Goal: Task Accomplishment & Management: Manage account settings

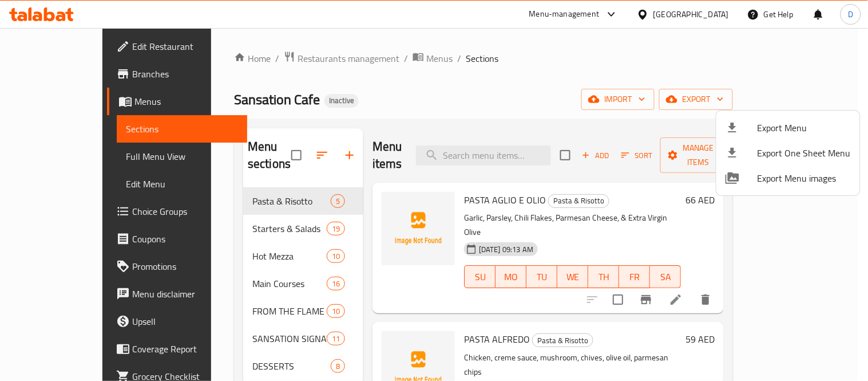
click at [378, 56] on div at bounding box center [434, 190] width 868 height 381
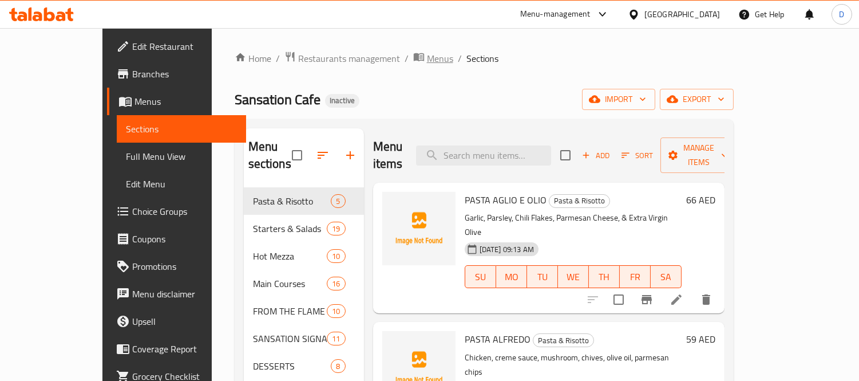
click at [427, 56] on span "Menus" at bounding box center [440, 58] width 26 height 14
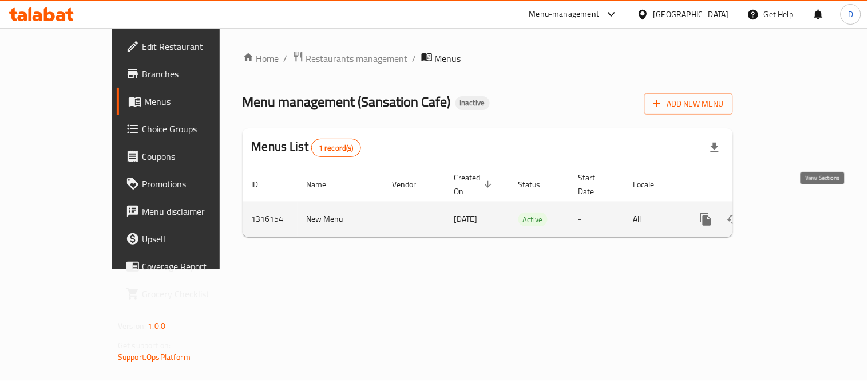
click at [802, 206] on link "enhanced table" at bounding box center [788, 218] width 27 height 27
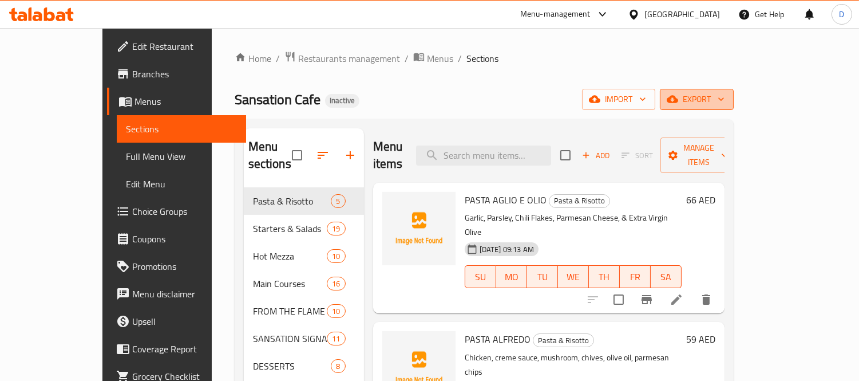
click at [734, 108] on button "export" at bounding box center [697, 99] width 74 height 21
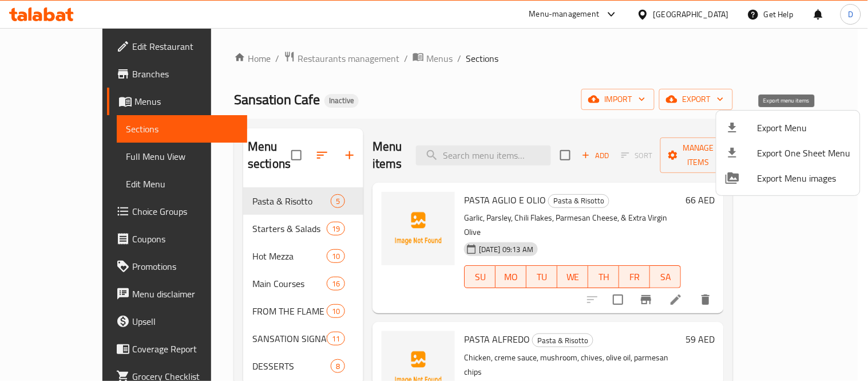
click at [798, 124] on span "Export Menu" at bounding box center [804, 128] width 93 height 14
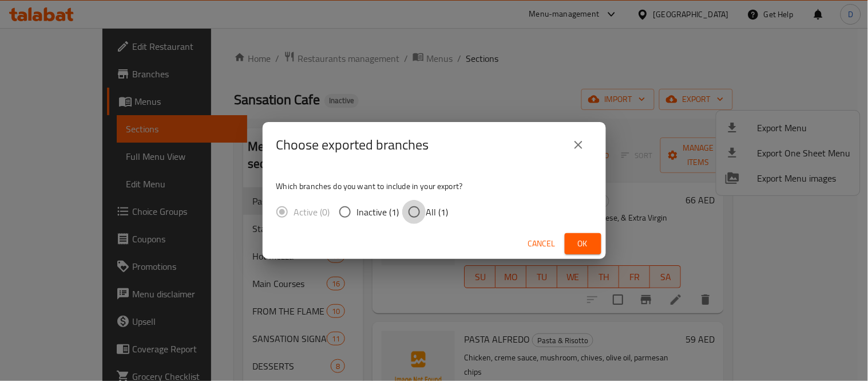
click at [407, 216] on input "All (1)" at bounding box center [414, 212] width 24 height 24
radio input "true"
click at [569, 243] on button "Ok" at bounding box center [583, 243] width 37 height 21
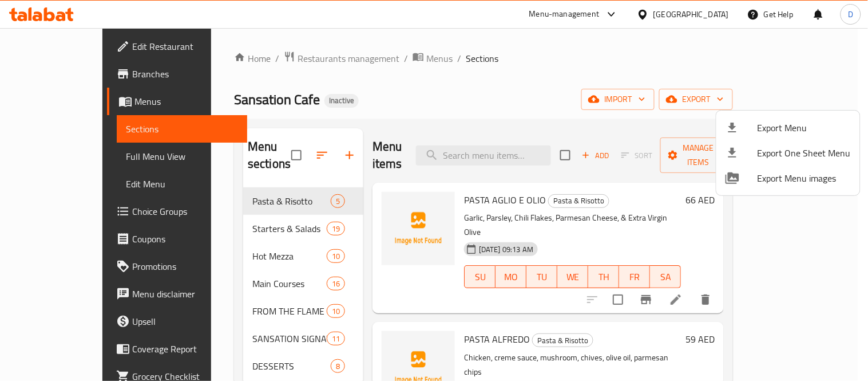
click at [336, 109] on div at bounding box center [434, 190] width 868 height 381
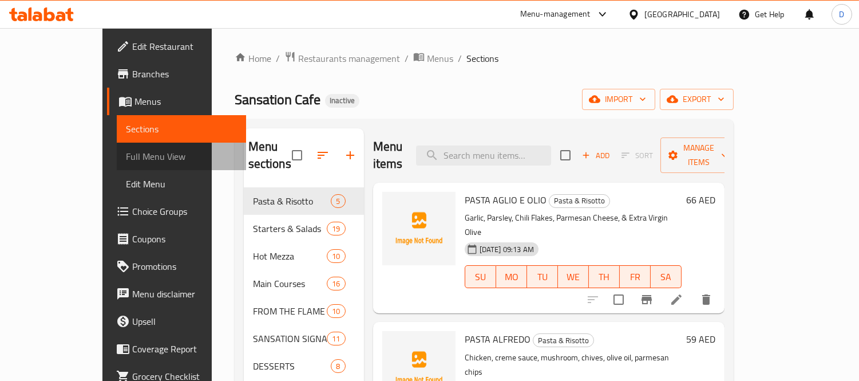
click at [126, 157] on span "Full Menu View" at bounding box center [181, 156] width 111 height 14
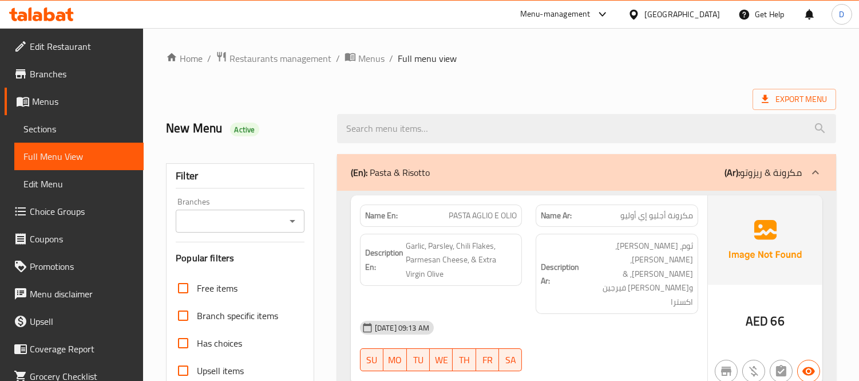
click at [107, 122] on span "Sections" at bounding box center [78, 129] width 111 height 14
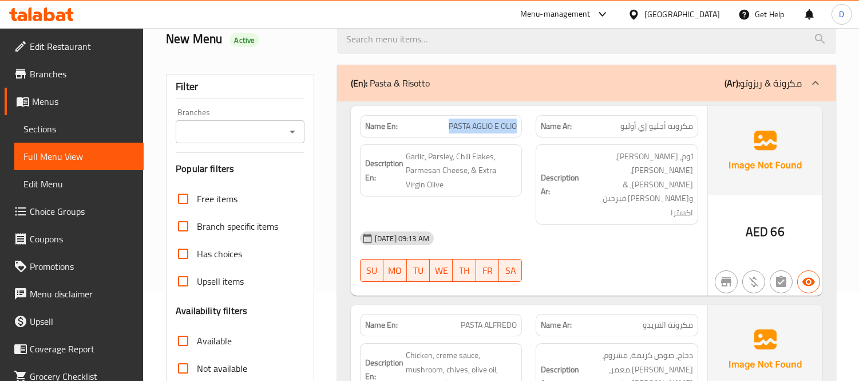
drag, startPoint x: 442, startPoint y: 124, endPoint x: 528, endPoint y: 119, distance: 86.0
click at [528, 119] on div "Name En: PASTA AGLIO E OLIO" at bounding box center [441, 126] width 176 height 36
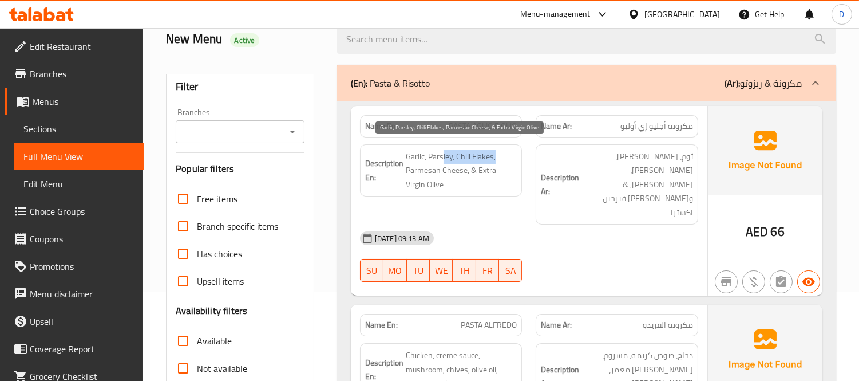
drag, startPoint x: 442, startPoint y: 154, endPoint x: 508, endPoint y: 152, distance: 66.4
click at [508, 152] on span "Garlic, Parsley, Chili Flakes, Parmesan Cheese, & Extra Virgin Olive" at bounding box center [462, 170] width 112 height 42
drag, startPoint x: 426, startPoint y: 167, endPoint x: 450, endPoint y: 181, distance: 28.5
click at [450, 181] on span "Garlic, Parsley, Chili Flakes, Parmesan Cheese, & Extra Virgin Olive" at bounding box center [462, 170] width 112 height 42
click at [481, 174] on span "Garlic, Parsley, Chili Flakes, Parmesan Cheese, & Extra Virgin Olive" at bounding box center [462, 170] width 112 height 42
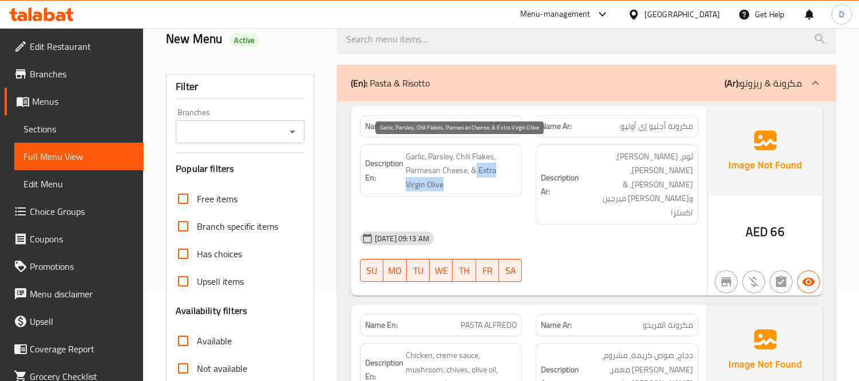
drag, startPoint x: 476, startPoint y: 170, endPoint x: 482, endPoint y: 181, distance: 12.6
click at [482, 181] on span "Garlic, Parsley, Chili Flakes, Parmesan Cheese, & Extra Virgin Olive" at bounding box center [462, 170] width 112 height 42
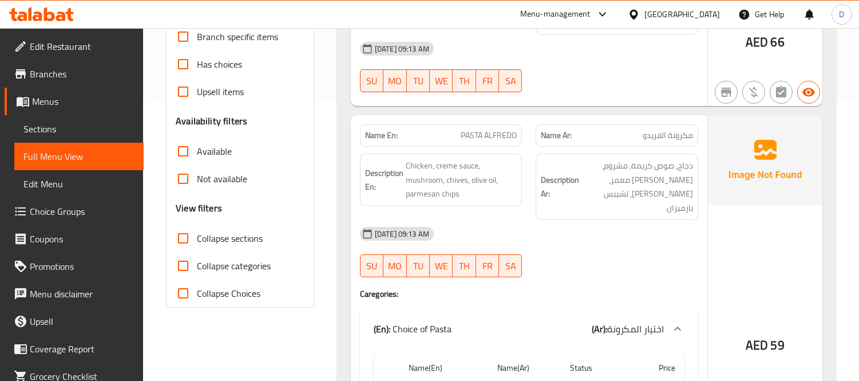
scroll to position [280, 0]
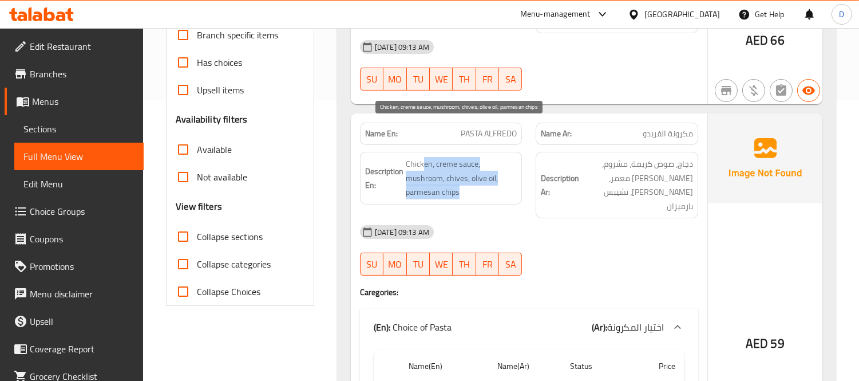
drag, startPoint x: 425, startPoint y: 130, endPoint x: 470, endPoint y: 164, distance: 56.8
click at [470, 164] on span "Chicken, creme sauce, mushroom, chives, olive oil, parmesan chips" at bounding box center [462, 178] width 112 height 42
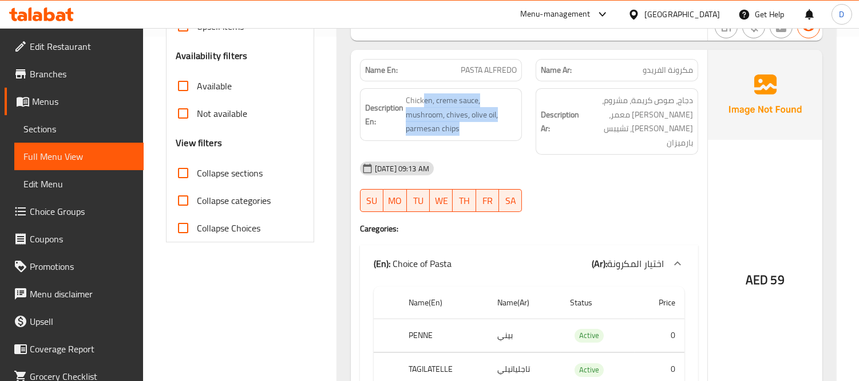
scroll to position [407, 0]
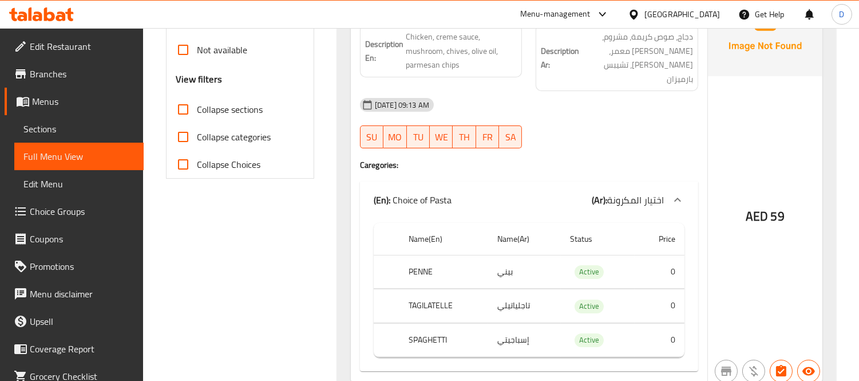
click at [434, 289] on th "TAGILATELLE" at bounding box center [443, 306] width 89 height 34
copy th "TAGILATELLE"
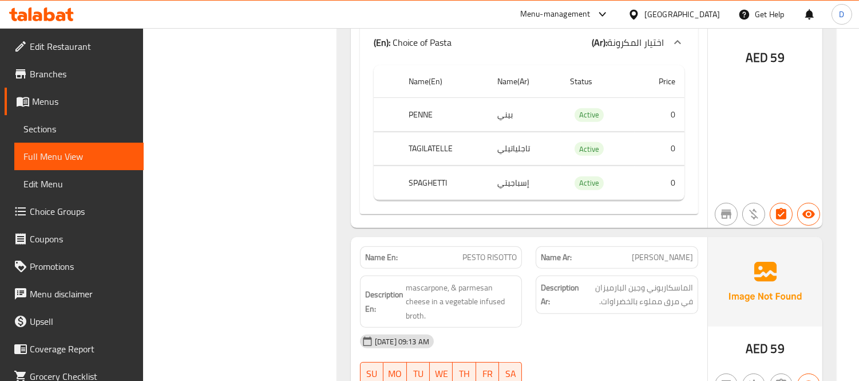
scroll to position [980, 0]
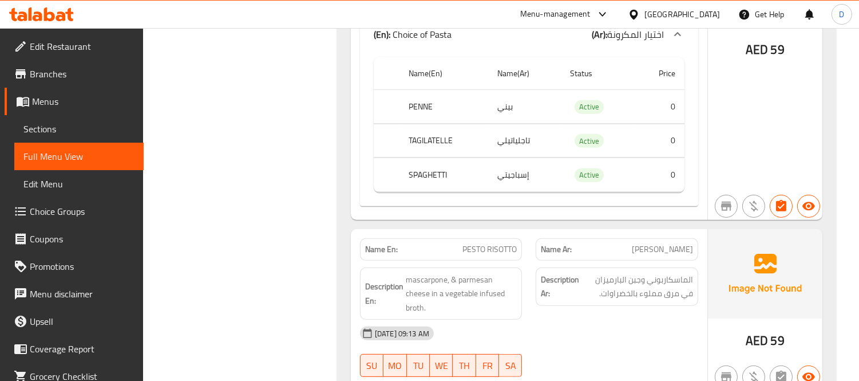
click at [485, 243] on span "PESTO RISOTTO" at bounding box center [489, 249] width 54 height 12
copy span "PESTO RISOTTO"
click at [470, 272] on span "mascarpone, & parmesan cheese in a vegetable infused broth." at bounding box center [462, 293] width 112 height 42
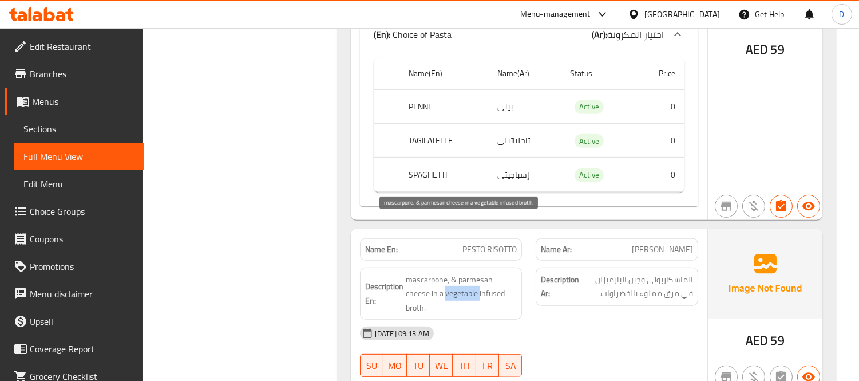
click at [470, 272] on span "mascarpone, & parmesan cheese in a vegetable infused broth." at bounding box center [462, 293] width 112 height 42
copy span "mascarpone, & parmesan cheese in a vegetable infused broth."
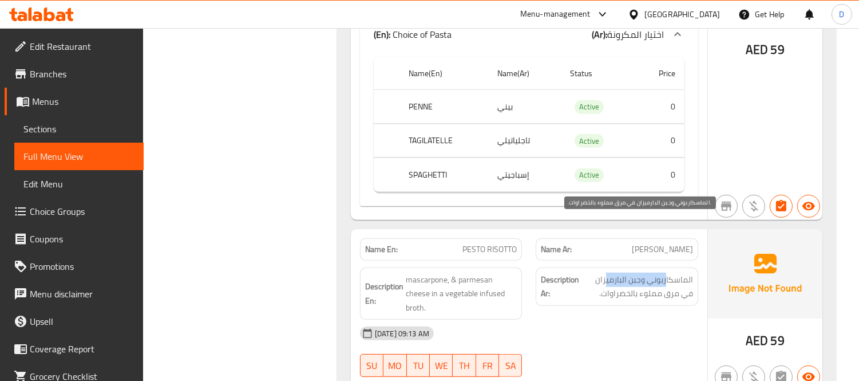
drag, startPoint x: 667, startPoint y: 226, endPoint x: 605, endPoint y: 228, distance: 61.8
click at [605, 272] on span "الماسكاربوني وجبن البارميزان في مرق مملوء بالخضراوات." at bounding box center [637, 286] width 112 height 28
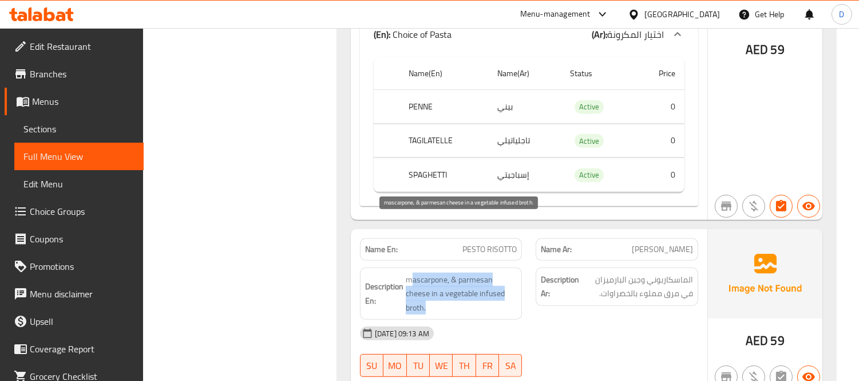
drag, startPoint x: 414, startPoint y: 229, endPoint x: 501, endPoint y: 252, distance: 90.3
click at [501, 272] on span "mascarpone, & parmesan cheese in a vegetable infused broth." at bounding box center [462, 293] width 112 height 42
click at [502, 272] on span "mascarpone, & parmesan cheese in a vegetable infused broth." at bounding box center [462, 293] width 112 height 42
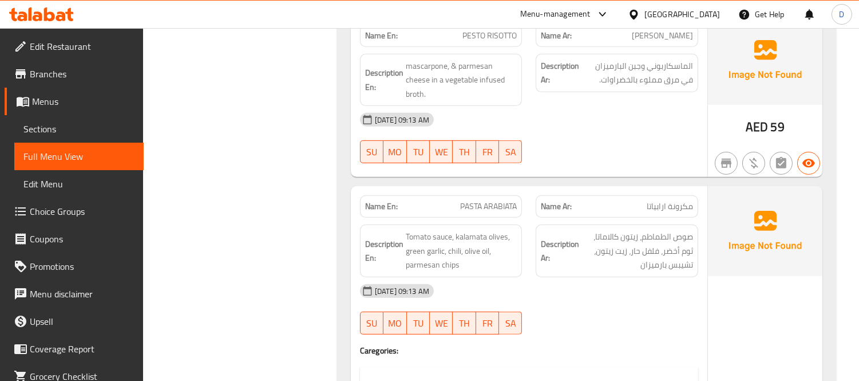
scroll to position [1234, 0]
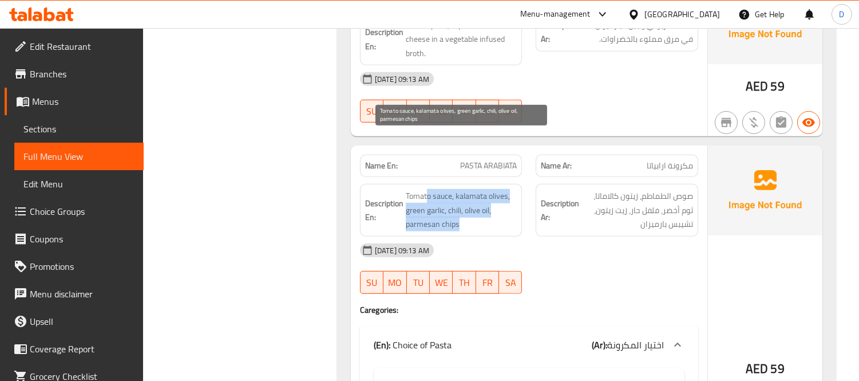
drag, startPoint x: 426, startPoint y: 140, endPoint x: 465, endPoint y: 173, distance: 50.8
click at [465, 189] on span "Tomato sauce, kalamata olives, green garlic, chili, olive oil, parmesan chips" at bounding box center [462, 210] width 112 height 42
click at [407, 189] on span "Tomato sauce, kalamata olives, green garlic, chili, olive oil, parmesan chips" at bounding box center [462, 210] width 112 height 42
drag, startPoint x: 402, startPoint y: 164, endPoint x: 464, endPoint y: 173, distance: 62.4
click at [464, 189] on h6 "Description En: Tomato sauce, kalamata olives, green garlic, chili, olive oil, …" at bounding box center [441, 210] width 152 height 42
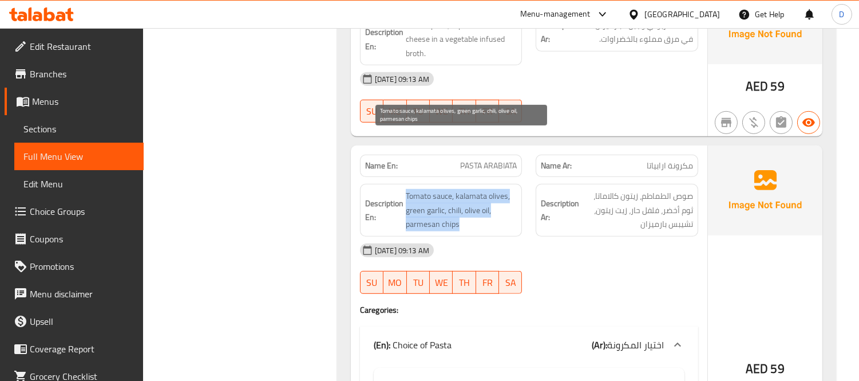
click at [462, 189] on span "Tomato sauce, kalamata olives, green garlic, chili, olive oil, parmesan chips" at bounding box center [462, 210] width 112 height 42
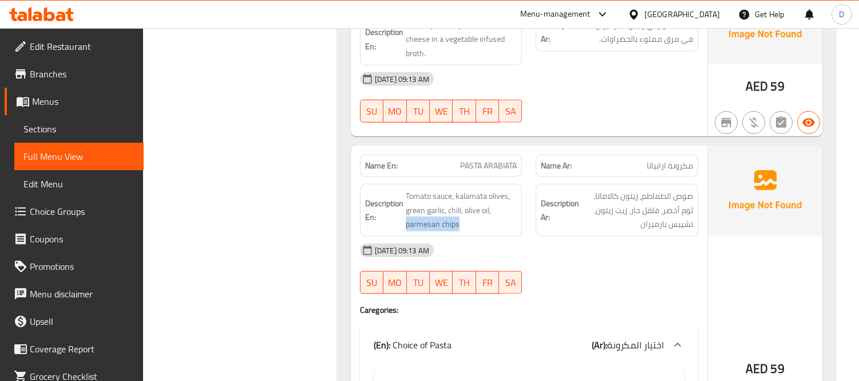
drag, startPoint x: 460, startPoint y: 169, endPoint x: 402, endPoint y: 172, distance: 57.9
click at [402, 189] on h6 "Description En: Tomato sauce, kalamata olives, green garlic, chili, olive oil, …" at bounding box center [441, 210] width 152 height 42
copy span "parmesan chips"
click at [673, 236] on div "[DATE] 09:13 AM" at bounding box center [529, 249] width 352 height 27
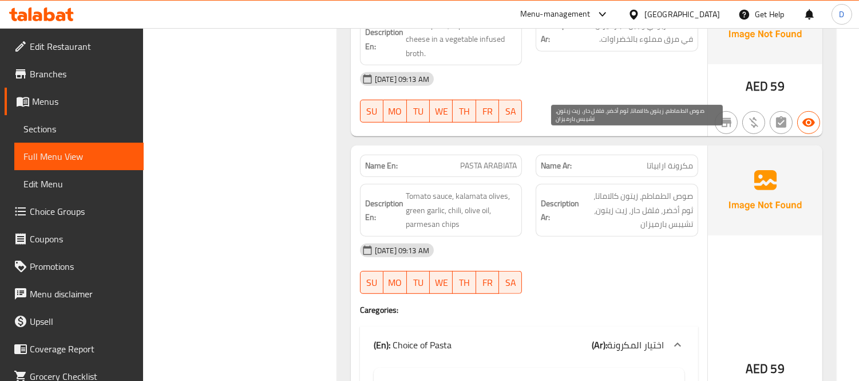
click at [649, 189] on span "صوص الطماطم، زيتون كالاماتا، ثوم أخضر، فلفل حار، زيت زيتون، تشيبس بارميزان" at bounding box center [637, 210] width 112 height 42
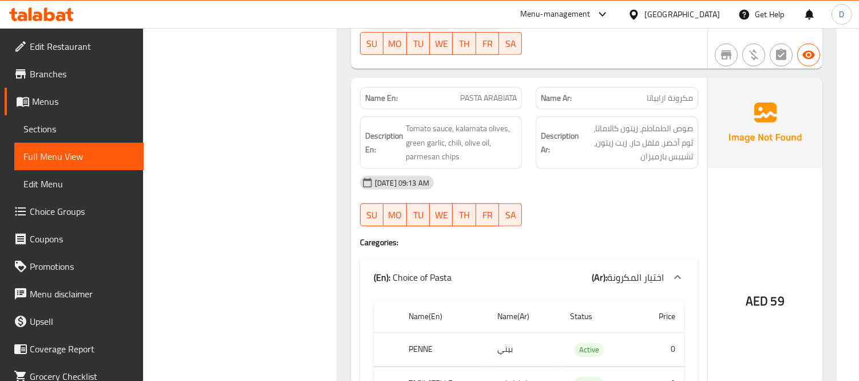
scroll to position [1297, 0]
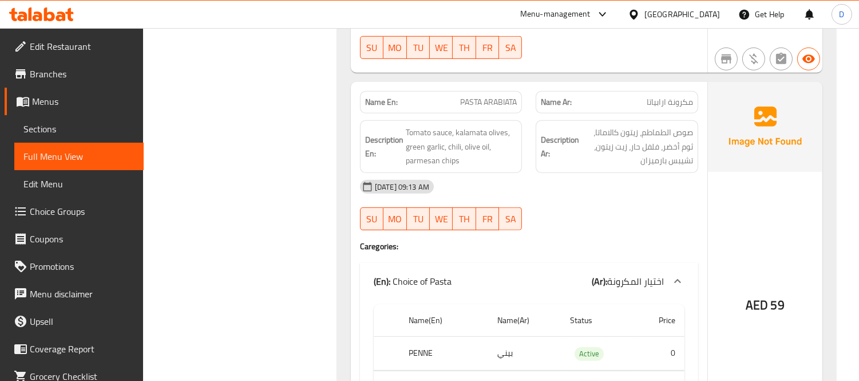
click at [470, 96] on span "PASTA ARABIATA" at bounding box center [488, 102] width 57 height 12
copy span "PASTA ARABIATA"
click at [425, 125] on span "Tomato sauce, kalamata olives, green garlic, chili, olive oil, parmesan chips" at bounding box center [462, 146] width 112 height 42
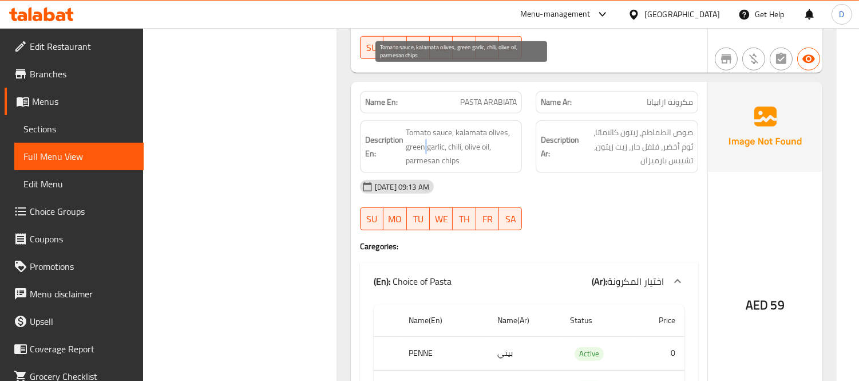
click at [425, 125] on span "Tomato sauce, kalamata olives, green garlic, chili, olive oil, parmesan chips" at bounding box center [462, 146] width 112 height 42
copy span "Tomato sauce, kalamata olives, green garlic, chili, olive oil, parmesan chips"
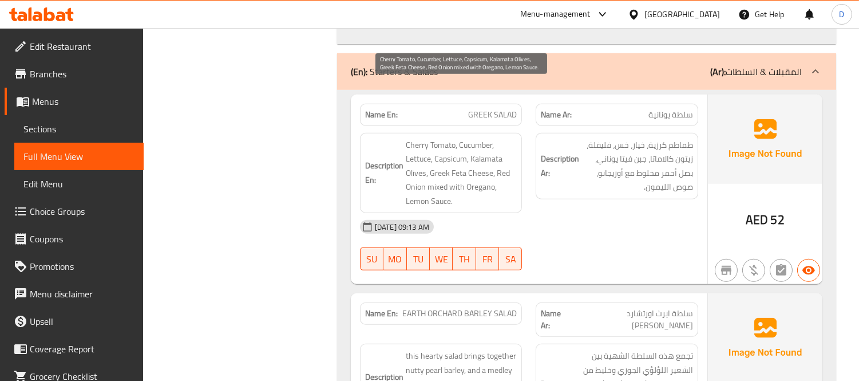
scroll to position [1679, 0]
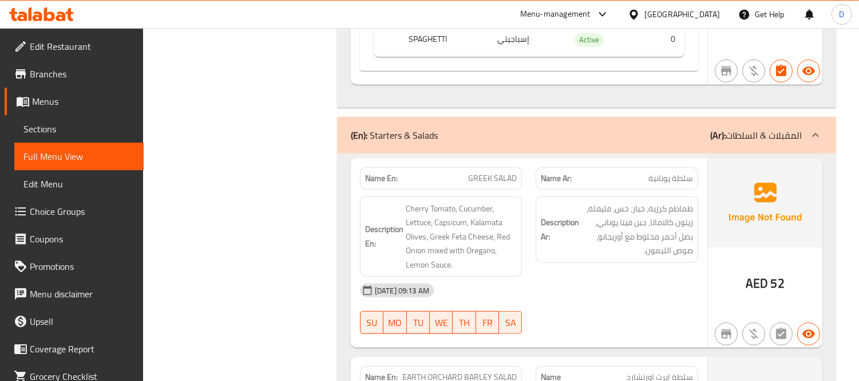
click at [488, 172] on span "GREEK SALAD" at bounding box center [492, 178] width 49 height 12
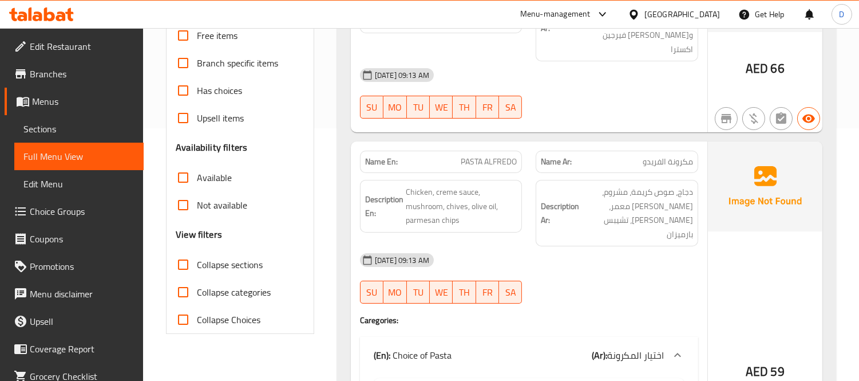
scroll to position [445, 0]
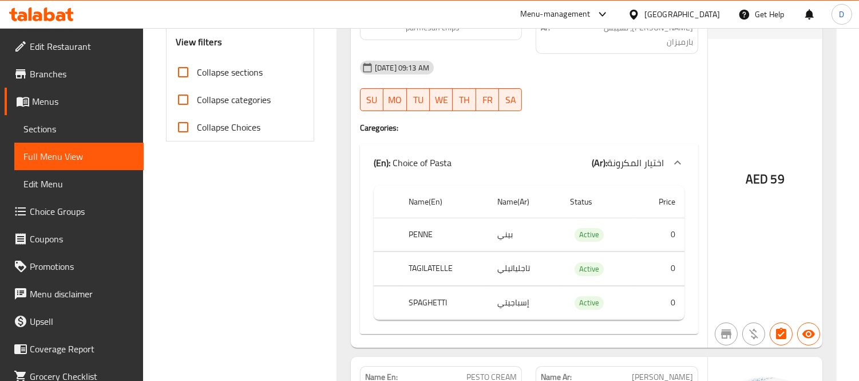
click at [217, 69] on span "Collapse sections" at bounding box center [230, 72] width 66 height 14
click at [197, 69] on input "Collapse sections" at bounding box center [182, 71] width 27 height 27
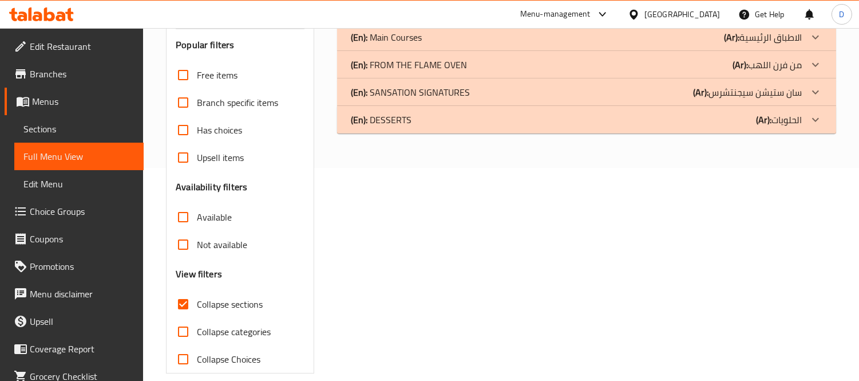
scroll to position [228, 0]
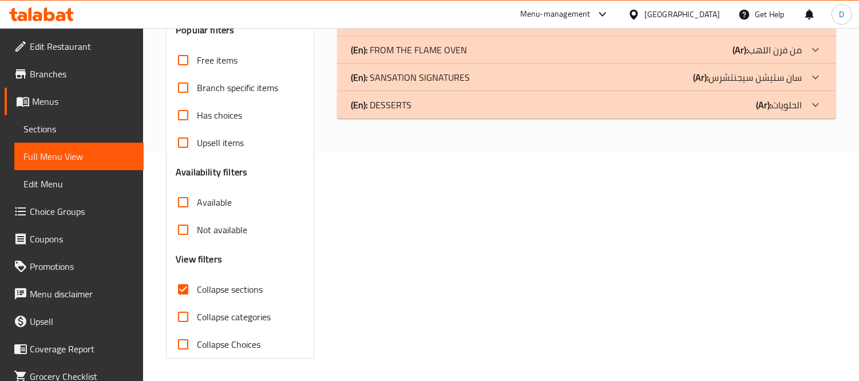
click at [215, 290] on span "Collapse sections" at bounding box center [230, 289] width 66 height 14
click at [197, 290] on input "Collapse sections" at bounding box center [182, 288] width 27 height 27
checkbox input "false"
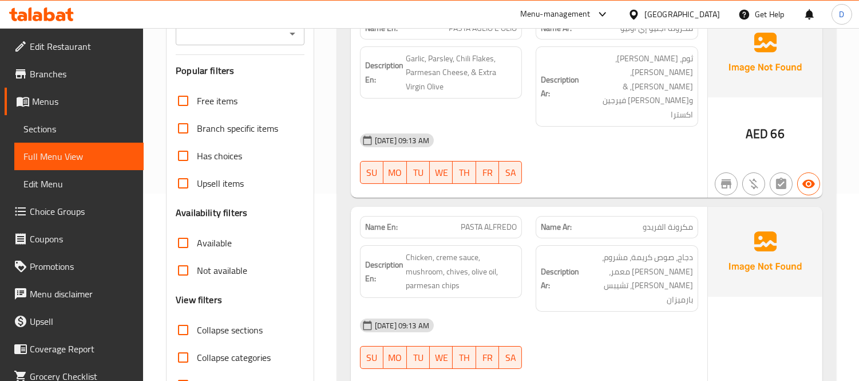
scroll to position [164, 0]
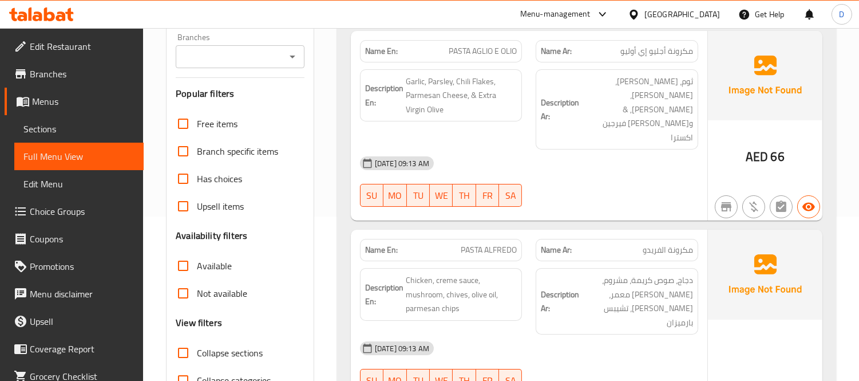
click at [680, 158] on div "07-10-2025 09:13 AM SU MO TU WE TH FR SA" at bounding box center [529, 181] width 352 height 64
click at [578, 169] on div "07-10-2025 09:13 AM SU MO TU WE TH FR SA" at bounding box center [529, 181] width 352 height 64
click at [576, 200] on div at bounding box center [617, 207] width 176 height 14
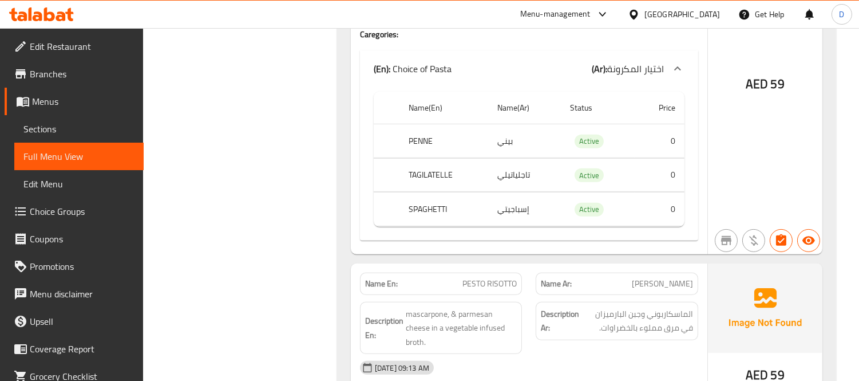
scroll to position [952, 0]
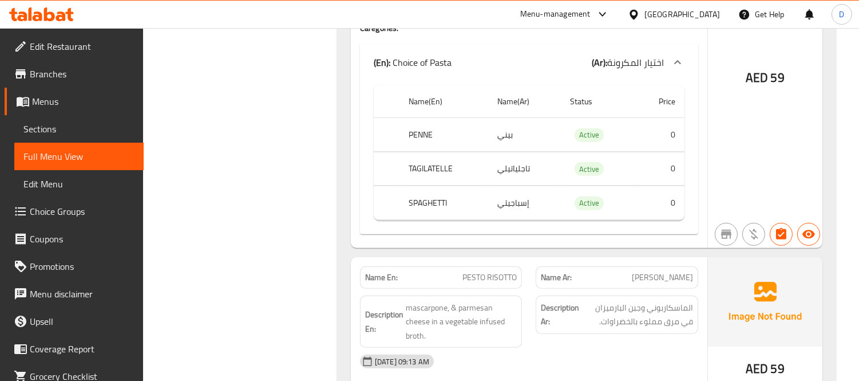
click at [597, 347] on div "[DATE] 09:13 AM" at bounding box center [529, 360] width 352 height 27
click at [557, 347] on div "[DATE] 09:13 AM" at bounding box center [529, 360] width 352 height 27
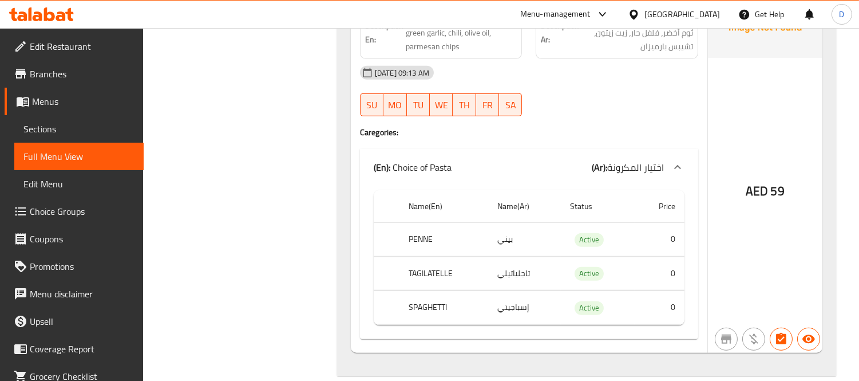
scroll to position [1452, 0]
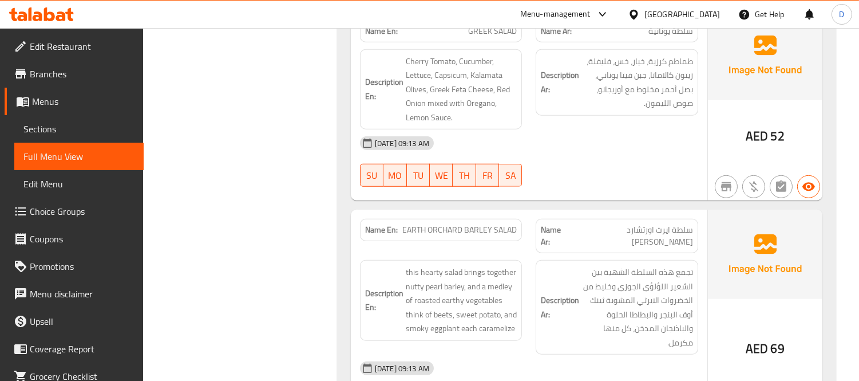
scroll to position [1844, 0]
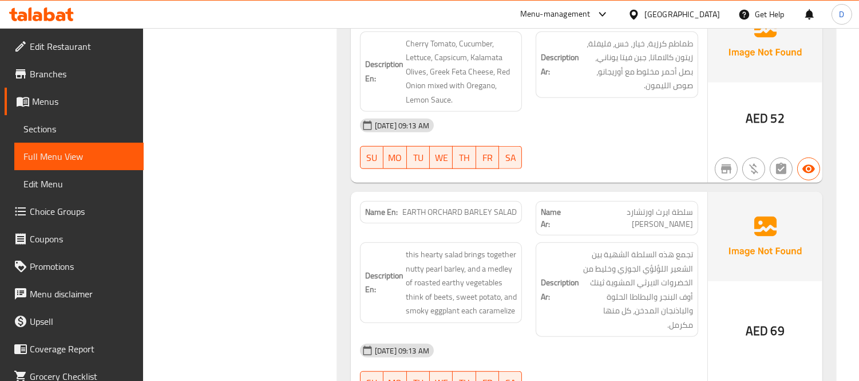
drag, startPoint x: 472, startPoint y: 193, endPoint x: 490, endPoint y: 189, distance: 18.2
click at [491, 247] on span "this hearty salad brings together nutty pearl barley, and a medley of roasted e…" at bounding box center [462, 282] width 112 height 70
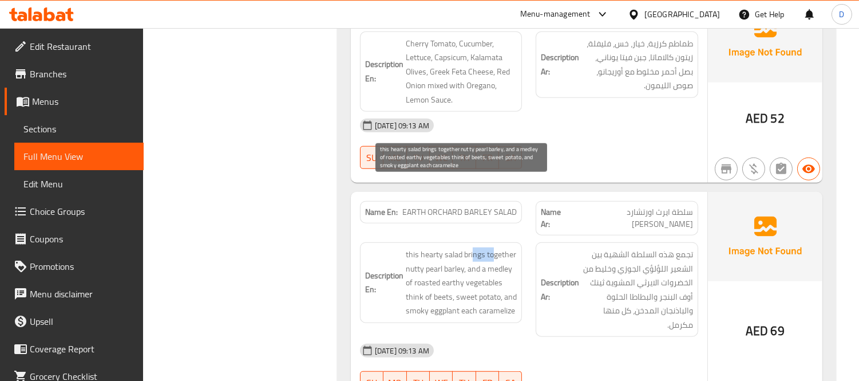
click at [477, 247] on span "this hearty salad brings together nutty pearl barley, and a medley of roasted e…" at bounding box center [462, 282] width 112 height 70
drag, startPoint x: 433, startPoint y: 195, endPoint x: 508, endPoint y: 216, distance: 77.9
click at [508, 247] on span "this hearty salad brings together nutty pearl barley, and a medley of roasted e…" at bounding box center [462, 282] width 112 height 70
drag, startPoint x: 429, startPoint y: 227, endPoint x: 457, endPoint y: 229, distance: 27.6
click at [457, 247] on span "this hearty salad brings together nutty pearl barley, and a medley of roasted e…" at bounding box center [462, 282] width 112 height 70
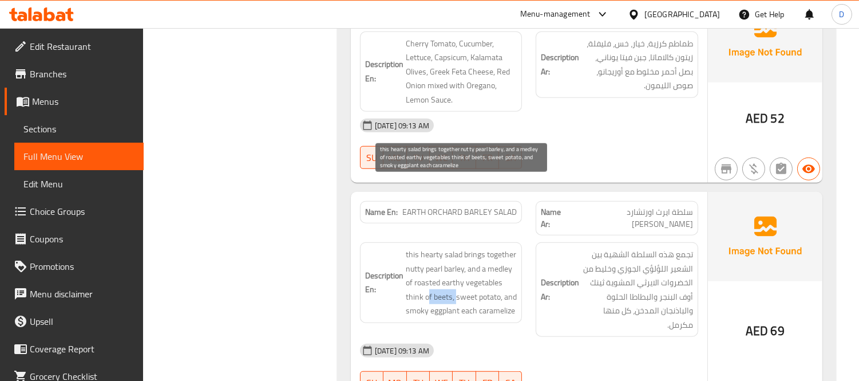
click at [442, 247] on span "this hearty salad brings together nutty pearl barley, and a medley of roasted e…" at bounding box center [462, 282] width 112 height 70
drag, startPoint x: 431, startPoint y: 227, endPoint x: 405, endPoint y: 225, distance: 25.8
click at [406, 247] on span "this hearty salad brings together nutty pearl barley, and a medley of roasted e…" at bounding box center [462, 282] width 112 height 70
copy span "think of"
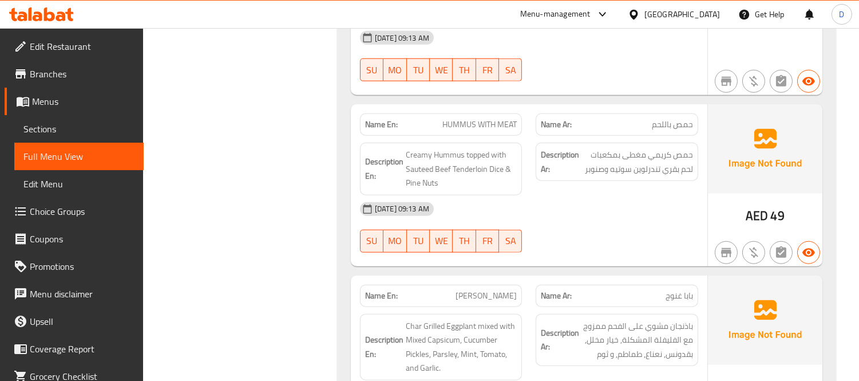
scroll to position [2161, 0]
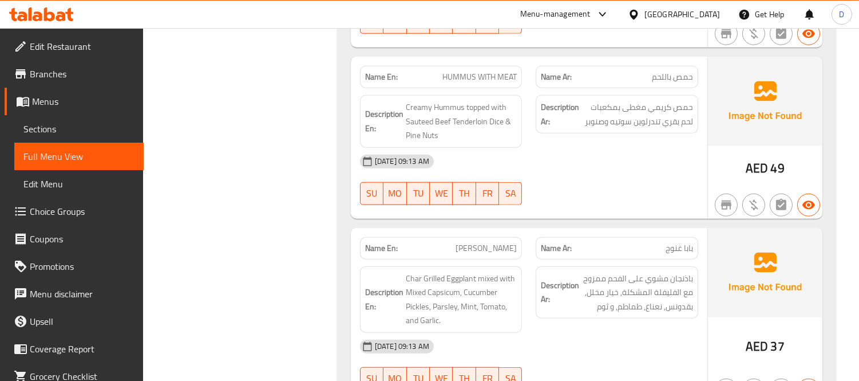
scroll to position [2225, 0]
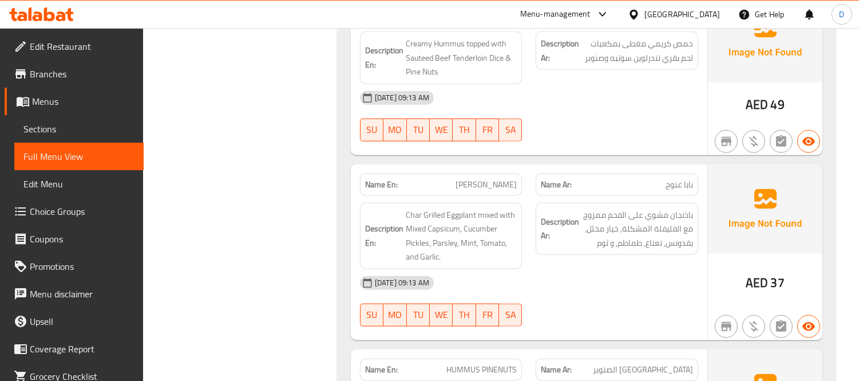
scroll to position [2289, 0]
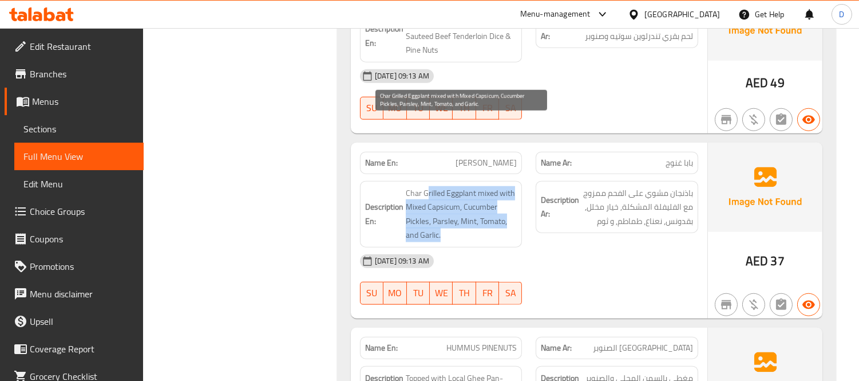
drag, startPoint x: 427, startPoint y: 127, endPoint x: 486, endPoint y: 173, distance: 75.4
click at [486, 186] on span "Char Grilled Eggplant mixed with Mixed Capsicum, Cucumber Pickles, Parsley, Min…" at bounding box center [462, 214] width 112 height 56
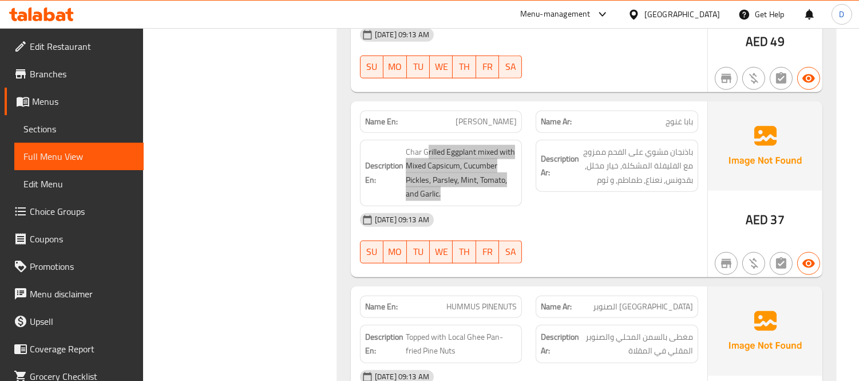
scroll to position [2352, 0]
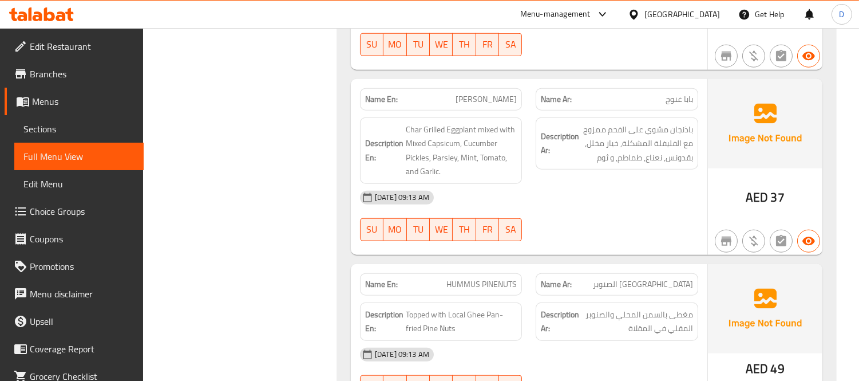
click at [634, 340] on div "[DATE] 09:13 AM" at bounding box center [529, 353] width 352 height 27
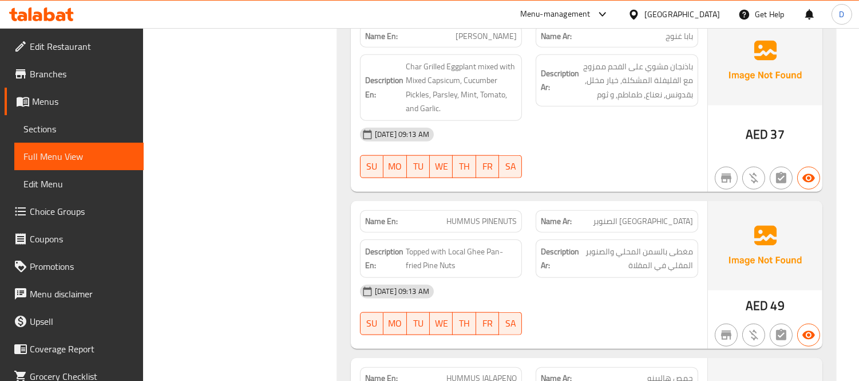
scroll to position [2416, 0]
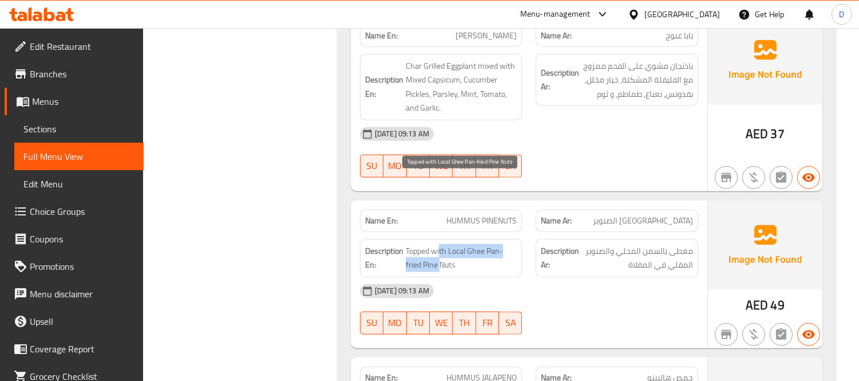
drag, startPoint x: 441, startPoint y: 181, endPoint x: 439, endPoint y: 195, distance: 13.8
click at [439, 244] on span "Topped with Local Ghee Pan-fried Pine Nuts" at bounding box center [461, 258] width 111 height 28
click at [484, 244] on span "Topped with Local Ghee Pan-fried Pine Nuts" at bounding box center [461, 258] width 111 height 28
drag, startPoint x: 450, startPoint y: 181, endPoint x: 462, endPoint y: 192, distance: 16.3
click at [462, 244] on span "Topped with Local Ghee Pan-fried Pine Nuts" at bounding box center [461, 258] width 111 height 28
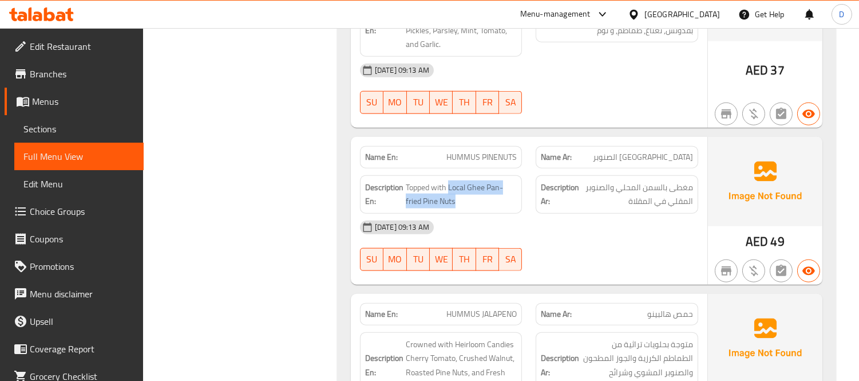
scroll to position [2543, 0]
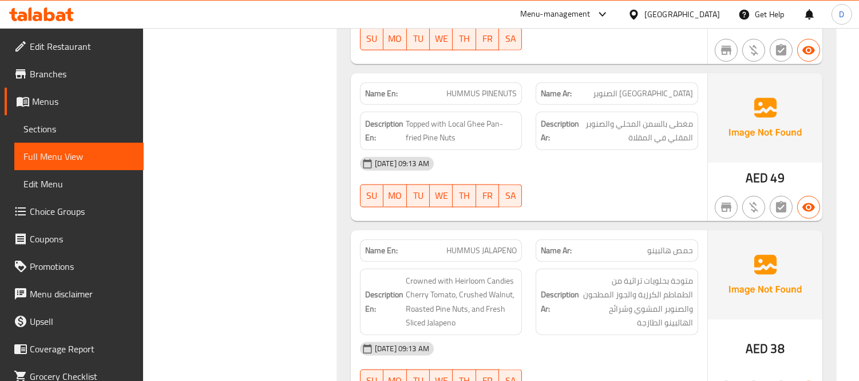
click at [580, 335] on div "07-10-2025 09:13 AM SU MO TU WE TH FR SA" at bounding box center [529, 367] width 352 height 64
click at [577, 335] on div "[DATE] 09:13 AM" at bounding box center [529, 348] width 352 height 27
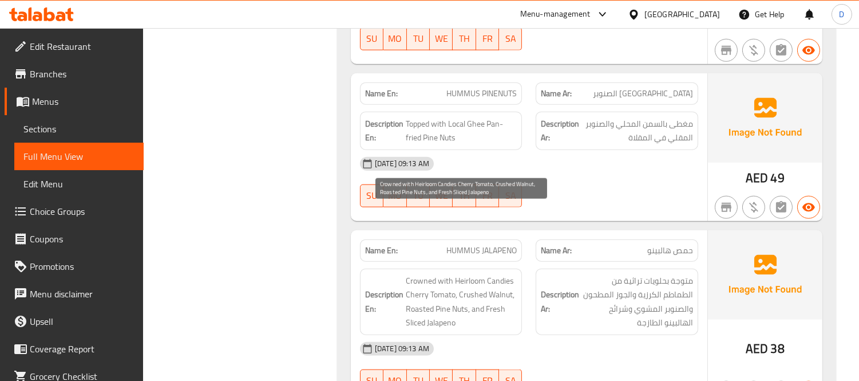
click at [461, 274] on span "Crowned with Heirloom Candies Cherry Tomato, Crushed Walnut, Roasted Pine Nuts,…" at bounding box center [462, 302] width 112 height 56
click at [462, 274] on span "Crowned with Heirloom Candies Cherry Tomato, Crushed Walnut, Roasted Pine Nuts,…" at bounding box center [462, 302] width 112 height 56
click at [458, 274] on span "Crowned with Heirloom Candies Cherry Tomato, Crushed Walnut, Roasted Pine Nuts,…" at bounding box center [462, 302] width 112 height 56
drag, startPoint x: 453, startPoint y: 214, endPoint x: 512, endPoint y: 218, distance: 58.5
click at [512, 274] on span "Crowned with Heirloom Candies Cherry Tomato, Crushed Walnut, Roasted Pine Nuts,…" at bounding box center [462, 302] width 112 height 56
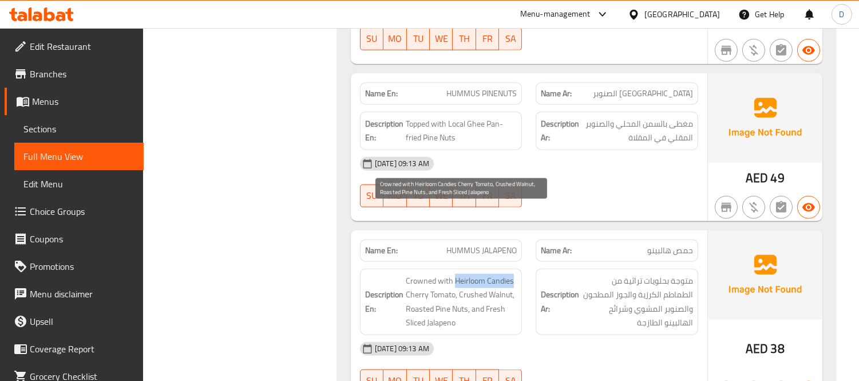
copy span "Heirloom Candies"
click at [455, 274] on span "Crowned with Heirloom Candies Cherry Tomato, Crushed Walnut, Roasted Pine Nuts,…" at bounding box center [462, 302] width 112 height 56
drag, startPoint x: 455, startPoint y: 213, endPoint x: 455, endPoint y: 228, distance: 14.9
click at [455, 274] on span "Crowned with Heirloom Candies Cherry Tomato, Crushed Walnut, Roasted Pine Nuts,…" at bounding box center [462, 302] width 112 height 56
copy span "Heirloom Candies Cherry Tomato"
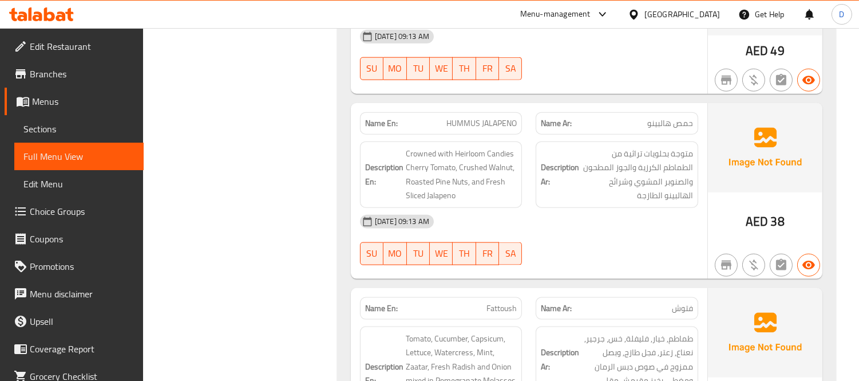
scroll to position [2733, 0]
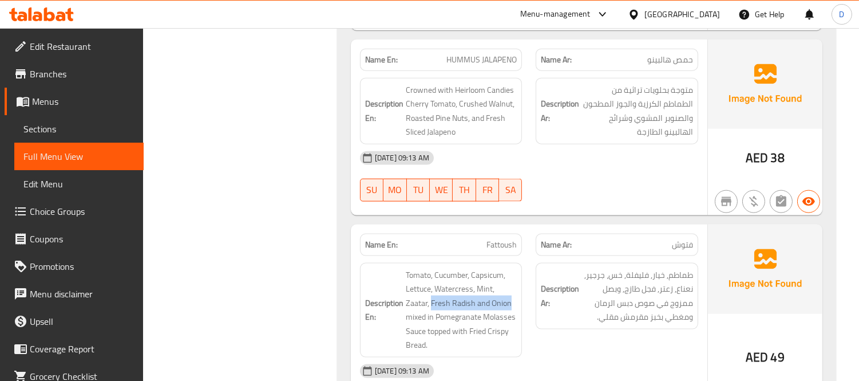
drag, startPoint x: 431, startPoint y: 238, endPoint x: 526, endPoint y: 235, distance: 95.6
click at [526, 256] on div "Description En: Tomato, Cucumber, Capsicum, Lettuce, Watercress, Mint, Zaatar, …" at bounding box center [441, 310] width 176 height 108
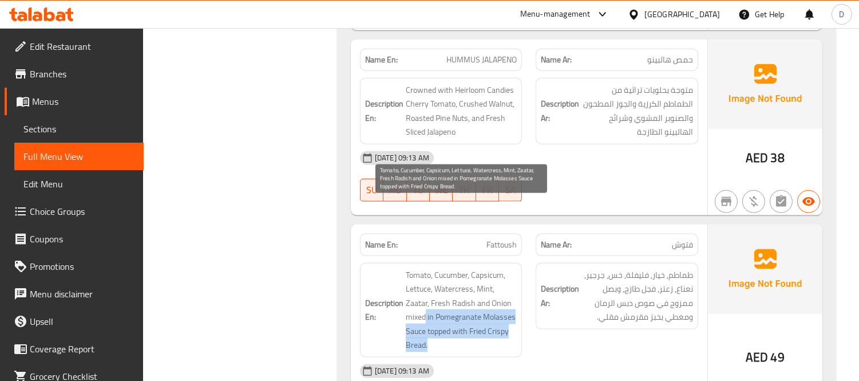
drag, startPoint x: 425, startPoint y: 248, endPoint x: 490, endPoint y: 275, distance: 70.3
click at [490, 275] on span "Tomato, Cucumber, Capsicum, Lettuce, Watercress, Mint, Zaatar, Fresh Radish and…" at bounding box center [462, 310] width 112 height 84
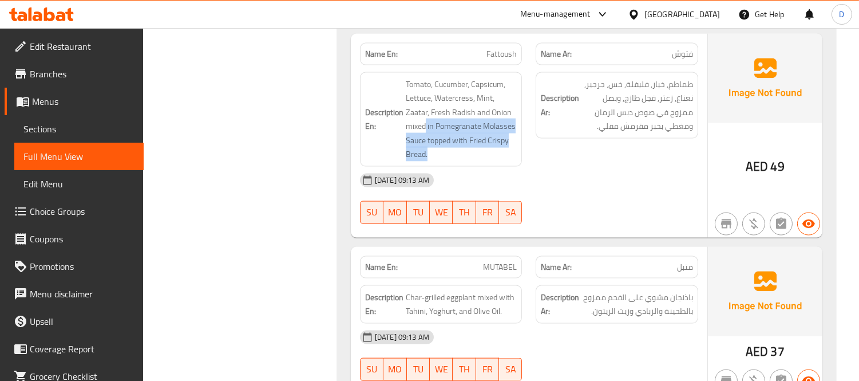
scroll to position [2925, 0]
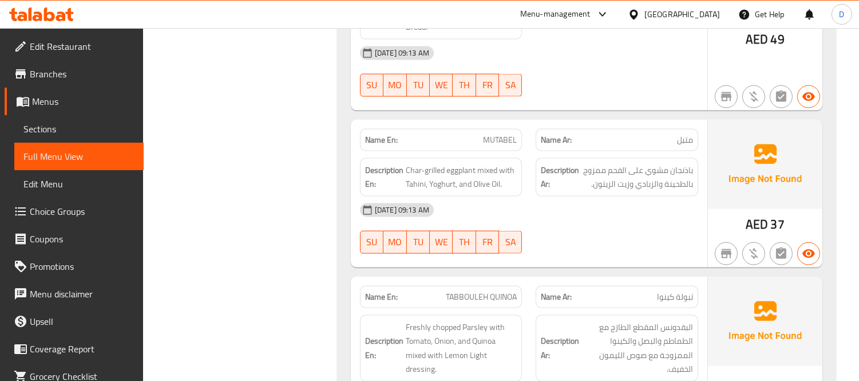
scroll to position [3052, 0]
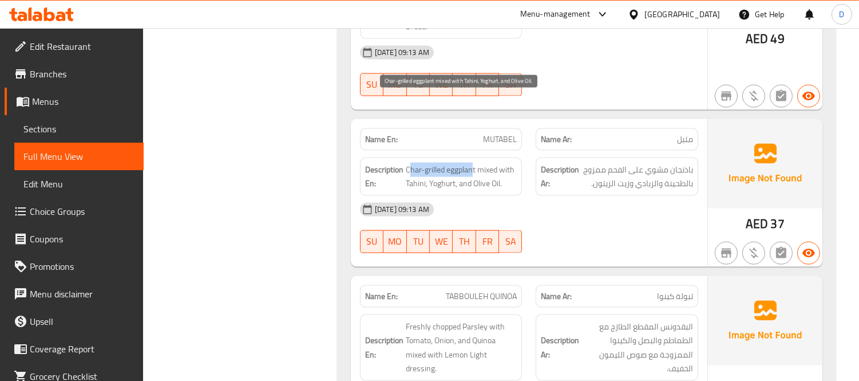
drag, startPoint x: 474, startPoint y: 105, endPoint x: 412, endPoint y: 104, distance: 61.8
click at [412, 163] on span "Char-grilled eggplant mixed with Tahini, Yoghurt, and Olive Oil." at bounding box center [462, 177] width 112 height 28
click at [413, 163] on span "Char-grilled eggplant mixed with Tahini, Yoghurt, and Olive Oil." at bounding box center [462, 177] width 112 height 28
drag, startPoint x: 407, startPoint y: 101, endPoint x: 510, endPoint y: 118, distance: 104.4
click at [510, 163] on span "Char-grilled eggplant mixed with Tahini, Yoghurt, and Olive Oil." at bounding box center [462, 177] width 112 height 28
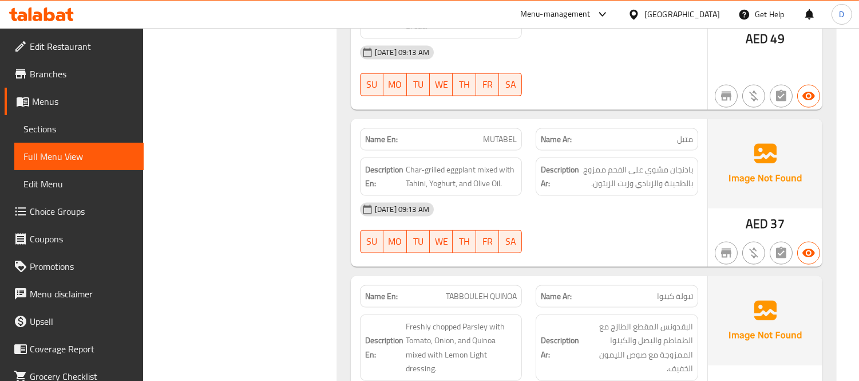
click at [641, 246] on div at bounding box center [617, 253] width 176 height 14
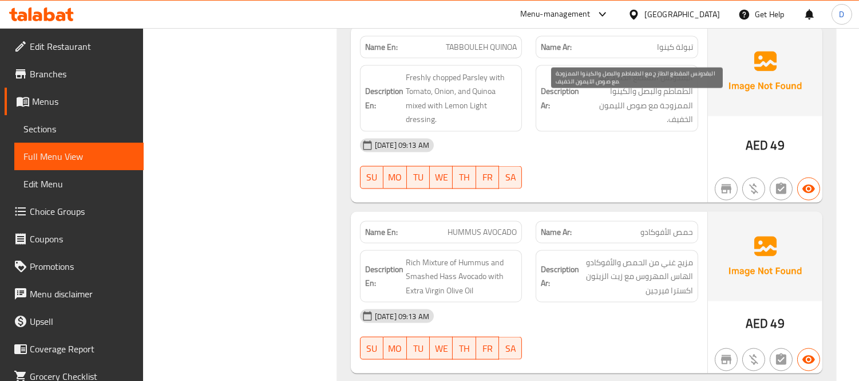
scroll to position [3306, 0]
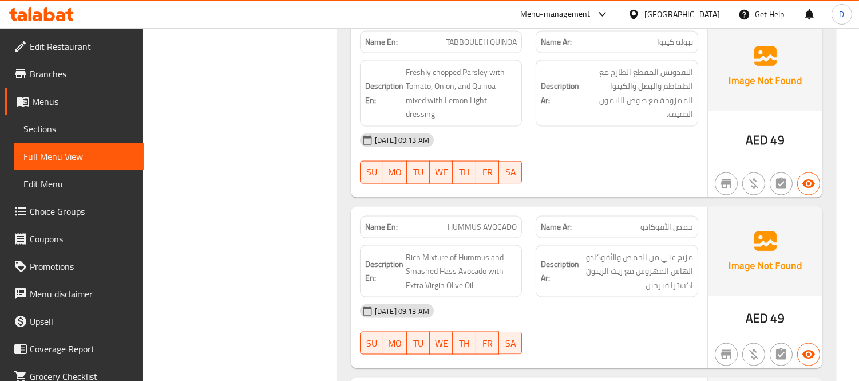
click at [627, 347] on div at bounding box center [617, 354] width 176 height 14
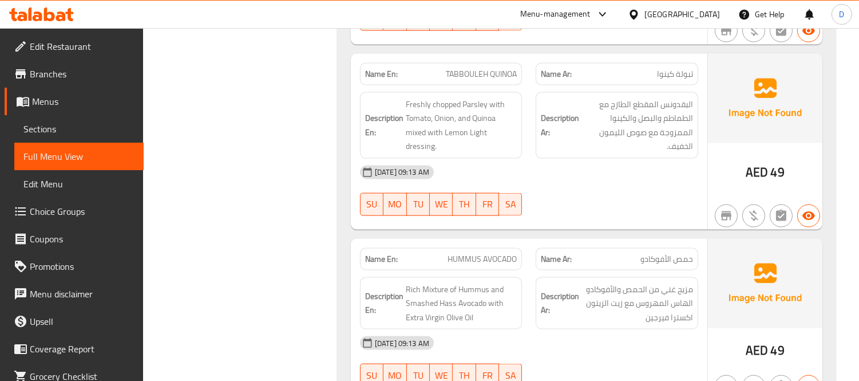
scroll to position [3242, 0]
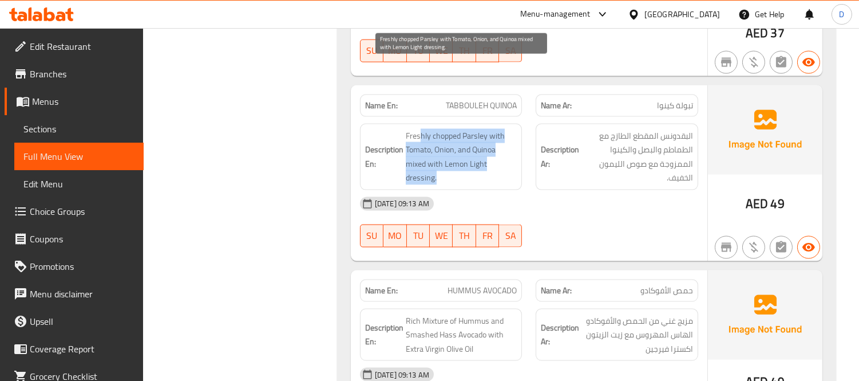
drag, startPoint x: 419, startPoint y: 67, endPoint x: 473, endPoint y: 109, distance: 67.7
click at [473, 129] on span "Freshly chopped Parsley with Tomato, Onion, and Quinoa mixed with Lemon Light d…" at bounding box center [462, 157] width 112 height 56
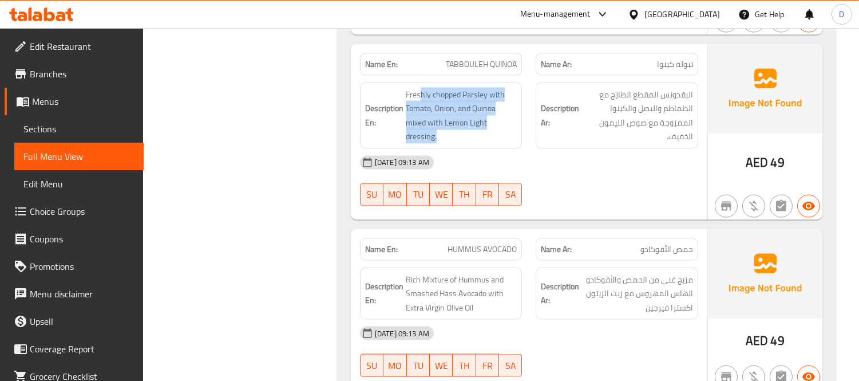
scroll to position [3306, 0]
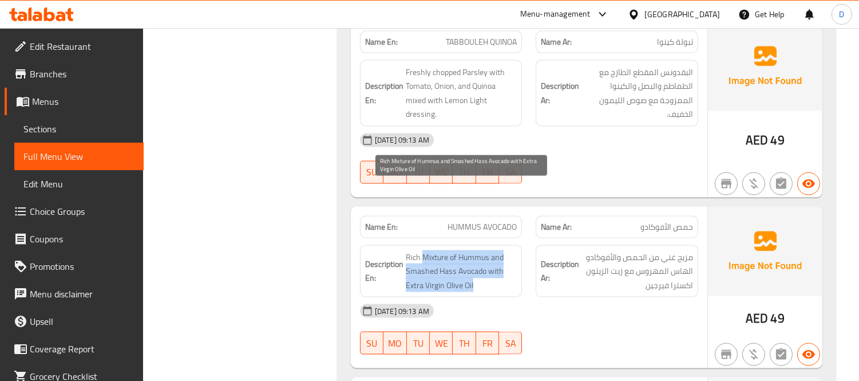
drag, startPoint x: 423, startPoint y: 189, endPoint x: 476, endPoint y: 215, distance: 58.4
click at [476, 250] on span "Rich Mixture of Hummus and Smashed Hass Avocado with Extra Virgin Olive Oil" at bounding box center [462, 271] width 112 height 42
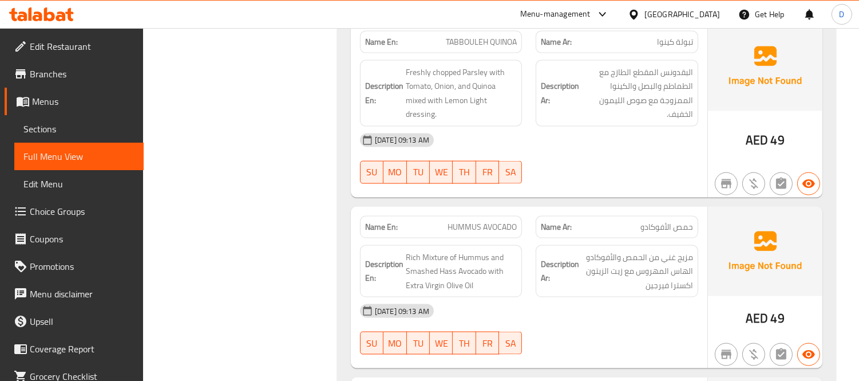
click at [524, 238] on div "Description En: Rich Mixture of Hummus and Smashed Hass Avocado with Extra Virg…" at bounding box center [441, 271] width 176 height 66
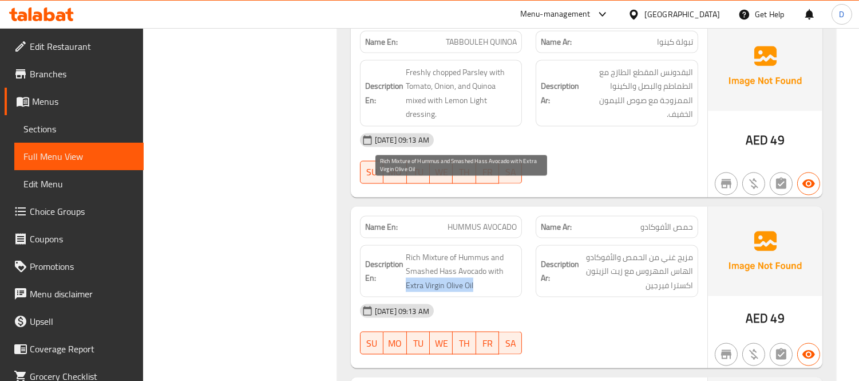
drag, startPoint x: 403, startPoint y: 220, endPoint x: 477, endPoint y: 217, distance: 73.3
click at [477, 250] on h6 "Description En: Rich Mixture of Hummus and Smashed Hass Avocado with Extra Virg…" at bounding box center [441, 271] width 152 height 42
copy span "Extra Virgin Olive Oil"
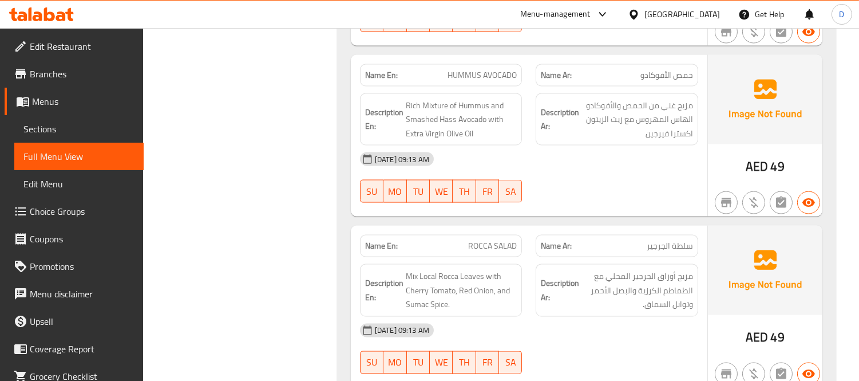
scroll to position [3575, 0]
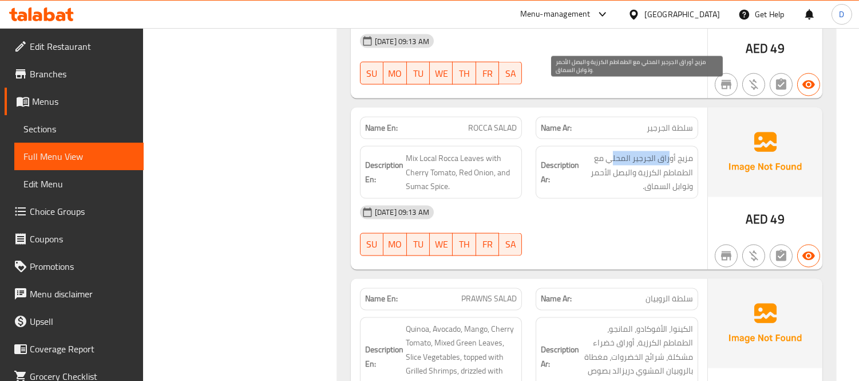
drag, startPoint x: 670, startPoint y: 96, endPoint x: 615, endPoint y: 96, distance: 55.5
click at [615, 151] on span "مزيج أوراق الجرجير المحلي مع الطماطم الكرزية والبصل الأحمر وتوابل السماق." at bounding box center [637, 172] width 112 height 42
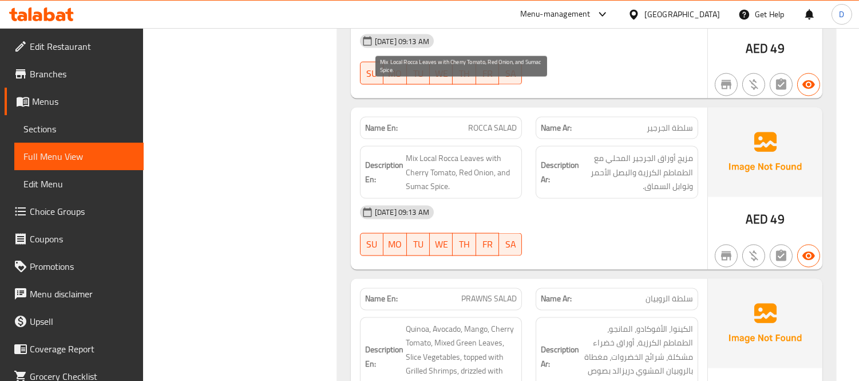
click at [446, 151] on span "Mix Local Rocca Leaves with Cherry Tomato, Red Onion, and Sumac Spice." at bounding box center [462, 172] width 112 height 42
drag, startPoint x: 468, startPoint y: 90, endPoint x: 494, endPoint y: 124, distance: 42.5
click at [494, 151] on span "Mix Local Rocca Leaves with Cherry Tomato, Red Onion, and Sumac Spice." at bounding box center [462, 172] width 112 height 42
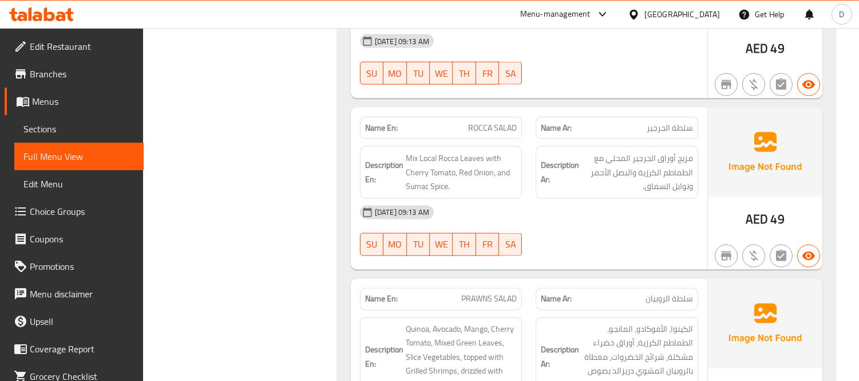
click at [590, 199] on div "07-10-2025 09:13 AM SU MO TU WE TH FR SA" at bounding box center [529, 231] width 352 height 64
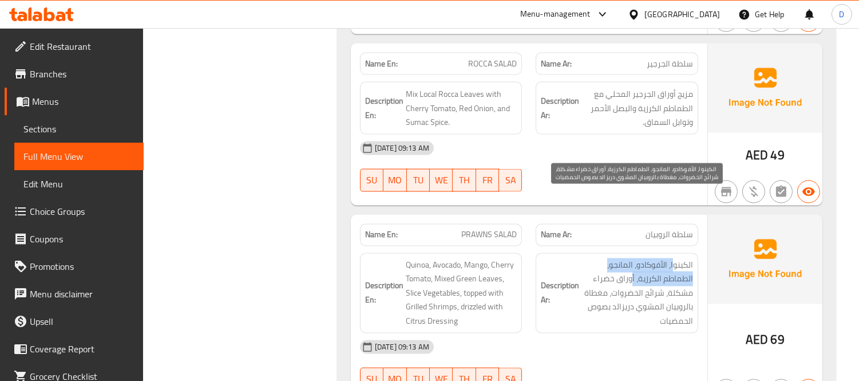
drag, startPoint x: 673, startPoint y: 202, endPoint x: 631, endPoint y: 207, distance: 42.6
click at [631, 258] on span "الكينوا، الأفوكادو، المانجو، الطماطم الكرزية، أوراق خضراء مشكلة، شرائح الخضروات…" at bounding box center [637, 293] width 112 height 70
click at [636, 258] on span "الكينوا، الأفوكادو، المانجو، الطماطم الكرزية، أوراق خضراء مشكلة، شرائح الخضروات…" at bounding box center [637, 293] width 112 height 70
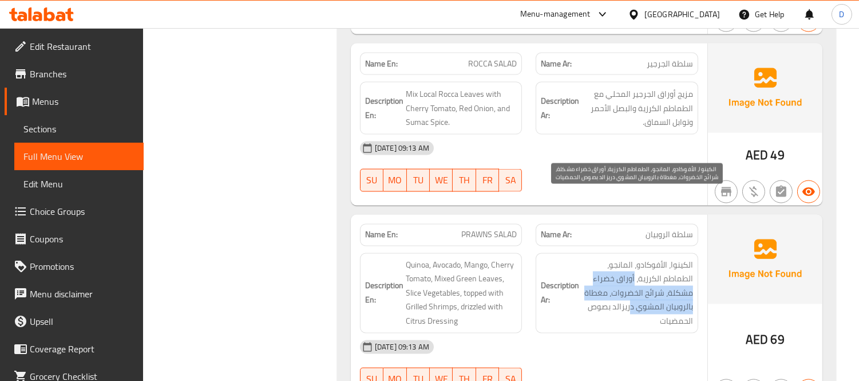
drag, startPoint x: 636, startPoint y: 208, endPoint x: 632, endPoint y: 242, distance: 34.5
click at [632, 258] on span "الكينوا، الأفوكادو، المانجو، الطماطم الكرزية، أوراق خضراء مشكلة، شرائح الخضروات…" at bounding box center [637, 293] width 112 height 70
click at [605, 258] on span "الكينوا، الأفوكادو، المانجو، الطماطم الكرزية، أوراق خضراء مشكلة، شرائح الخضروات…" at bounding box center [637, 293] width 112 height 70
click at [623, 258] on span "الكينوا، الأفوكادو، المانجو، الطماطم الكرزية، أوراق خضراء مشكلة، شرائح الخضروات…" at bounding box center [637, 293] width 112 height 70
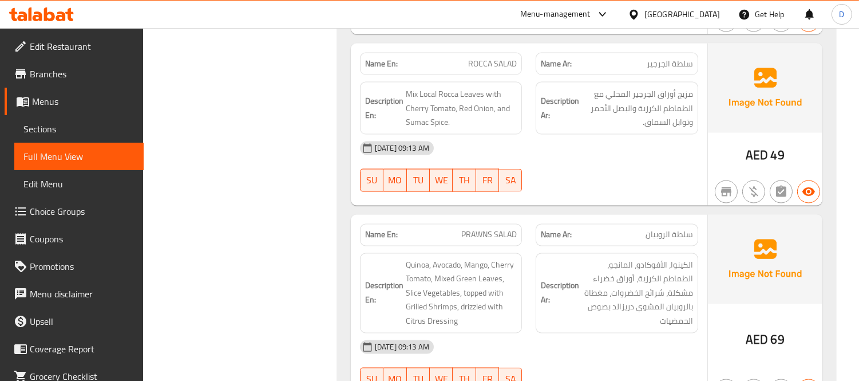
scroll to position [3703, 0]
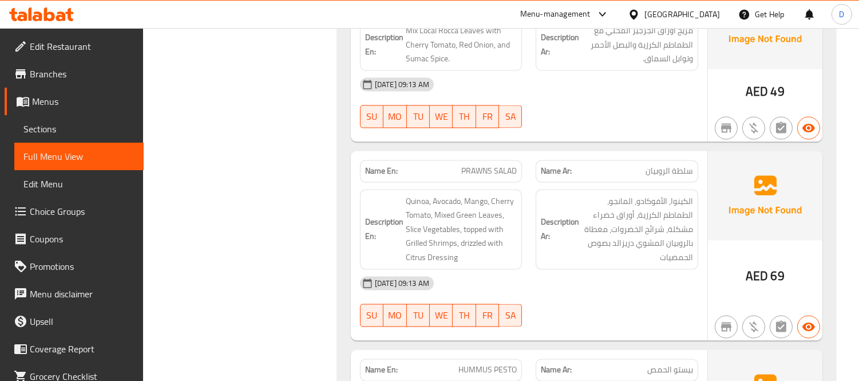
click at [624, 270] on div "07-10-2025 09:13 AM SU MO TU WE TH FR SA" at bounding box center [529, 302] width 352 height 64
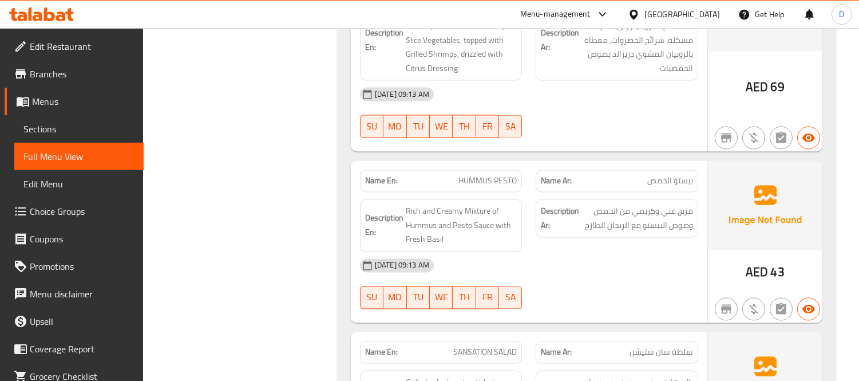
scroll to position [3893, 0]
drag, startPoint x: 499, startPoint y: 169, endPoint x: 499, endPoint y: 187, distance: 17.2
click at [499, 187] on div "Name En: HUMMUS PESTO Name Ar: بيستو الحمص Description En: Rich and Creamy Mixt…" at bounding box center [529, 240] width 356 height 162
click at [610, 250] on div "07-10-2025 09:13 AM SU MO TU WE TH FR SA" at bounding box center [529, 282] width 352 height 64
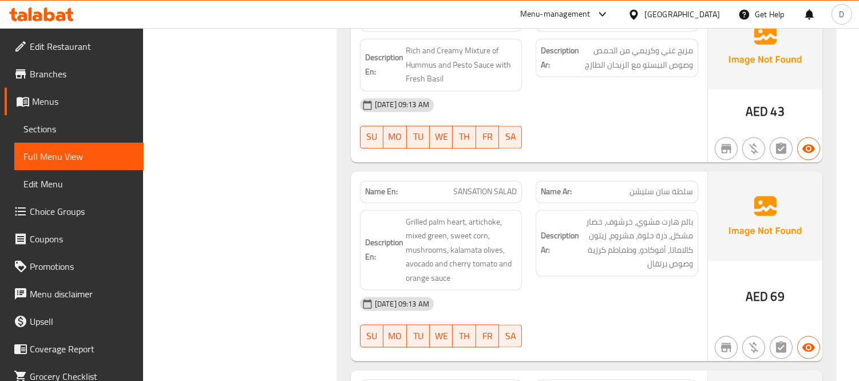
scroll to position [4020, 0]
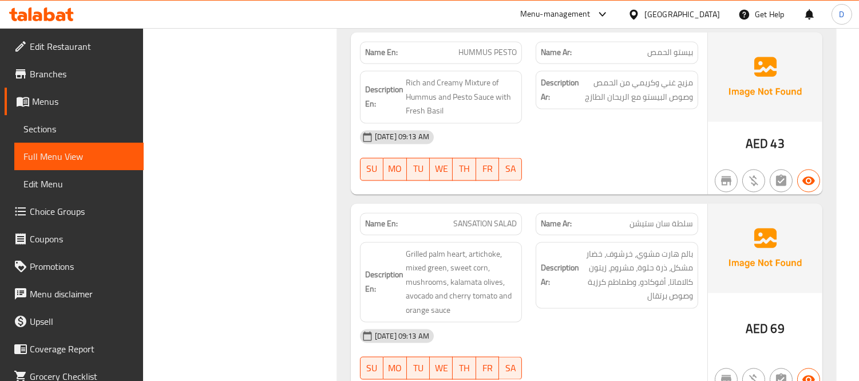
click at [467, 217] on span "SANSATION SALAD" at bounding box center [485, 223] width 64 height 12
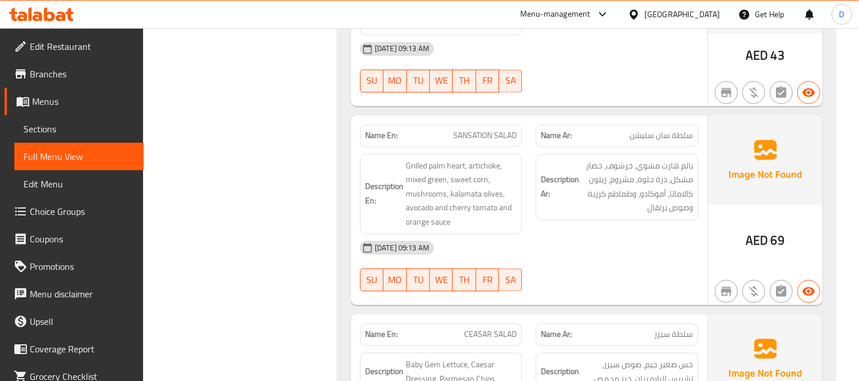
scroll to position [4316, 0]
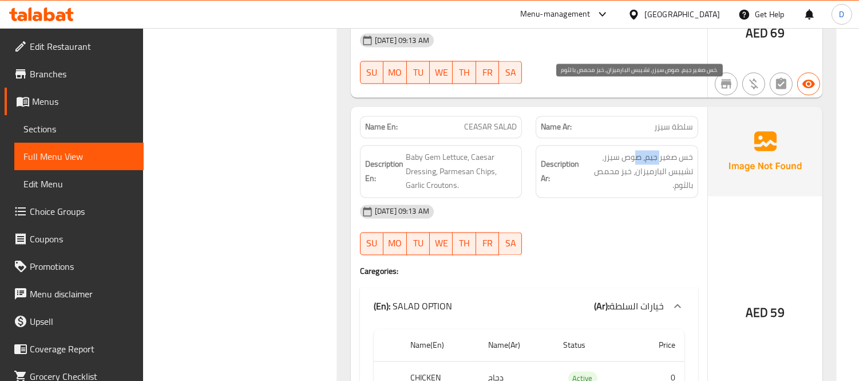
drag, startPoint x: 659, startPoint y: 90, endPoint x: 637, endPoint y: 92, distance: 22.3
click at [637, 150] on span "خس صغير جيم، صوص سيزر، تشيبس البارميزان، خبز محمص بالثوم." at bounding box center [637, 171] width 112 height 42
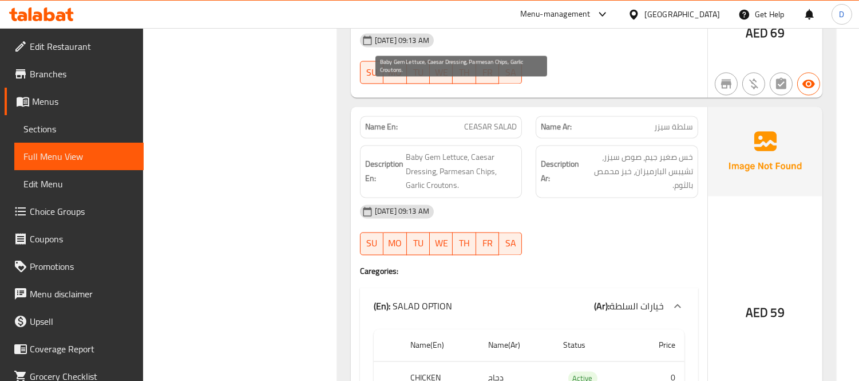
click at [434, 150] on span "Baby Gem Lettuce, Caesar Dressing, Parmesan Chips, Garlic Croutons." at bounding box center [462, 171] width 112 height 42
drag, startPoint x: 470, startPoint y: 92, endPoint x: 490, endPoint y: 104, distance: 23.1
click at [490, 150] on span "Baby Gem Lettuce, Caesar Dressing, Parmesan Chips, Garlic Croutons." at bounding box center [462, 171] width 112 height 42
click at [449, 150] on span "Baby Gem Lettuce, Caesar Dressing, Parmesan Chips, Garlic Croutons." at bounding box center [462, 171] width 112 height 42
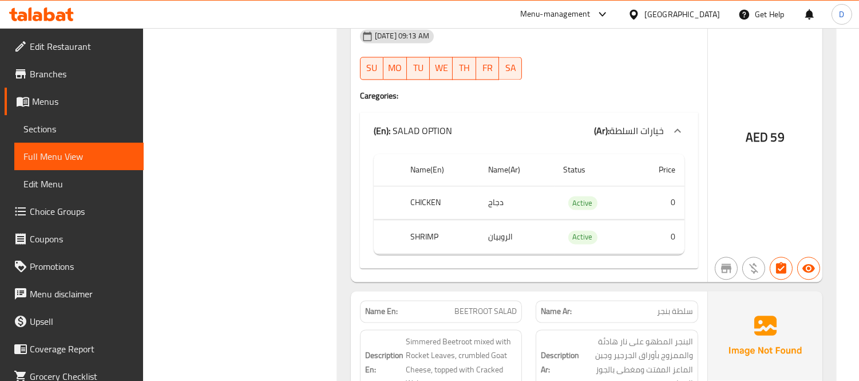
scroll to position [4570, 0]
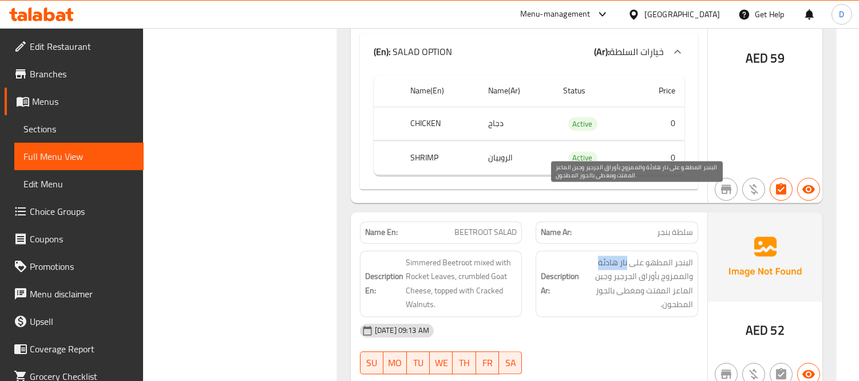
drag, startPoint x: 627, startPoint y: 196, endPoint x: 592, endPoint y: 197, distance: 34.3
click at [592, 255] on span "البنجر المطهو على نار هادئة والممزوج بأوراق الجرجير وجبن الماعز المفتت ومغطى با…" at bounding box center [637, 283] width 112 height 56
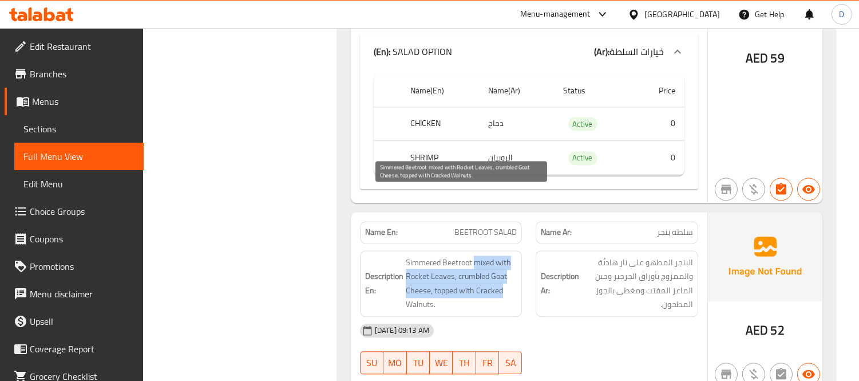
drag, startPoint x: 473, startPoint y: 195, endPoint x: 506, endPoint y: 219, distance: 40.6
click at [506, 255] on span "Simmered Beetroot mixed with Rocket Leaves, crumbled Goat Cheese, topped with C…" at bounding box center [462, 283] width 112 height 56
click at [507, 255] on span "Simmered Beetroot mixed with Rocket Leaves, crumbled Goat Cheese, topped with C…" at bounding box center [462, 283] width 112 height 56
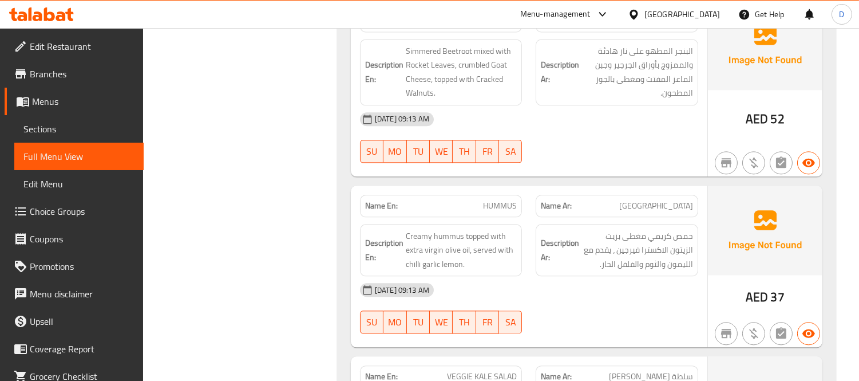
scroll to position [4824, 0]
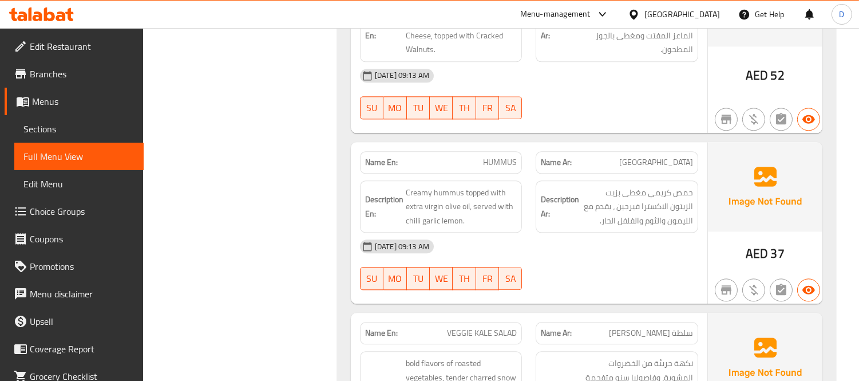
click at [584, 283] on div at bounding box center [617, 290] width 176 height 14
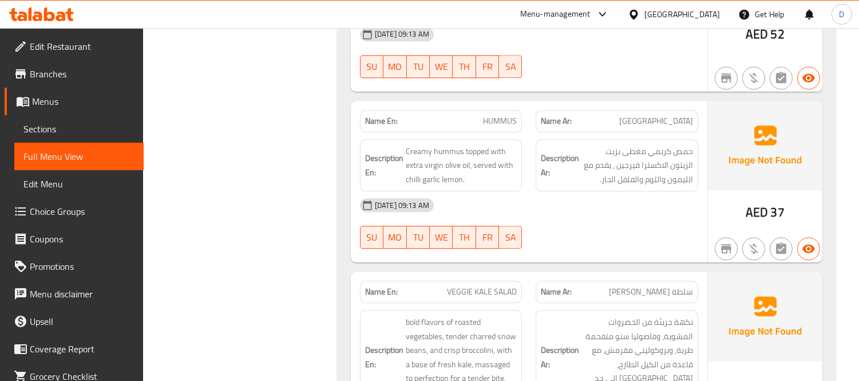
scroll to position [4888, 0]
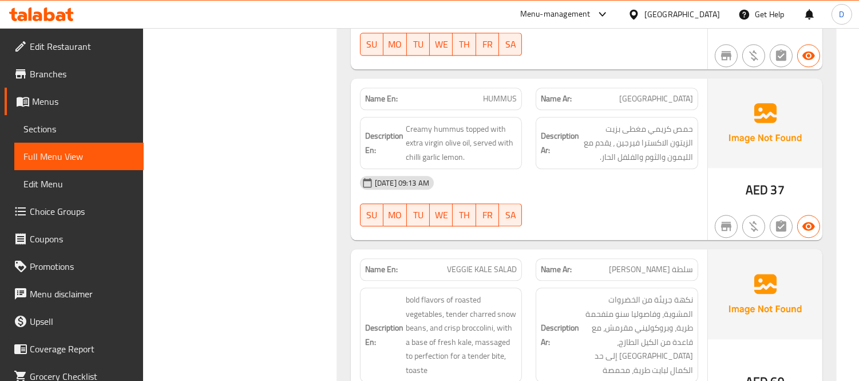
click at [548, 280] on div "Description Ar: نكهة جريئة من الخضروات المشوية، وفاصوليا سنو متفحمة طرية، وبروك…" at bounding box center [617, 334] width 176 height 108
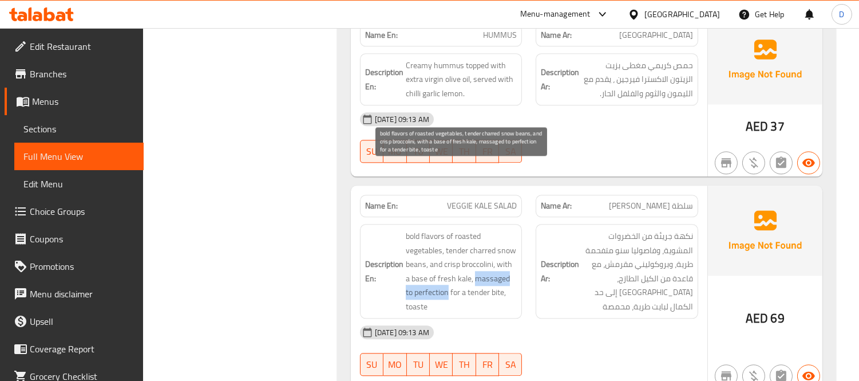
drag, startPoint x: 474, startPoint y: 213, endPoint x: 449, endPoint y: 225, distance: 27.9
click at [449, 229] on span "bold flavors of roasted vegetables, tender charred snow beans, and crisp brocco…" at bounding box center [462, 271] width 112 height 84
drag, startPoint x: 458, startPoint y: 220, endPoint x: 471, endPoint y: 237, distance: 21.6
click at [471, 237] on span "bold flavors of roasted vegetables, tender charred snow beans, and crisp brocco…" at bounding box center [462, 271] width 112 height 84
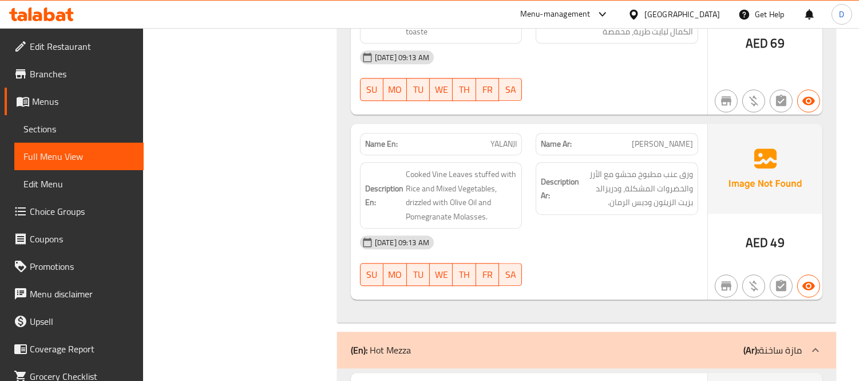
scroll to position [5205, 0]
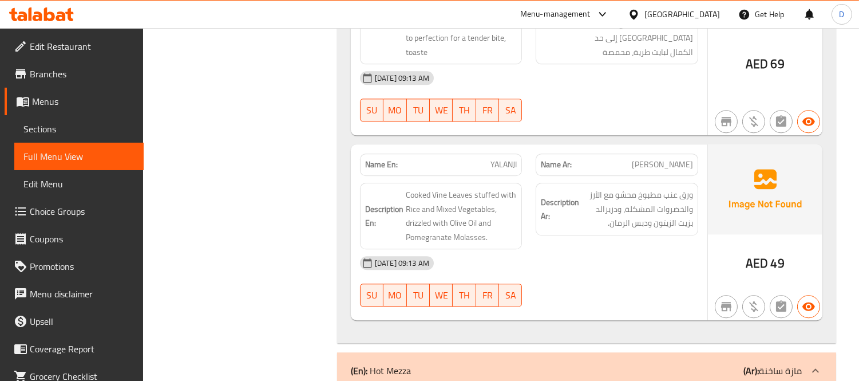
click at [527, 249] on div "[DATE] 09:13 AM" at bounding box center [529, 262] width 352 height 27
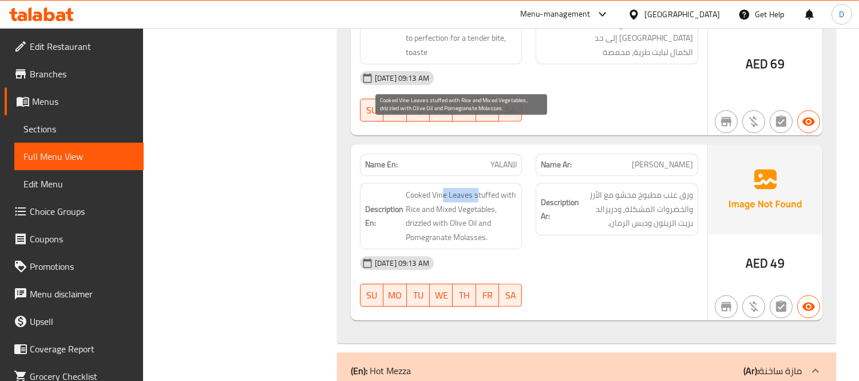
drag, startPoint x: 443, startPoint y: 126, endPoint x: 476, endPoint y: 127, distance: 32.6
click at [476, 188] on span "Cooked Vine Leaves stuffed with Rice and Mixed Vegetables, drizzled with Olive …" at bounding box center [462, 216] width 112 height 56
drag, startPoint x: 422, startPoint y: 144, endPoint x: 443, endPoint y: 156, distance: 25.1
click at [443, 188] on span "Cooked Vine Leaves stuffed with Rice and Mixed Vegetables, drizzled with Olive …" at bounding box center [462, 216] width 112 height 56
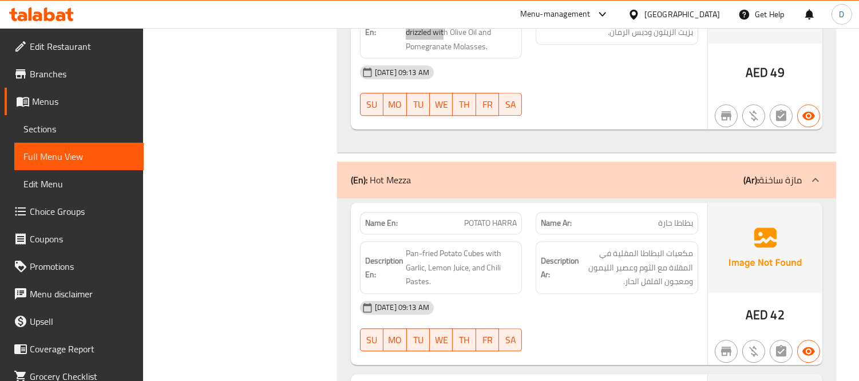
scroll to position [5396, 0]
click at [573, 253] on strong "Description Ar:" at bounding box center [560, 267] width 38 height 28
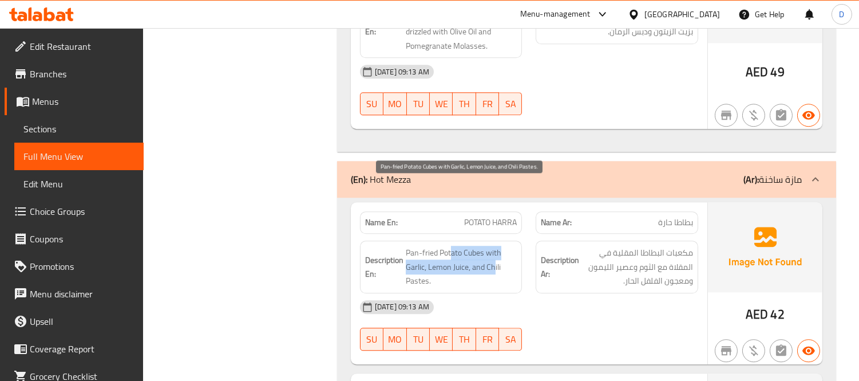
drag, startPoint x: 449, startPoint y: 190, endPoint x: 493, endPoint y: 208, distance: 47.7
click at [493, 245] on span "Pan-fried Potato Cubes with Garlic, Lemon Juice, and Chili Pastes." at bounding box center [462, 266] width 112 height 42
click at [495, 245] on span "Pan-fried Potato Cubes with Garlic, Lemon Juice, and Chili Pastes." at bounding box center [462, 266] width 112 height 42
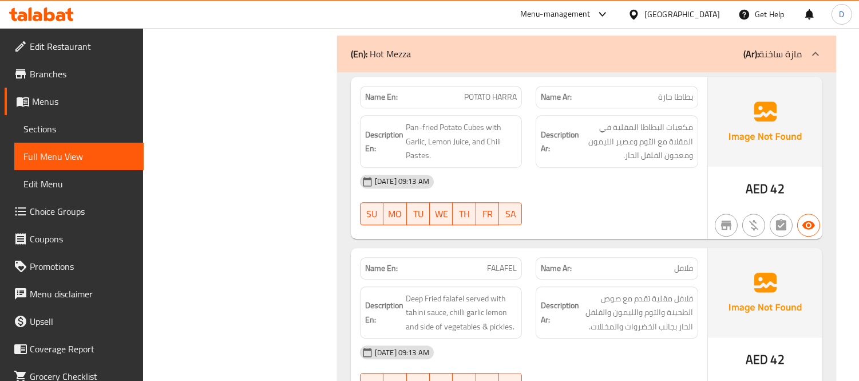
scroll to position [5523, 0]
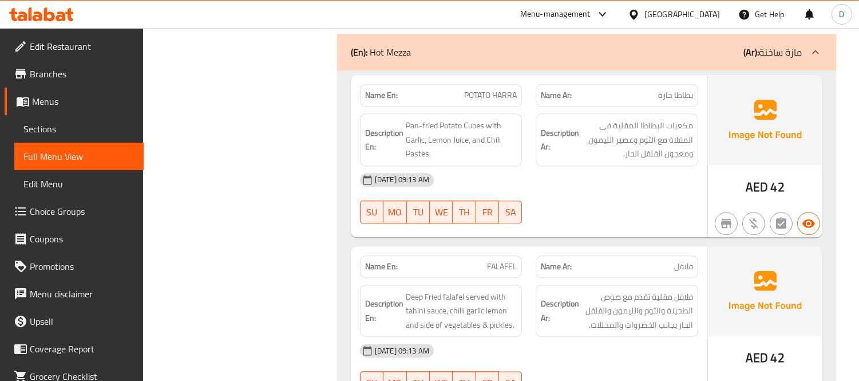
click at [611, 336] on div "[DATE] 09:13 AM" at bounding box center [529, 349] width 352 height 27
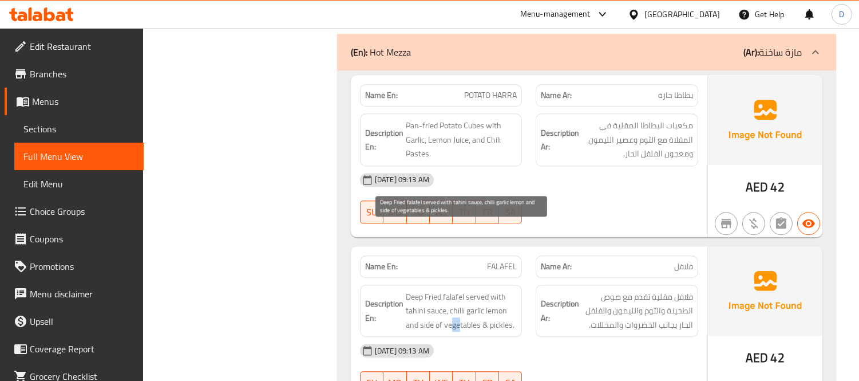
drag, startPoint x: 450, startPoint y: 254, endPoint x: 460, endPoint y: 253, distance: 10.3
click at [460, 290] on span "Deep Fried falafel served with tahini sauce, chilli garlic lemon and side of ve…" at bounding box center [462, 311] width 112 height 42
click at [458, 290] on span "Deep Fried falafel served with tahini sauce, chilli garlic lemon and side of ve…" at bounding box center [462, 311] width 112 height 42
drag, startPoint x: 459, startPoint y: 255, endPoint x: 516, endPoint y: 255, distance: 56.1
click at [516, 290] on span "Deep Fried falafel served with tahini sauce, chilli garlic lemon and side of ve…" at bounding box center [462, 311] width 112 height 42
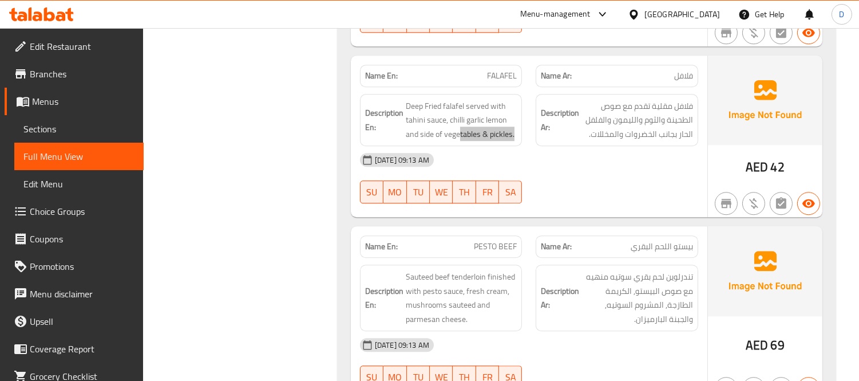
scroll to position [5778, 0]
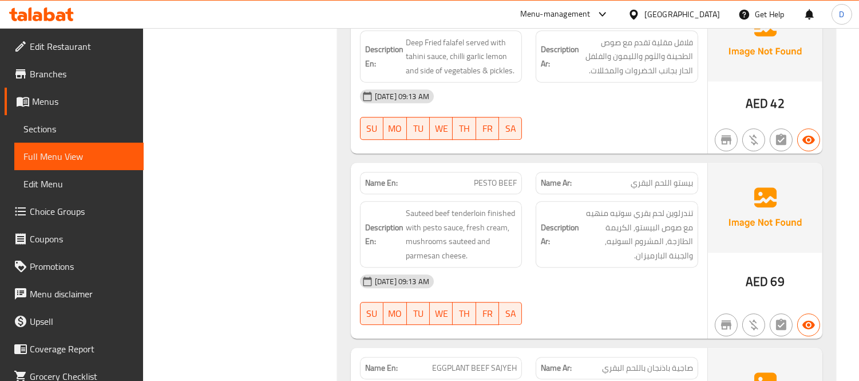
click at [607, 267] on div "[DATE] 09:13 AM" at bounding box center [529, 280] width 352 height 27
click at [542, 267] on div "[DATE] 09:13 AM" at bounding box center [529, 280] width 352 height 27
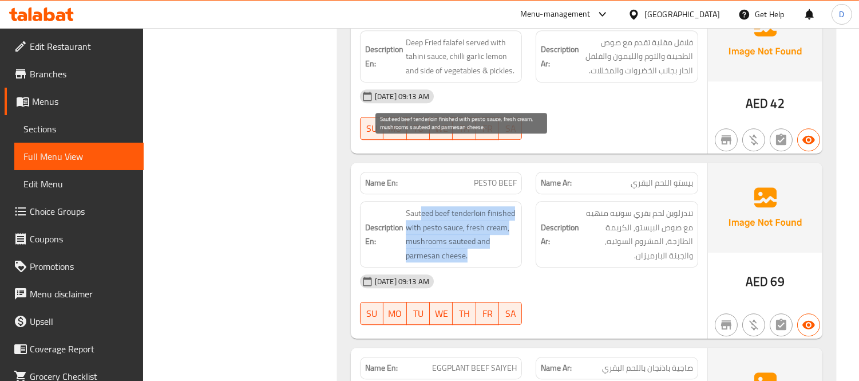
drag, startPoint x: 421, startPoint y: 149, endPoint x: 490, endPoint y: 189, distance: 79.7
click at [490, 206] on span "Sauteed beef tenderloin finished with pesto sauce, fresh cream, mushrooms saute…" at bounding box center [462, 234] width 112 height 56
click at [492, 206] on span "Sauteed beef tenderloin finished with pesto sauce, fresh cream, mushrooms saute…" at bounding box center [462, 234] width 112 height 56
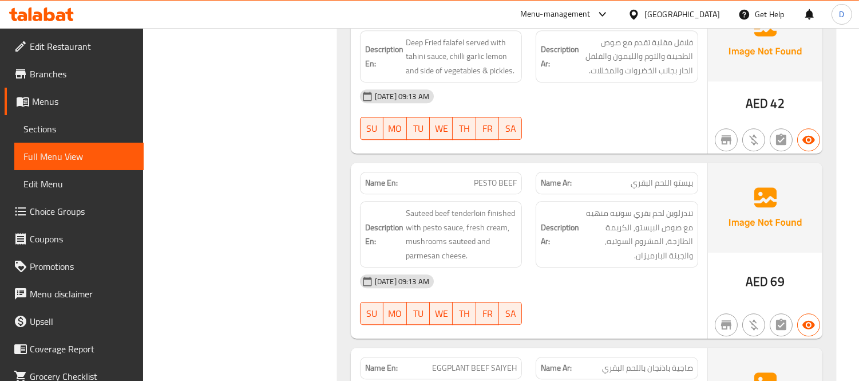
click at [592, 267] on div "[DATE] 09:13 AM" at bounding box center [529, 280] width 352 height 27
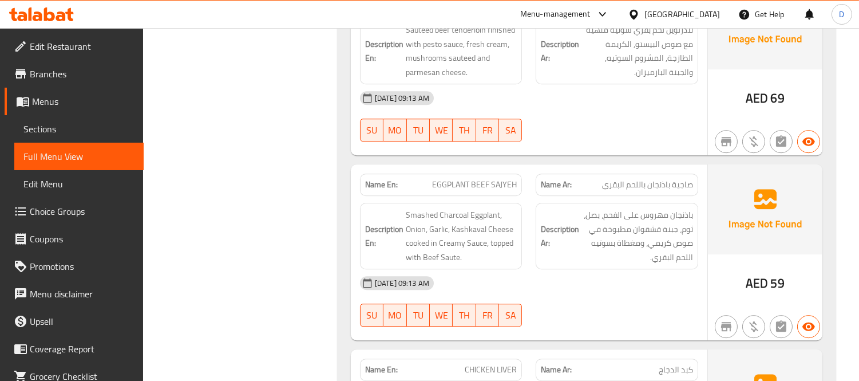
scroll to position [5969, 0]
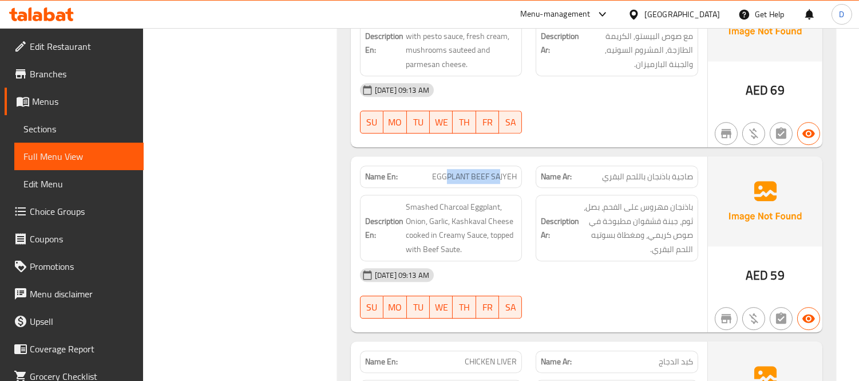
drag, startPoint x: 500, startPoint y: 112, endPoint x: 445, endPoint y: 112, distance: 54.4
click at [445, 171] on span "EGGPLANT BEEF SAJYEH" at bounding box center [474, 177] width 85 height 12
drag, startPoint x: 643, startPoint y: 143, endPoint x: 559, endPoint y: 146, distance: 84.2
click at [559, 200] on h6 "Description Ar: باذنجان مهروس على الفحم، بصل، ثوم، جبنة قشقوان مطبوخة في صوص كر…" at bounding box center [617, 228] width 152 height 56
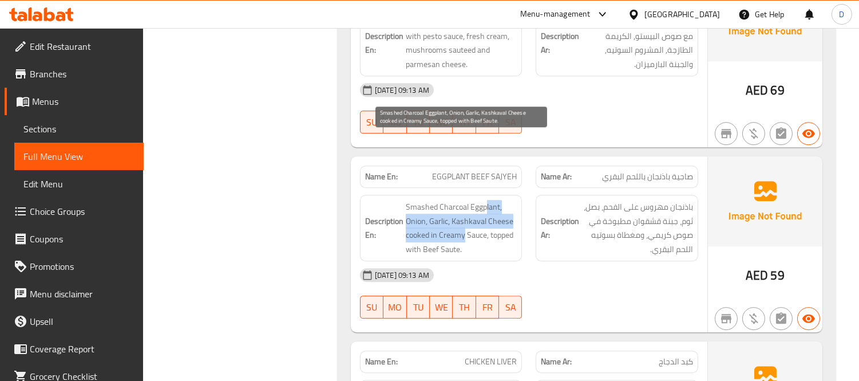
drag, startPoint x: 485, startPoint y: 143, endPoint x: 465, endPoint y: 167, distance: 30.8
click at [465, 200] on span "Smashed Charcoal Eggplant, Onion, Garlic, Kashkaval Cheese cooked in Creamy Sau…" at bounding box center [462, 228] width 112 height 56
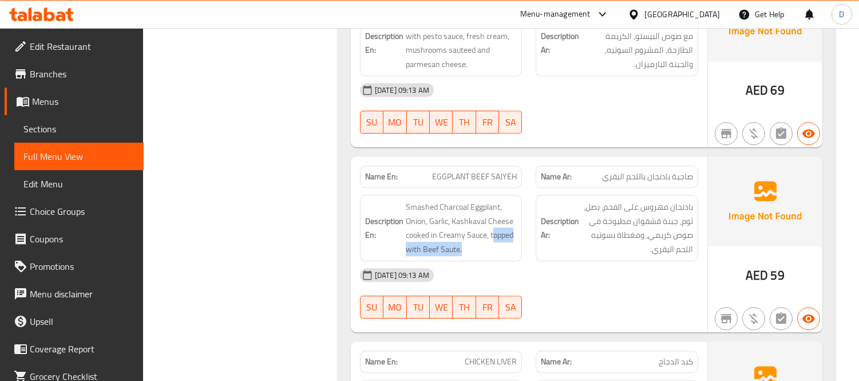
drag, startPoint x: 493, startPoint y: 169, endPoint x: 470, endPoint y: 191, distance: 31.2
click at [470, 195] on div "Description En: Smashed Charcoal Eggplant, Onion, Garlic, Kashkaval Cheese cook…" at bounding box center [441, 228] width 163 height 66
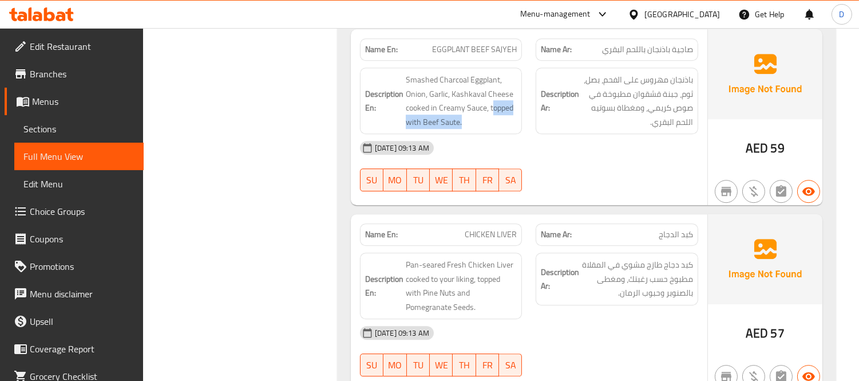
scroll to position [6159, 0]
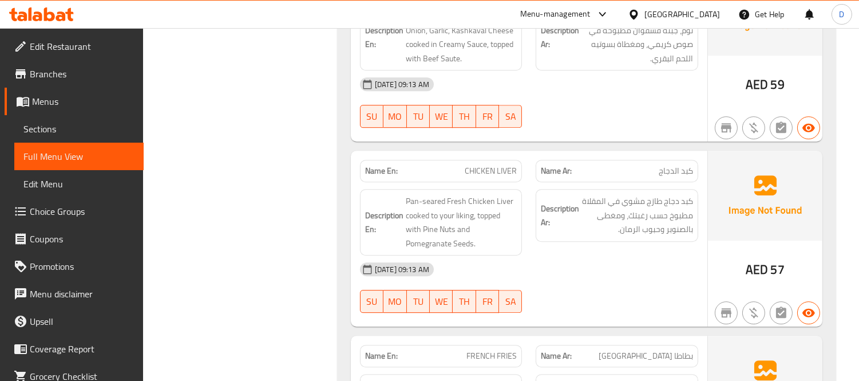
click at [583, 255] on div "[DATE] 09:13 AM" at bounding box center [529, 268] width 352 height 27
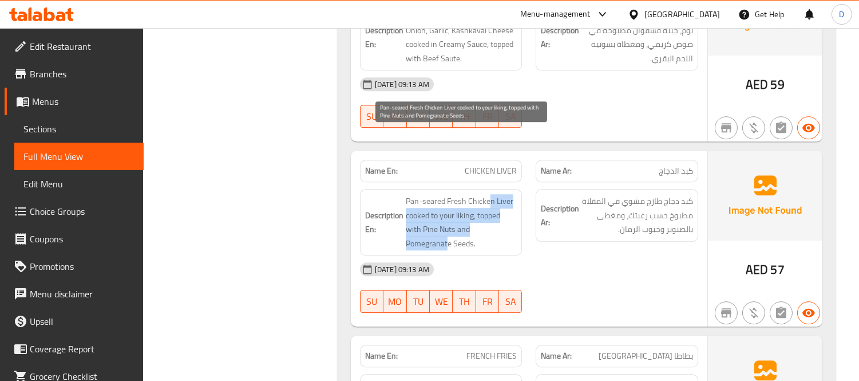
drag, startPoint x: 488, startPoint y: 138, endPoint x: 513, endPoint y: 164, distance: 36.4
click at [513, 194] on span "Pan-seared Fresh Chicken Liver cooked to your liking, topped with Pine Nuts and…" at bounding box center [462, 222] width 112 height 56
click at [506, 194] on span "Pan-seared Fresh Chicken Liver cooked to your liking, topped with Pine Nuts and…" at bounding box center [462, 222] width 112 height 56
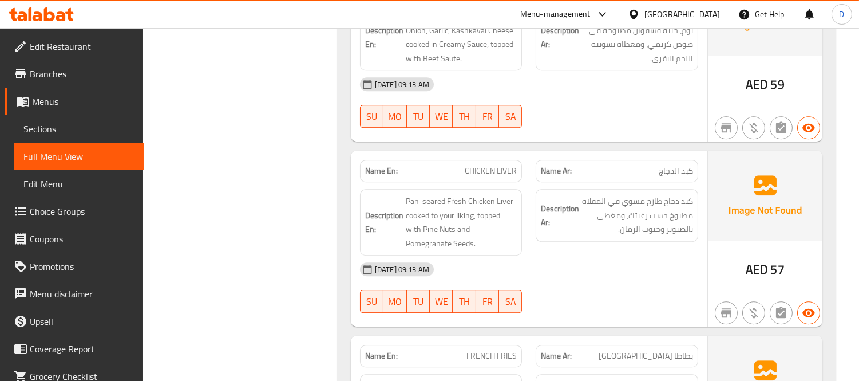
click at [640, 306] on div at bounding box center [617, 313] width 176 height 14
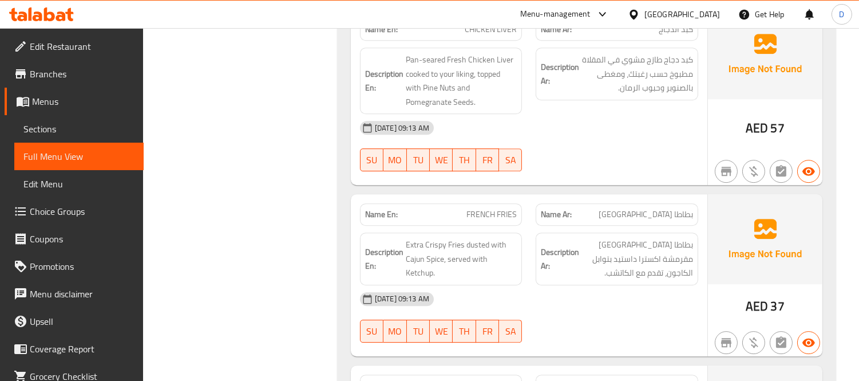
scroll to position [6350, 0]
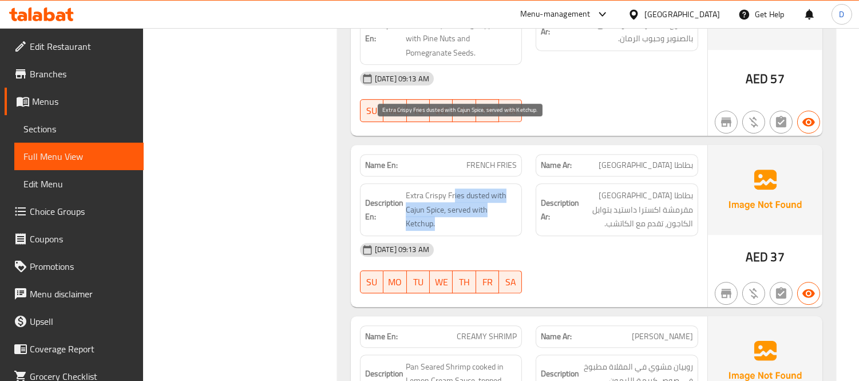
drag, startPoint x: 453, startPoint y: 135, endPoint x: 499, endPoint y: 159, distance: 51.4
click at [499, 188] on span "Extra Crispy Fries dusted with Cajun Spice, served with Ketchup." at bounding box center [462, 209] width 112 height 42
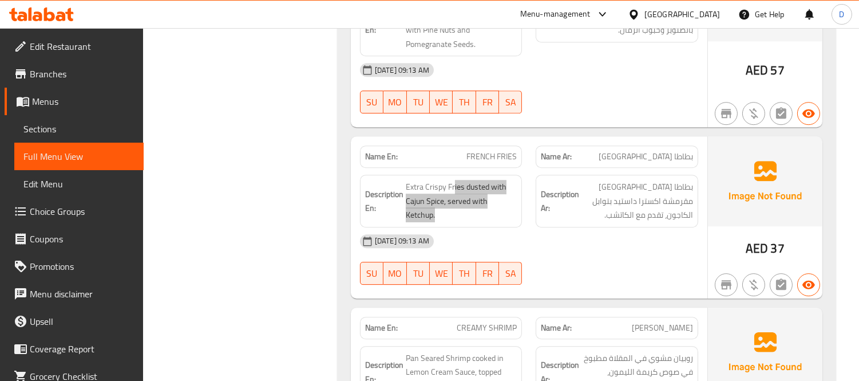
scroll to position [6477, 0]
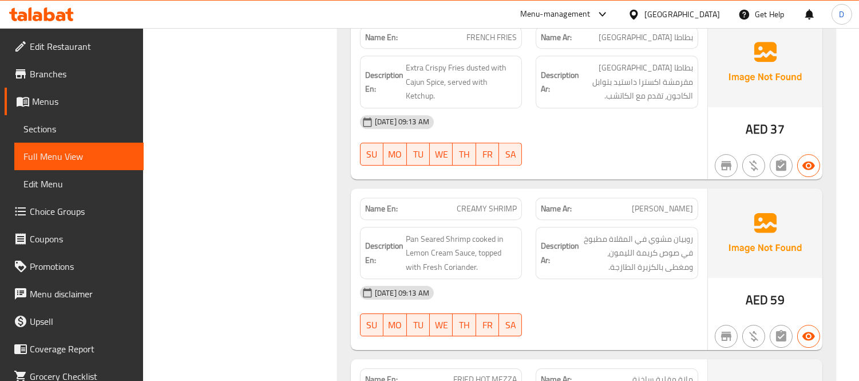
click at [649, 279] on div "07-10-2025 09:13 AM SU MO TU WE TH FR SA" at bounding box center [529, 311] width 352 height 64
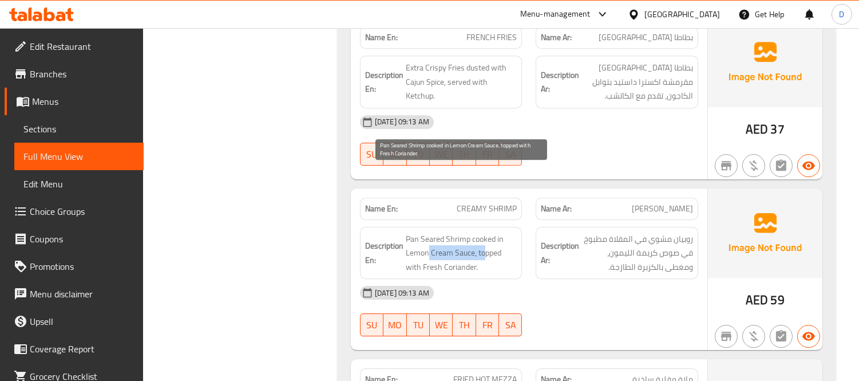
drag, startPoint x: 429, startPoint y: 192, endPoint x: 486, endPoint y: 195, distance: 57.3
click at [486, 232] on span "Pan Seared Shrimp cooked in Lemon Cream Sauce, topped with Fresh Coriander." at bounding box center [462, 253] width 112 height 42
drag, startPoint x: 486, startPoint y: 195, endPoint x: 488, endPoint y: 208, distance: 13.8
click at [488, 232] on span "Pan Seared Shrimp cooked in Lemon Cream Sauce, topped with Fresh Coriander." at bounding box center [462, 253] width 112 height 42
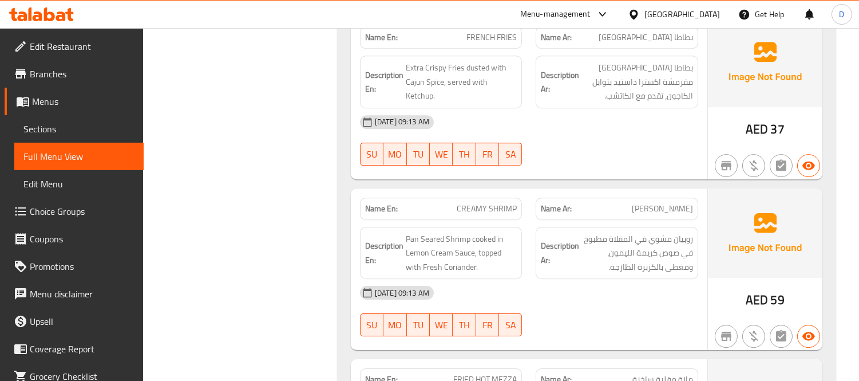
click at [621, 279] on div "[DATE] 09:13 AM" at bounding box center [529, 292] width 352 height 27
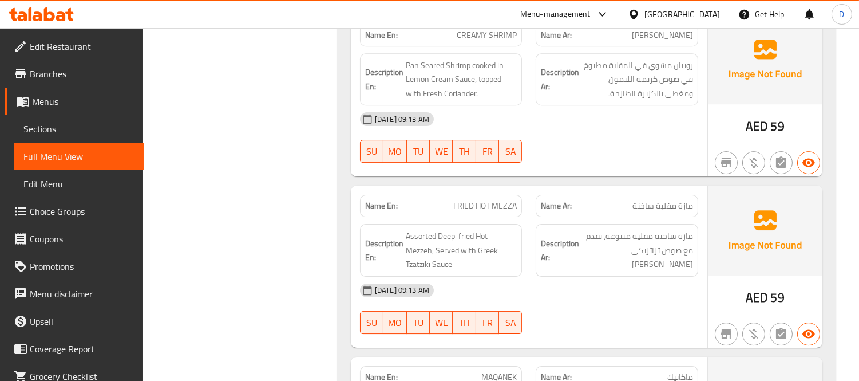
scroll to position [6668, 0]
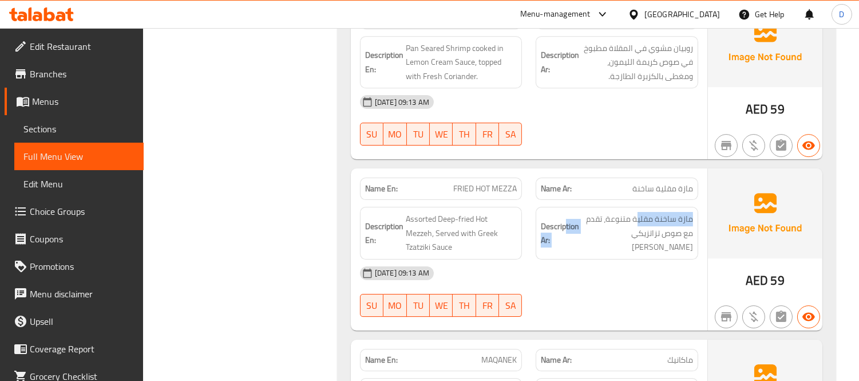
drag, startPoint x: 637, startPoint y: 154, endPoint x: 567, endPoint y: 154, distance: 70.4
click at [567, 212] on h6 "Description Ar: مازة ساخنة مقلية متنوعة، تقدم مع صوص تزاتزيكي اليوناني" at bounding box center [617, 233] width 152 height 42
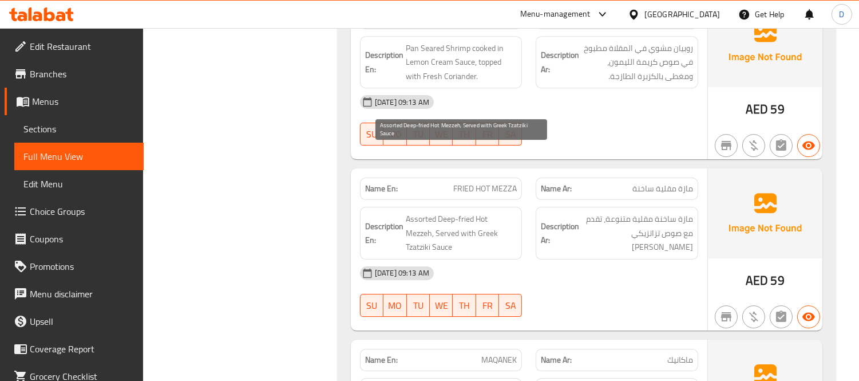
click at [419, 212] on span "Assorted Deep-fried Hot Mezzeh, Served with Greek Tzatziki Sauce" at bounding box center [462, 233] width 112 height 42
drag, startPoint x: 464, startPoint y: 156, endPoint x: 486, endPoint y: 179, distance: 31.6
click at [486, 212] on span "Assorted Deep-fried Hot Mezzeh, Served with Greek Tzatziki Sauce" at bounding box center [462, 233] width 112 height 42
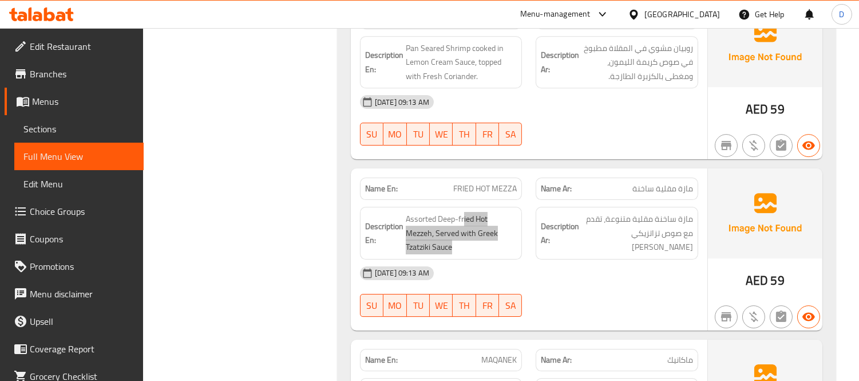
scroll to position [6731, 0]
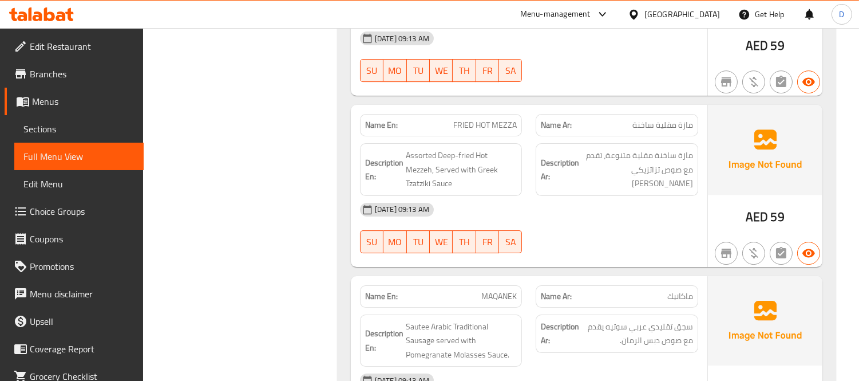
click at [547, 197] on div "Name En: FRIED HOT MEZZA Name Ar: مازة مقلية ساخنة Description En: Assorted Dee…" at bounding box center [529, 186] width 356 height 162
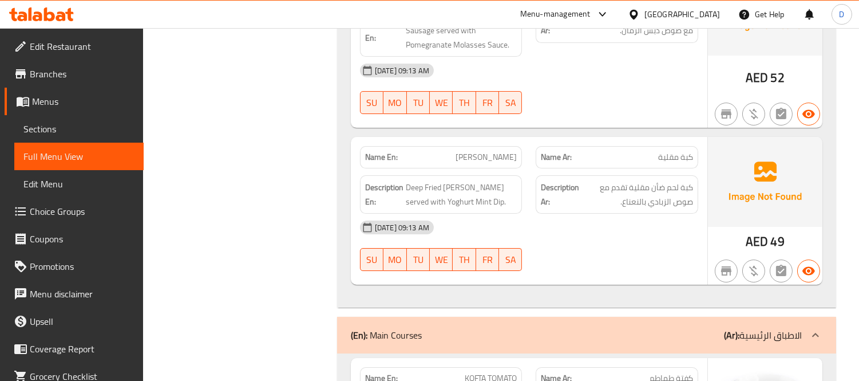
scroll to position [7050, 0]
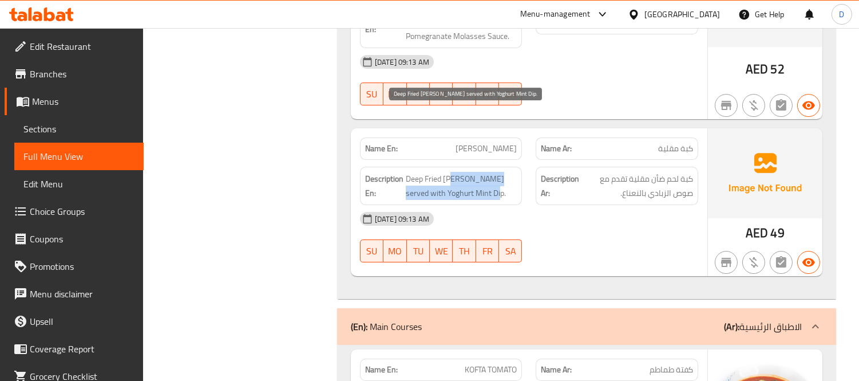
drag, startPoint x: 453, startPoint y: 112, endPoint x: 489, endPoint y: 126, distance: 38.3
click at [489, 172] on span "Deep Fried Lamb Kibbeh served with Yoghurt Mint Dip." at bounding box center [462, 186] width 112 height 28
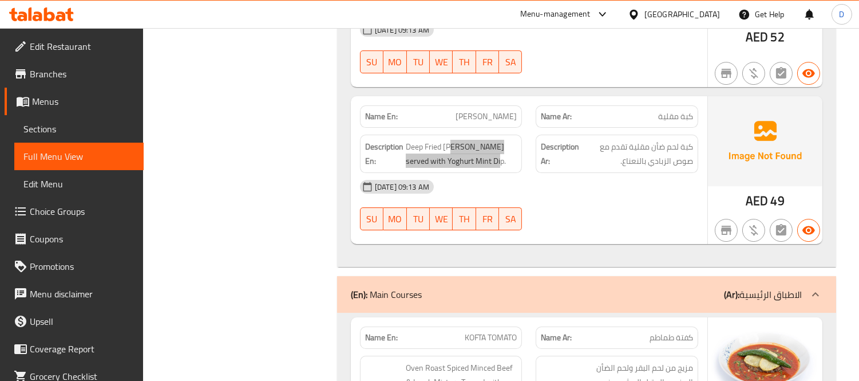
scroll to position [7113, 0]
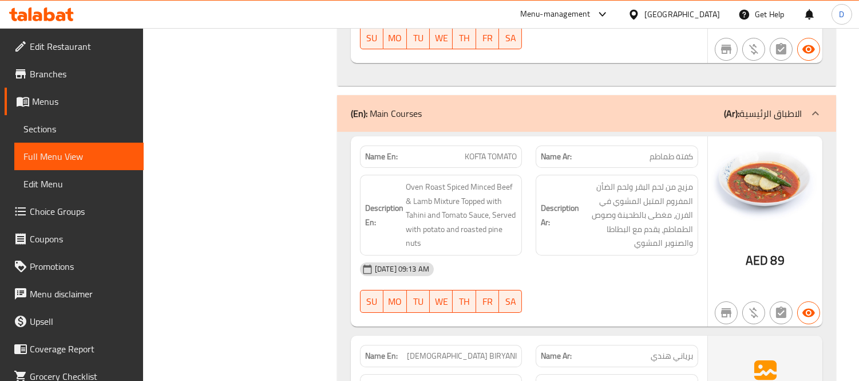
scroll to position [7240, 0]
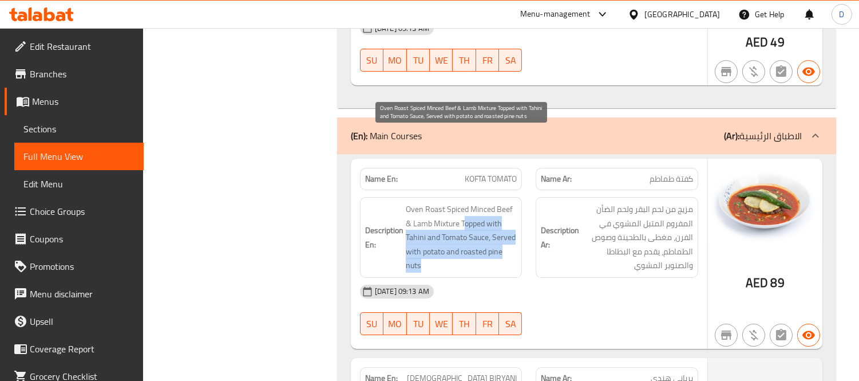
drag, startPoint x: 449, startPoint y: 156, endPoint x: 492, endPoint y: 197, distance: 60.3
click at [492, 202] on span "Oven Roast Spiced Minced Beef & Lamb Mixture Topped with Tahini and Tomato Sauc…" at bounding box center [462, 237] width 112 height 70
click at [493, 202] on span "Oven Roast Spiced Minced Beef & Lamb Mixture Topped with Tahini and Tomato Sauc…" at bounding box center [462, 237] width 112 height 70
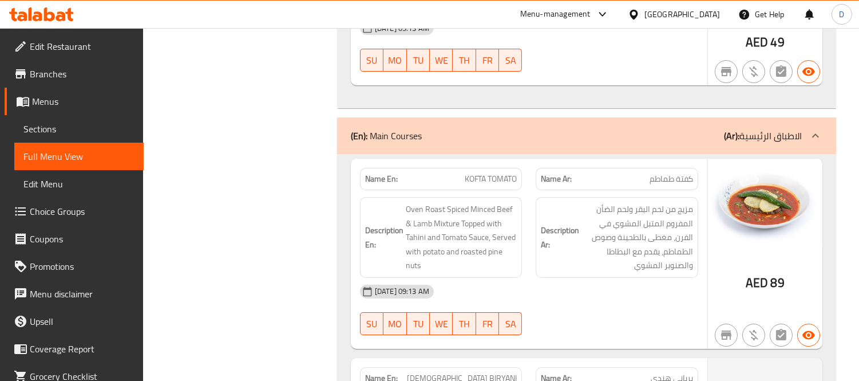
click at [556, 278] on div "07-10-2025 09:13 AM SU MO TU WE TH FR SA" at bounding box center [529, 310] width 352 height 64
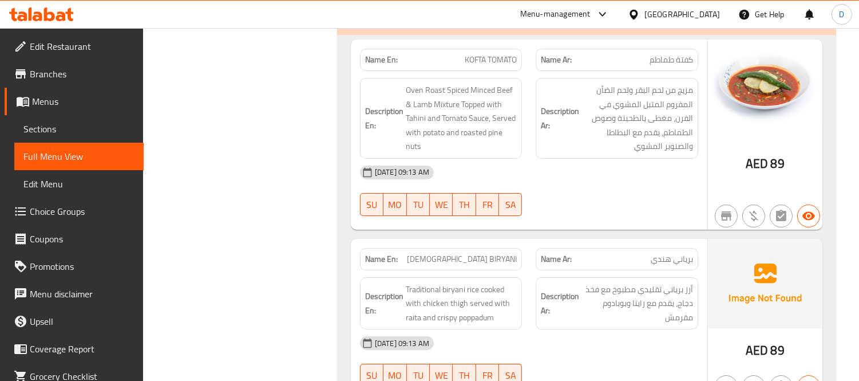
scroll to position [7367, 0]
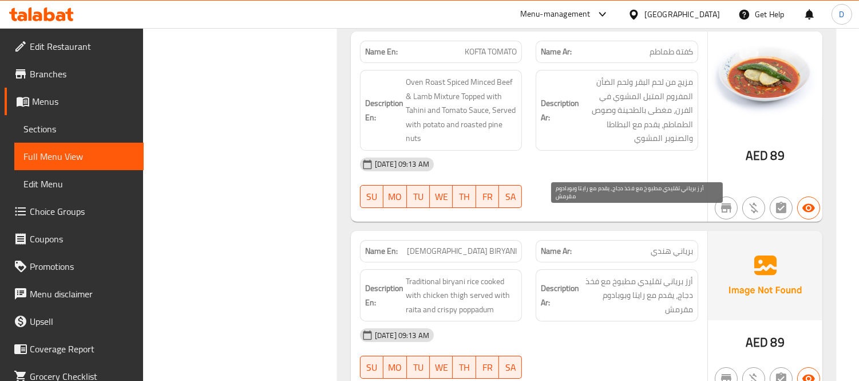
click at [597, 274] on span "أرز برياني تقليدي مطبوخ مع فخذ دجاج، يقدم مع رايتا وبوبادوم مقرمش" at bounding box center [637, 295] width 112 height 42
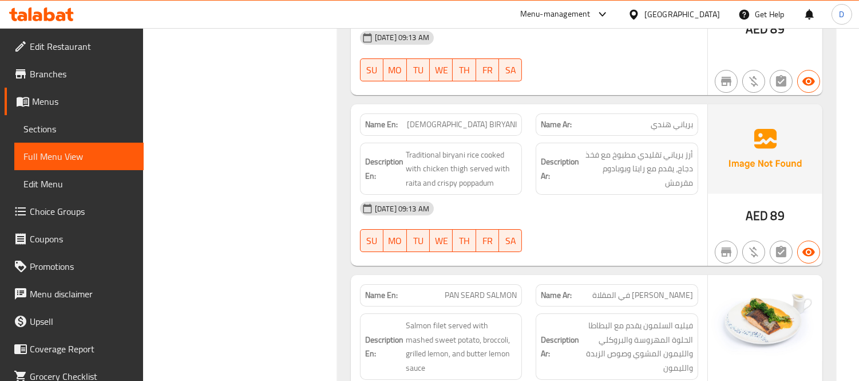
scroll to position [7494, 0]
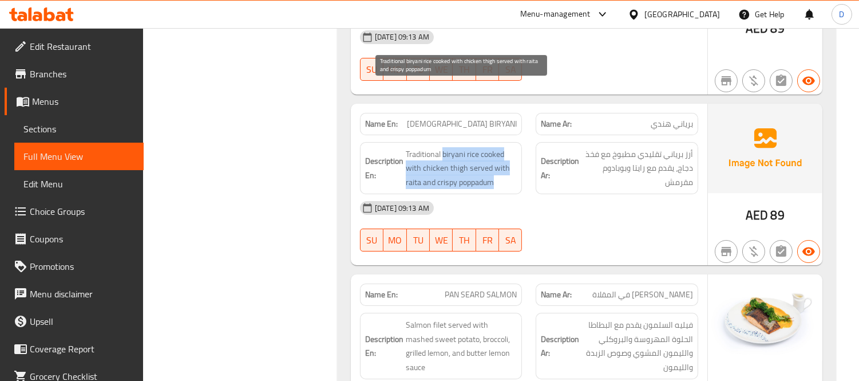
drag, startPoint x: 442, startPoint y: 89, endPoint x: 500, endPoint y: 116, distance: 63.5
click at [500, 147] on span "Traditional biryani rice cooked with chicken thigh served with raita and crispy…" at bounding box center [462, 168] width 112 height 42
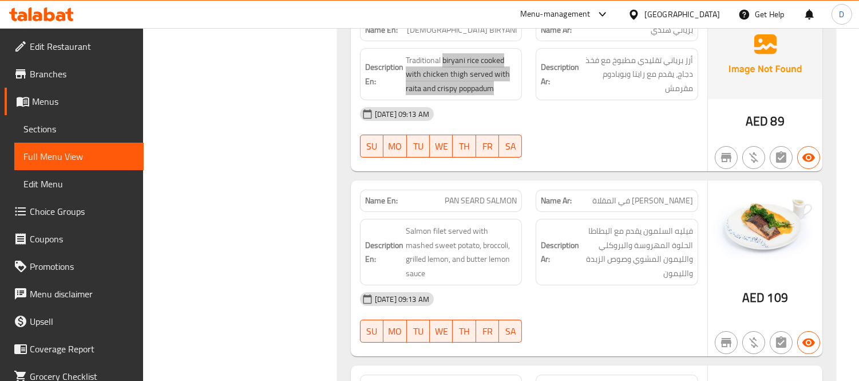
scroll to position [7622, 0]
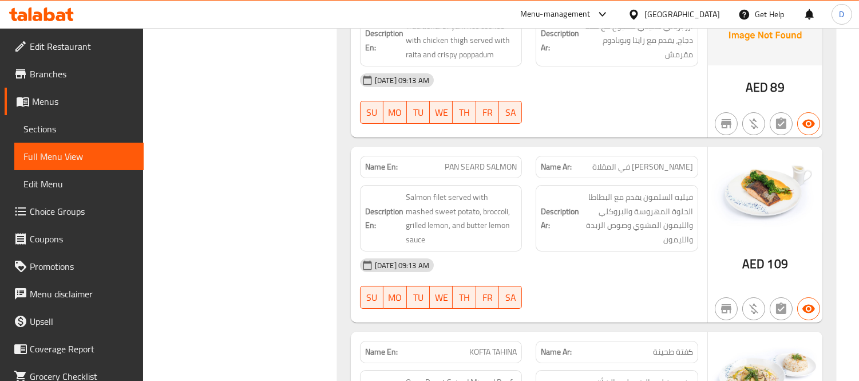
click at [319, 178] on div "Filter Branches Branches Popular filters Free items Branch specific items Has c…" at bounding box center [244, 356] width 171 height 15662
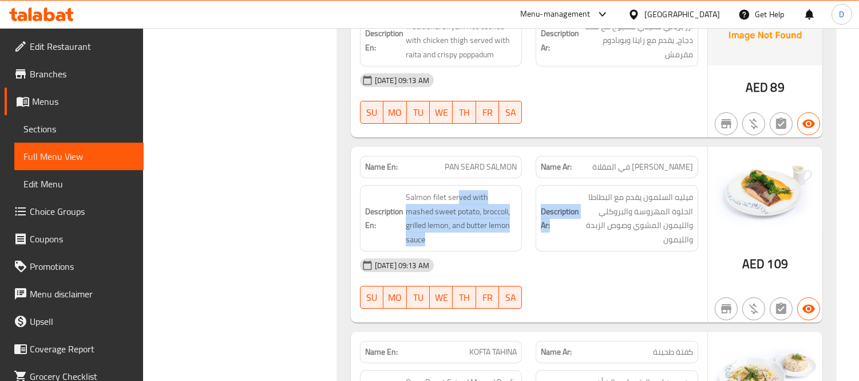
drag, startPoint x: 459, startPoint y: 133, endPoint x: 555, endPoint y: 159, distance: 99.5
click at [555, 178] on div "Description En: Salmon filet served with mashed sweet potato, broccoli, grilled…" at bounding box center [529, 218] width 352 height 80
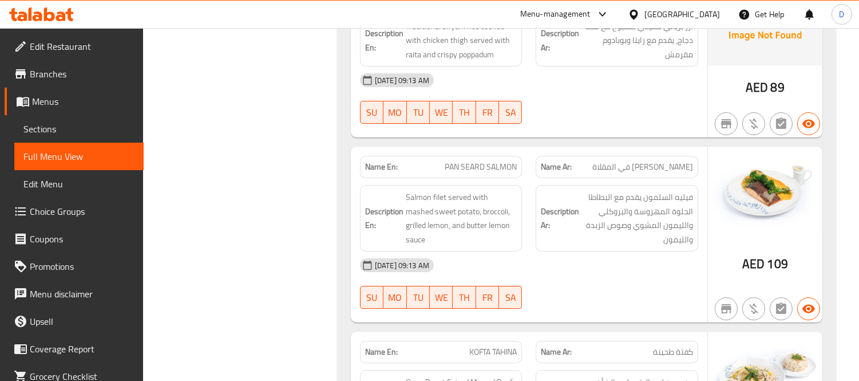
click at [591, 186] on div "Description Ar: فيليه السلمون يقدم مع البطاطا الحلوة المهروسة والبروكلي والليمو…" at bounding box center [617, 218] width 163 height 66
click at [588, 251] on div "07-10-2025 09:13 AM SU MO TU WE TH FR SA" at bounding box center [529, 283] width 352 height 64
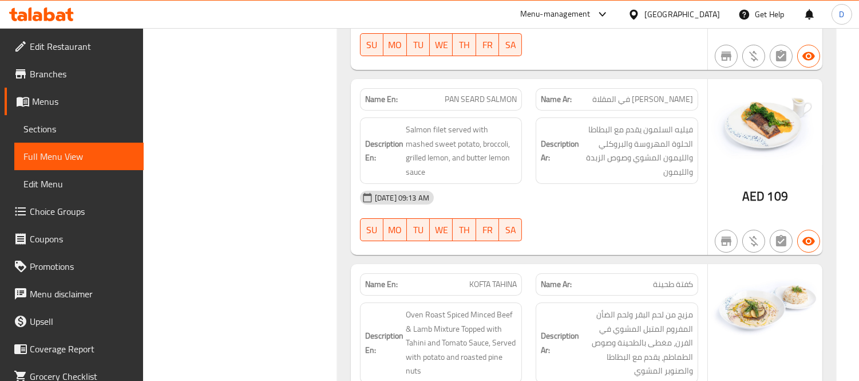
scroll to position [7813, 0]
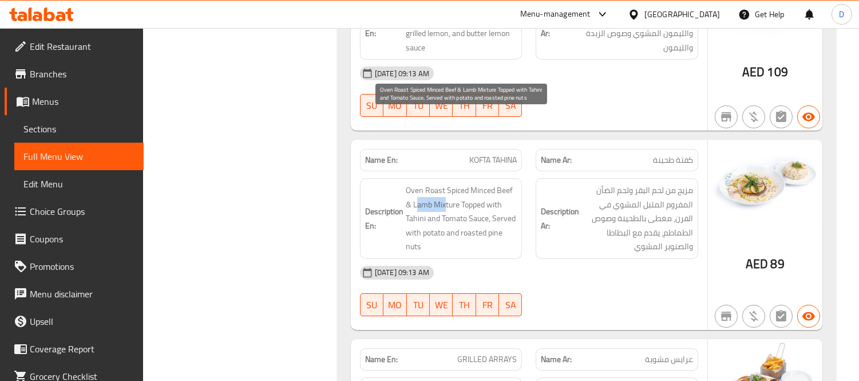
drag, startPoint x: 445, startPoint y: 135, endPoint x: 415, endPoint y: 130, distance: 30.2
click at [415, 183] on span "Oven Roast Spiced Minced Beef & Lamb Mixture Topped with Tahini and Tomato Sauc…" at bounding box center [462, 218] width 112 height 70
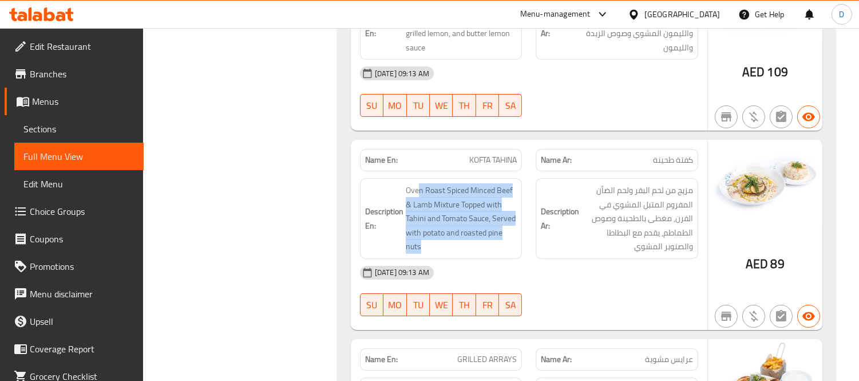
drag, startPoint x: 417, startPoint y: 130, endPoint x: 489, endPoint y: 193, distance: 96.1
click at [489, 193] on div "Description En: Oven Roast Spiced Minced Beef & Lamb Mixture Topped with Tahini…" at bounding box center [441, 218] width 163 height 81
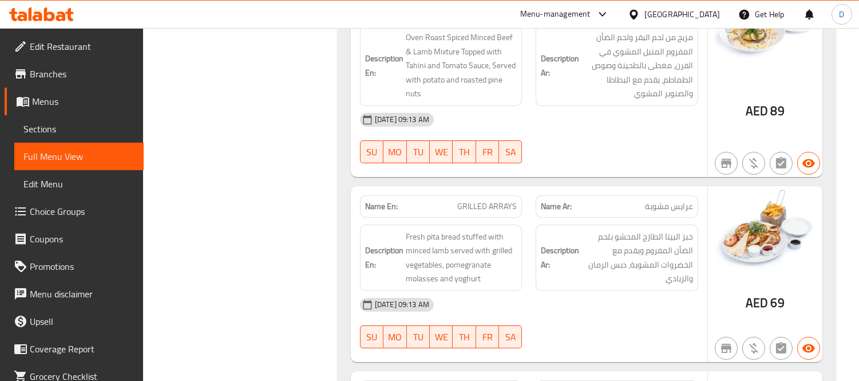
scroll to position [8004, 0]
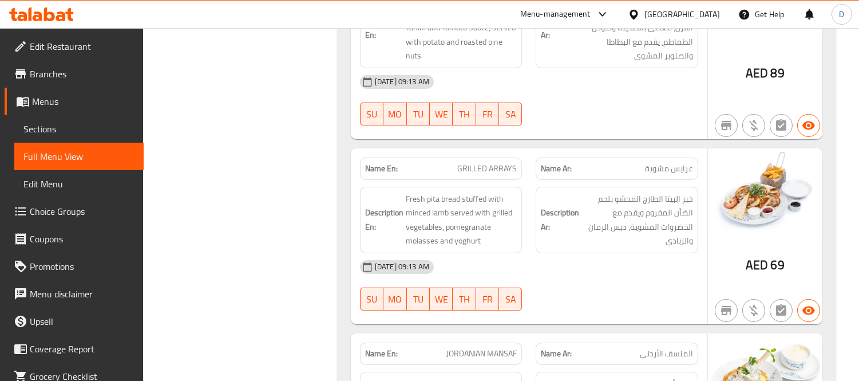
click at [592, 303] on div at bounding box center [617, 310] width 176 height 14
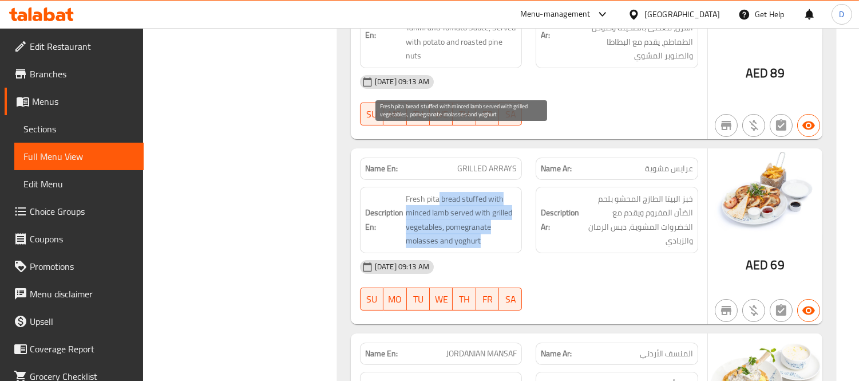
drag, startPoint x: 437, startPoint y: 136, endPoint x: 502, endPoint y: 180, distance: 78.9
click at [497, 192] on span "Fresh pita bread stuffed with minced lamb served with grilled vegetables, pomeg…" at bounding box center [462, 220] width 112 height 56
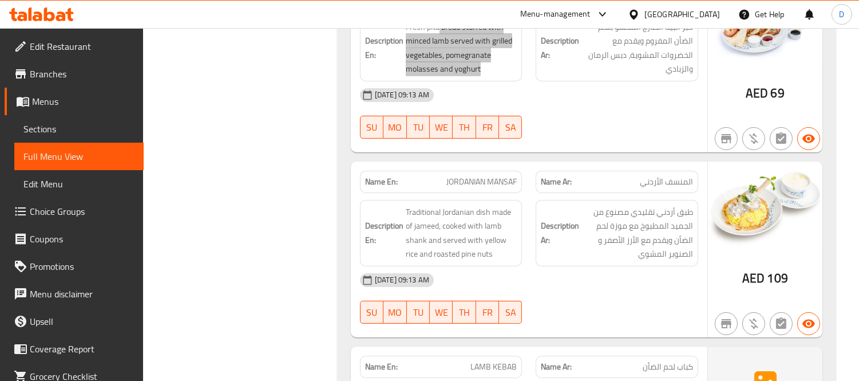
scroll to position [8195, 0]
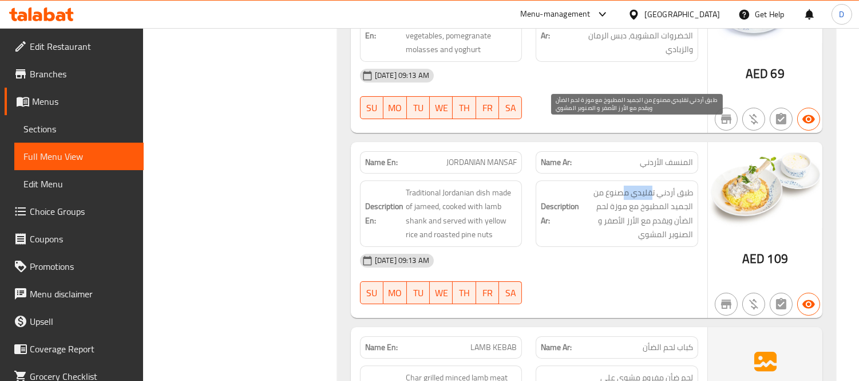
drag, startPoint x: 649, startPoint y: 132, endPoint x: 624, endPoint y: 133, distance: 25.8
click at [624, 185] on span "طبق أردني تقليدي مصنوع من الجميد المطبوخ مع موزة لحم الضأن ويقدم مع الأرز الأصف…" at bounding box center [637, 213] width 112 height 56
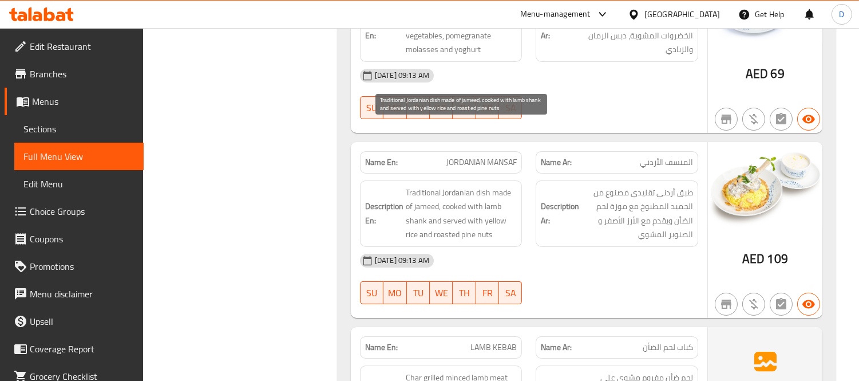
click at [454, 185] on span "Traditional Jordanian dish made of jameed, cooked with lamb shank and served wi…" at bounding box center [462, 213] width 112 height 56
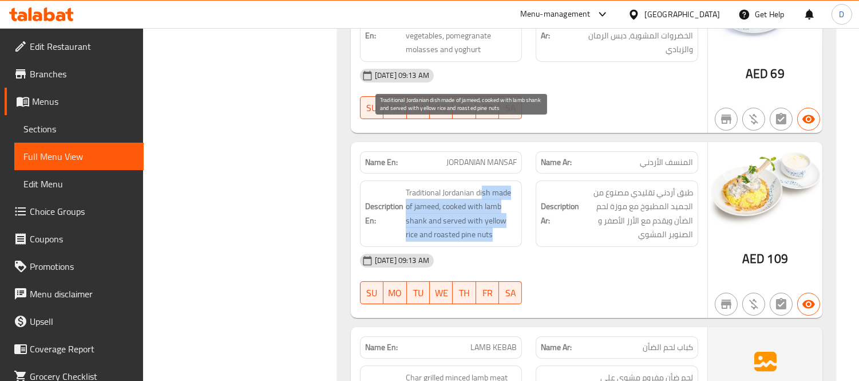
drag, startPoint x: 483, startPoint y: 129, endPoint x: 492, endPoint y: 171, distance: 42.8
click at [492, 185] on span "Traditional Jordanian dish made of jameed, cooked with lamb shank and served wi…" at bounding box center [462, 213] width 112 height 56
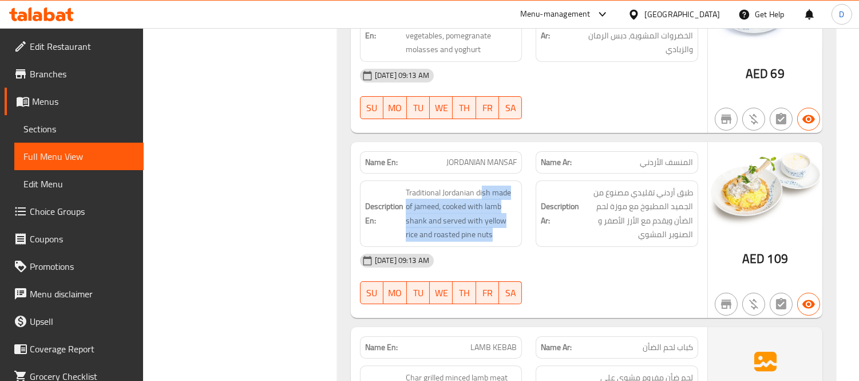
click at [496, 181] on div "Description En: Traditional Jordanian dish made of jameed, cooked with lamb sha…" at bounding box center [441, 213] width 163 height 66
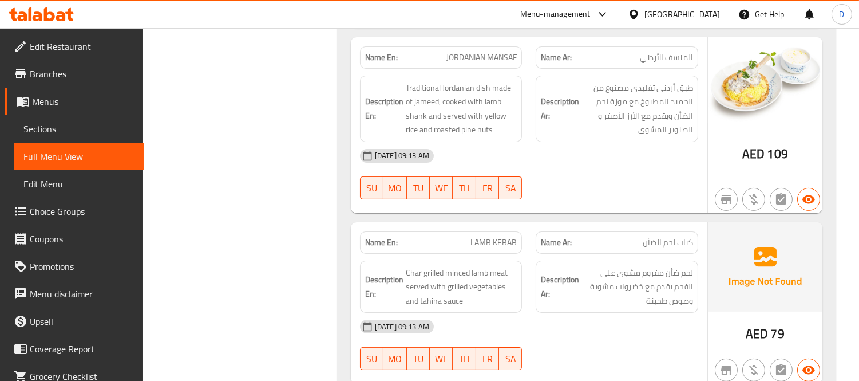
scroll to position [8322, 0]
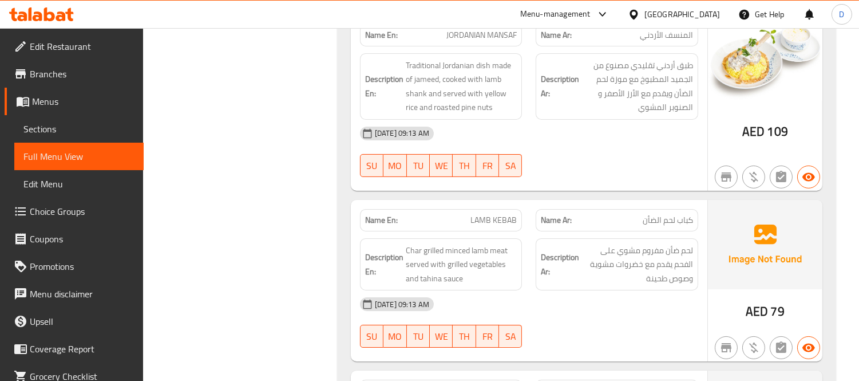
click at [603, 290] on div "[DATE] 09:13 AM" at bounding box center [529, 303] width 352 height 27
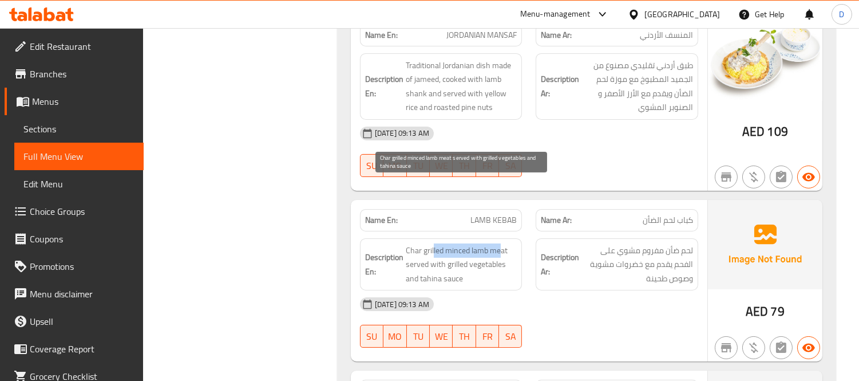
drag, startPoint x: 500, startPoint y: 184, endPoint x: 433, endPoint y: 187, distance: 67.6
click at [433, 243] on span "Char grilled minced lamb meat served with grilled vegetables and tahina sauce" at bounding box center [462, 264] width 112 height 42
drag, startPoint x: 442, startPoint y: 198, endPoint x: 475, endPoint y: 213, distance: 36.6
click at [475, 243] on span "Char grilled minced lamb meat served with grilled vegetables and tahina sauce" at bounding box center [462, 264] width 112 height 42
click at [490, 243] on span "Char grilled minced lamb meat served with grilled vegetables and tahina sauce" at bounding box center [462, 264] width 112 height 42
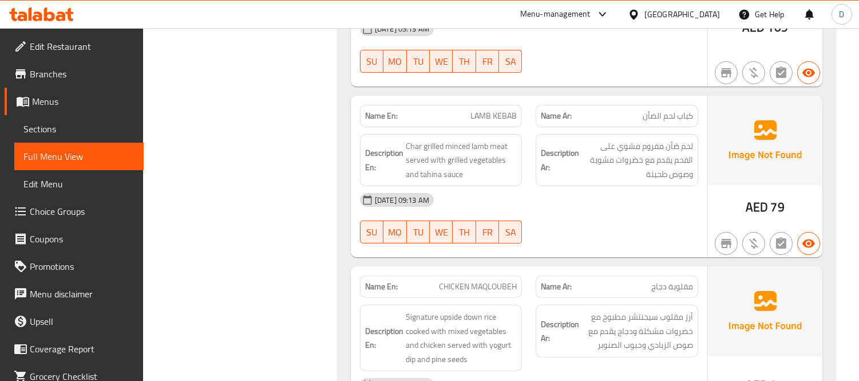
scroll to position [8449, 0]
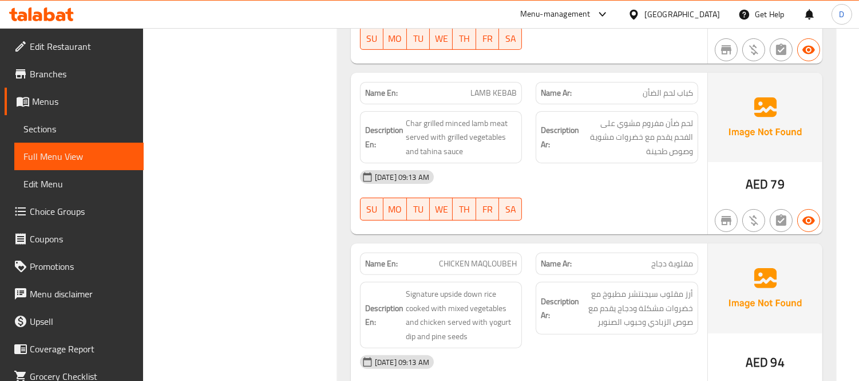
click at [631, 348] on div "[DATE] 09:13 AM" at bounding box center [529, 361] width 352 height 27
click at [578, 163] on div "07-10-2025 09:13 AM SU MO TU WE TH FR SA" at bounding box center [529, 195] width 352 height 64
click at [627, 348] on div "[DATE] 09:13 AM" at bounding box center [529, 361] width 352 height 27
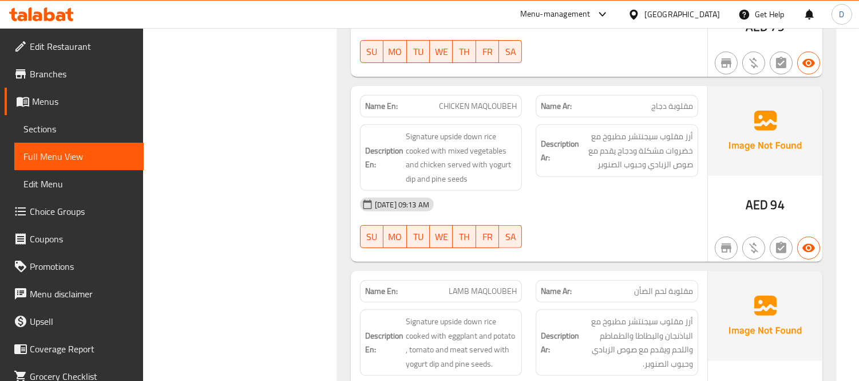
scroll to position [8576, 0]
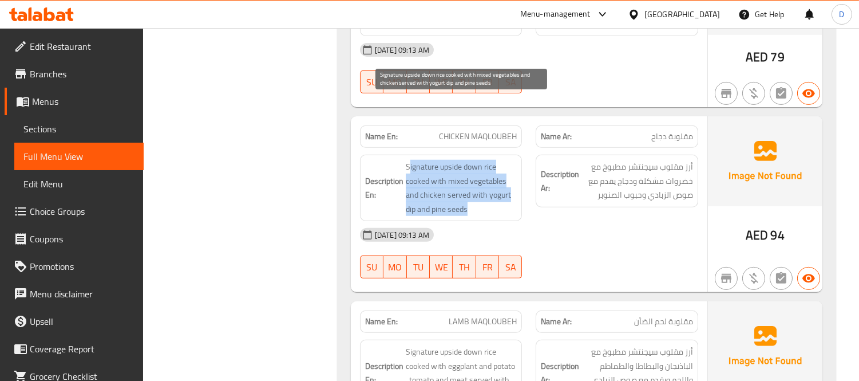
drag, startPoint x: 408, startPoint y: 101, endPoint x: 472, endPoint y: 144, distance: 77.4
click at [472, 160] on span "Signature upside down rice cooked with mixed vegetables and chicken served with…" at bounding box center [462, 188] width 112 height 56
click at [434, 160] on span "Signature upside down rice cooked with mixed vegetables and chicken served with…" at bounding box center [462, 188] width 112 height 56
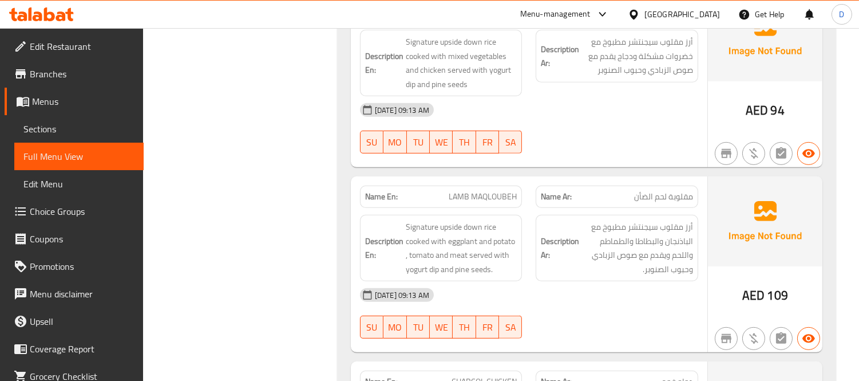
scroll to position [8704, 0]
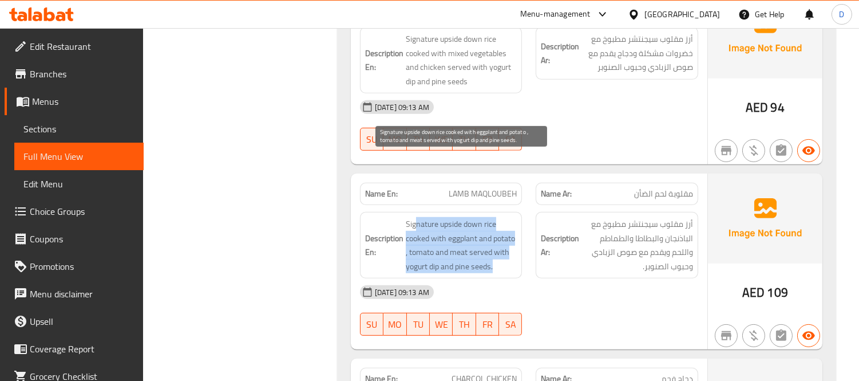
drag, startPoint x: 417, startPoint y: 168, endPoint x: 496, endPoint y: 209, distance: 89.1
click at [496, 217] on span "Signature upside down rice cooked with eggplant and potato , tomato and meat se…" at bounding box center [462, 245] width 112 height 56
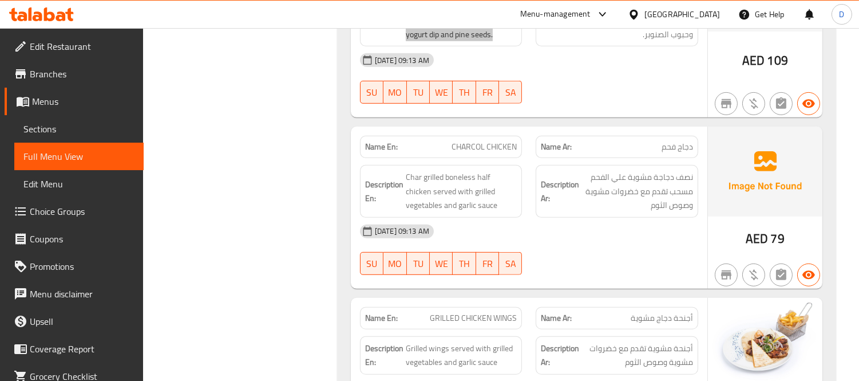
scroll to position [8958, 0]
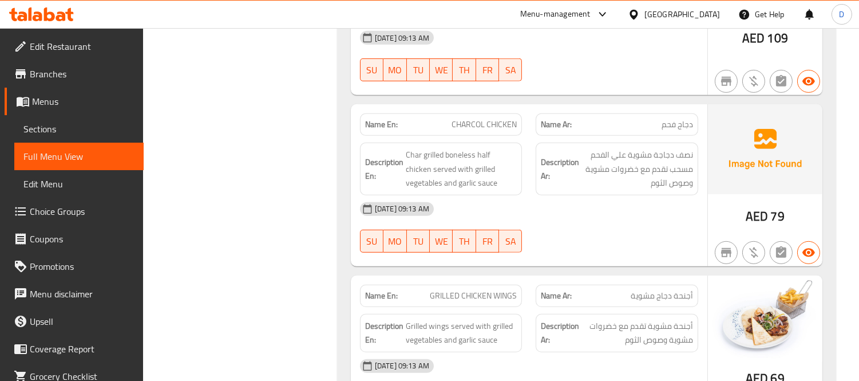
click at [589, 195] on div "07-10-2025 09:13 AM SU MO TU WE TH FR SA" at bounding box center [529, 227] width 352 height 64
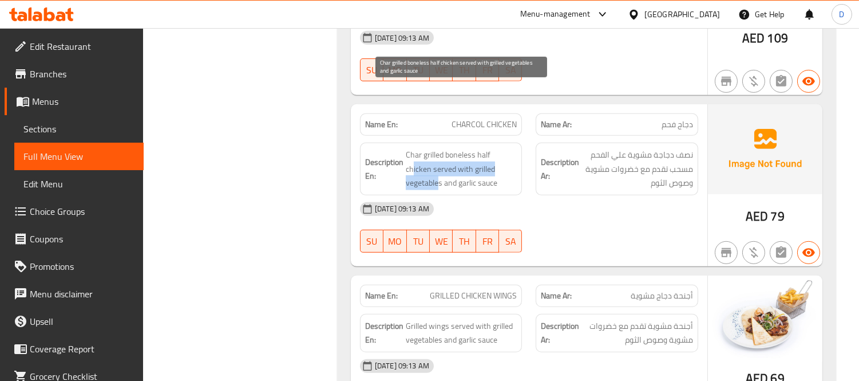
drag, startPoint x: 500, startPoint y: 89, endPoint x: 501, endPoint y: 109, distance: 19.5
click at [501, 148] on span "Char grilled boneless half chicken served with grilled vegetables and garlic sa…" at bounding box center [462, 169] width 112 height 42
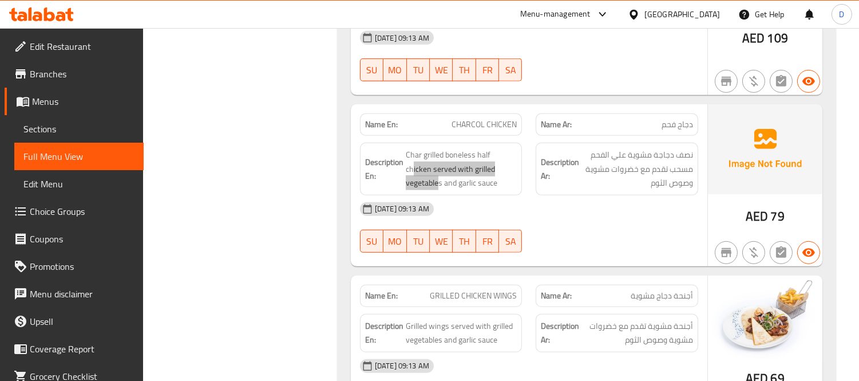
scroll to position [9021, 0]
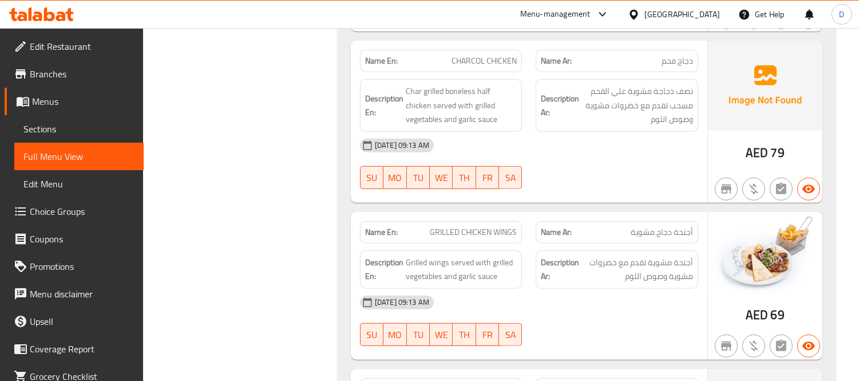
click at [613, 288] on div "07-10-2025 09:13 AM SU MO TU WE TH FR SA" at bounding box center [529, 320] width 352 height 64
drag, startPoint x: 504, startPoint y: 173, endPoint x: 495, endPoint y: 173, distance: 8.6
click at [495, 226] on span "GRILLED CHICKEN WINGS" at bounding box center [473, 232] width 87 height 12
drag, startPoint x: 512, startPoint y: 170, endPoint x: 427, endPoint y: 170, distance: 85.3
click at [427, 226] on p "Name En: GRILLED CHICKEN WINGS" at bounding box center [441, 232] width 152 height 12
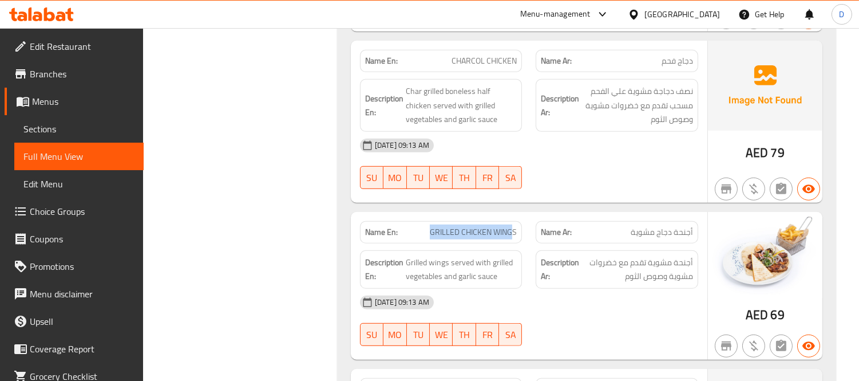
click at [455, 226] on span "GRILLED CHICKEN WINGS" at bounding box center [473, 232] width 87 height 12
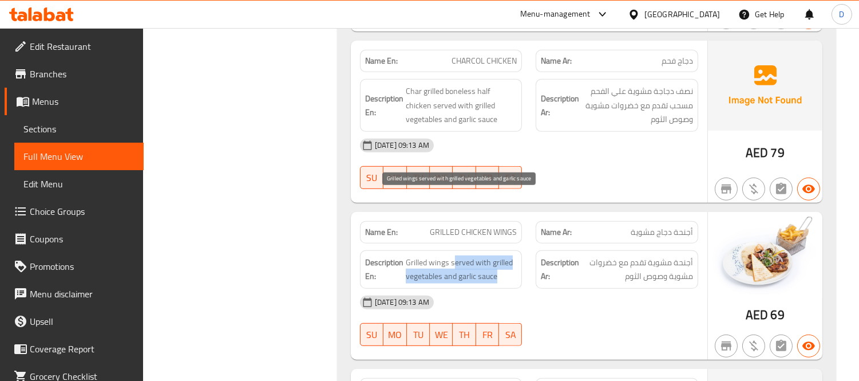
drag, startPoint x: 454, startPoint y: 202, endPoint x: 516, endPoint y: 207, distance: 61.4
click at [516, 255] on span "Grilled wings served with grilled vegetables and garlic sauce" at bounding box center [462, 269] width 112 height 28
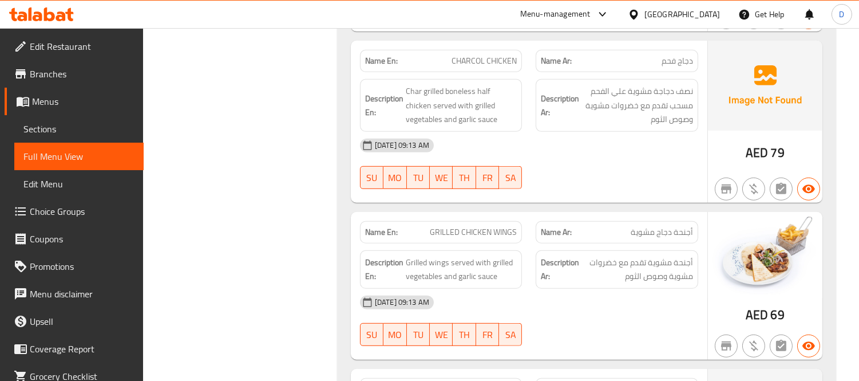
click at [674, 288] on div "[DATE] 09:13 AM" at bounding box center [529, 301] width 352 height 27
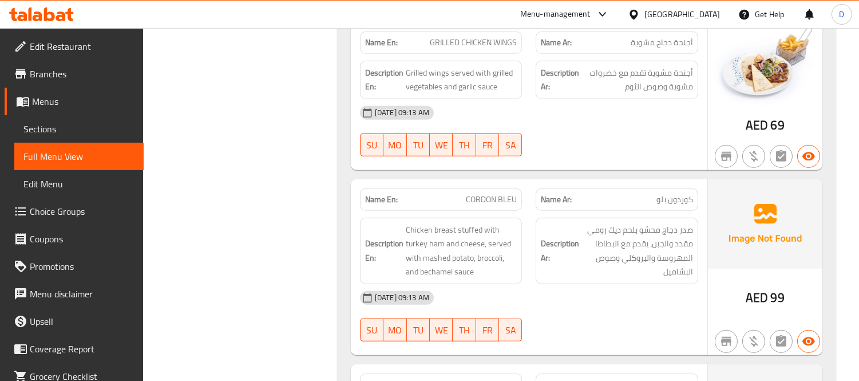
scroll to position [9212, 0]
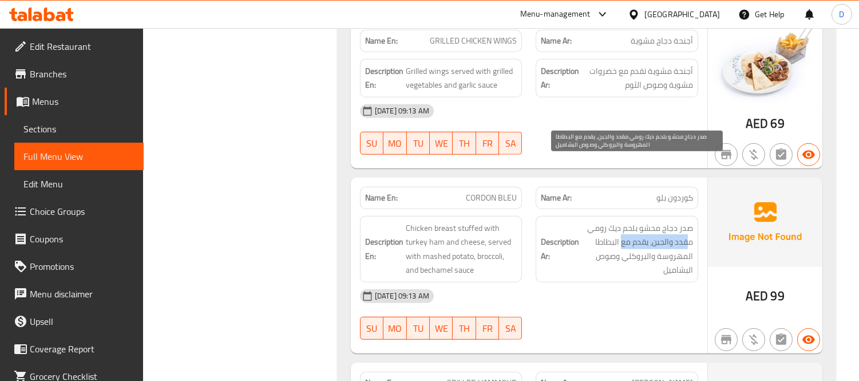
drag, startPoint x: 687, startPoint y: 174, endPoint x: 619, endPoint y: 174, distance: 67.5
click at [619, 221] on span "صدر دجاج محشو بلحم ديك رومي مقدد والجبن، يقدم مع البطاطا المهروسة والبروكلي وصو…" at bounding box center [637, 249] width 112 height 56
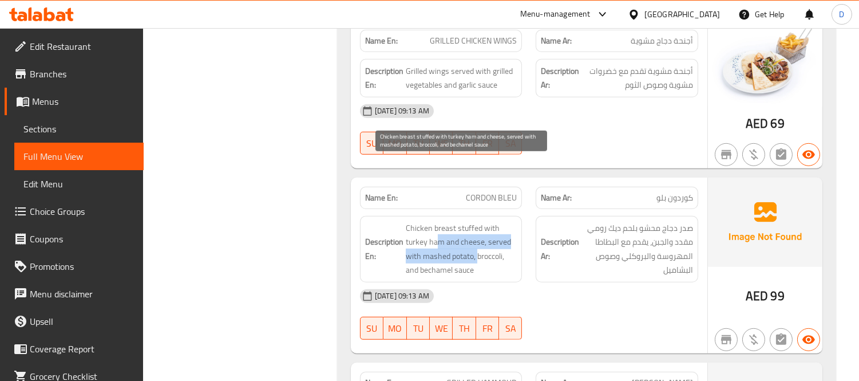
drag, startPoint x: 436, startPoint y: 173, endPoint x: 477, endPoint y: 193, distance: 45.8
click at [477, 221] on span "Chicken breast stuffed with turkey ham and cheese, served with mashed potato, b…" at bounding box center [462, 249] width 112 height 56
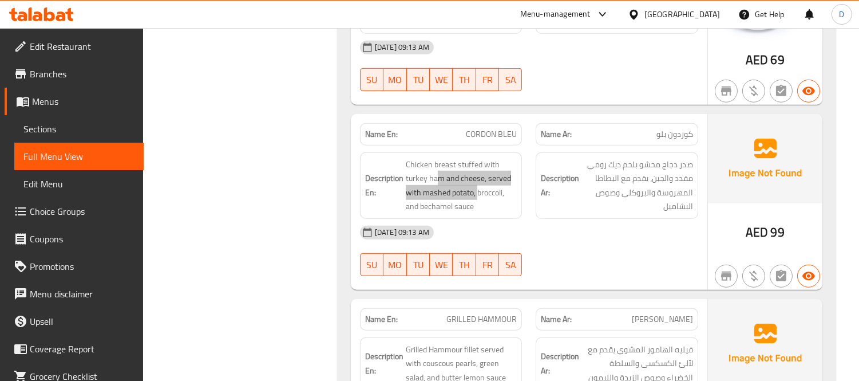
scroll to position [9339, 0]
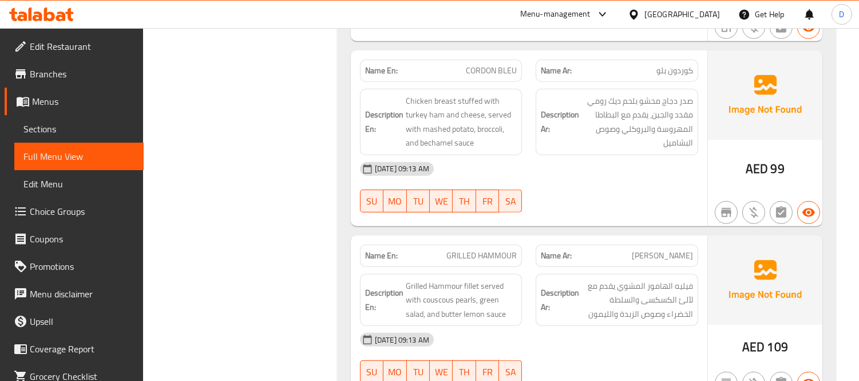
click at [637, 326] on div "[DATE] 09:13 AM" at bounding box center [529, 339] width 352 height 27
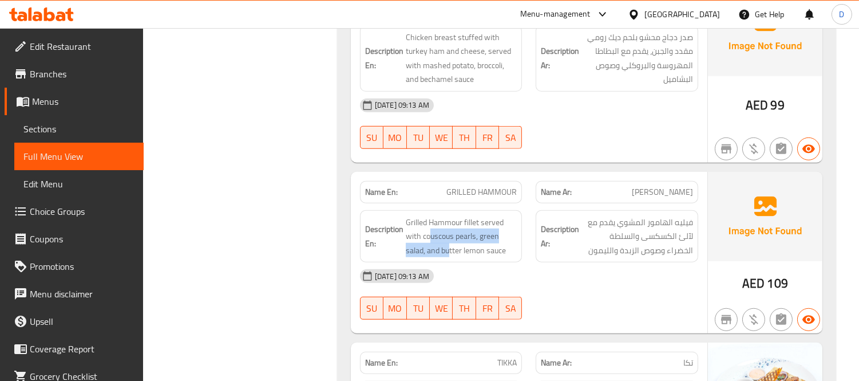
drag, startPoint x: 431, startPoint y: 180, endPoint x: 458, endPoint y: 195, distance: 30.7
click at [458, 210] on div "Description En: Grilled Hammour fillet served with couscous pearls, green salad…" at bounding box center [441, 236] width 163 height 53
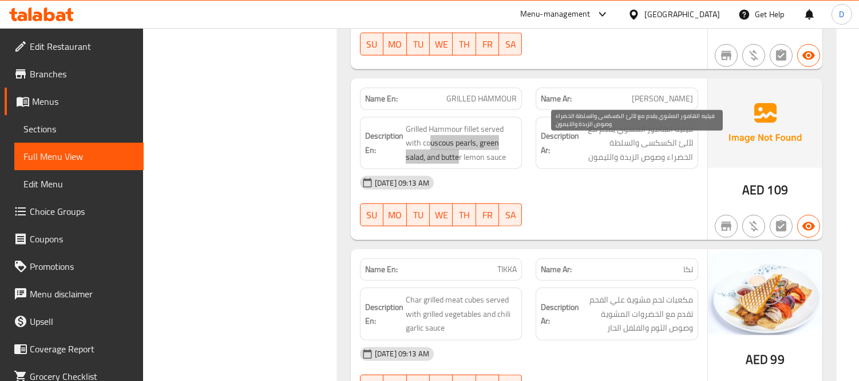
scroll to position [9594, 0]
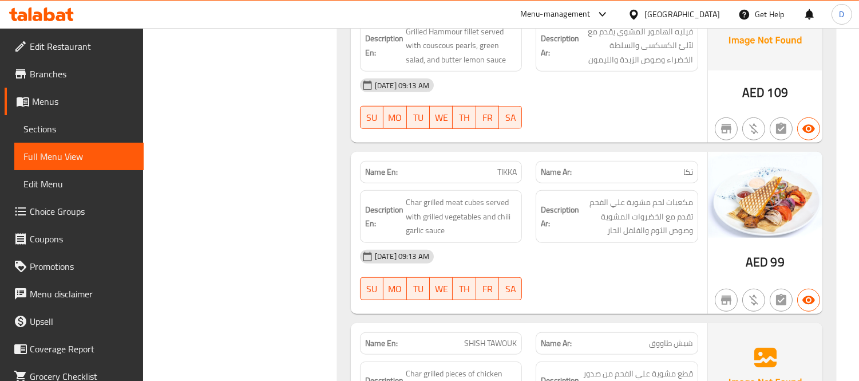
click at [671, 293] on div at bounding box center [617, 300] width 176 height 14
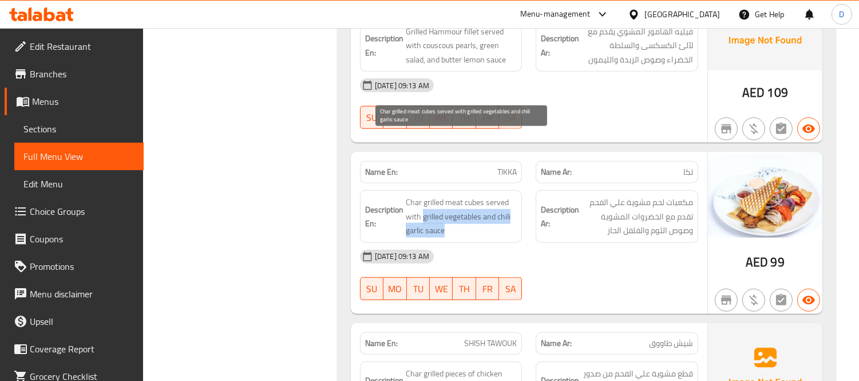
drag, startPoint x: 422, startPoint y: 155, endPoint x: 447, endPoint y: 169, distance: 29.0
click at [447, 195] on span "Char grilled meat cubes served with grilled vegetables and chili garlic sauce" at bounding box center [462, 216] width 112 height 42
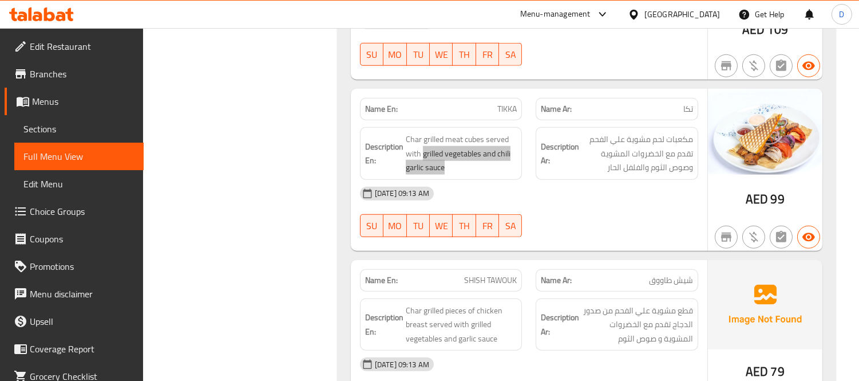
scroll to position [9657, 0]
click at [636, 350] on div "[DATE] 09:13 AM" at bounding box center [529, 363] width 352 height 27
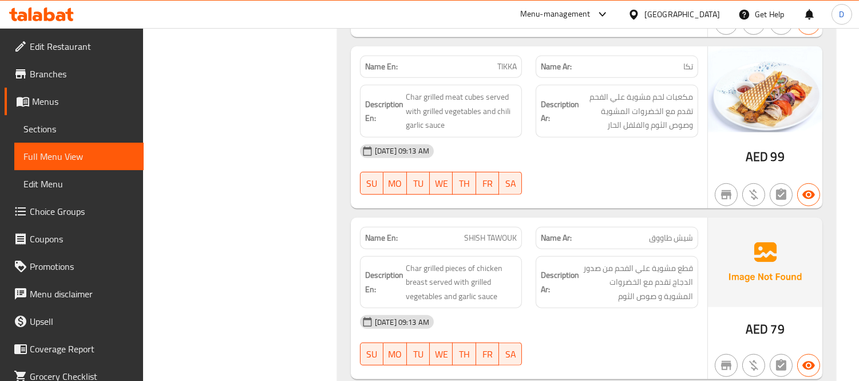
scroll to position [9721, 0]
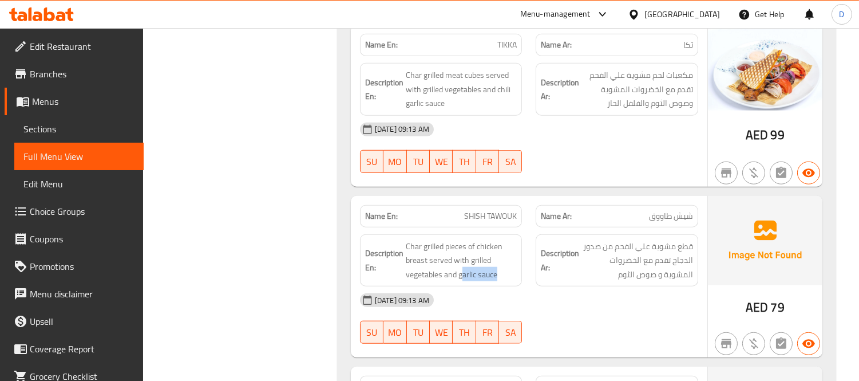
drag, startPoint x: 462, startPoint y: 215, endPoint x: 516, endPoint y: 220, distance: 53.5
click at [516, 234] on div "Description En: Char grilled pieces of chicken breast served with grilled veget…" at bounding box center [441, 260] width 163 height 53
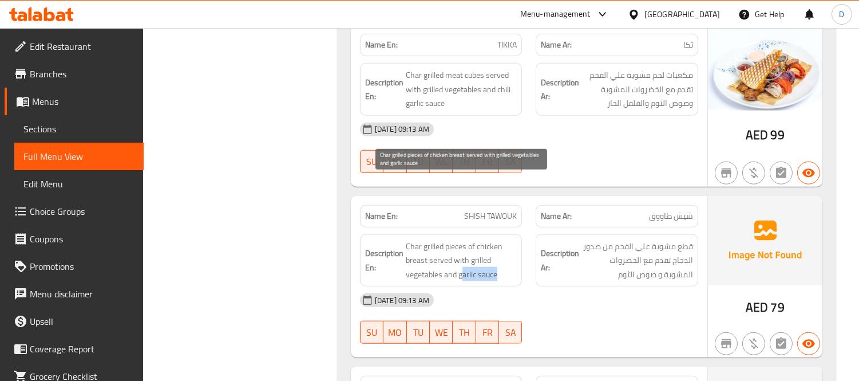
click at [464, 239] on span "Char grilled pieces of chicken breast served with grilled vegetables and garlic…" at bounding box center [462, 260] width 112 height 42
drag, startPoint x: 425, startPoint y: 184, endPoint x: 492, endPoint y: 201, distance: 69.1
click at [492, 239] on span "Char grilled pieces of chicken breast served with grilled vegetables and garlic…" at bounding box center [462, 260] width 112 height 42
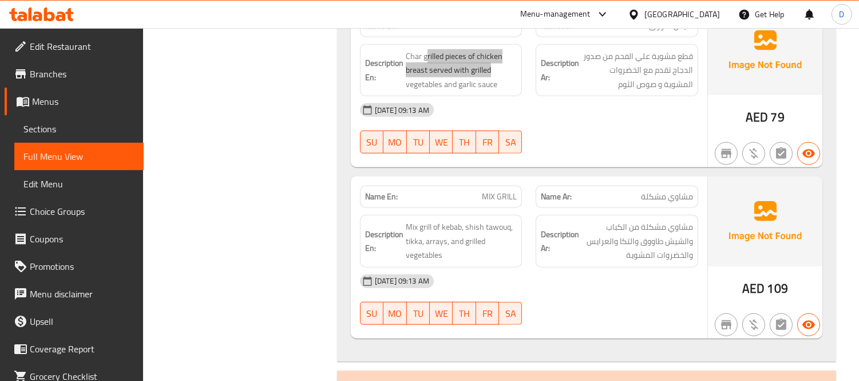
scroll to position [9912, 0]
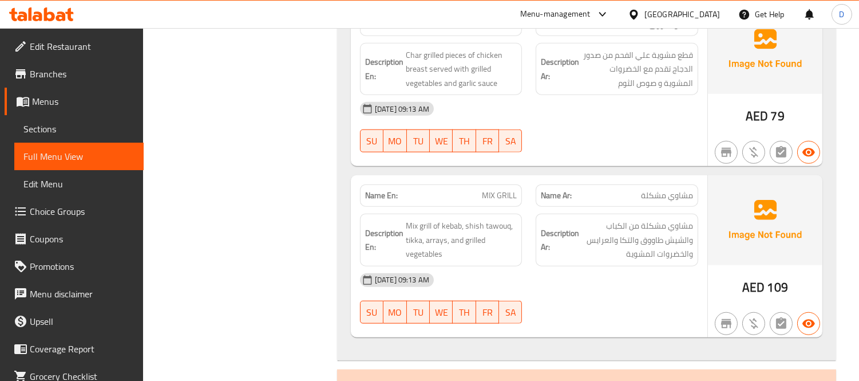
click at [690, 266] on div "[DATE] 09:13 AM" at bounding box center [529, 279] width 352 height 27
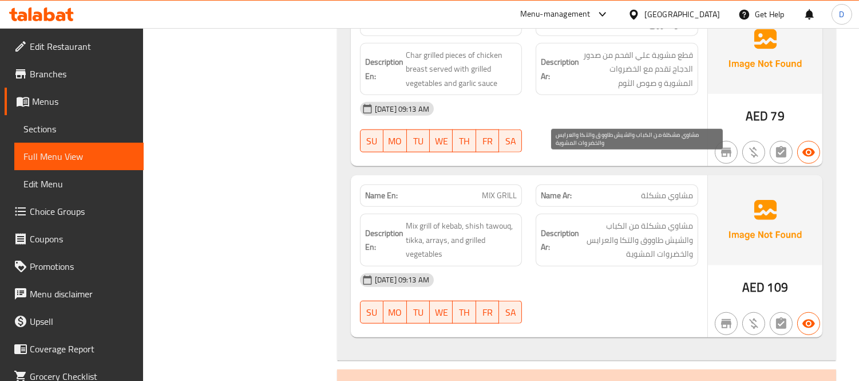
click at [629, 219] on span "مشاوي مشكلة من الكباب والشيش طاووق والتكا والعرايس والخضروات المشوية" at bounding box center [637, 240] width 112 height 42
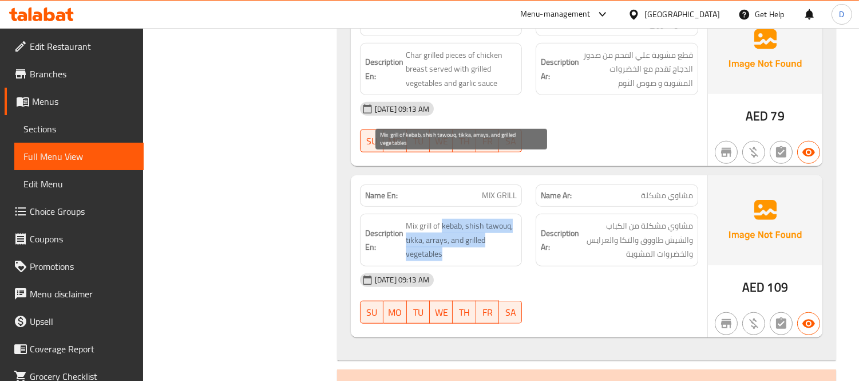
drag, startPoint x: 443, startPoint y: 161, endPoint x: 483, endPoint y: 187, distance: 47.1
click at [483, 219] on span "Mix grill of kebab, shish tawouq, tikka, arrays, and grilled vegetables" at bounding box center [462, 240] width 112 height 42
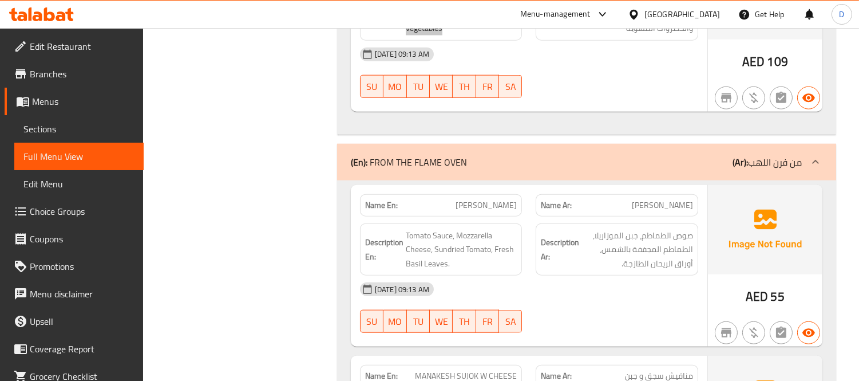
scroll to position [10166, 0]
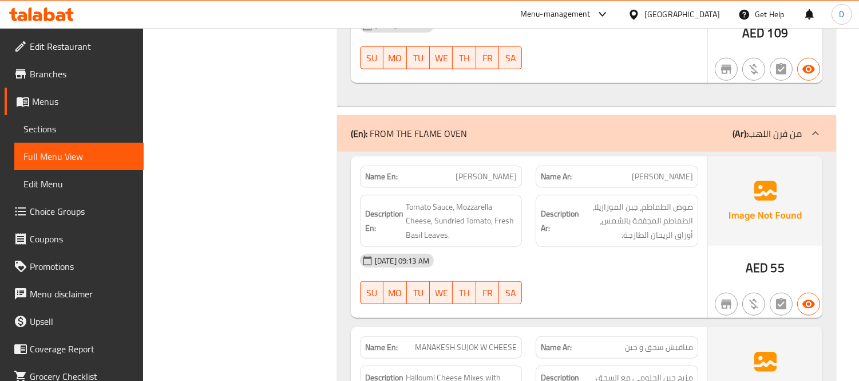
click at [572, 249] on div "Name En: MARGHERITA PIZZA Name Ar: بيتزا مارجريتا Description En: Tomato Sauce,…" at bounding box center [529, 237] width 356 height 162
click at [475, 171] on span "[PERSON_NAME]" at bounding box center [485, 177] width 61 height 12
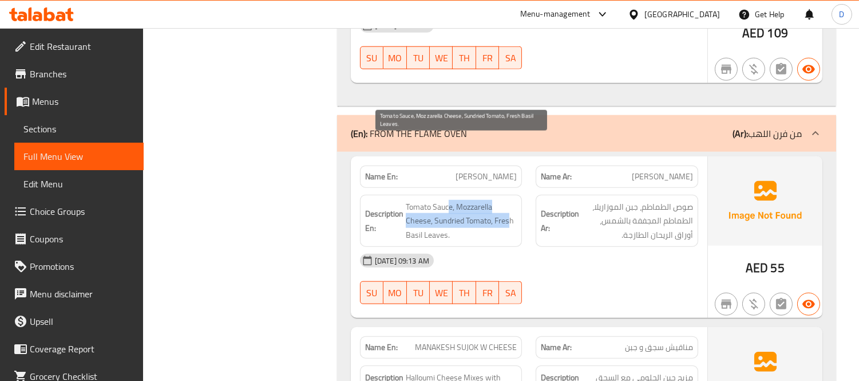
drag, startPoint x: 447, startPoint y: 146, endPoint x: 509, endPoint y: 160, distance: 63.4
click at [509, 200] on span "Tomato Sauce, Mozzarella Cheese, Sundried Tomato, Fresh Basil Leaves." at bounding box center [462, 221] width 112 height 42
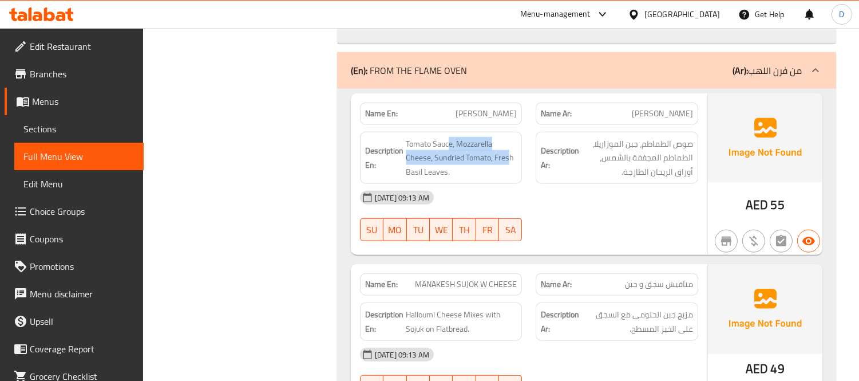
scroll to position [10229, 0]
drag, startPoint x: 455, startPoint y: 223, endPoint x: 532, endPoint y: 222, distance: 77.3
click at [532, 266] on div "Name En: MANAKESH SUJOK W CHEESE Name Ar: مناقيش سجق و جبن" at bounding box center [529, 284] width 352 height 36
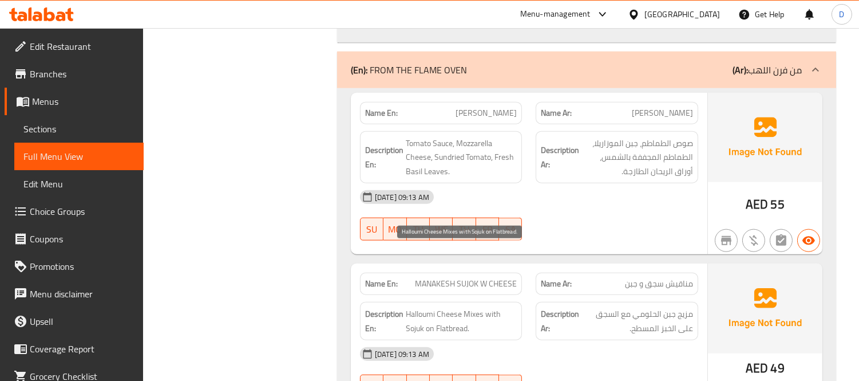
click at [429, 307] on span "Halloumi Cheese Mixes with Sojuk on Flatbread." at bounding box center [462, 321] width 112 height 28
drag, startPoint x: 465, startPoint y: 249, endPoint x: 477, endPoint y: 270, distance: 23.7
click at [477, 307] on span "Halloumi Cheese Mixes with Sojuk on Flatbread." at bounding box center [462, 321] width 112 height 28
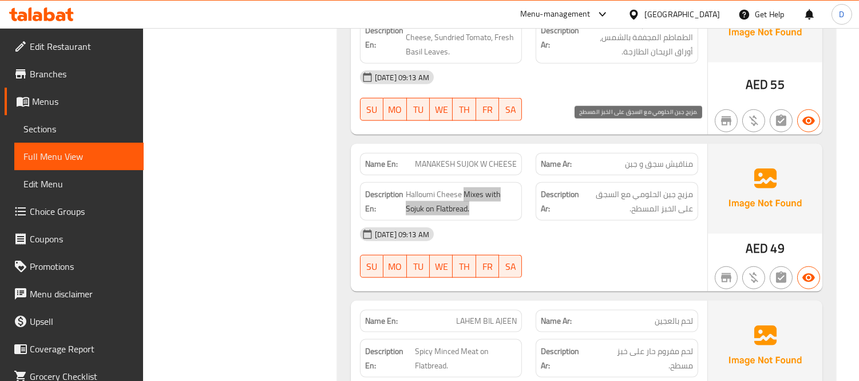
scroll to position [10357, 0]
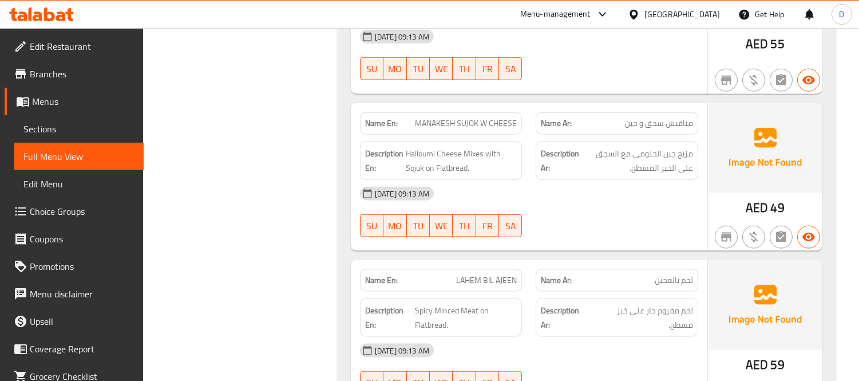
scroll to position [10420, 0]
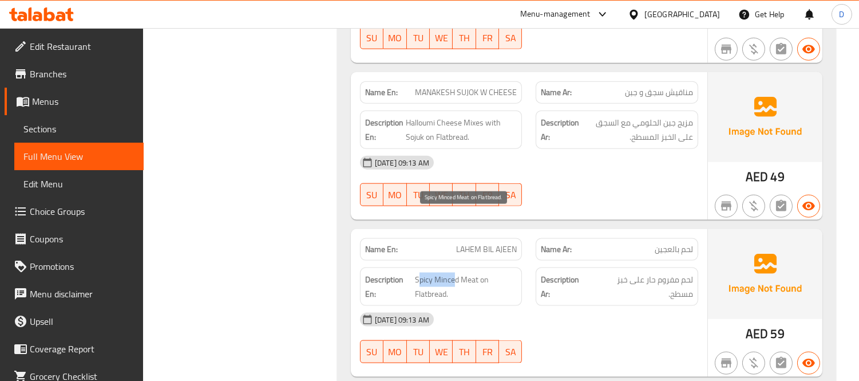
drag, startPoint x: 453, startPoint y: 216, endPoint x: 421, endPoint y: 219, distance: 32.2
click at [421, 272] on span "Spicy Minced Meat on Flatbread." at bounding box center [466, 286] width 102 height 28
click at [456, 272] on span "Spicy Minced Meat on Flatbread." at bounding box center [466, 286] width 102 height 28
drag, startPoint x: 457, startPoint y: 219, endPoint x: 454, endPoint y: 235, distance: 16.8
click at [454, 272] on span "Spicy Minced Meat on Flatbread." at bounding box center [466, 286] width 102 height 28
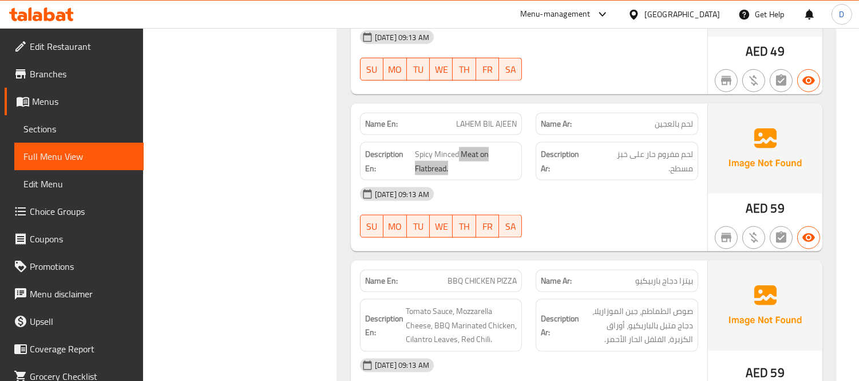
scroll to position [10547, 0]
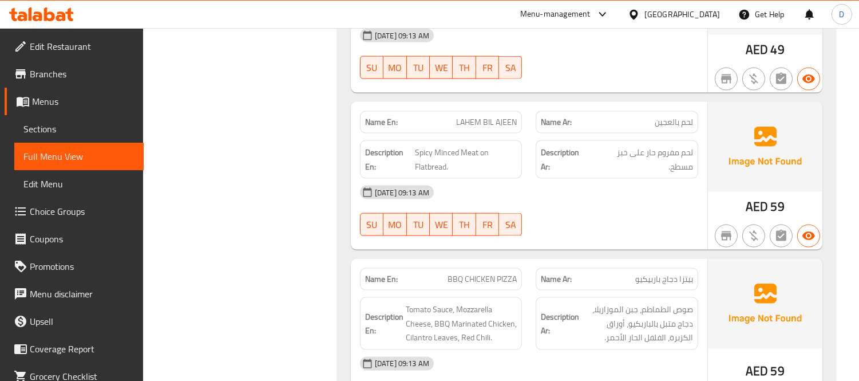
click at [695, 350] on div "[DATE] 09:13 AM" at bounding box center [529, 363] width 352 height 27
drag, startPoint x: 469, startPoint y: 224, endPoint x: 445, endPoint y: 221, distance: 24.2
click at [445, 273] on p "Name En: BBQ CHICKEN PIZZA" at bounding box center [441, 279] width 152 height 12
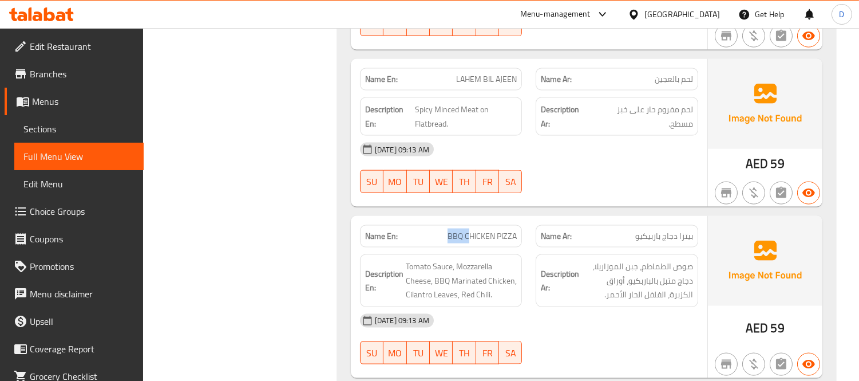
scroll to position [10611, 0]
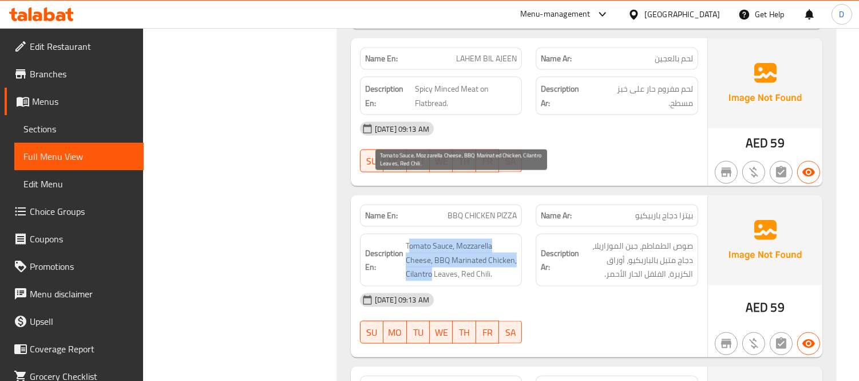
drag, startPoint x: 407, startPoint y: 184, endPoint x: 432, endPoint y: 210, distance: 35.6
click at [432, 239] on span "Tomato Sauce, Mozzarella Cheese, BBQ Marinated Chicken, Cilantro Leaves, Red Ch…" at bounding box center [462, 260] width 112 height 42
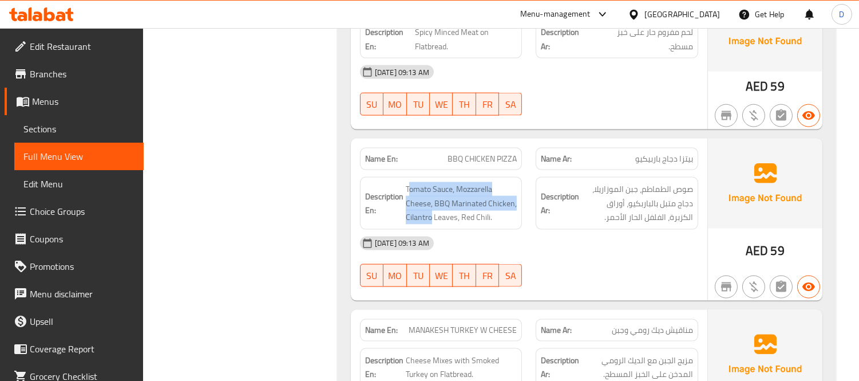
scroll to position [10738, 0]
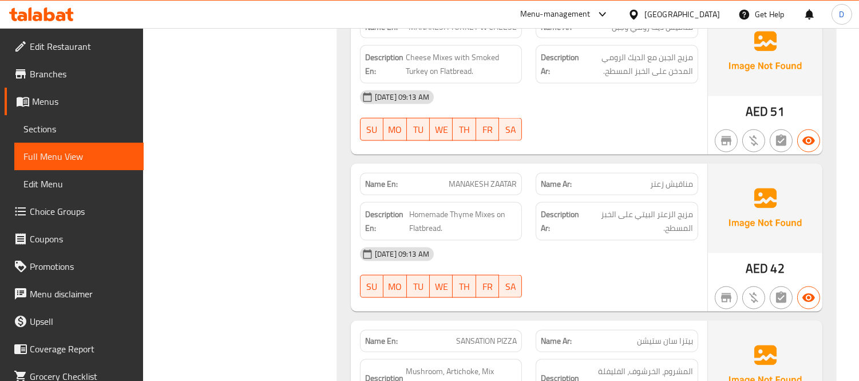
scroll to position [10993, 0]
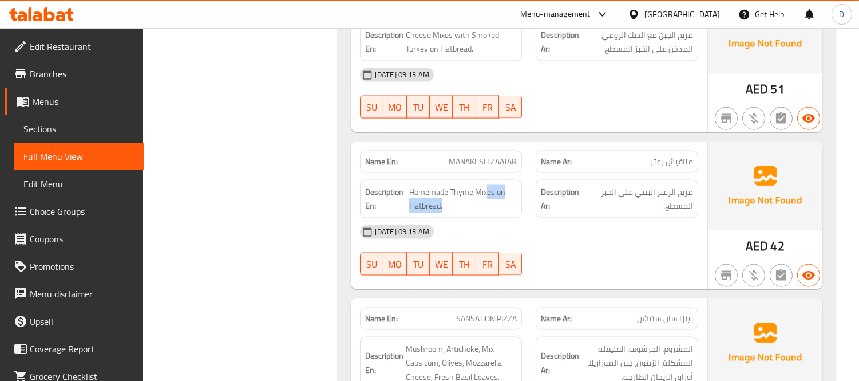
drag, startPoint x: 486, startPoint y: 134, endPoint x: 475, endPoint y: 156, distance: 24.6
click at [468, 180] on div "Description En: Homemade Thyme Mixes on Flatbread." at bounding box center [441, 199] width 163 height 38
click at [561, 268] on div at bounding box center [617, 275] width 176 height 14
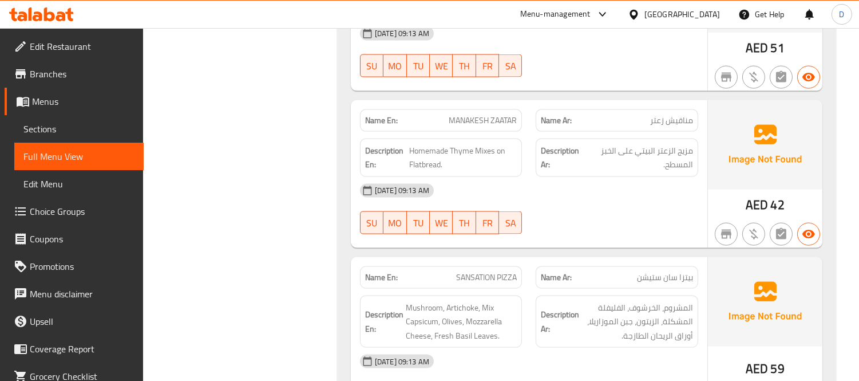
scroll to position [11056, 0]
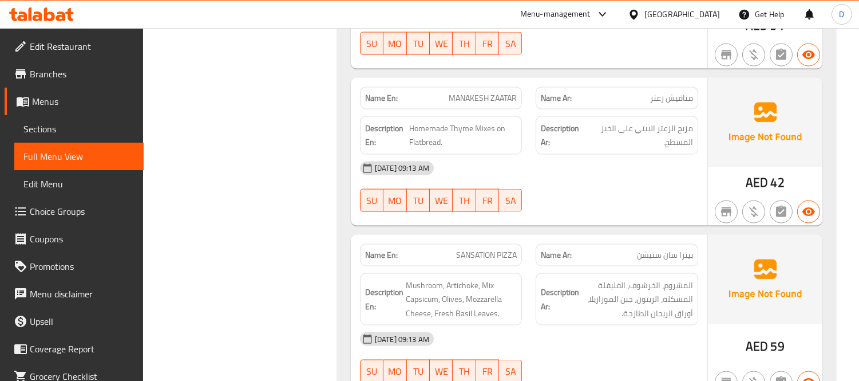
click at [476, 249] on span "SANSATION PIZZA" at bounding box center [486, 255] width 61 height 12
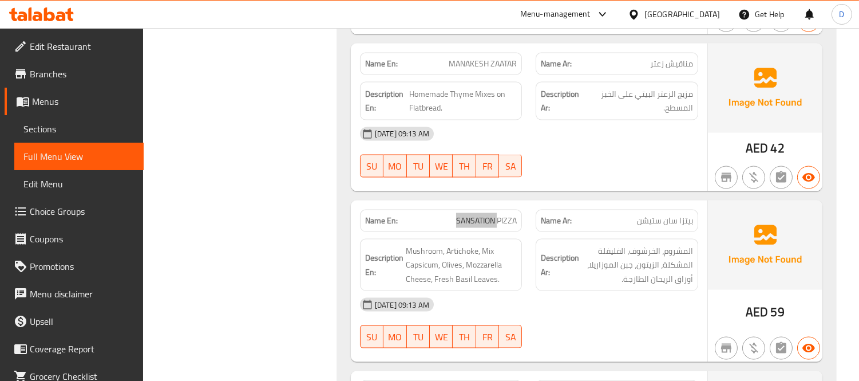
scroll to position [11120, 0]
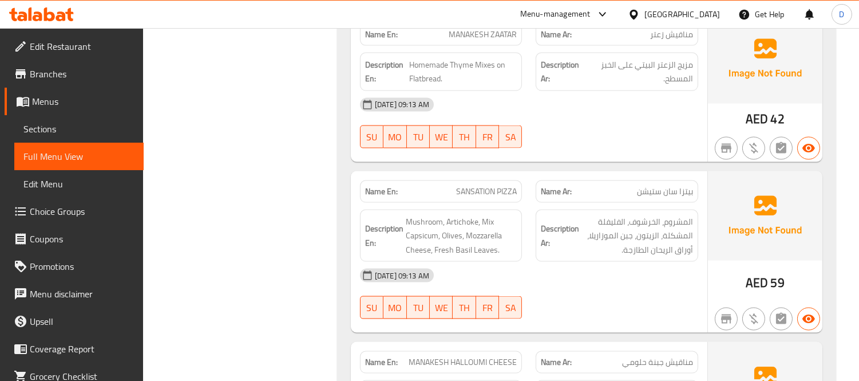
click at [607, 261] on div "07-10-2025 09:13 AM SU MO TU WE TH FR SA" at bounding box center [529, 293] width 352 height 64
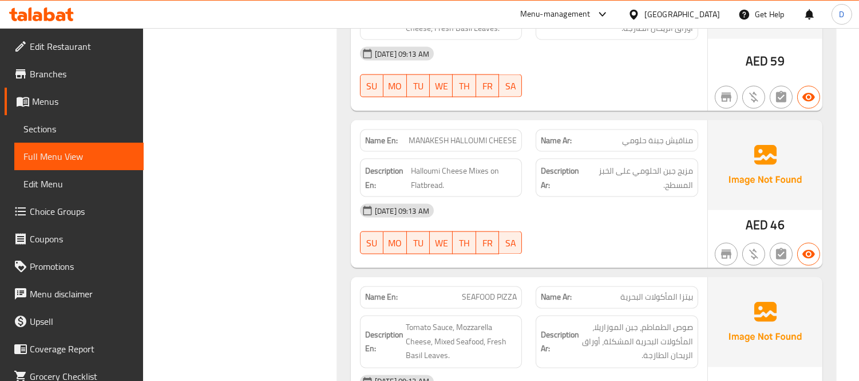
scroll to position [11310, 0]
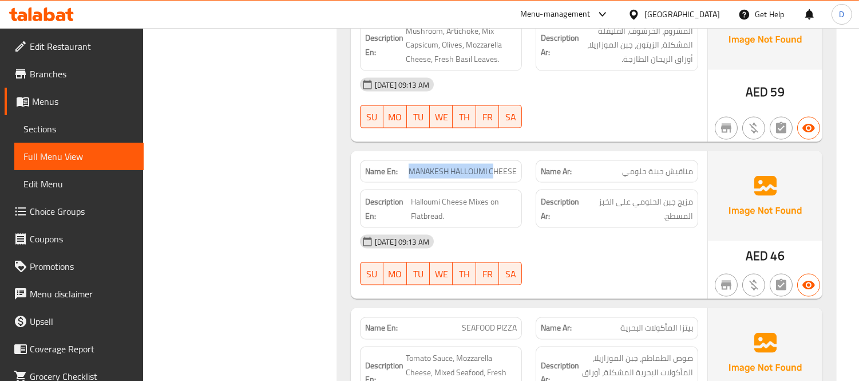
drag, startPoint x: 492, startPoint y: 110, endPoint x: 412, endPoint y: 116, distance: 80.3
click at [412, 165] on span "MANAKESH HALLOUMI CHEESE" at bounding box center [463, 171] width 108 height 12
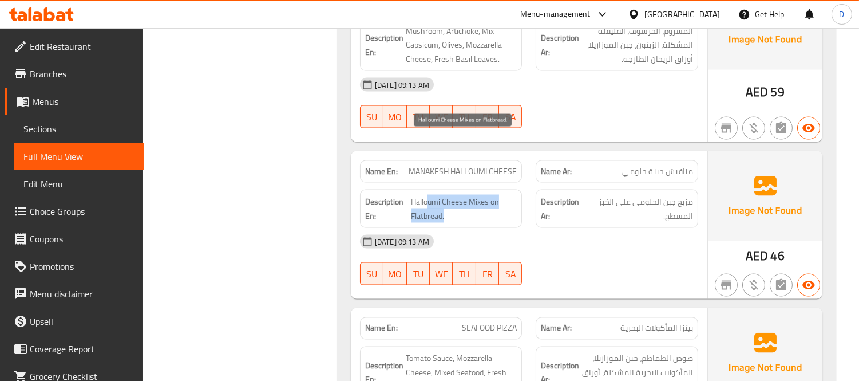
drag, startPoint x: 426, startPoint y: 142, endPoint x: 490, endPoint y: 155, distance: 65.4
click at [490, 195] on span "Halloumi Cheese Mixes on Flatbread." at bounding box center [464, 209] width 106 height 28
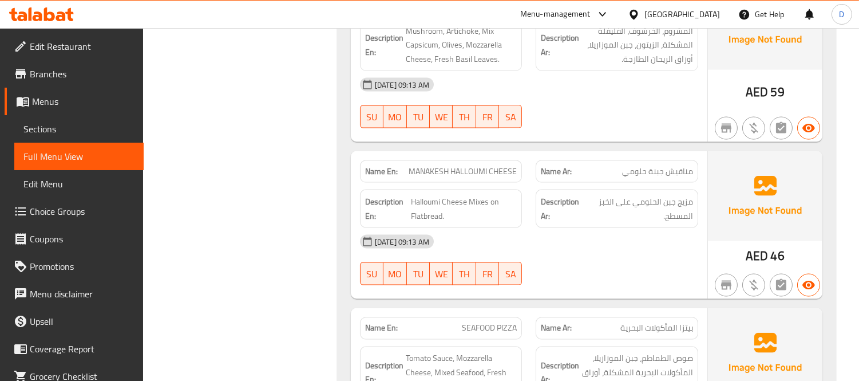
click at [508, 228] on div "[DATE] 09:13 AM" at bounding box center [529, 241] width 352 height 27
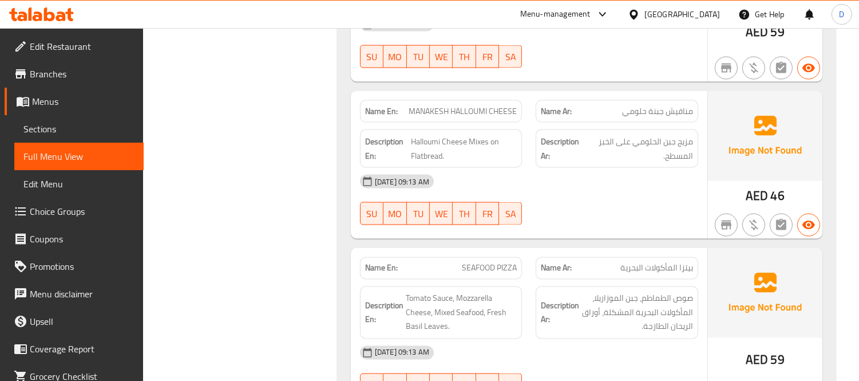
scroll to position [11437, 0]
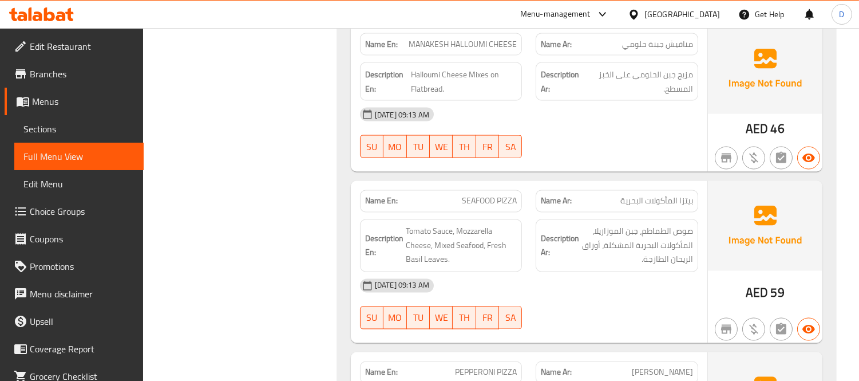
click at [545, 272] on div "07-10-2025 09:13 AM SU MO TU WE TH FR SA" at bounding box center [529, 304] width 352 height 64
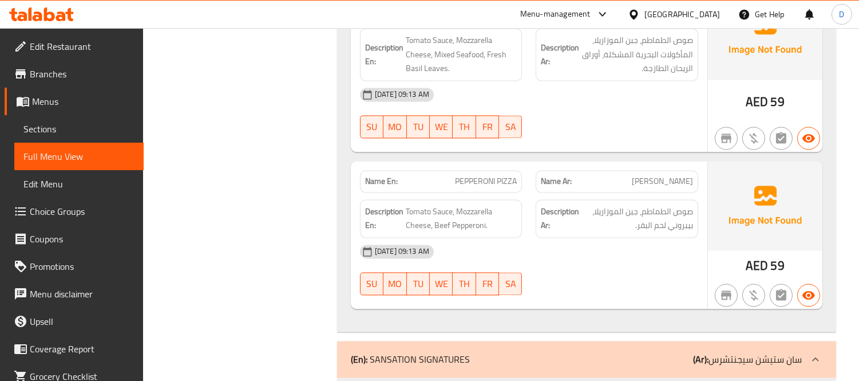
click at [589, 288] on div at bounding box center [617, 295] width 176 height 14
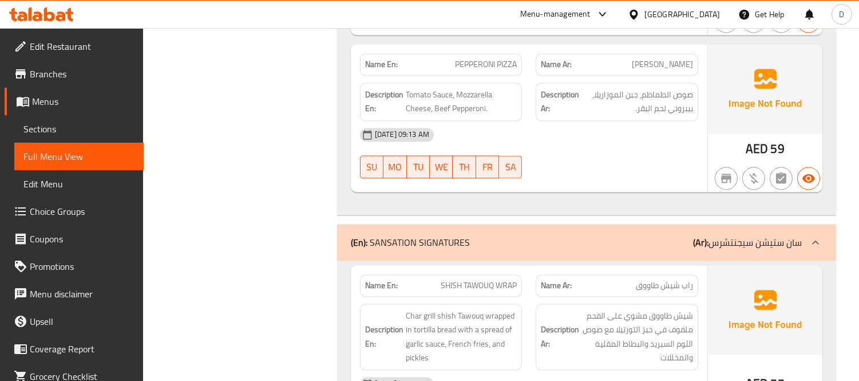
scroll to position [11819, 0]
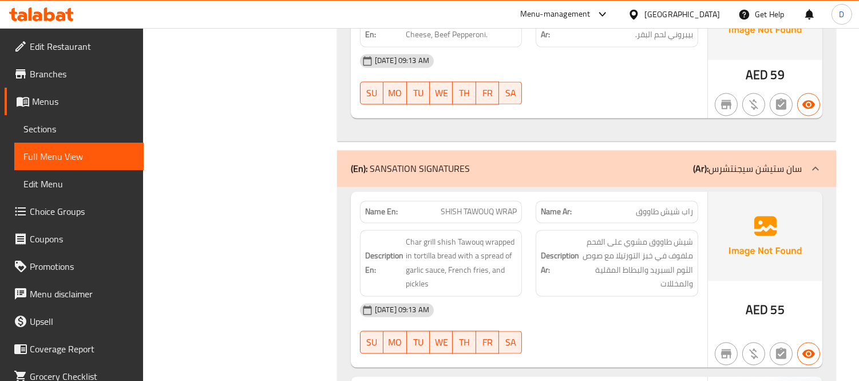
click at [534, 296] on div "[DATE] 09:13 AM" at bounding box center [529, 309] width 352 height 27
click at [597, 296] on div "[DATE] 09:13 AM" at bounding box center [529, 309] width 352 height 27
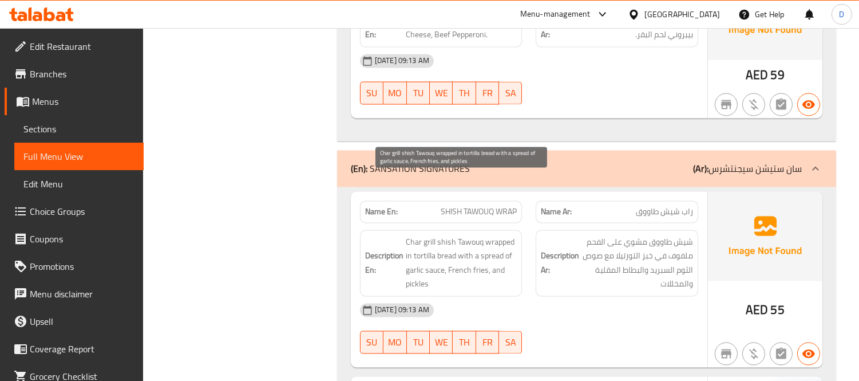
click at [433, 235] on span "Char grill shish Tawouq wrapped in tortilla bread with a spread of garlic sauce…" at bounding box center [462, 263] width 112 height 56
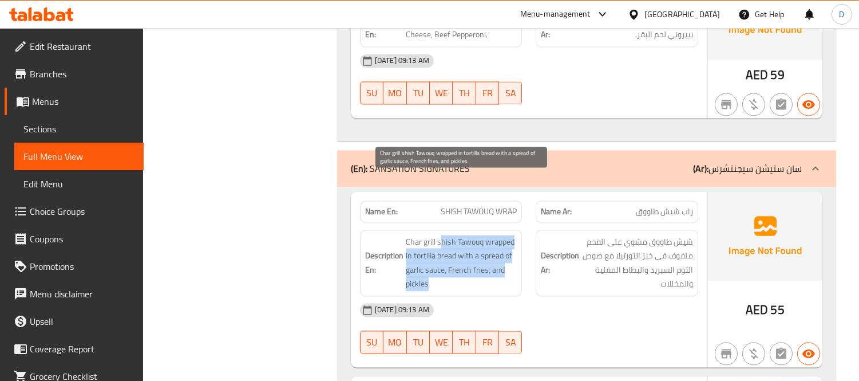
drag, startPoint x: 442, startPoint y: 180, endPoint x: 472, endPoint y: 223, distance: 53.0
click at [472, 235] on span "Char grill shish Tawouq wrapped in tortilla bread with a spread of garlic sauce…" at bounding box center [462, 263] width 112 height 56
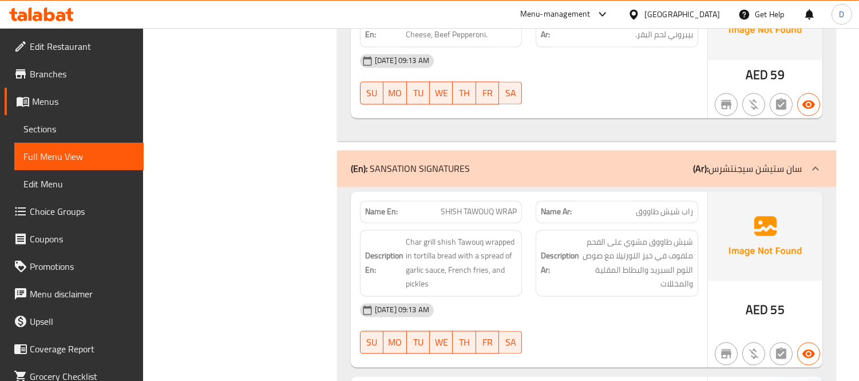
click at [620, 296] on div "07-10-2025 09:13 AM SU MO TU WE TH FR SA" at bounding box center [529, 328] width 352 height 64
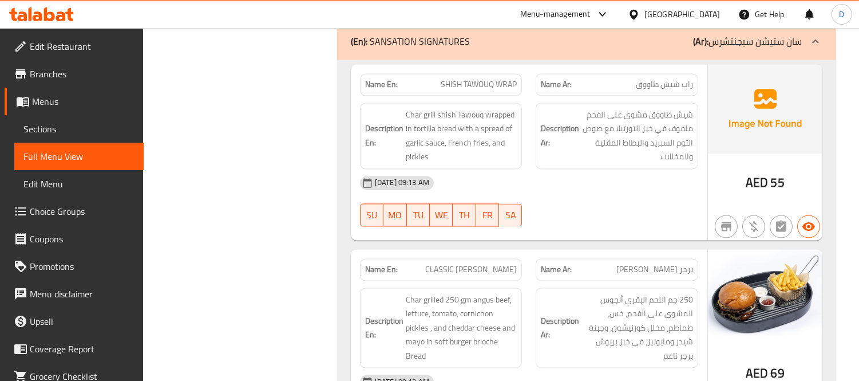
scroll to position [12009, 0]
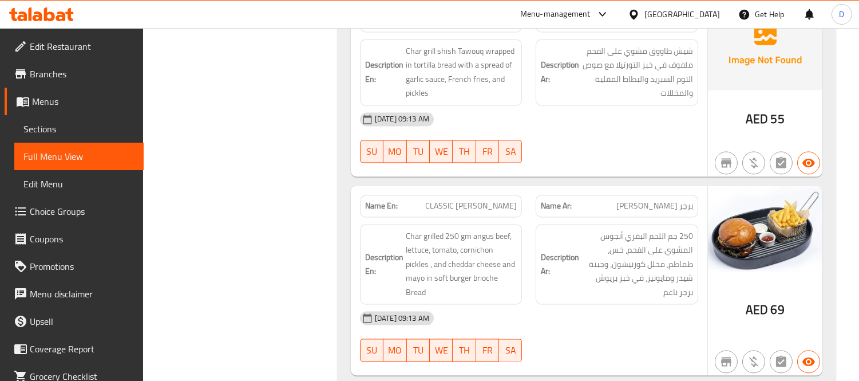
click at [622, 304] on div "07-10-2025 09:13 AM SU MO TU WE TH FR SA" at bounding box center [529, 336] width 352 height 64
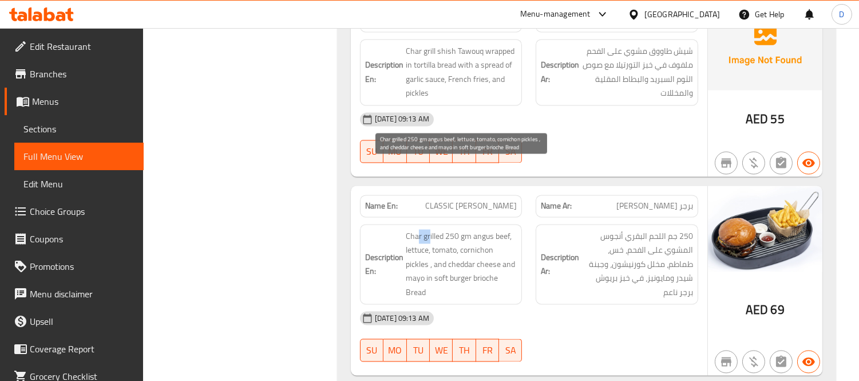
drag, startPoint x: 428, startPoint y: 179, endPoint x: 417, endPoint y: 177, distance: 11.6
click at [417, 229] on span "Char grilled 250 gm angus beef, lettuce, tomato, cornichon pickles , and chedda…" at bounding box center [462, 264] width 112 height 70
drag, startPoint x: 505, startPoint y: 172, endPoint x: 468, endPoint y: 171, distance: 37.2
click at [468, 229] on span "Char grilled 250 gm angus beef, lettuce, tomato, cornichon pickles , and chedda…" at bounding box center [462, 264] width 112 height 70
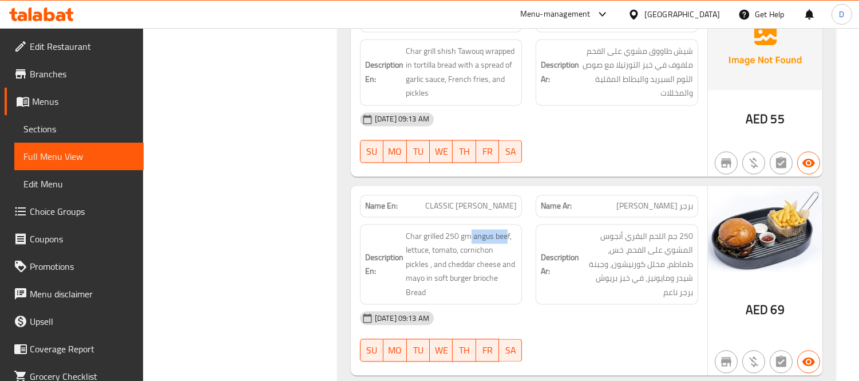
click at [493, 224] on div "Description En: Char grilled 250 gm angus beef, lettuce, tomato, cornichon pick…" at bounding box center [441, 264] width 163 height 81
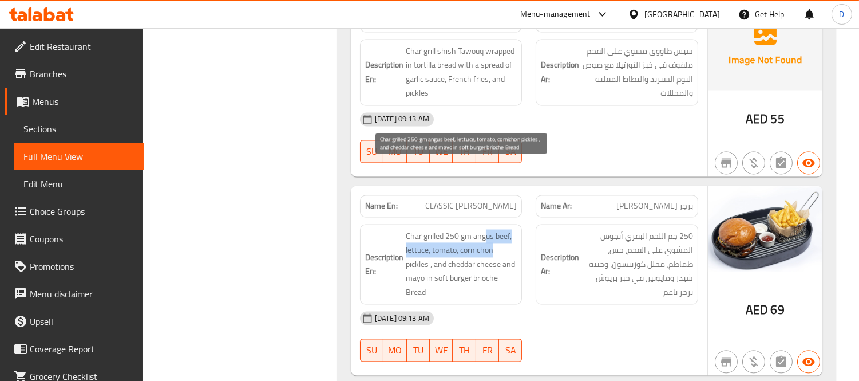
drag, startPoint x: 487, startPoint y: 169, endPoint x: 493, endPoint y: 192, distance: 23.7
click at [493, 229] on span "Char grilled 250 gm angus beef, lettuce, tomato, cornichon pickles , and chedda…" at bounding box center [462, 264] width 112 height 70
click at [477, 229] on span "Char grilled 250 gm angus beef, lettuce, tomato, cornichon pickles , and chedda…" at bounding box center [462, 264] width 112 height 70
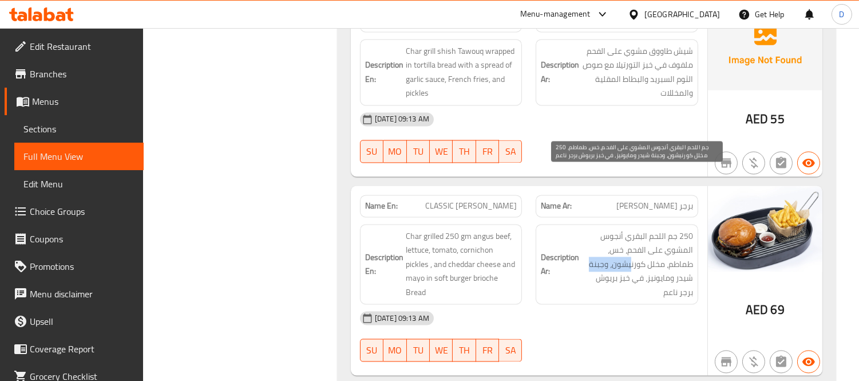
drag, startPoint x: 630, startPoint y: 209, endPoint x: 587, endPoint y: 208, distance: 42.9
click at [587, 229] on span "250 جم اللحم البقري أنجوس المشوي على الفحم، خس، طماطم، مخلل كورنيشون، وجبنة شيد…" at bounding box center [637, 264] width 112 height 70
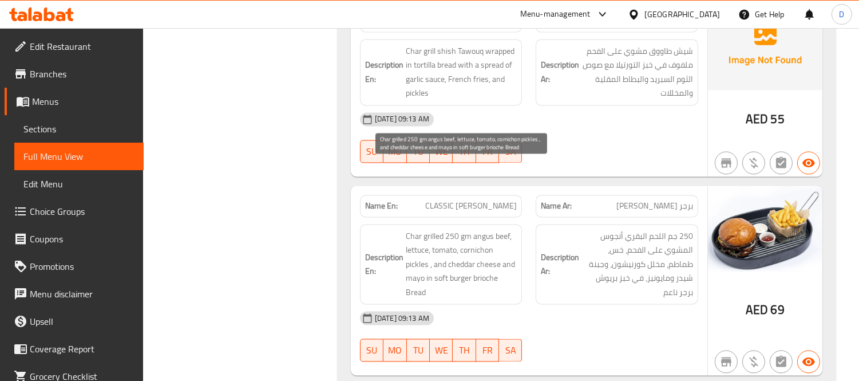
click at [457, 229] on span "Char grilled 250 gm angus beef, lettuce, tomato, cornichon pickles , and chedda…" at bounding box center [462, 264] width 112 height 70
drag, startPoint x: 441, startPoint y: 204, endPoint x: 466, endPoint y: 213, distance: 27.0
click at [466, 229] on span "Char grilled 250 gm angus beef, lettuce, tomato, cornichon pickles , and chedda…" at bounding box center [462, 264] width 112 height 70
click at [467, 229] on span "Char grilled 250 gm angus beef, lettuce, tomato, cornichon pickles , and chedda…" at bounding box center [462, 264] width 112 height 70
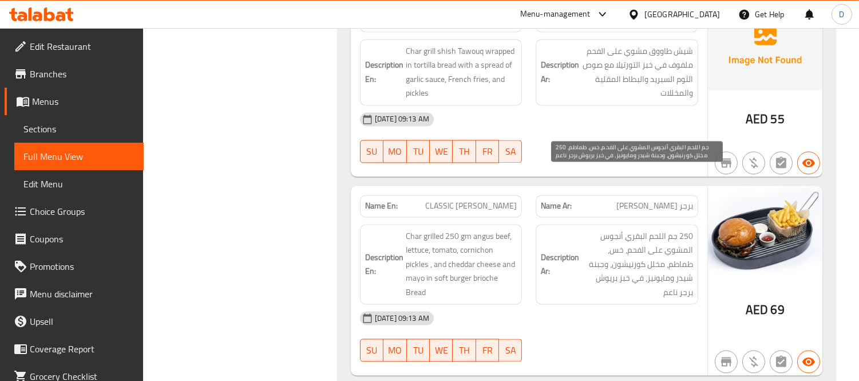
click at [664, 229] on span "250 جم اللحم البقري أنجوس المشوي على الفحم، خس، طماطم، مخلل كورنيشون، وجبنة شيد…" at bounding box center [637, 264] width 112 height 70
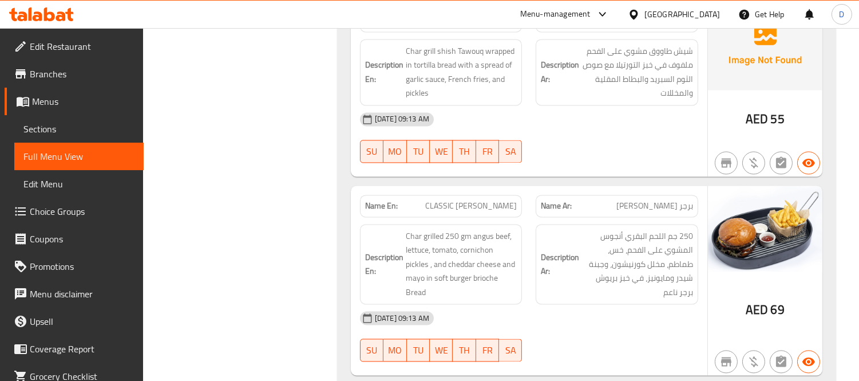
click at [580, 304] on div "[DATE] 09:13 AM" at bounding box center [529, 317] width 352 height 27
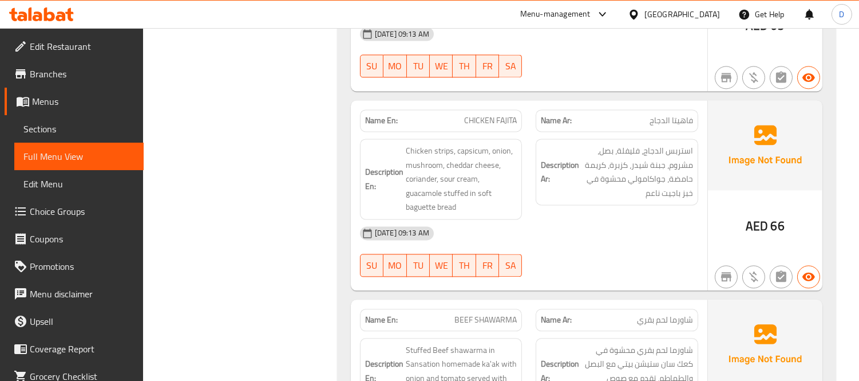
scroll to position [12264, 0]
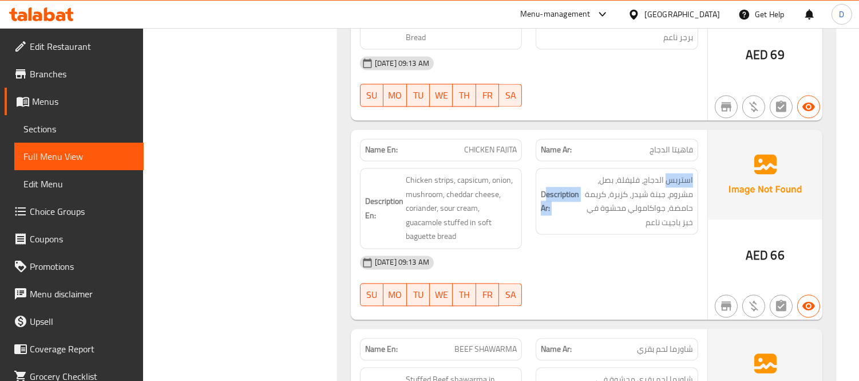
drag, startPoint x: 671, startPoint y: 121, endPoint x: 547, endPoint y: 118, distance: 123.6
click at [547, 173] on h6 "Description Ar: استربس الدجاج، فليفلة، بصل، مشروم، جبنة شيدر، كزبرة، كريمة حامض…" at bounding box center [617, 201] width 152 height 56
click at [519, 168] on div "Description En: Chicken strips, capsicum, onion, mushroom, cheddar cheese, cori…" at bounding box center [441, 208] width 163 height 81
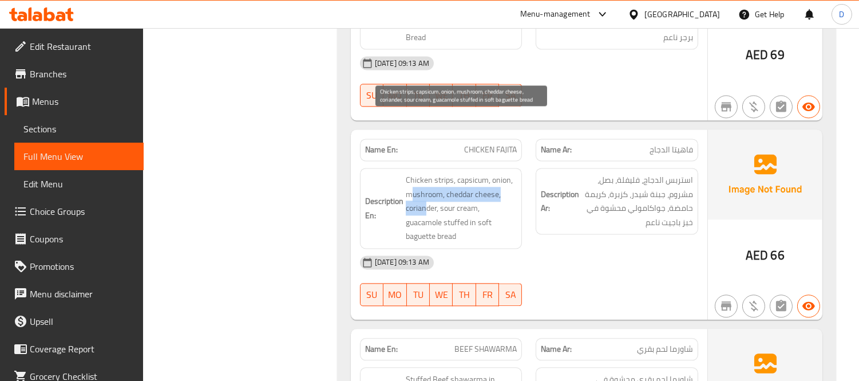
drag, startPoint x: 410, startPoint y: 132, endPoint x: 425, endPoint y: 144, distance: 18.8
click at [425, 173] on span "Chicken strips, capsicum, onion, mushroom, cheddar cheese, coriander, sour crea…" at bounding box center [462, 208] width 112 height 70
click at [431, 173] on span "Chicken strips, capsicum, onion, mushroom, cheddar cheese, coriander, sour crea…" at bounding box center [462, 208] width 112 height 70
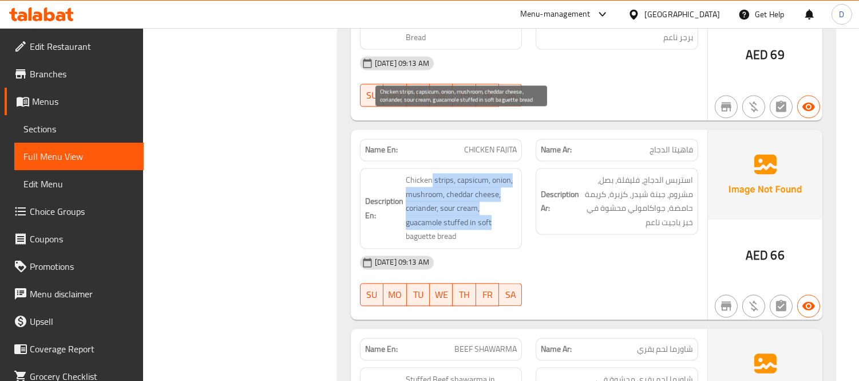
drag, startPoint x: 431, startPoint y: 118, endPoint x: 499, endPoint y: 164, distance: 81.7
click at [499, 173] on span "Chicken strips, capsicum, onion, mushroom, cheddar cheese, coriander, sour crea…" at bounding box center [462, 208] width 112 height 70
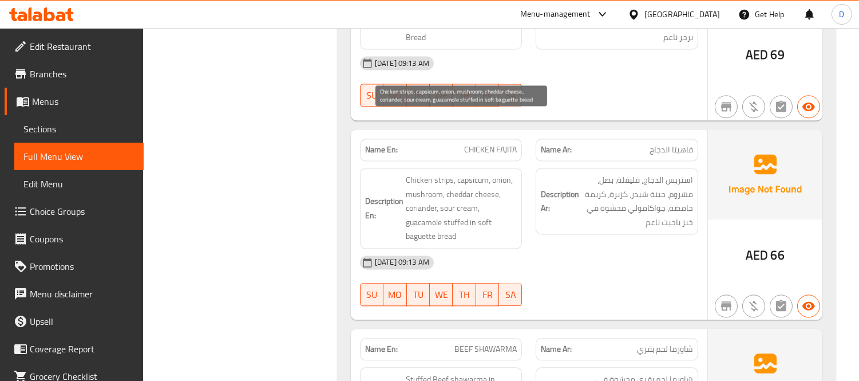
click at [500, 173] on span "Chicken strips, capsicum, onion, mushroom, cheddar cheese, coriander, sour crea…" at bounding box center [462, 208] width 112 height 70
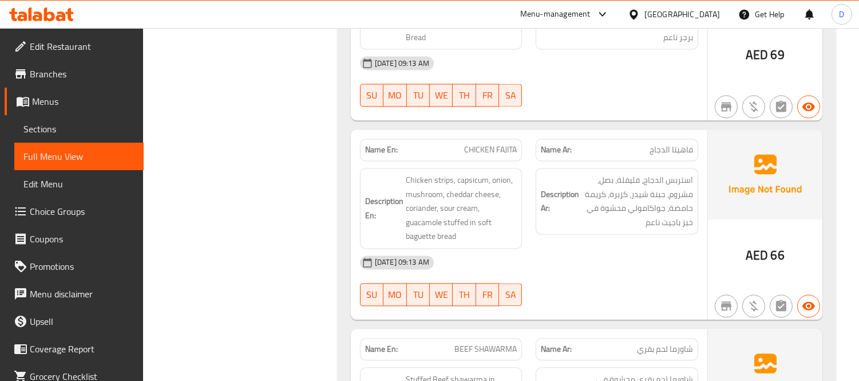
click at [608, 248] on div "[DATE] 09:13 AM" at bounding box center [529, 261] width 352 height 27
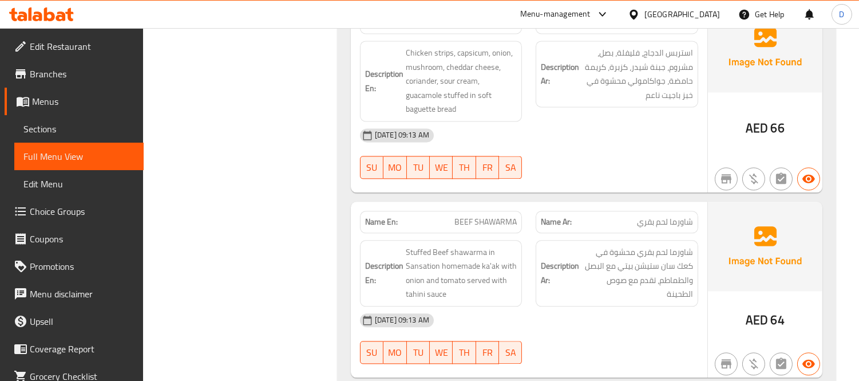
scroll to position [12455, 0]
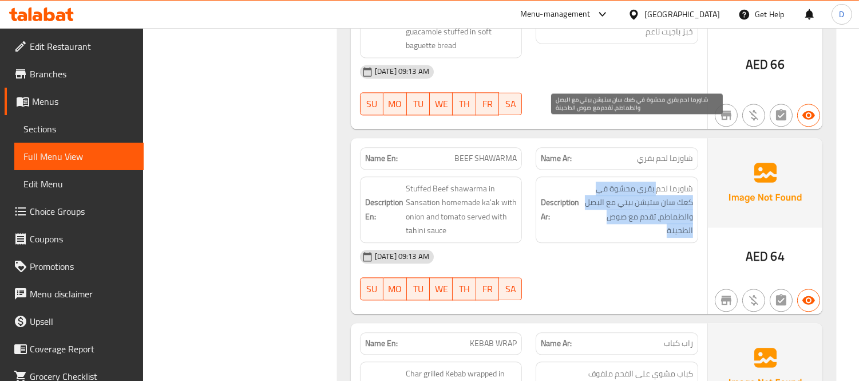
drag, startPoint x: 658, startPoint y: 132, endPoint x: 607, endPoint y: 168, distance: 62.9
click at [607, 181] on span "شاورما لحم بقري محشوة في كعك سان ستيشن بيتي مع البصل والطماطم، تقدم مع صوص الطح…" at bounding box center [637, 209] width 112 height 56
click at [605, 181] on span "شاورما لحم بقري محشوة في كعك سان ستيشن بيتي مع البصل والطماطم، تقدم مع صوص الطح…" at bounding box center [637, 209] width 112 height 56
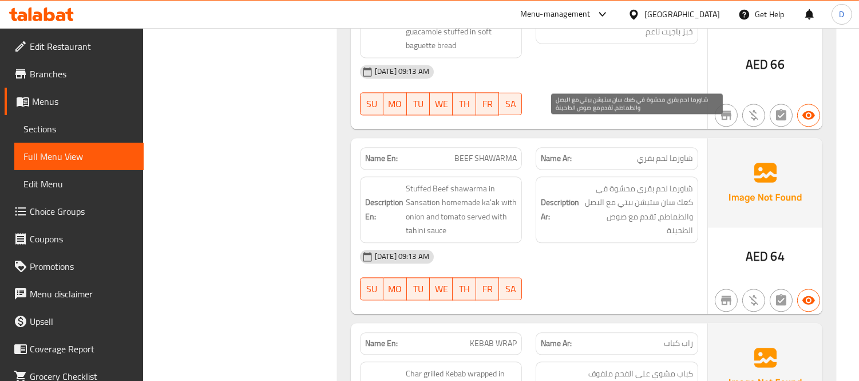
click at [631, 181] on span "شاورما لحم بقري محشوة في كعك سان ستيشن بيتي مع البصل والطماطم، تقدم مع صوص الطح…" at bounding box center [637, 209] width 112 height 56
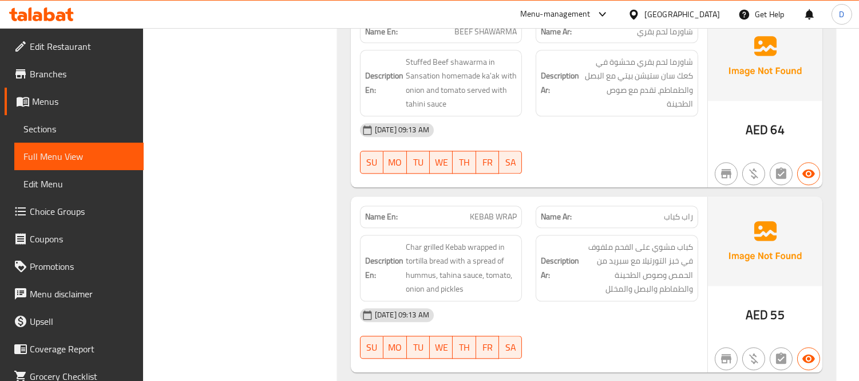
scroll to position [12582, 0]
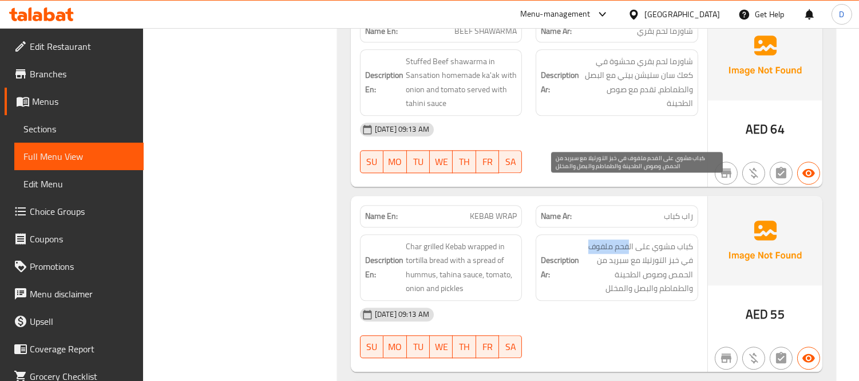
drag, startPoint x: 629, startPoint y: 187, endPoint x: 584, endPoint y: 188, distance: 45.2
click at [584, 239] on span "كباب مشوي على الفحم ملفوف في خبز التورتيلا مع سبريد من الحمص وصوص الطحينة والطم…" at bounding box center [637, 267] width 112 height 56
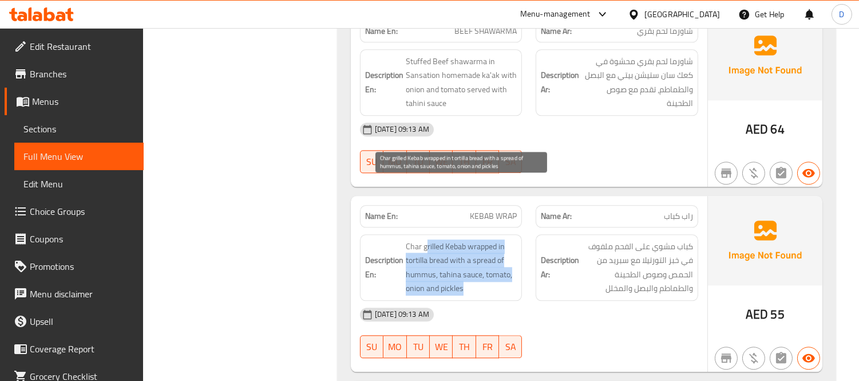
drag, startPoint x: 427, startPoint y: 187, endPoint x: 508, endPoint y: 232, distance: 92.0
click at [508, 239] on span "Char grilled Kebab wrapped in tortilla bread with a spread of hummus, tahina sa…" at bounding box center [462, 267] width 112 height 56
drag, startPoint x: 467, startPoint y: 212, endPoint x: 478, endPoint y: 227, distance: 18.4
click at [478, 239] on span "Char grilled Kebab wrapped in tortilla bread with a spread of hummus, tahina sa…" at bounding box center [462, 267] width 112 height 56
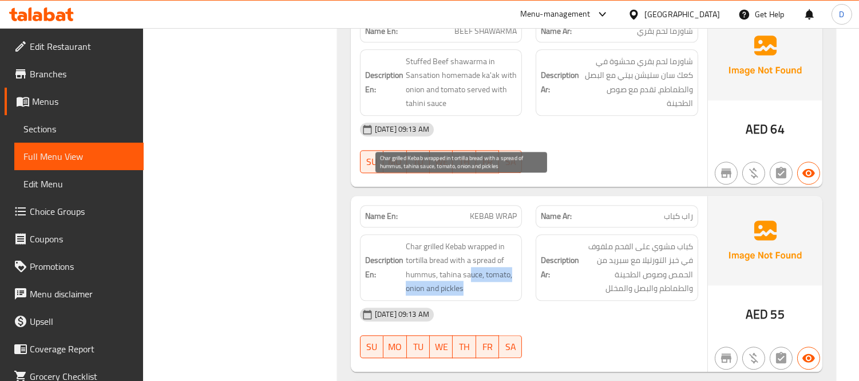
click at [478, 239] on span "Char grilled Kebab wrapped in tortilla bread with a spread of hummus, tahina sa…" at bounding box center [462, 267] width 112 height 56
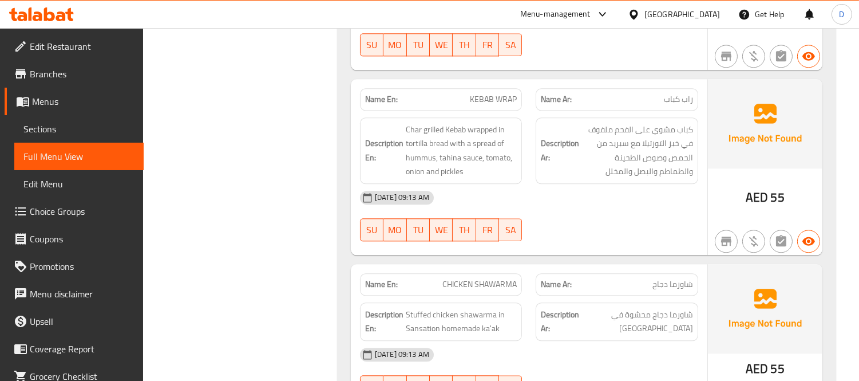
scroll to position [12773, 0]
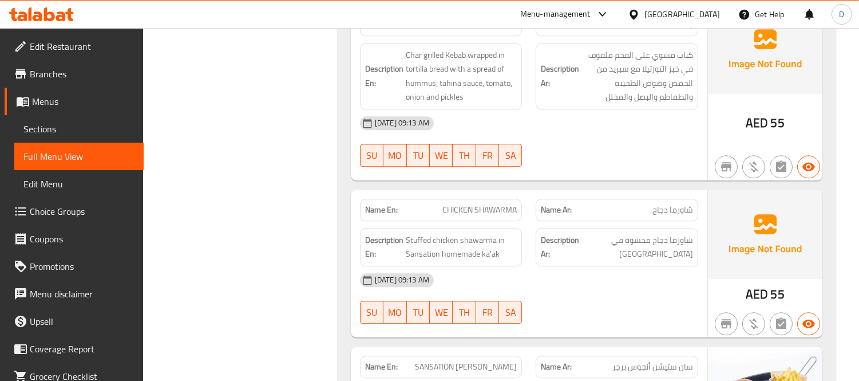
click at [645, 266] on div "07-10-2025 09:13 AM SU MO TU WE TH FR SA" at bounding box center [529, 298] width 352 height 64
drag, startPoint x: 451, startPoint y: 179, endPoint x: 405, endPoint y: 177, distance: 45.8
click at [406, 233] on span "Stuffed chicken shawarma in Sansation homemade ka'ak" at bounding box center [462, 247] width 112 height 28
click at [414, 233] on span "Stuffed chicken shawarma in Sansation homemade ka'ak" at bounding box center [462, 247] width 112 height 28
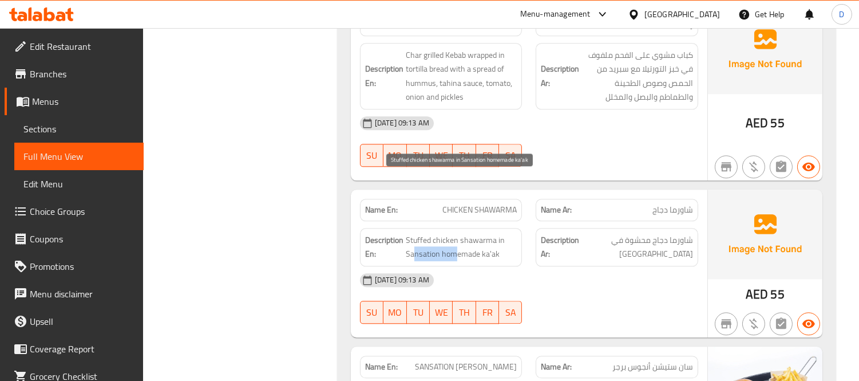
drag, startPoint x: 415, startPoint y: 191, endPoint x: 457, endPoint y: 193, distance: 41.9
click at [457, 233] on span "Stuffed chicken shawarma in Sansation homemade ka'ak" at bounding box center [462, 247] width 112 height 28
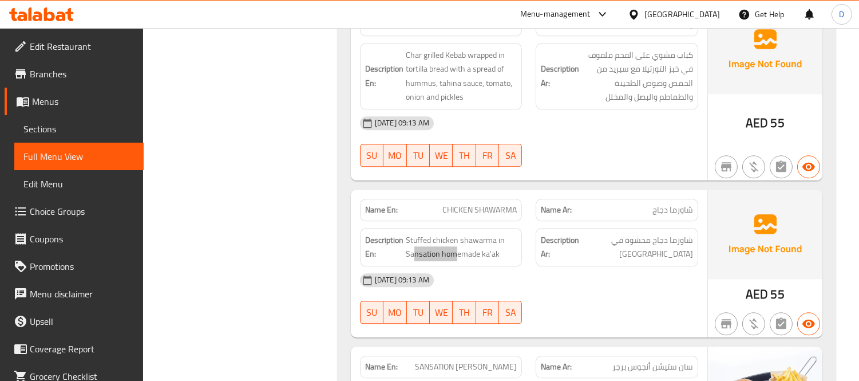
scroll to position [12900, 0]
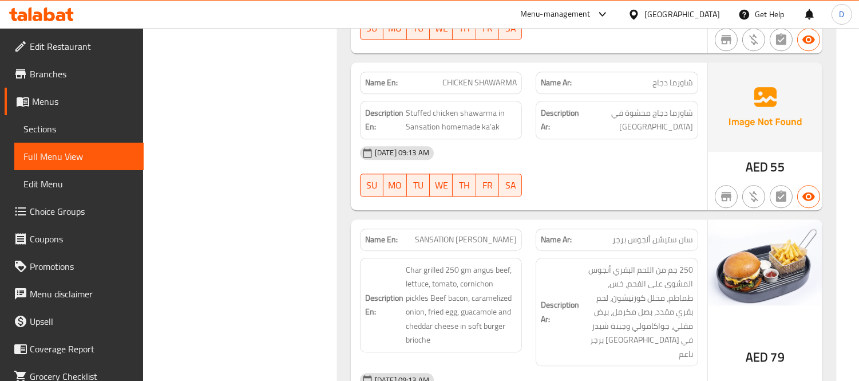
click at [462, 233] on span "SANSATION [PERSON_NAME]" at bounding box center [466, 239] width 102 height 12
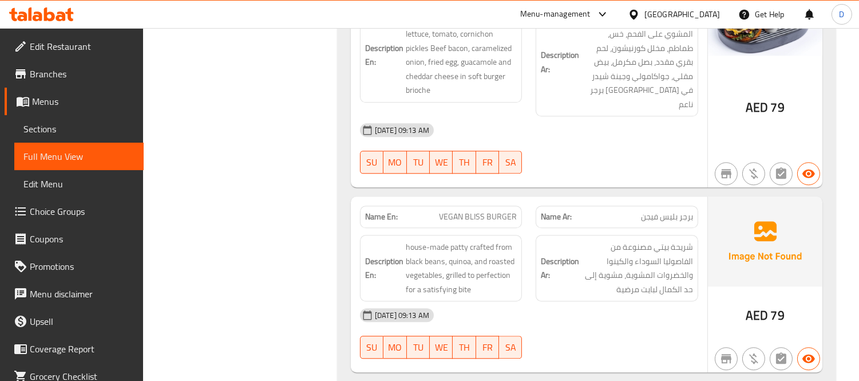
scroll to position [13154, 0]
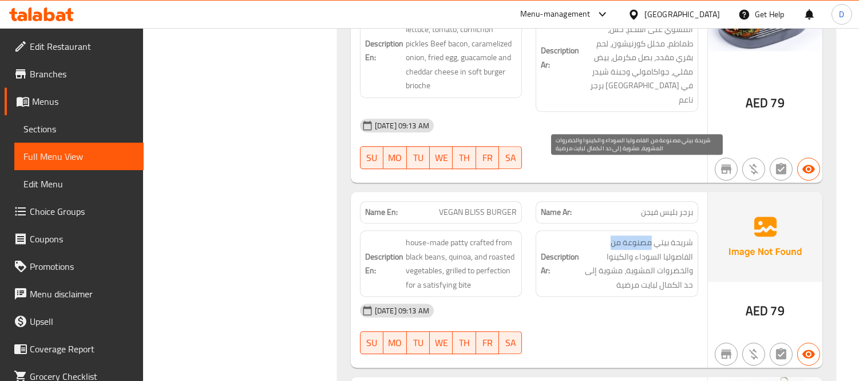
drag, startPoint x: 651, startPoint y: 169, endPoint x: 609, endPoint y: 169, distance: 41.2
click at [609, 235] on span "شريحة بيتي مصنوعة من الفاصوليا السوداء والكينوا والخضروات المشوية، مشوية إلى حد…" at bounding box center [637, 263] width 112 height 56
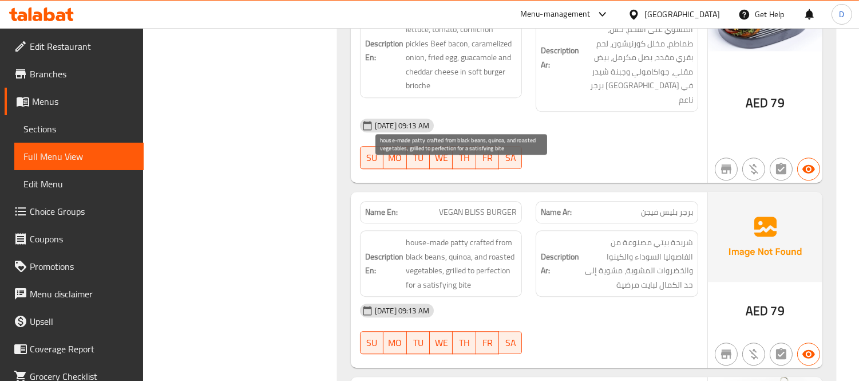
click at [424, 235] on span "house-made patty crafted from black beans, quinoa, and roasted vegetables, gril…" at bounding box center [462, 263] width 112 height 56
drag, startPoint x: 410, startPoint y: 181, endPoint x: 478, endPoint y: 216, distance: 76.5
click at [478, 235] on span "house-made patty crafted from black beans, quinoa, and roasted vegetables, gril…" at bounding box center [462, 263] width 112 height 56
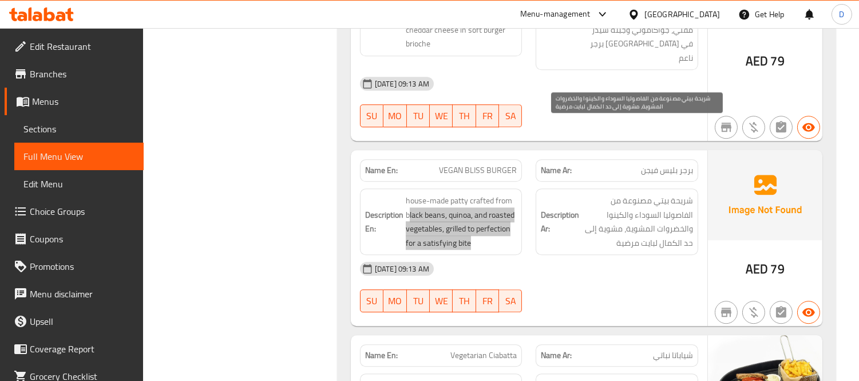
scroll to position [13281, 0]
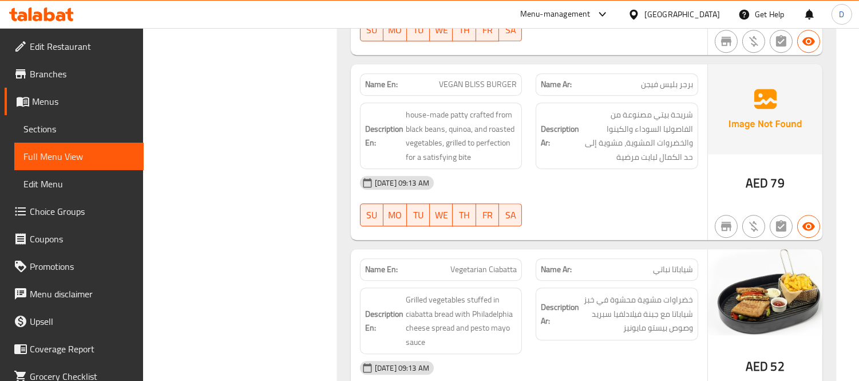
click at [653, 354] on div "[DATE] 09:13 AM" at bounding box center [529, 367] width 352 height 27
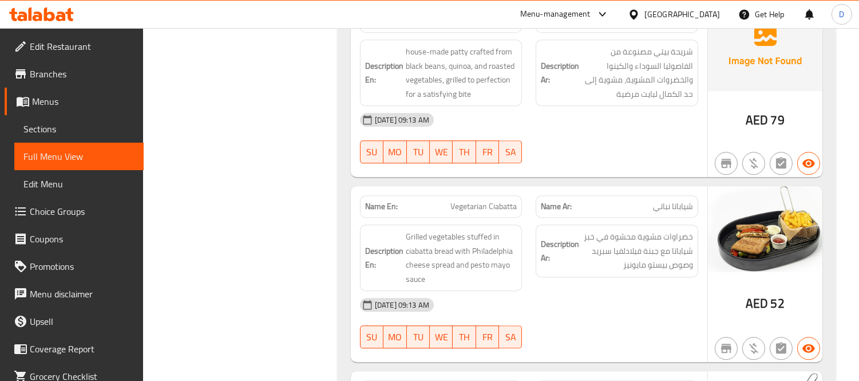
scroll to position [13345, 0]
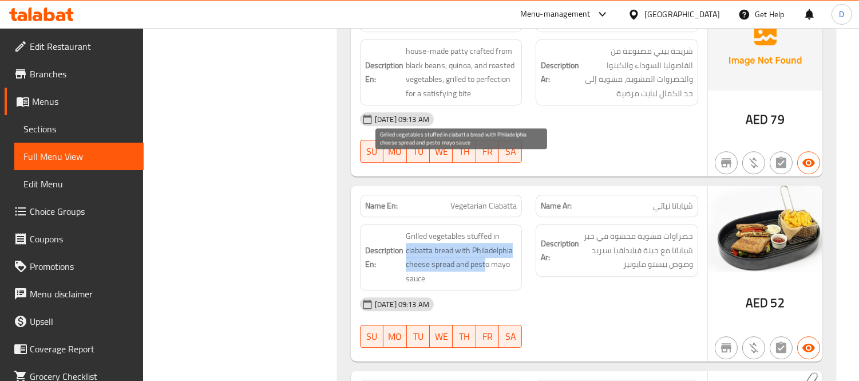
drag, startPoint x: 405, startPoint y: 178, endPoint x: 485, endPoint y: 189, distance: 80.9
click at [485, 229] on span "Grilled vegetables stuffed in ciabatta bread with Philadelphia cheese spread an…" at bounding box center [462, 257] width 112 height 56
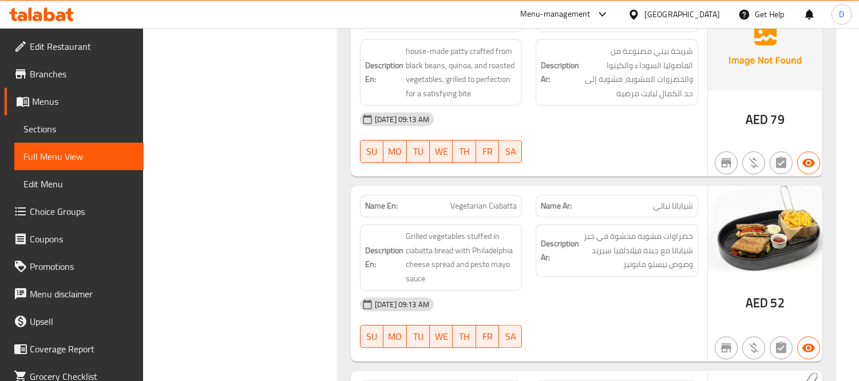
click at [552, 290] on div "07-10-2025 09:13 AM SU MO TU WE TH FR SA" at bounding box center [529, 322] width 352 height 64
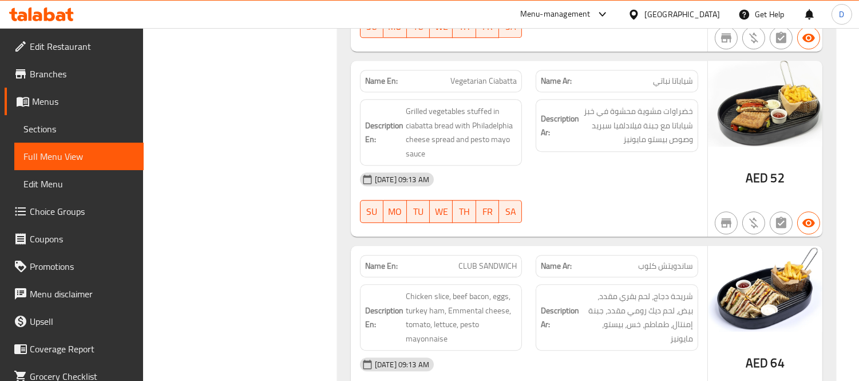
scroll to position [13472, 0]
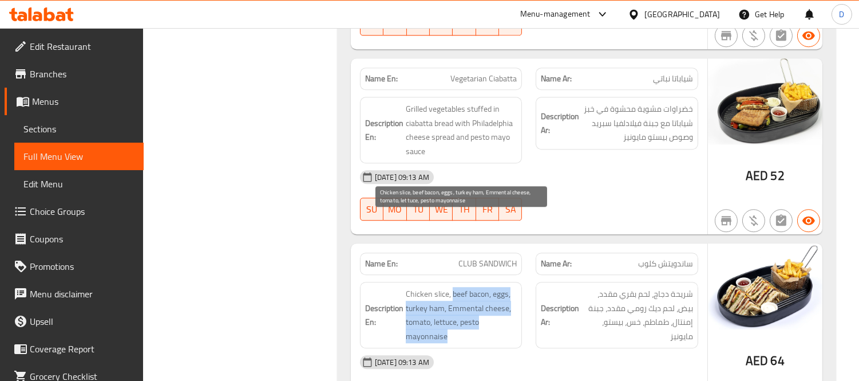
drag, startPoint x: 450, startPoint y: 219, endPoint x: 459, endPoint y: 262, distance: 43.8
click at [459, 287] on span "Chicken slice, beef bacon, eggs, turkey ham, Emmental cheese, tomato, lettuce, …" at bounding box center [462, 315] width 112 height 56
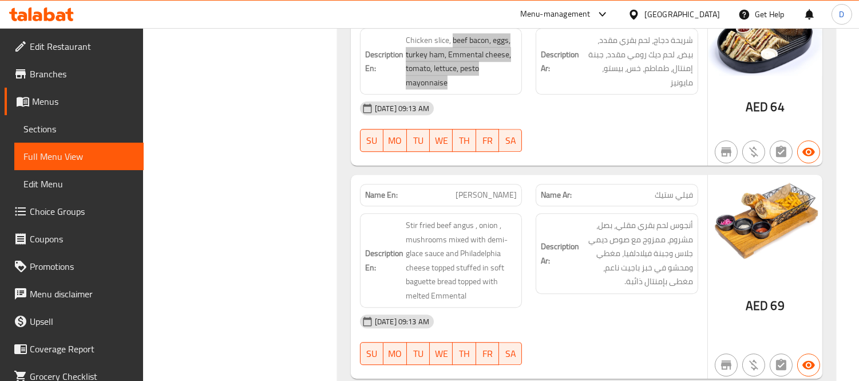
scroll to position [13726, 0]
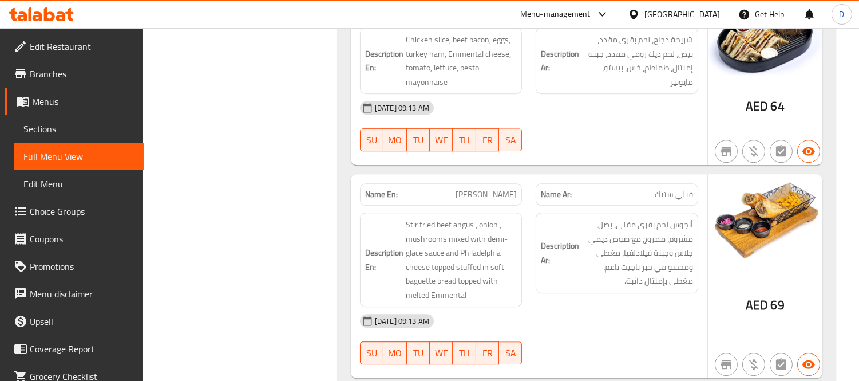
click at [574, 307] on div "07-10-2025 09:13 AM SU MO TU WE TH FR SA" at bounding box center [529, 339] width 352 height 64
click at [584, 307] on div "[DATE] 09:13 AM" at bounding box center [529, 320] width 352 height 27
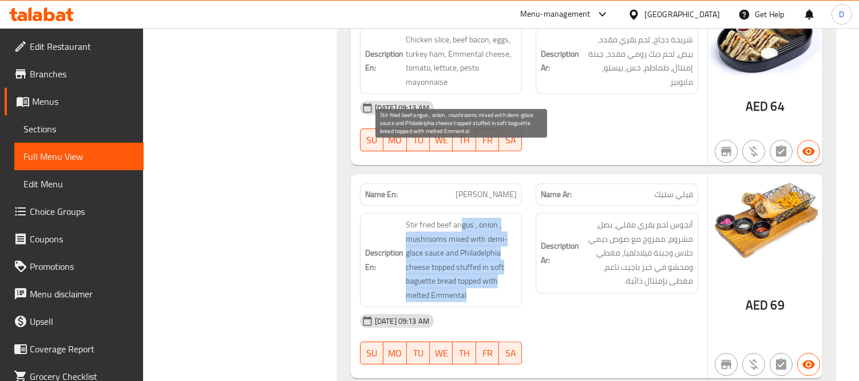
drag, startPoint x: 461, startPoint y: 155, endPoint x: 493, endPoint y: 215, distance: 68.1
click at [493, 217] on span "Stir fried beef angus , onion , mushrooms mixed with demi-glace sauce and Phila…" at bounding box center [462, 259] width 112 height 84
click at [490, 217] on span "Stir fried beef angus , onion , mushrooms mixed with demi-glace sauce and Phila…" at bounding box center [462, 259] width 112 height 84
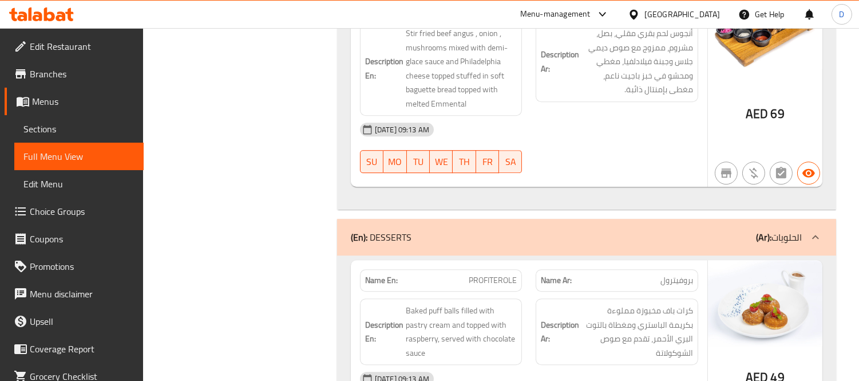
scroll to position [13981, 0]
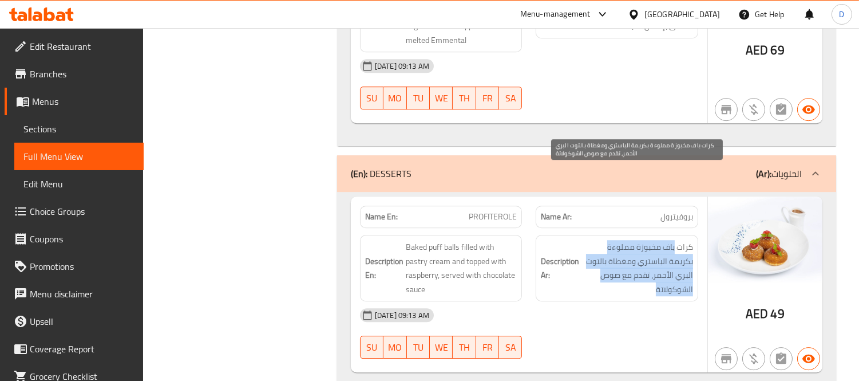
drag, startPoint x: 674, startPoint y: 177, endPoint x: 619, endPoint y: 213, distance: 65.9
click at [619, 240] on span "كرات باف مخبوزة مملوءة بكريمة الباستري ومغطاة بالتوت البري الأحمر، تقدم مع صوص …" at bounding box center [637, 268] width 112 height 56
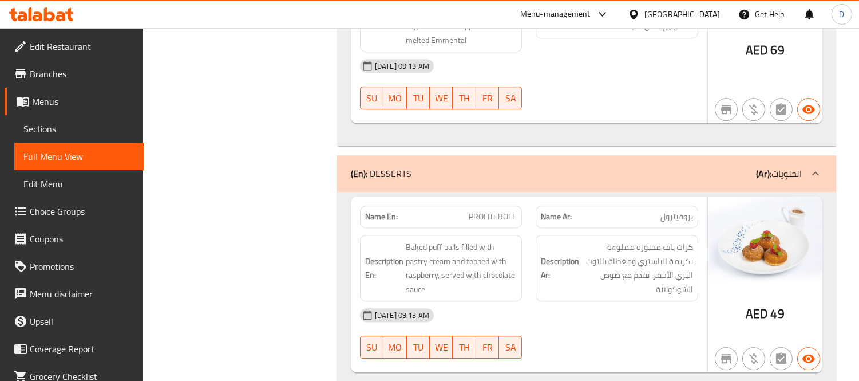
click at [656, 301] on div "07-10-2025 09:13 AM SU MO TU WE TH FR SA" at bounding box center [529, 333] width 352 height 64
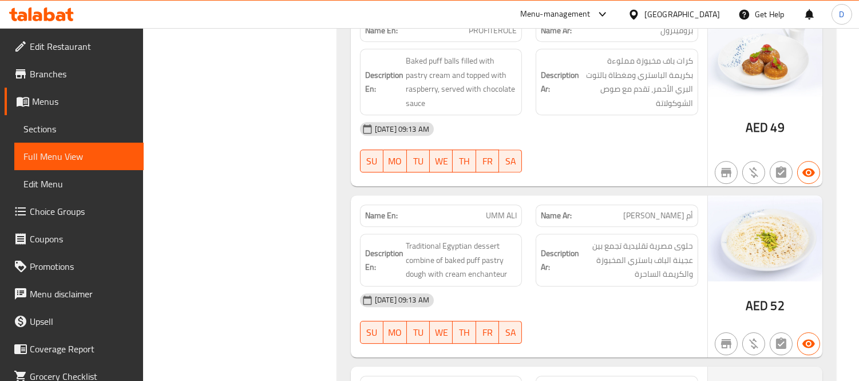
scroll to position [14171, 0]
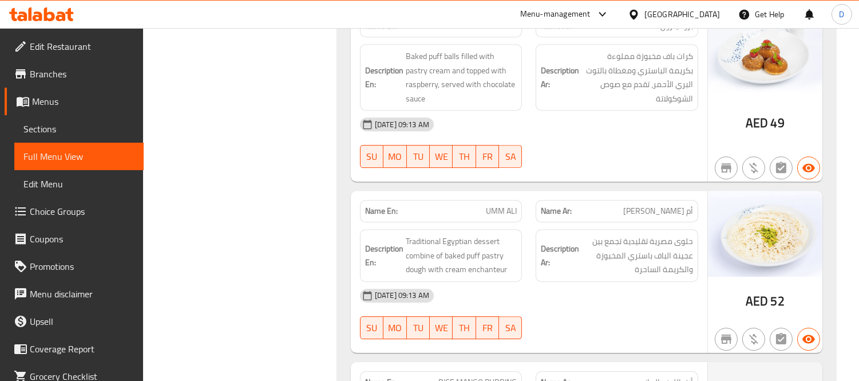
click at [660, 332] on div at bounding box center [617, 339] width 176 height 14
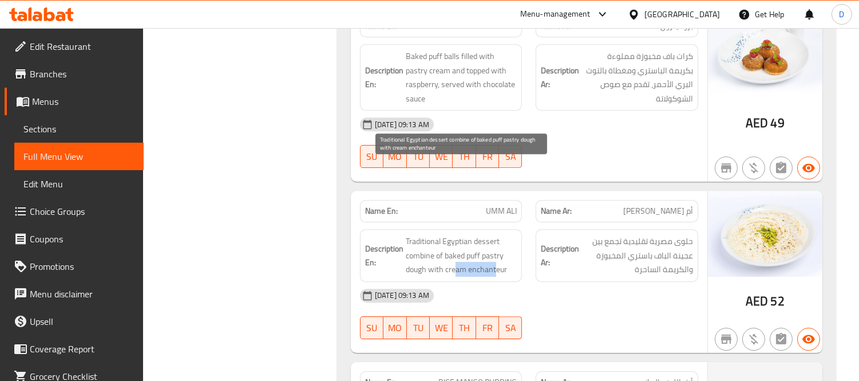
drag, startPoint x: 453, startPoint y: 201, endPoint x: 495, endPoint y: 203, distance: 41.8
click at [495, 234] on span "Traditional Egyptian dessert combine of baked puff pastry dough with cream ench…" at bounding box center [462, 255] width 112 height 42
click at [492, 234] on span "Traditional Egyptian dessert combine of baked puff pastry dough with cream ench…" at bounding box center [462, 255] width 112 height 42
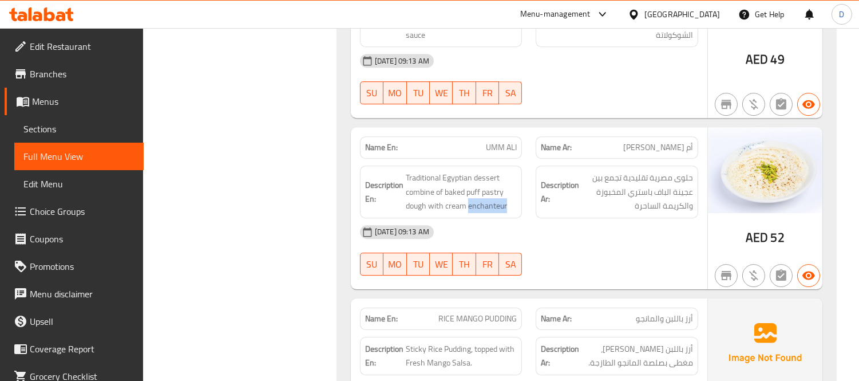
scroll to position [14298, 0]
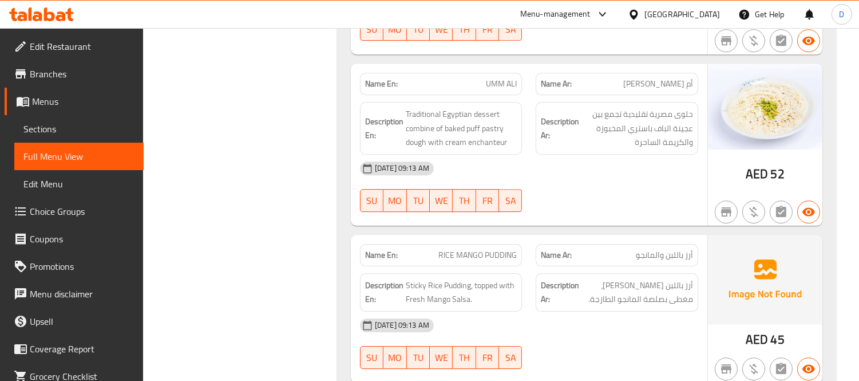
click at [662, 273] on div "Description Ar: أرز باللبن ستيكي، مغطى بصلصة المانجو الطازجة." at bounding box center [617, 292] width 163 height 38
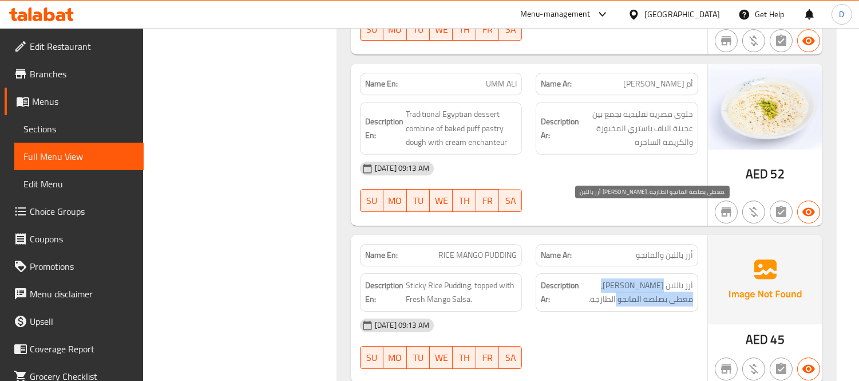
drag, startPoint x: 662, startPoint y: 207, endPoint x: 620, endPoint y: 226, distance: 46.6
click at [620, 278] on span "أرز باللبن ستيكي، مغطى بصلصة المانجو الطازجة." at bounding box center [637, 292] width 112 height 28
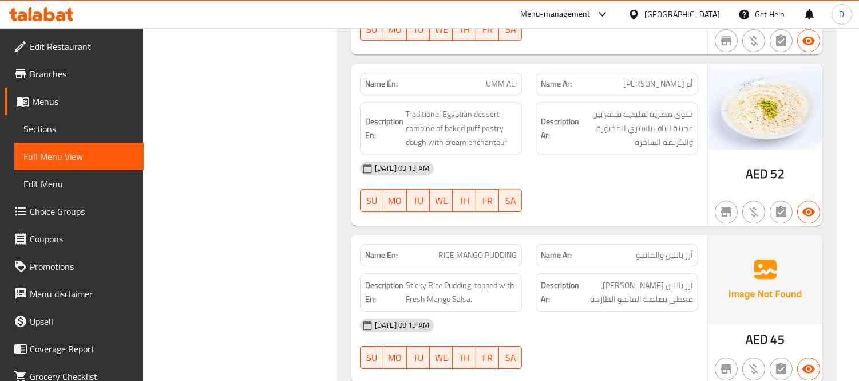
click at [628, 311] on div "[DATE] 09:13 AM" at bounding box center [529, 324] width 352 height 27
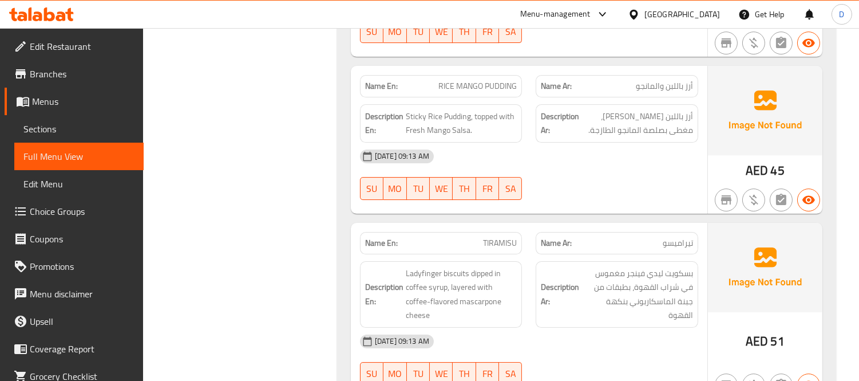
scroll to position [14489, 0]
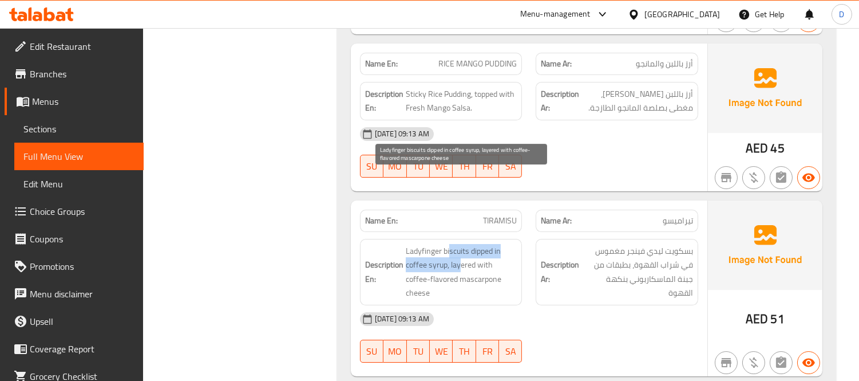
drag, startPoint x: 449, startPoint y: 176, endPoint x: 441, endPoint y: 196, distance: 21.9
click at [448, 244] on span "Ladyfinger biscuits dipped in coffee syrup, layered with coffee-flavored mascar…" at bounding box center [462, 272] width 112 height 56
click at [431, 244] on span "Ladyfinger biscuits dipped in coffee syrup, layered with coffee-flavored mascar…" at bounding box center [462, 272] width 112 height 56
drag, startPoint x: 476, startPoint y: 207, endPoint x: 407, endPoint y: 201, distance: 69.5
click at [407, 244] on span "Ladyfinger biscuits dipped in coffee syrup, layered with coffee-flavored mascar…" at bounding box center [462, 272] width 112 height 56
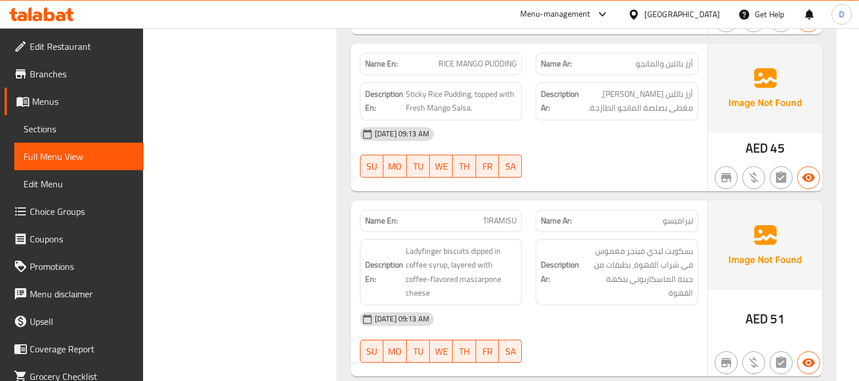
click at [561, 257] on strong "Description Ar:" at bounding box center [560, 271] width 38 height 28
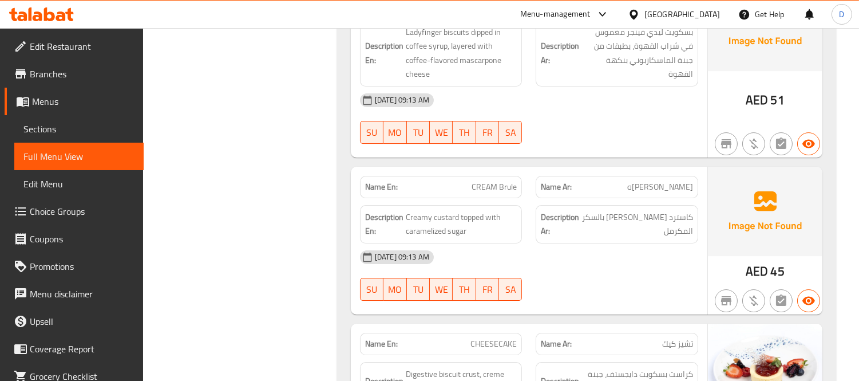
scroll to position [14743, 0]
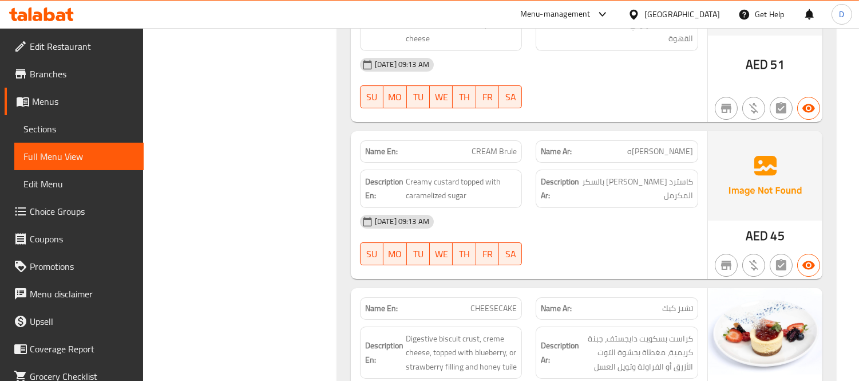
click at [576, 258] on div at bounding box center [617, 265] width 176 height 14
drag, startPoint x: 470, startPoint y: 111, endPoint x: 473, endPoint y: 123, distance: 12.4
click at [473, 175] on span "Creamy custard topped with caramelized sugar" at bounding box center [462, 189] width 112 height 28
click at [553, 258] on div at bounding box center [617, 265] width 176 height 14
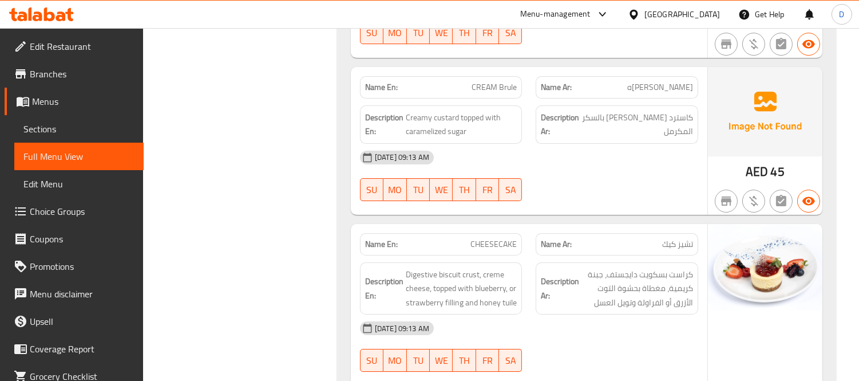
scroll to position [14870, 0]
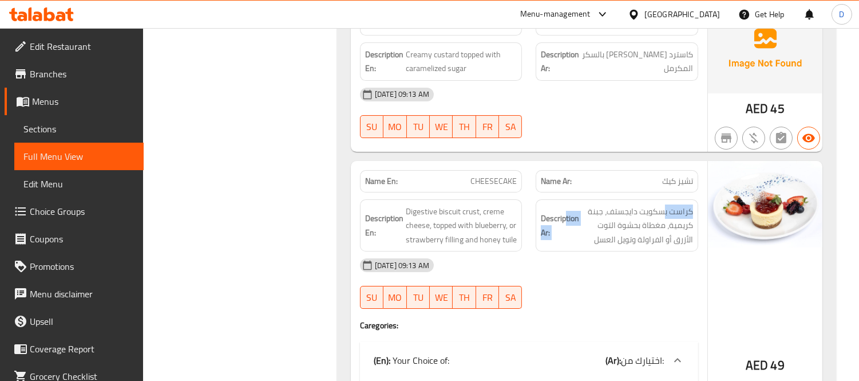
drag, startPoint x: 666, startPoint y: 141, endPoint x: 566, endPoint y: 141, distance: 99.6
click at [566, 204] on h6 "Description Ar: كراست بسكويت دايجستف، جبنة كريمية، مغطاة بحشوة التوت الأزرق أو …" at bounding box center [617, 225] width 152 height 42
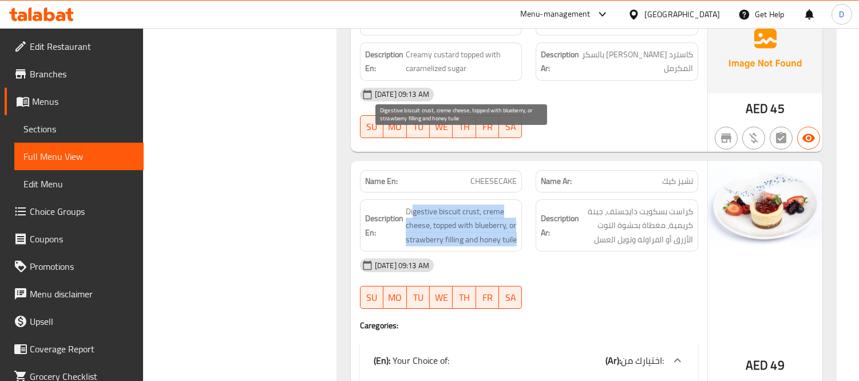
drag, startPoint x: 413, startPoint y: 136, endPoint x: 505, endPoint y: 177, distance: 101.4
click at [505, 204] on span "Digestive biscuit crust, creme cheese, topped with blueberry, or strawberry fil…" at bounding box center [462, 225] width 112 height 42
click at [485, 204] on span "Digestive biscuit crust, creme cheese, topped with blueberry, or strawberry fil…" at bounding box center [462, 225] width 112 height 42
drag, startPoint x: 488, startPoint y: 167, endPoint x: 487, endPoint y: 182, distance: 15.5
click at [487, 204] on span "Digestive biscuit crust, creme cheese, topped with blueberry, or strawberry fil…" at bounding box center [462, 225] width 112 height 42
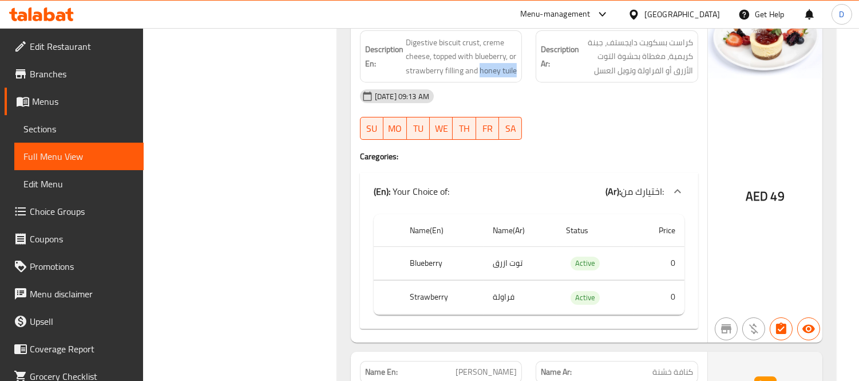
scroll to position [15062, 0]
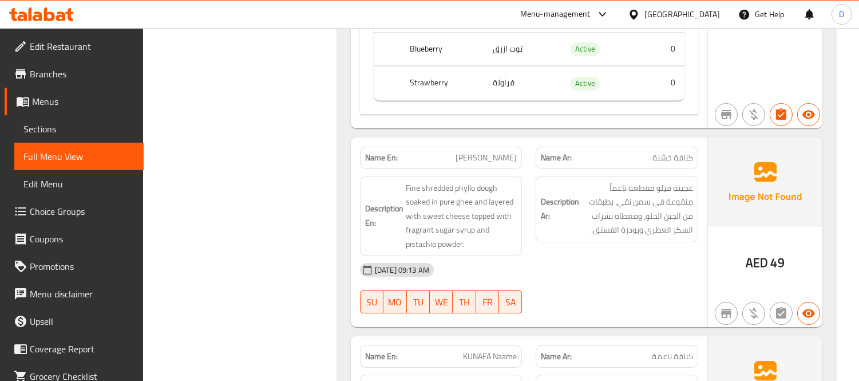
scroll to position [15256, 0]
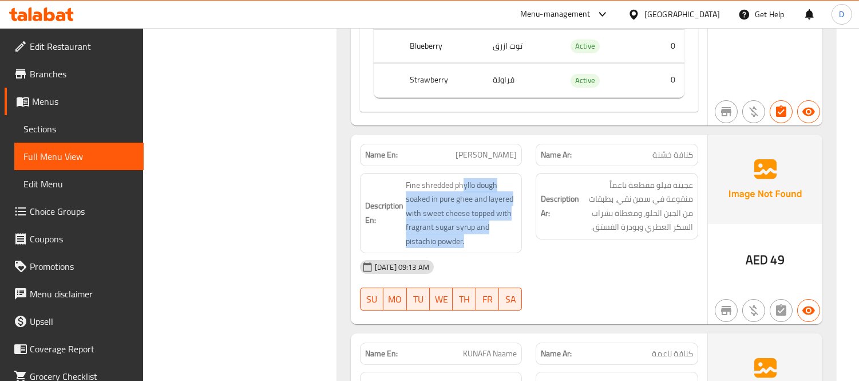
drag, startPoint x: 462, startPoint y: 125, endPoint x: 491, endPoint y: 191, distance: 71.8
click at [491, 191] on div "Description En: Fine shredded phyllo dough soaked in pure ghee and layered with…" at bounding box center [441, 213] width 163 height 81
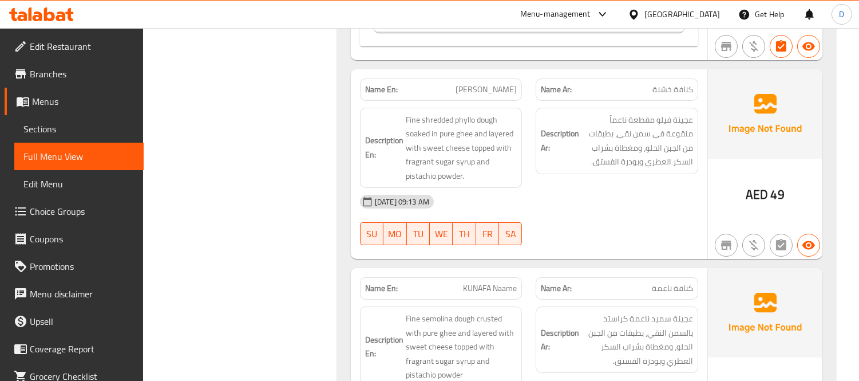
scroll to position [15387, 0]
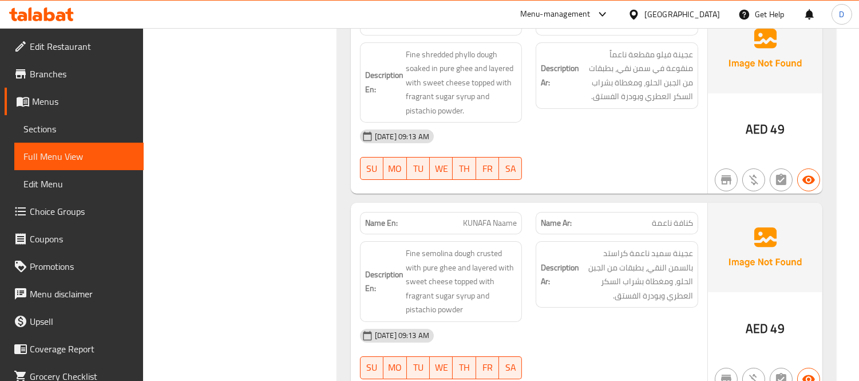
click at [568, 322] on div "[DATE] 09:13 AM" at bounding box center [529, 335] width 352 height 27
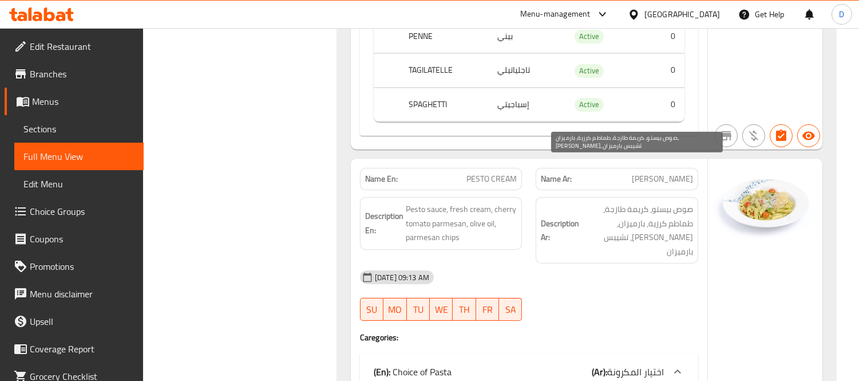
scroll to position [716, 0]
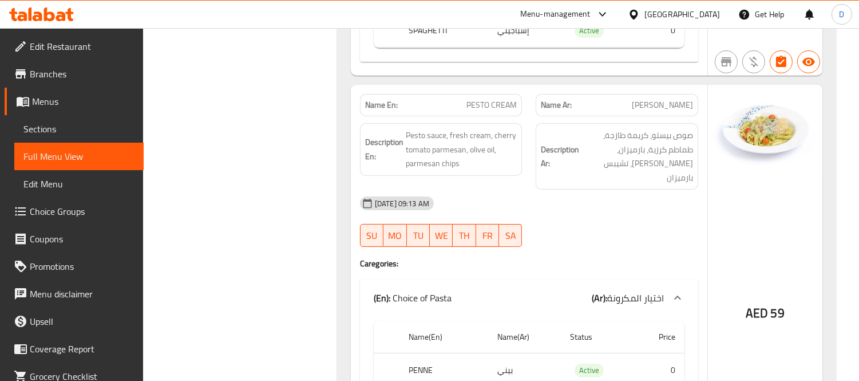
click at [611, 189] on div "07-10-2025 09:13 AM SU MO TU WE TH FR SA" at bounding box center [529, 221] width 352 height 64
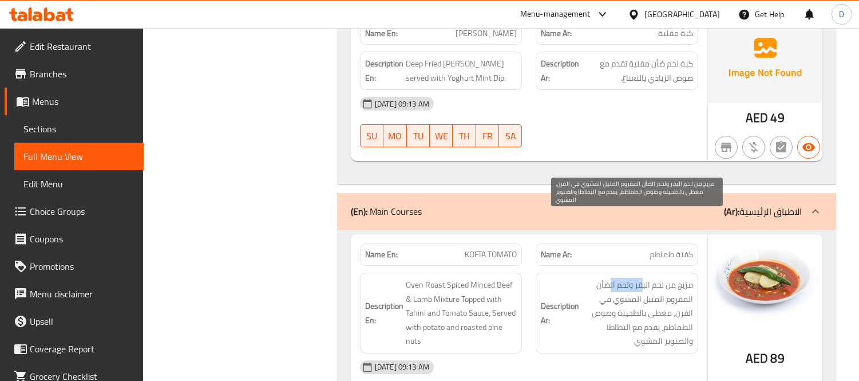
drag, startPoint x: 641, startPoint y: 221, endPoint x: 610, endPoint y: 224, distance: 31.6
click at [610, 278] on span "مزيج من لحم البقر ولحم الضأن المفروم المتبل المشوي في الفرن، مغطى بالطحينة وصوص…" at bounding box center [637, 313] width 112 height 70
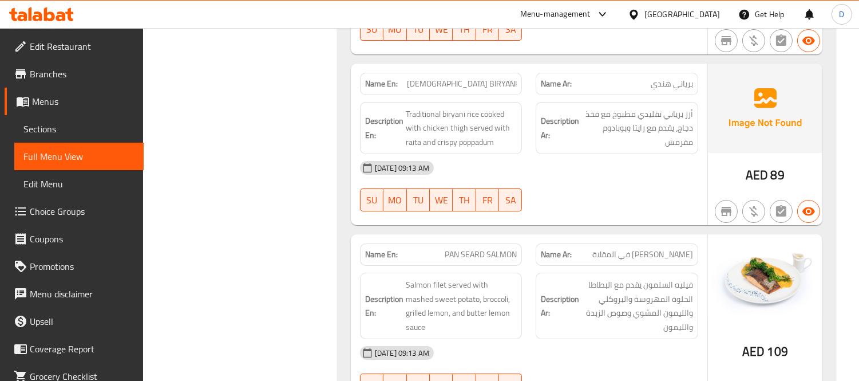
click at [615, 339] on div "[DATE] 09:13 AM" at bounding box center [529, 352] width 352 height 27
click at [583, 339] on div "[DATE] 09:13 AM" at bounding box center [529, 352] width 352 height 27
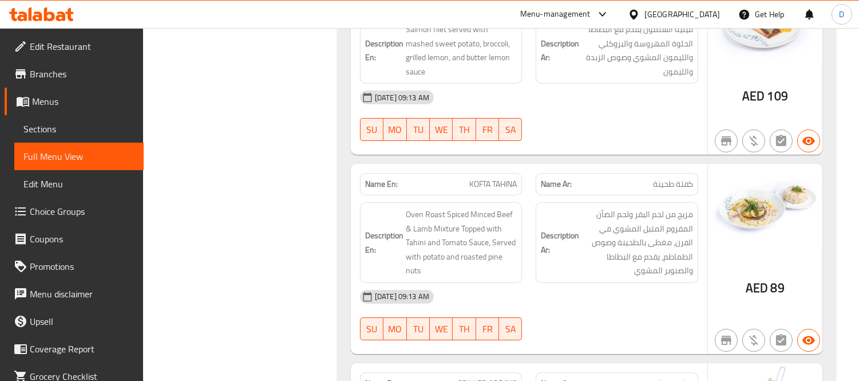
scroll to position [7791, 0]
click at [558, 282] on div "[DATE] 09:13 AM" at bounding box center [529, 295] width 352 height 27
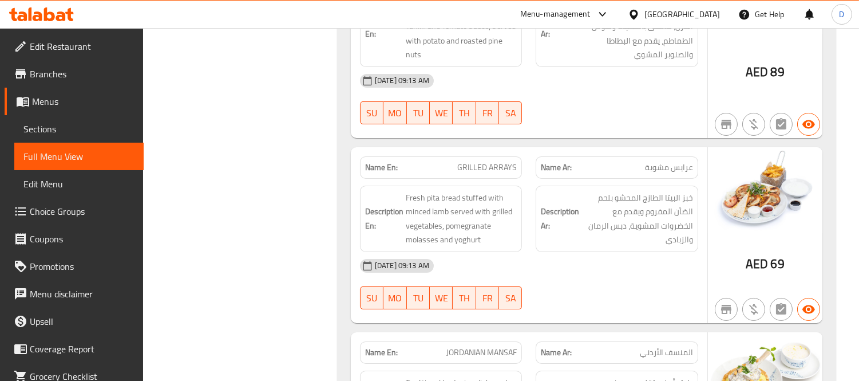
scroll to position [7981, 0]
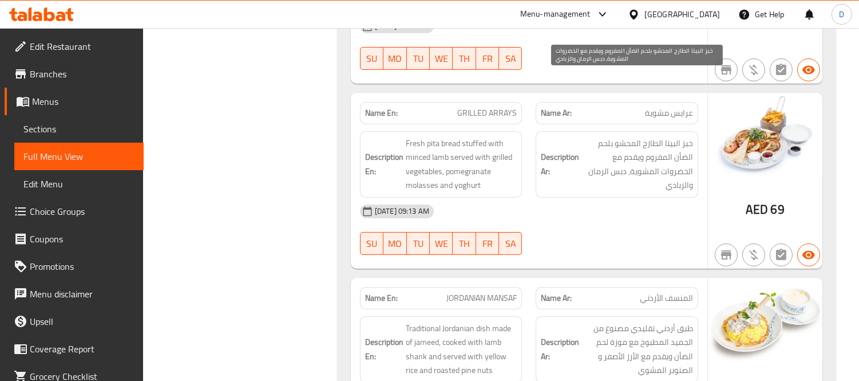
scroll to position [8172, 0]
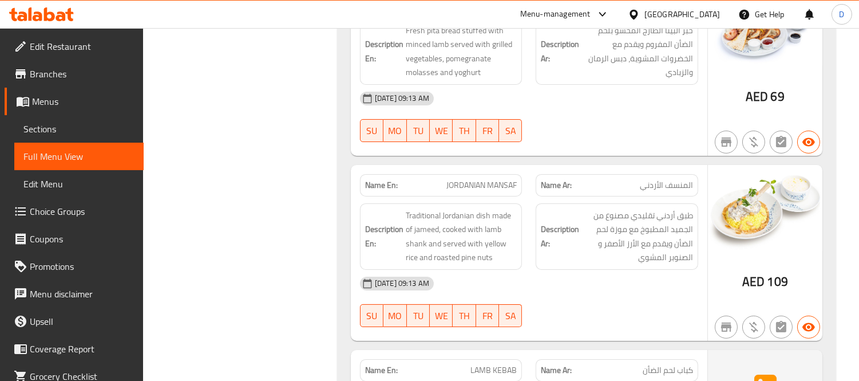
click at [627, 270] on div "[DATE] 09:13 AM" at bounding box center [529, 283] width 352 height 27
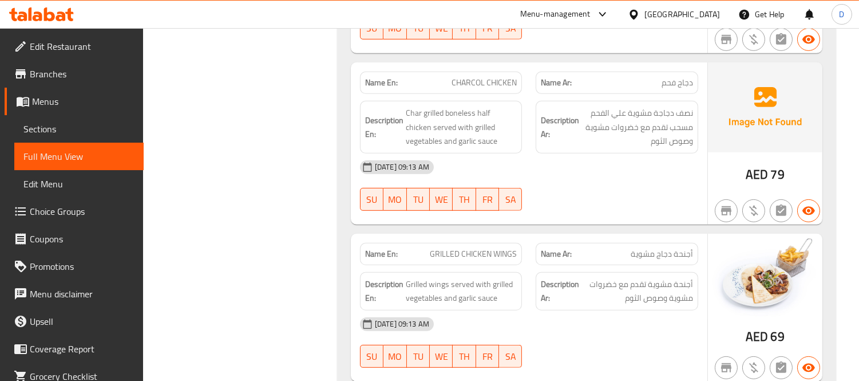
click at [563, 204] on div at bounding box center [617, 211] width 176 height 14
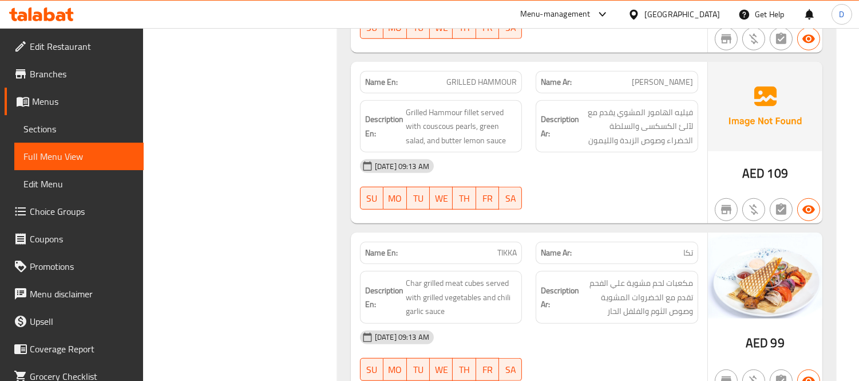
click at [548, 283] on strong "Description Ar:" at bounding box center [560, 297] width 38 height 28
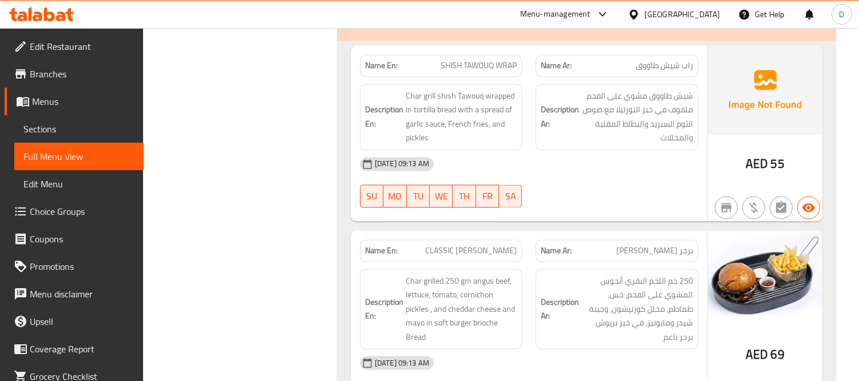
click at [522, 261] on div "Description En: Char grilled 250 gm angus beef, lettuce, tomato, cornichon pick…" at bounding box center [441, 308] width 176 height 94
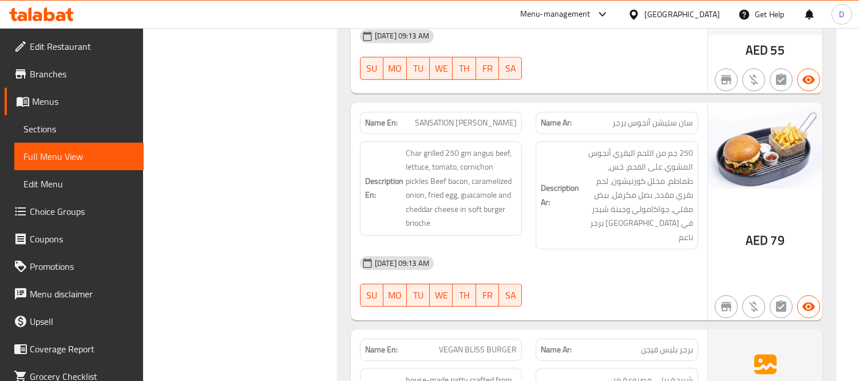
click at [584, 249] on div "07-10-2025 09:13 AM SU MO TU WE TH FR SA" at bounding box center [529, 281] width 352 height 64
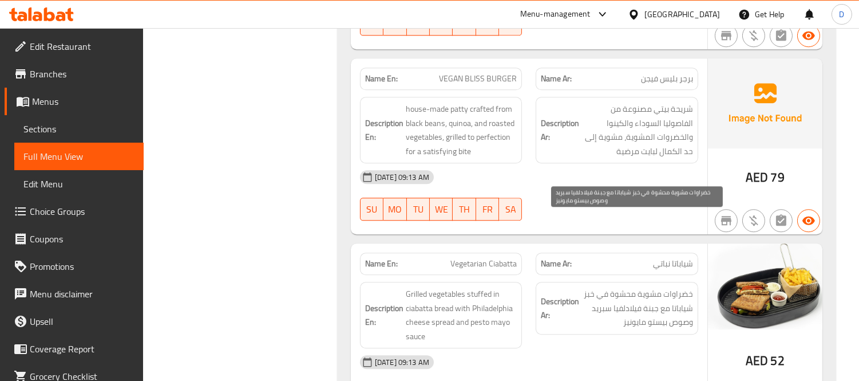
scroll to position [13478, 0]
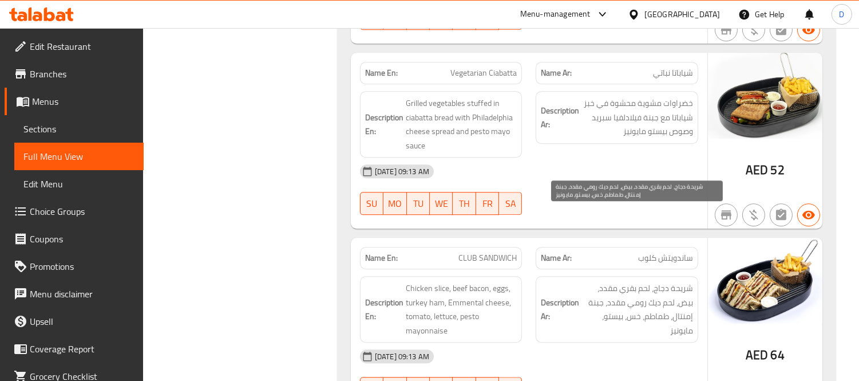
click at [612, 281] on span "شريحة دجاج، لحم بقري مقدد، بيض، لحم ديك رومي مقدد، جبنة إمنتال، طماطم، خس، بيست…" at bounding box center [637, 309] width 112 height 56
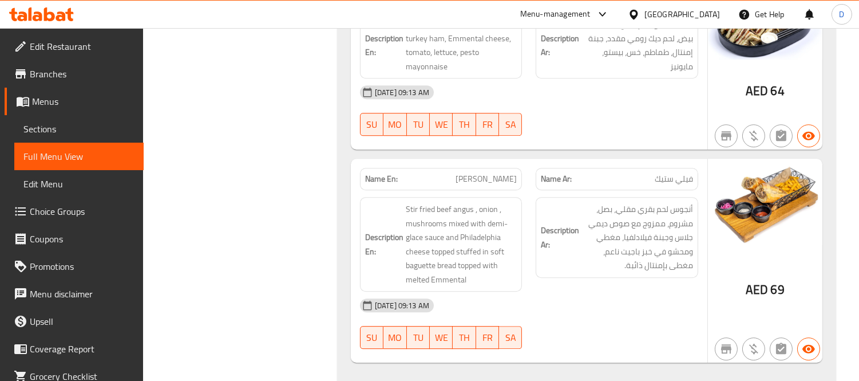
scroll to position [13732, 0]
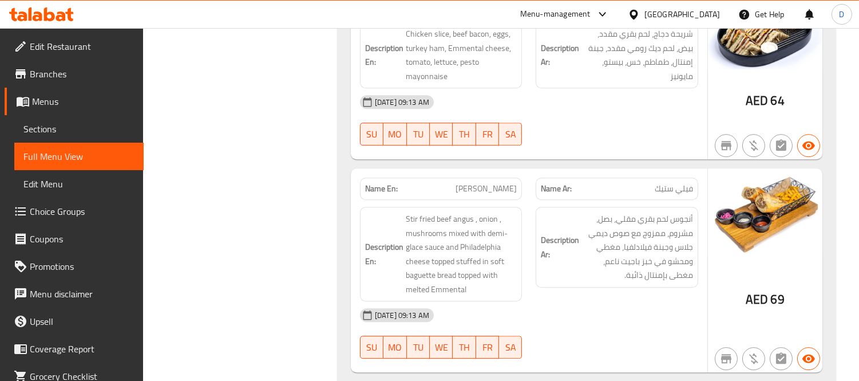
click at [578, 212] on h6 "Description Ar: أنجوس لحم بقري مقلي، بصل، مشروم، ممزوج مع صوص ديمي جلاس وجبنة ف…" at bounding box center [617, 247] width 152 height 70
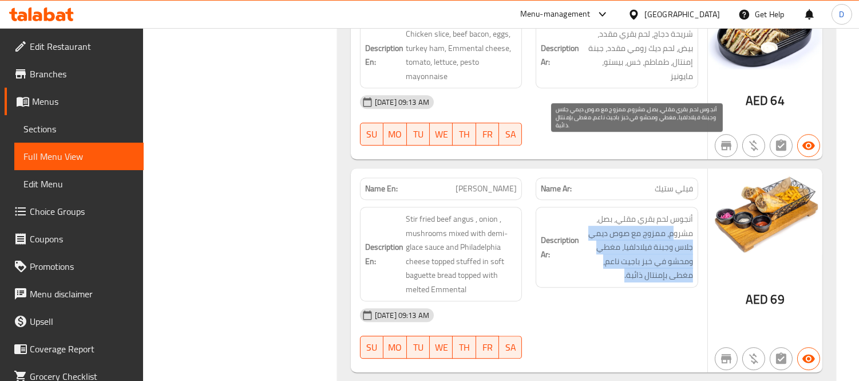
drag, startPoint x: 671, startPoint y: 156, endPoint x: 616, endPoint y: 199, distance: 69.7
click at [616, 212] on span "أنجوس لحم بقري مقلي، بصل، مشروم، ممزوج مع صوص ديمي جلاس وجبنة فيلادلفيا، مغطي و…" at bounding box center [637, 247] width 112 height 70
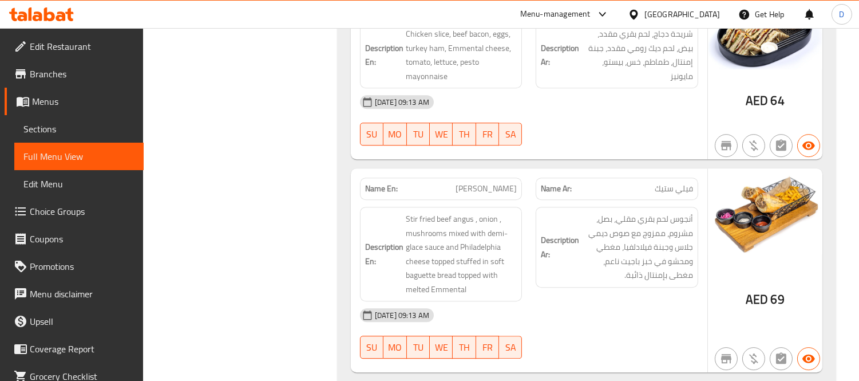
click at [683, 351] on div at bounding box center [617, 358] width 176 height 14
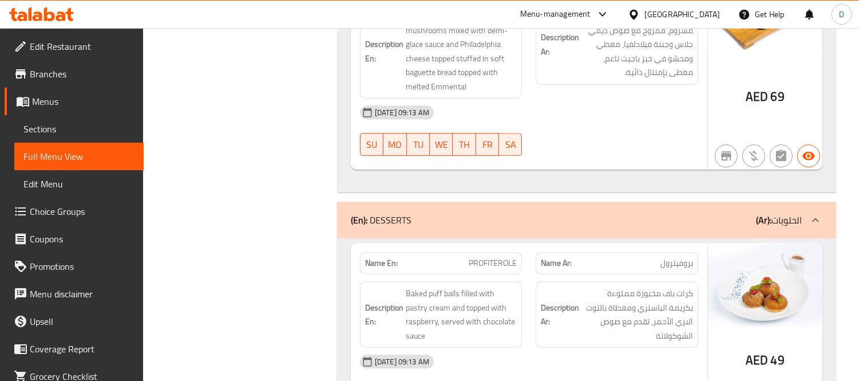
click at [667, 347] on div "[DATE] 09:13 AM" at bounding box center [529, 360] width 352 height 27
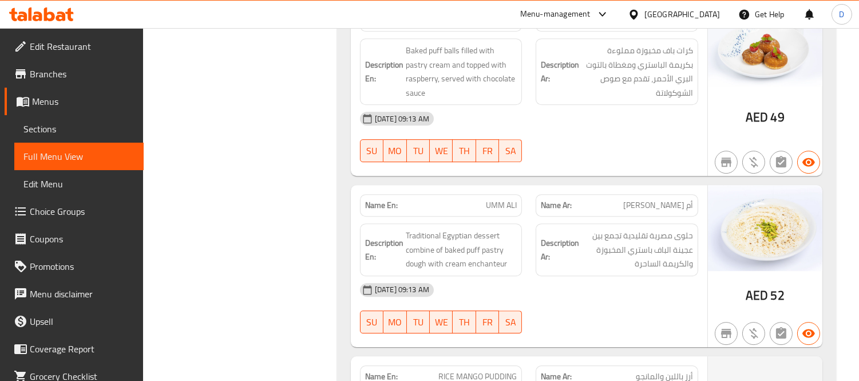
scroll to position [14191, 0]
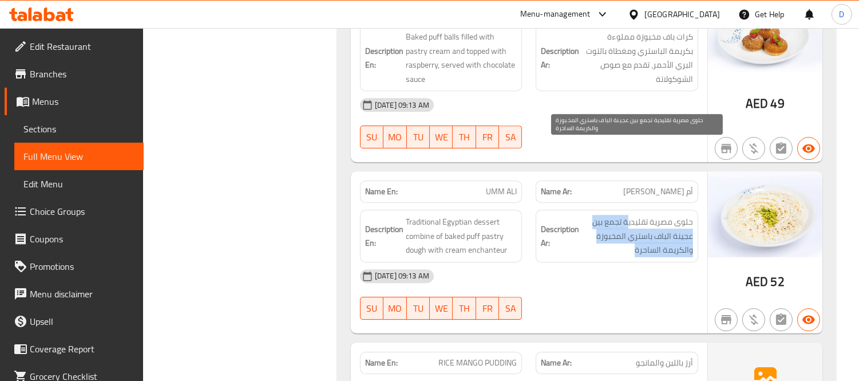
drag, startPoint x: 627, startPoint y: 151, endPoint x: 633, endPoint y: 176, distance: 25.4
click at [633, 215] on span "حلوى مصرية تقليدية تجمع بين عجينة الباف باستري المخبوزة والكريمة الساحرة" at bounding box center [637, 236] width 112 height 42
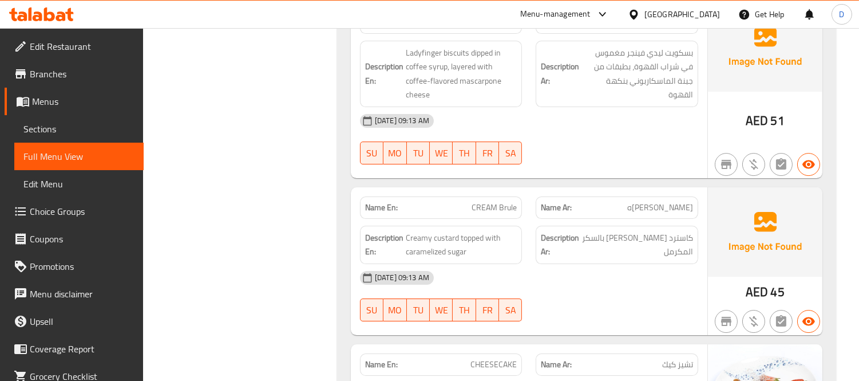
scroll to position [14508, 0]
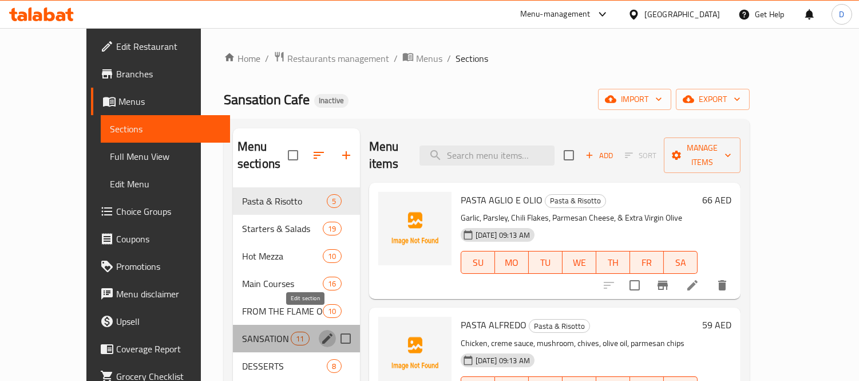
click at [320, 331] on icon "edit" at bounding box center [327, 338] width 14 height 14
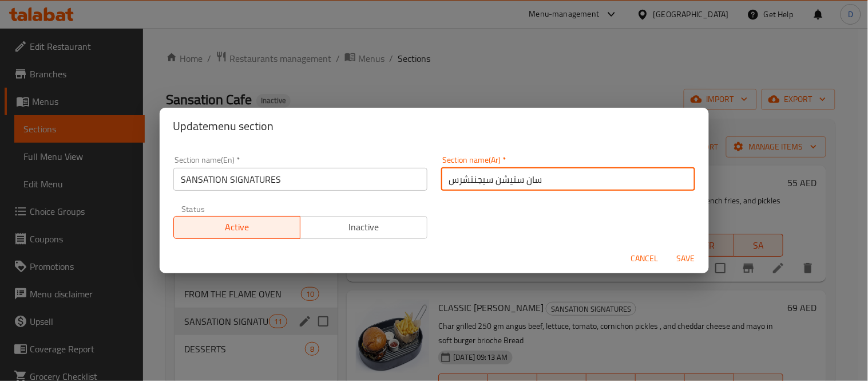
drag, startPoint x: 490, startPoint y: 179, endPoint x: 597, endPoint y: 179, distance: 107.6
click at [597, 179] on input "سان ستيشن سيجنتشرس" at bounding box center [568, 179] width 254 height 23
paste input "سايشن"
type input "سانسايشن سيجنتشرس"
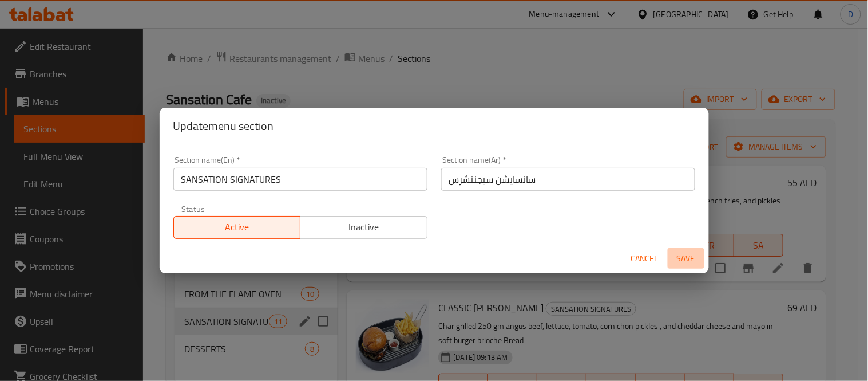
click at [683, 257] on span "Save" at bounding box center [685, 258] width 27 height 14
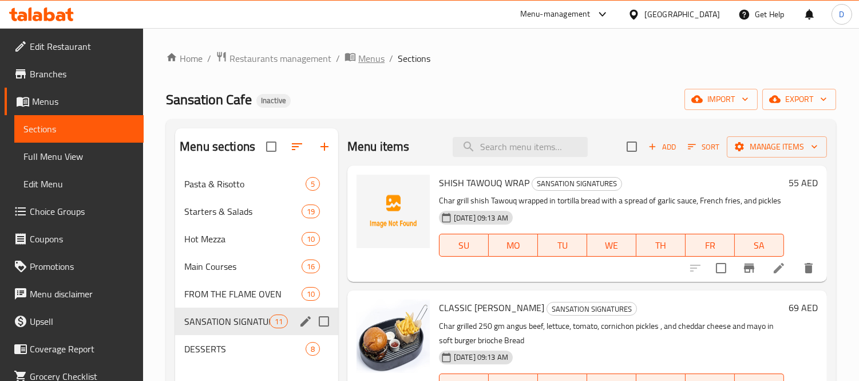
click at [356, 51] on span "breadcrumb" at bounding box center [351, 58] width 14 height 15
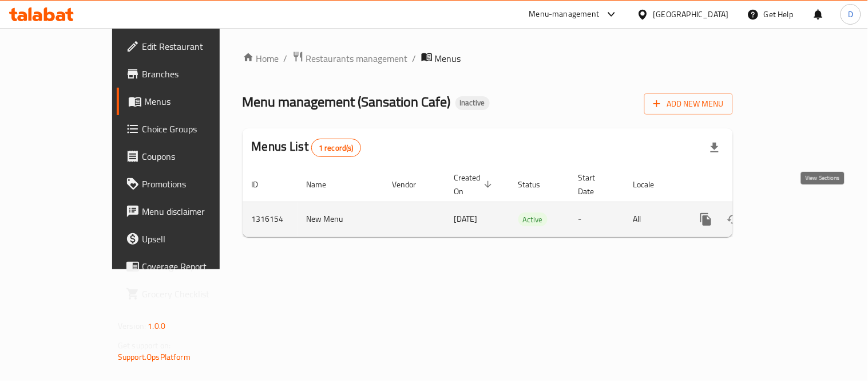
click at [795, 212] on icon "enhanced table" at bounding box center [789, 219] width 14 height 14
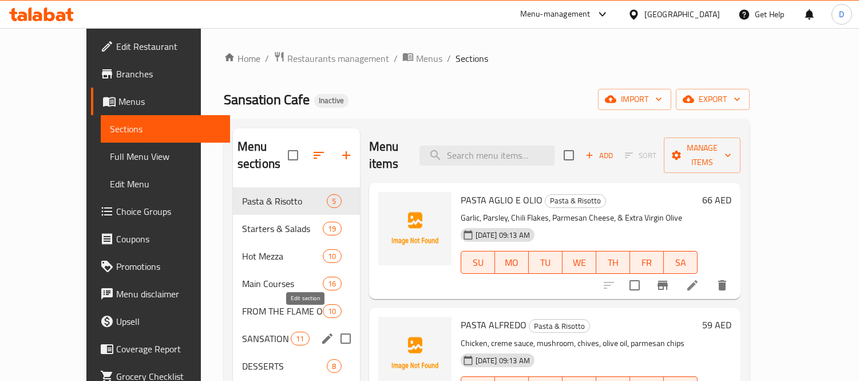
click at [322, 333] on icon "edit" at bounding box center [327, 338] width 10 height 10
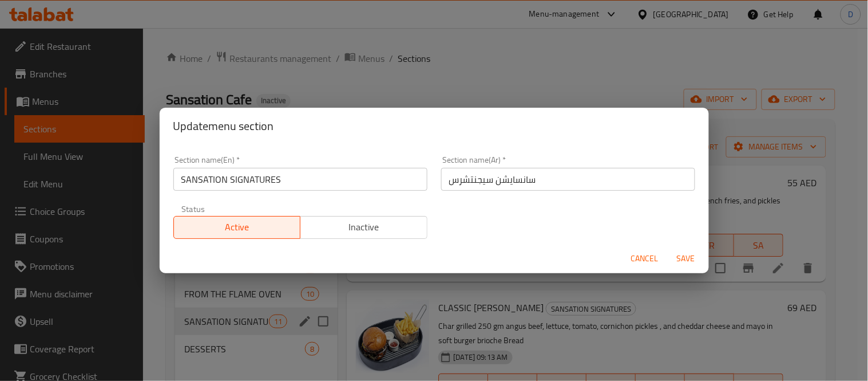
click at [636, 264] on span "Cancel" at bounding box center [644, 258] width 27 height 14
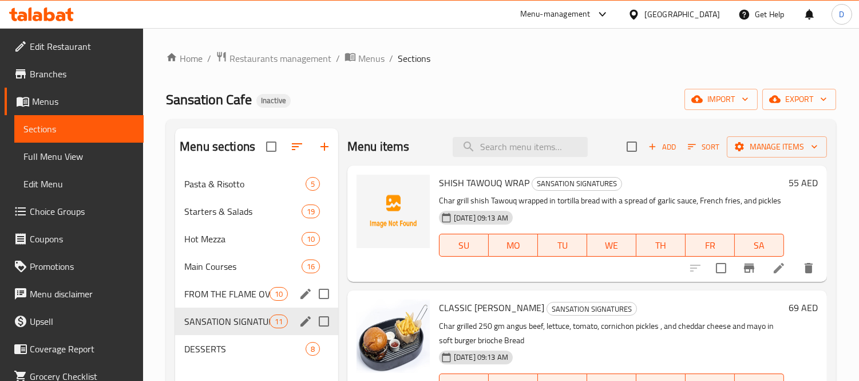
scroll to position [64, 0]
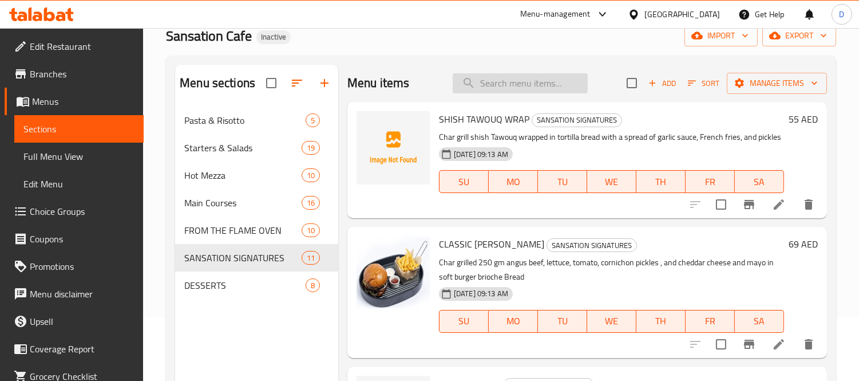
click at [484, 78] on input "search" at bounding box center [520, 83] width 135 height 20
paste input "Extra Virgin Olive Oil"
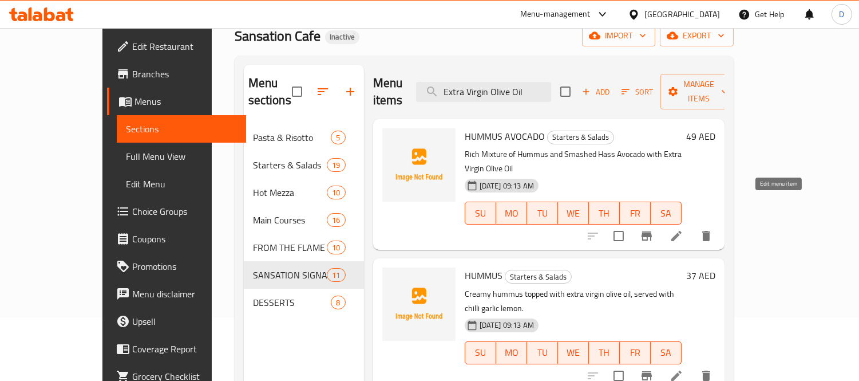
type input "Extra Virgin Olive Oil"
click at [683, 229] on icon at bounding box center [676, 236] width 14 height 14
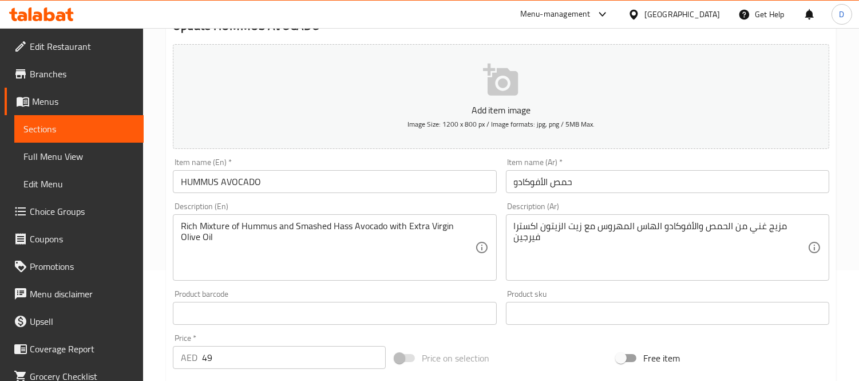
scroll to position [127, 0]
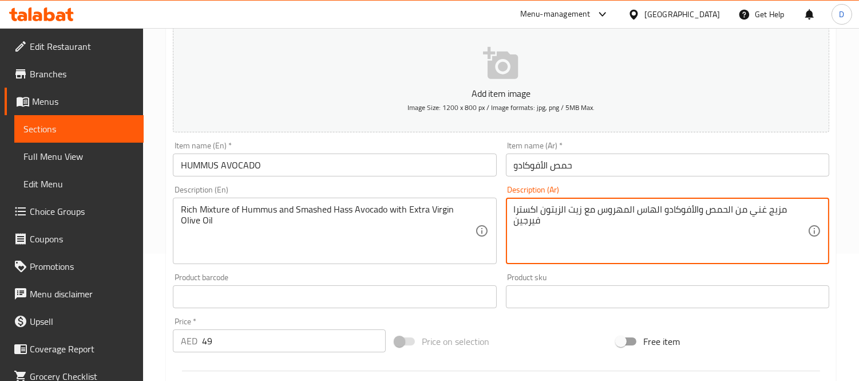
drag, startPoint x: 538, startPoint y: 209, endPoint x: 541, endPoint y: 222, distance: 12.8
paste textarea "بكر الممتاز"
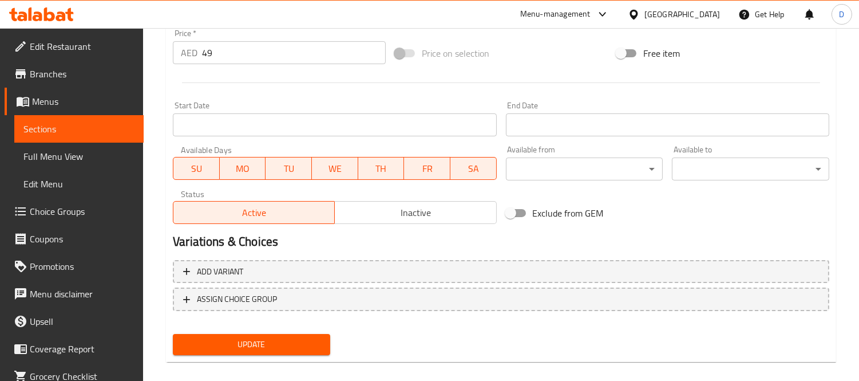
scroll to position [426, 0]
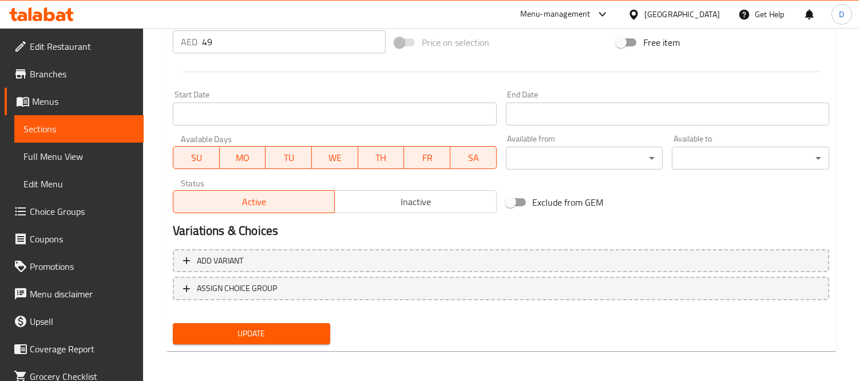
type textarea "مزيج غني من الحمص والأفوكادو الهاس المهروس مع زيت الزيتون البكر الممتاز"
click at [259, 323] on button "Update" at bounding box center [251, 333] width 157 height 21
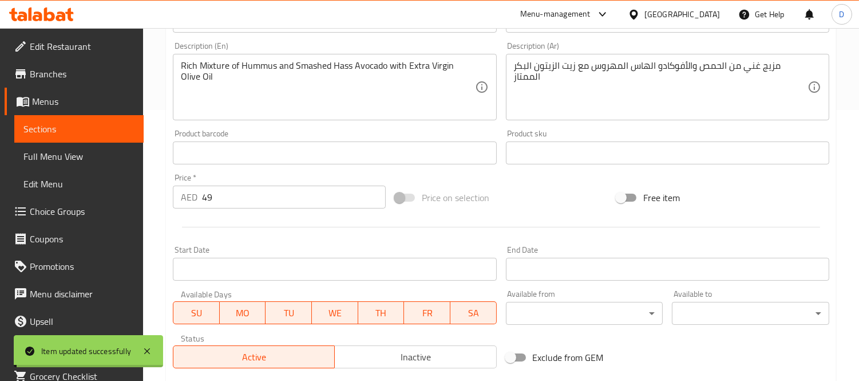
scroll to position [235, 0]
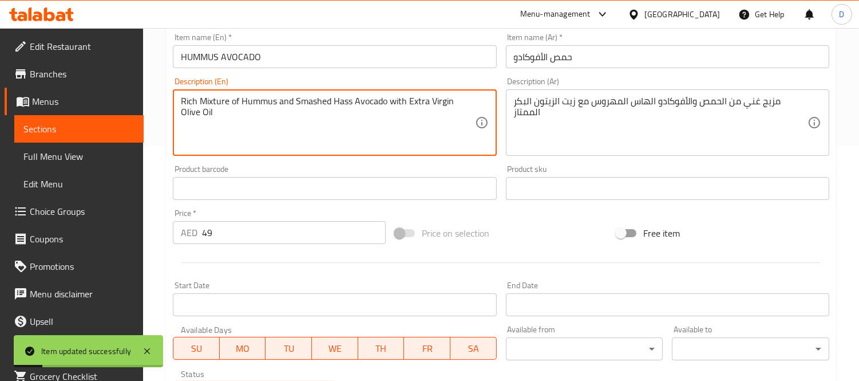
drag, startPoint x: 407, startPoint y: 106, endPoint x: 452, endPoint y: 104, distance: 45.3
click at [99, 126] on span "Sections" at bounding box center [78, 129] width 111 height 14
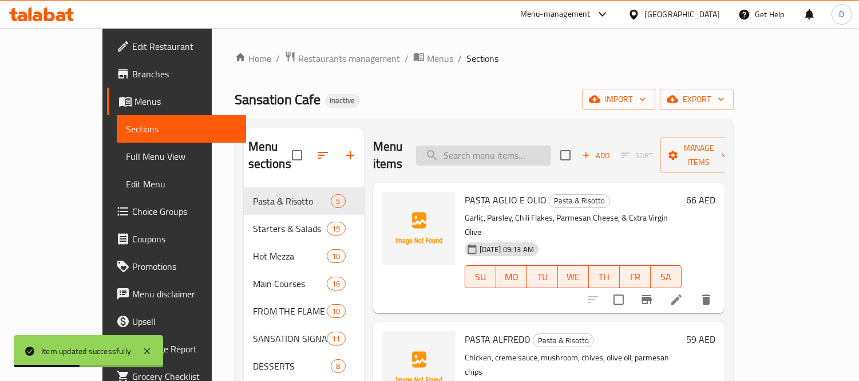
click at [512, 145] on input "search" at bounding box center [483, 155] width 135 height 20
paste input "Extra Virgin"
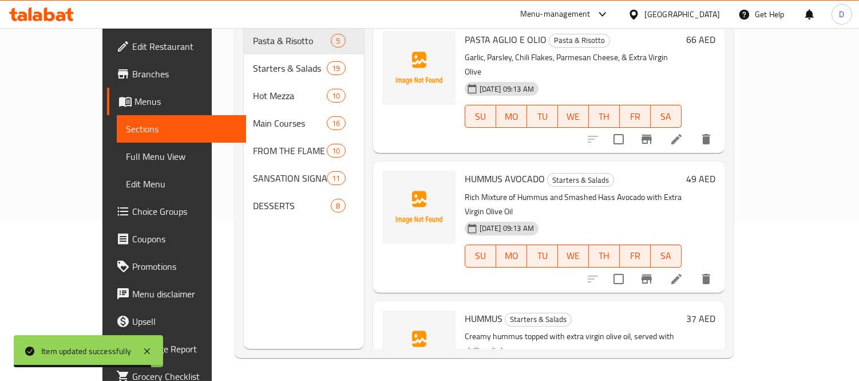
type input "Extra Virgin"
click at [692, 129] on li at bounding box center [676, 139] width 32 height 21
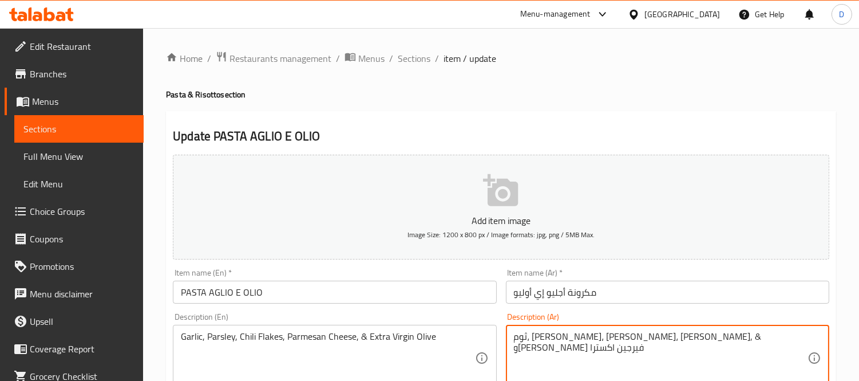
drag, startPoint x: 567, startPoint y: 336, endPoint x: 512, endPoint y: 336, distance: 54.9
paste textarea "البكر الممتاز"
click at [594, 338] on textarea "ثوم، [PERSON_NAME]، [PERSON_NAME]، [PERSON_NAME], & وزيتون البكر الممتاز" at bounding box center [661, 358] width 294 height 54
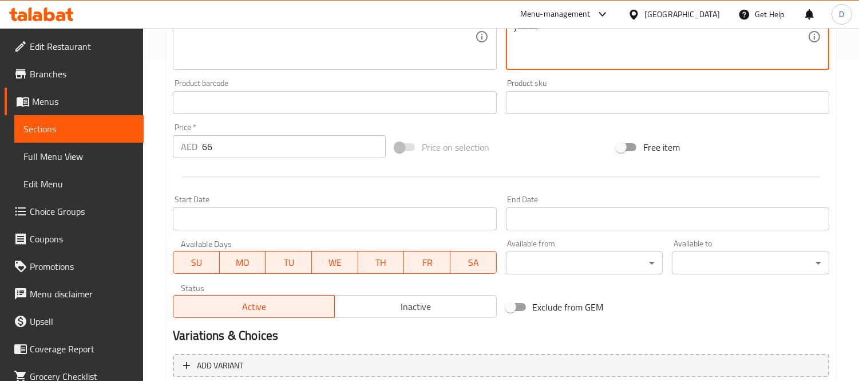
scroll to position [381, 0]
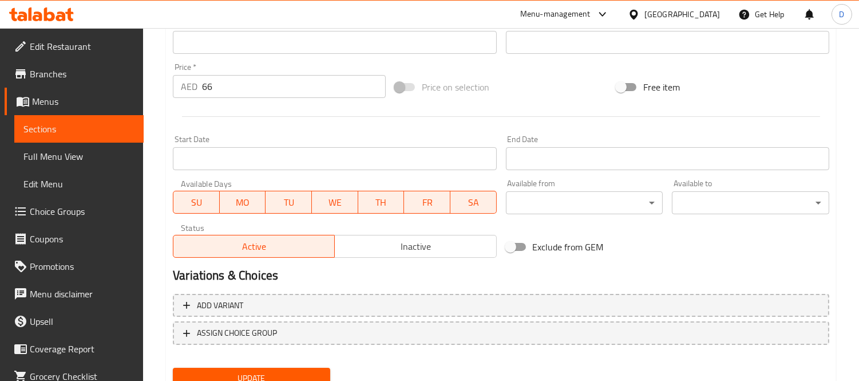
type textarea "ثوم، [PERSON_NAME]، [PERSON_NAME]، [PERSON_NAME], وزيتون البكر الممتاز"
click at [315, 371] on span "Update" at bounding box center [251, 378] width 139 height 14
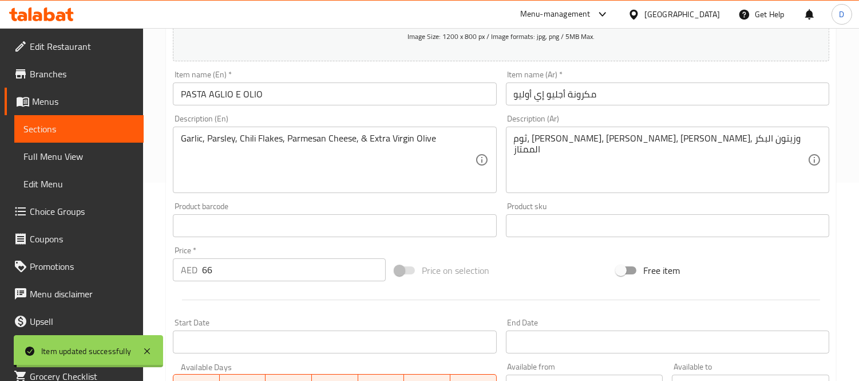
scroll to position [191, 0]
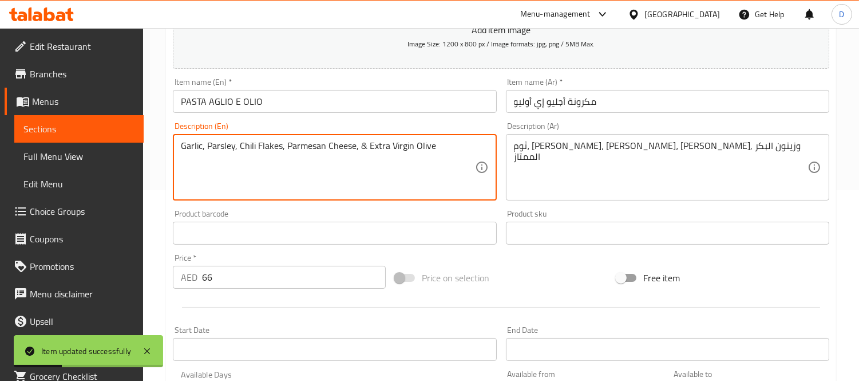
drag, startPoint x: 366, startPoint y: 150, endPoint x: 414, endPoint y: 150, distance: 48.1
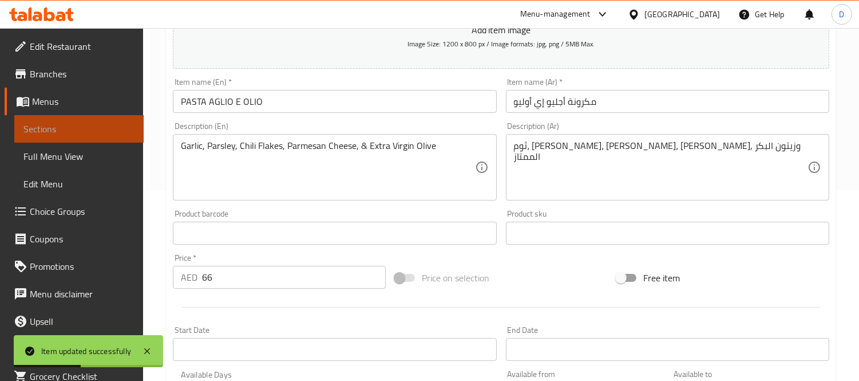
click at [104, 123] on span "Sections" at bounding box center [78, 129] width 111 height 14
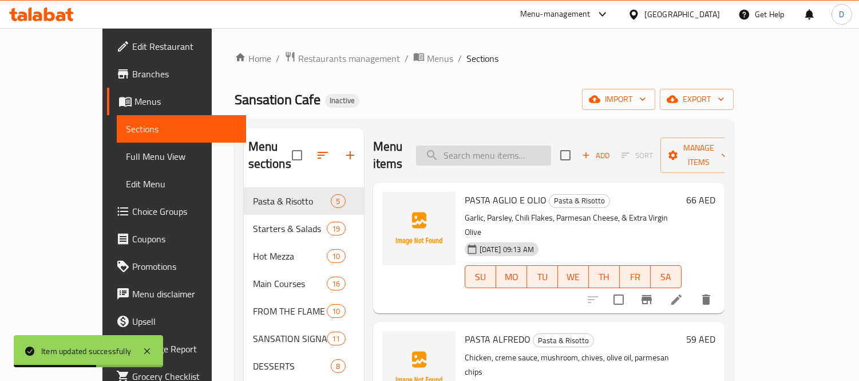
click at [489, 145] on input "search" at bounding box center [483, 155] width 135 height 20
paste input "Extra Virgin"
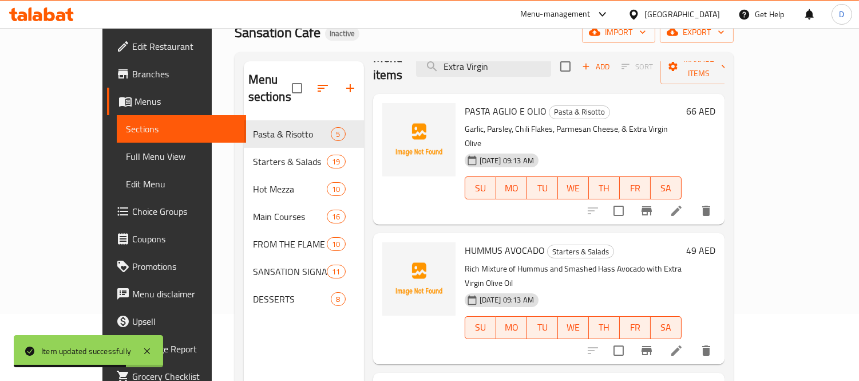
scroll to position [160, 0]
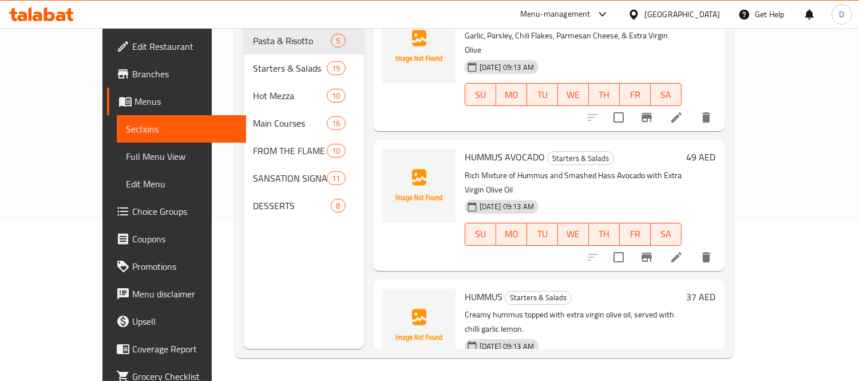
type input "Extra Virgin"
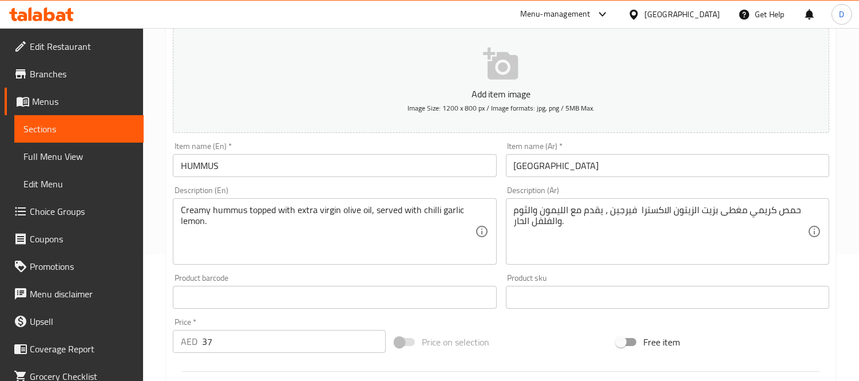
scroll to position [127, 0]
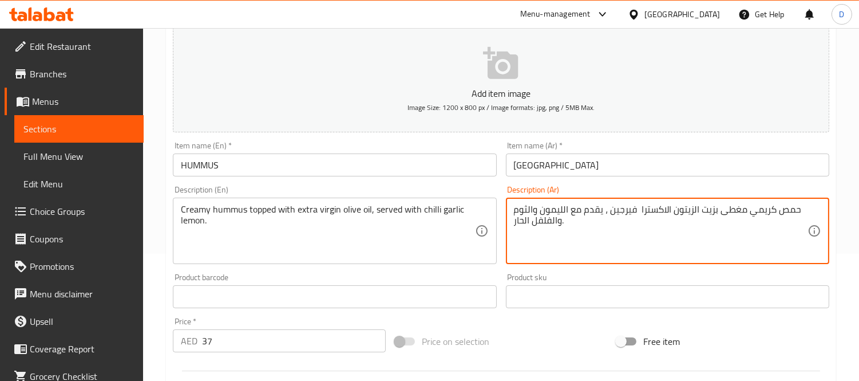
drag, startPoint x: 670, startPoint y: 212, endPoint x: 607, endPoint y: 213, distance: 63.5
click at [607, 213] on textarea "حمص كريمي مغطى بزيت الزيتون الاكسترا فيرجين ، يقدم مع الليمون والثوم والفلفل ال…" at bounding box center [661, 231] width 294 height 54
paste textarea "كر الممتاز"
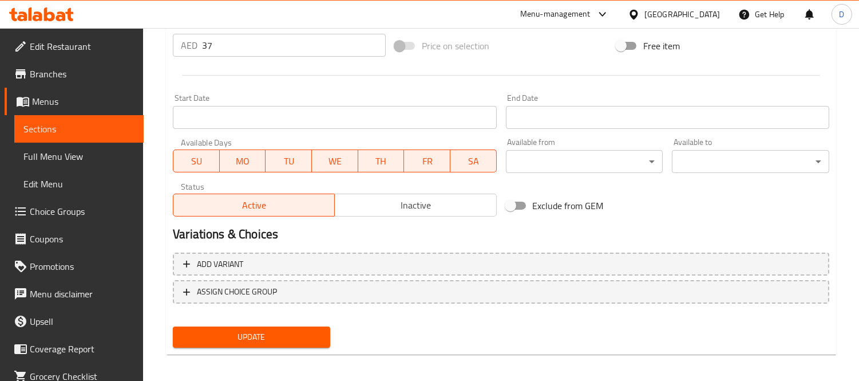
scroll to position [426, 0]
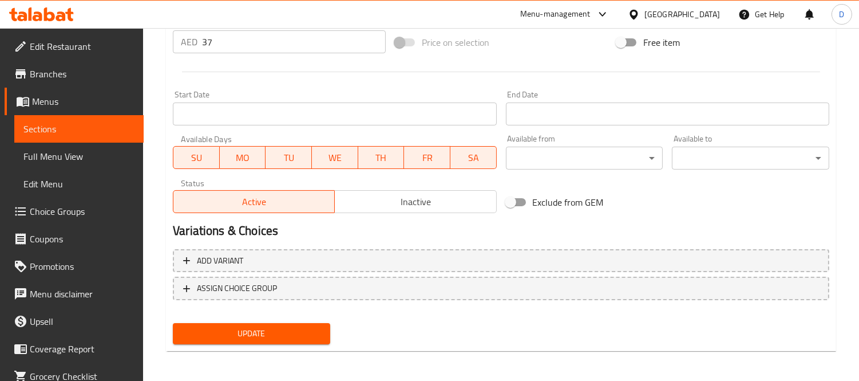
type textarea "حمص كريمي مغطى بزيت الزيتون البكر الممتاز، يقدم مع الليمون والثوم والفلفل الحار."
click at [306, 326] on span "Update" at bounding box center [251, 333] width 139 height 14
click at [303, 334] on span "Update" at bounding box center [251, 333] width 139 height 14
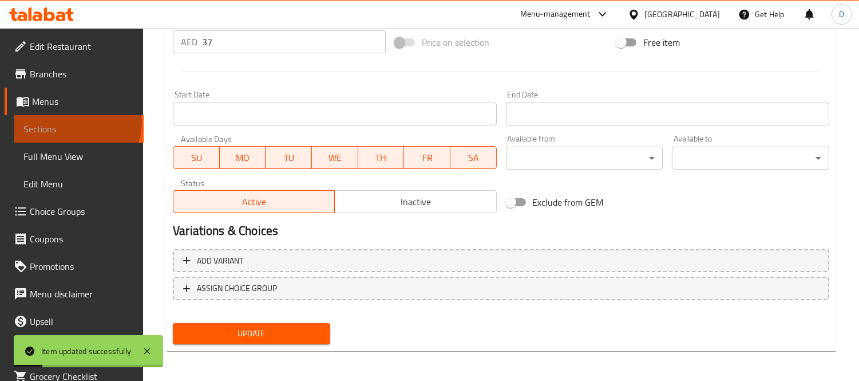
click at [77, 122] on span "Sections" at bounding box center [78, 129] width 111 height 14
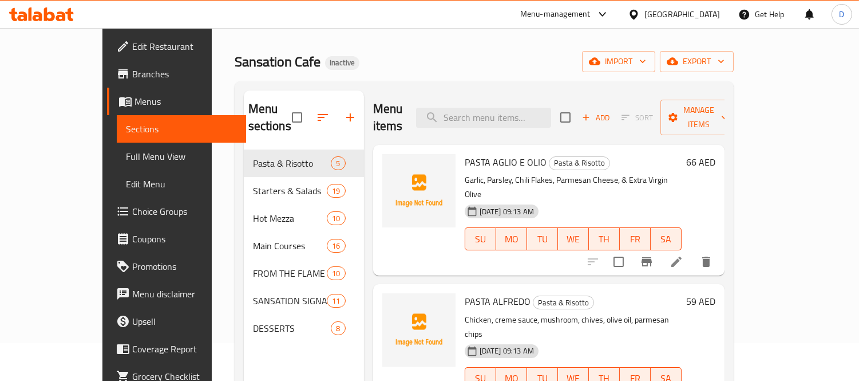
scroll to position [33, 0]
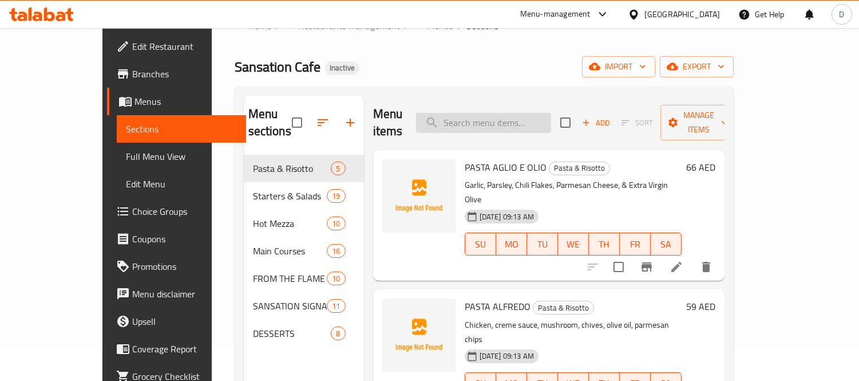
click at [524, 113] on input "search" at bounding box center [483, 123] width 135 height 20
paste input "Quinoa, Avocado, Mango, Cherry Tomato, Mixed Green Leaves, Slice Vegetables, to…"
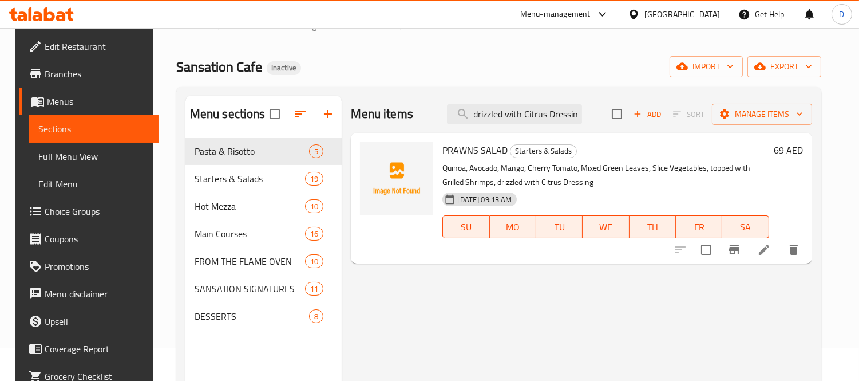
type input "Quinoa, Avocado, Mango, Cherry Tomato, Mixed Green Leaves, Slice Vegetables, to…"
click at [771, 256] on icon at bounding box center [764, 250] width 14 height 14
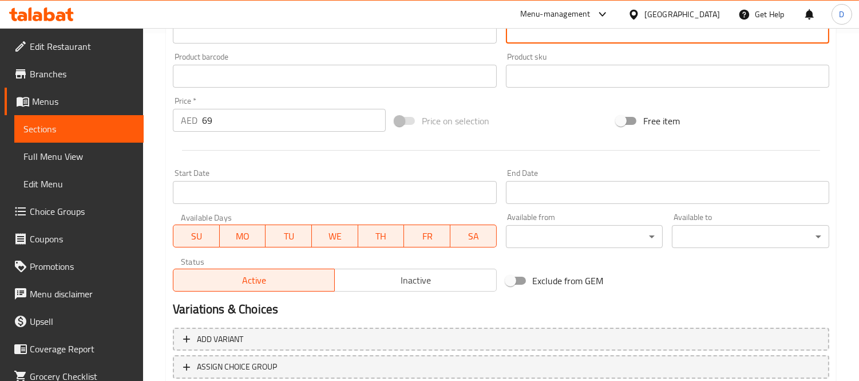
scroll to position [426, 0]
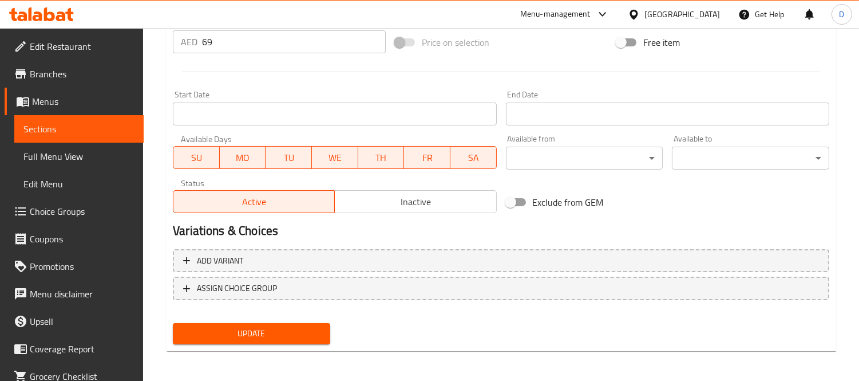
type textarea "الكينوا، الأفوكادو، المانجو، الطماطم الكرزية، أوراق خضراء مشكلة، شرائح الخضروات…"
click at [288, 330] on span "Update" at bounding box center [251, 333] width 139 height 14
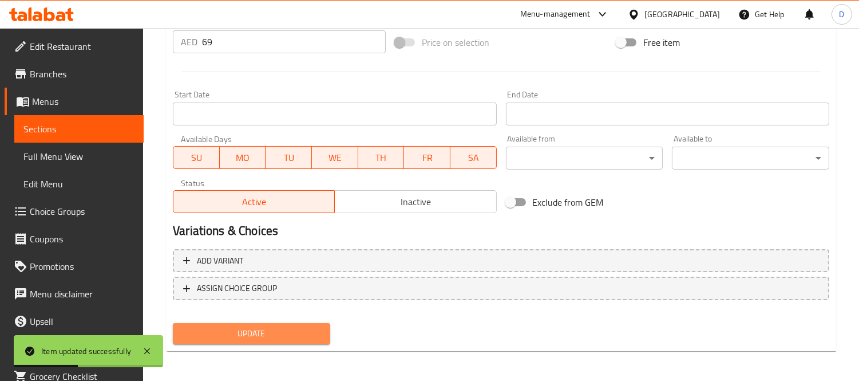
click at [216, 336] on span "Update" at bounding box center [251, 333] width 139 height 14
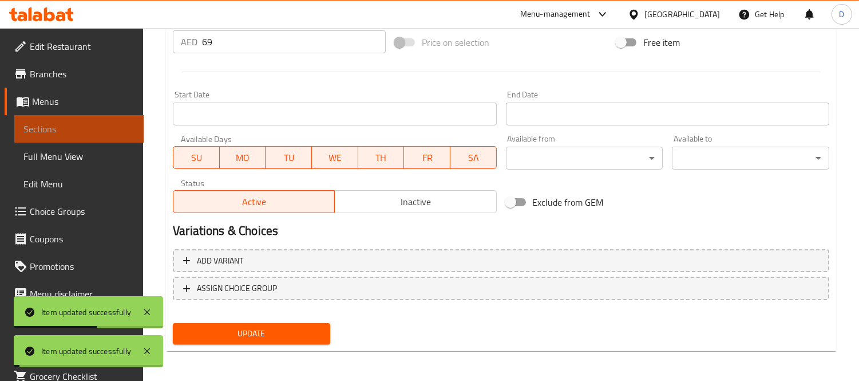
click at [101, 132] on span "Sections" at bounding box center [78, 129] width 111 height 14
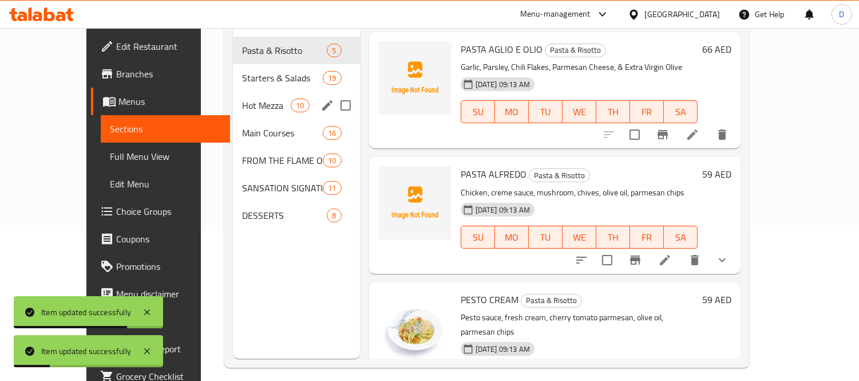
scroll to position [160, 0]
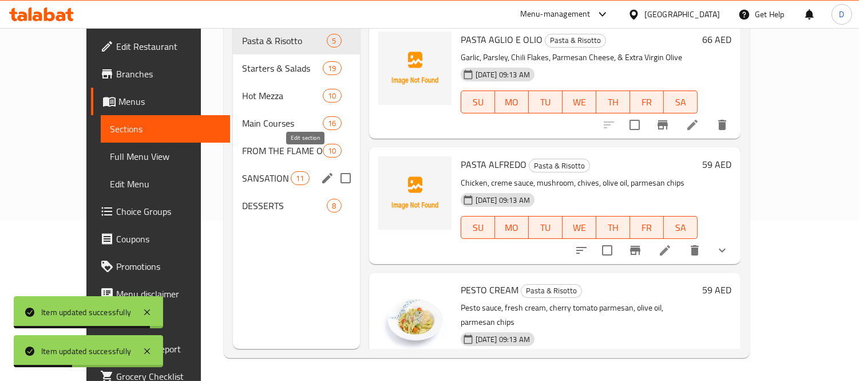
click at [320, 171] on icon "edit" at bounding box center [327, 178] width 14 height 14
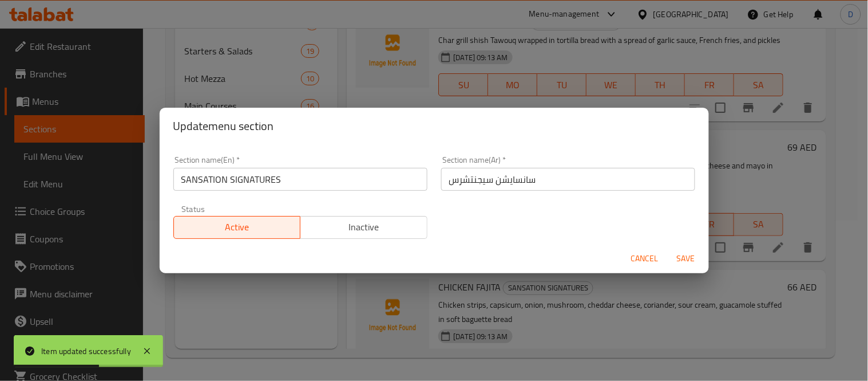
click at [502, 186] on input "سانسايشن سيجنتشرس" at bounding box center [568, 179] width 254 height 23
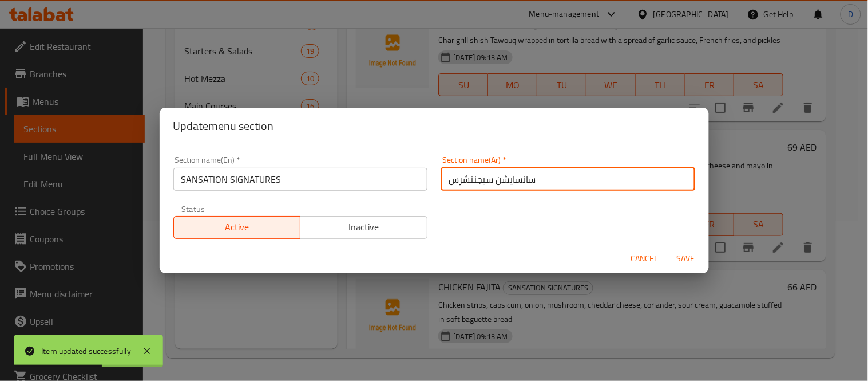
click at [502, 186] on input "سانسايشن سيجنتشرس" at bounding box center [568, 179] width 254 height 23
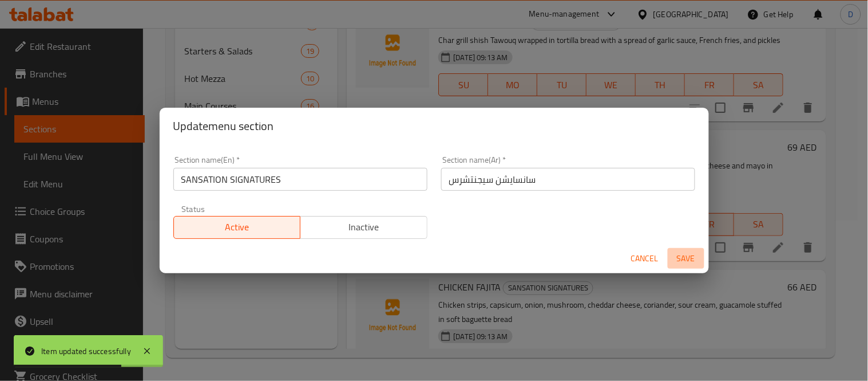
click at [691, 260] on span "Save" at bounding box center [685, 258] width 27 height 14
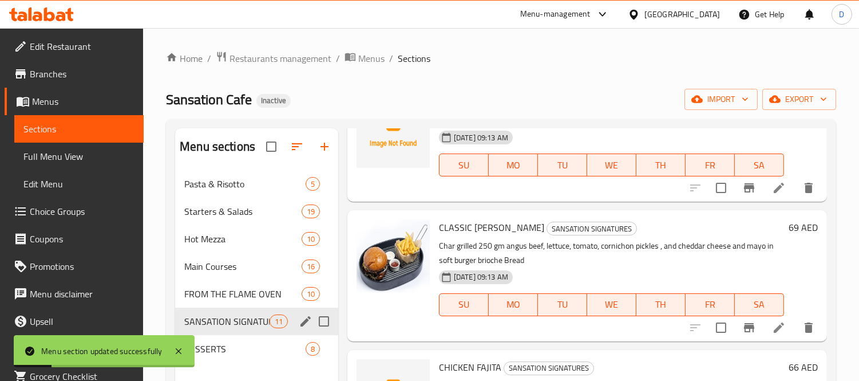
scroll to position [191, 0]
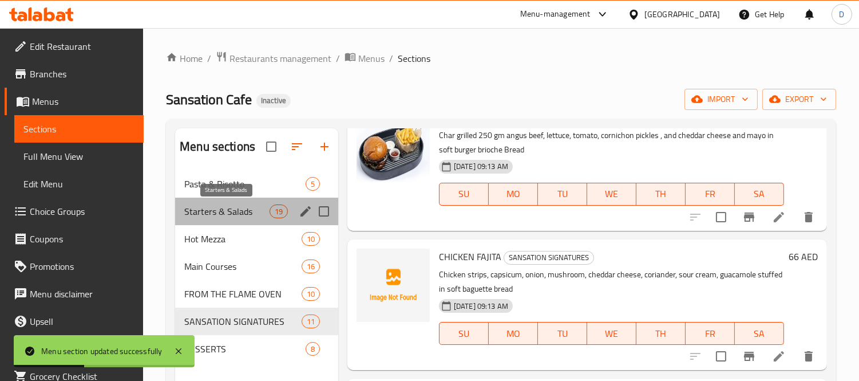
click at [233, 214] on span "Starters & Salads" at bounding box center [226, 211] width 85 height 14
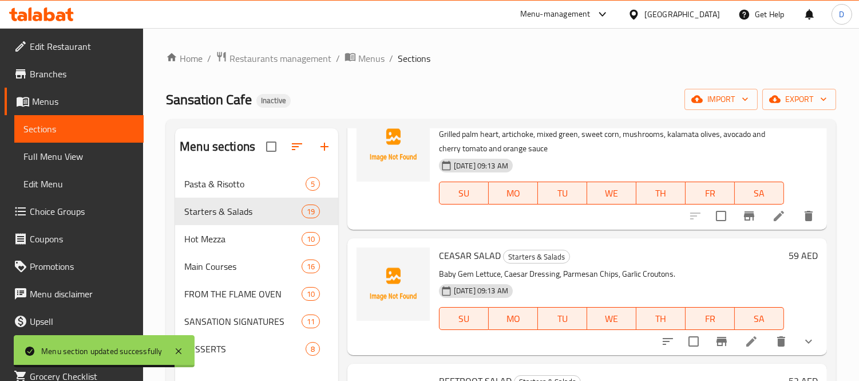
scroll to position [1764, 0]
click at [763, 225] on li at bounding box center [779, 214] width 32 height 21
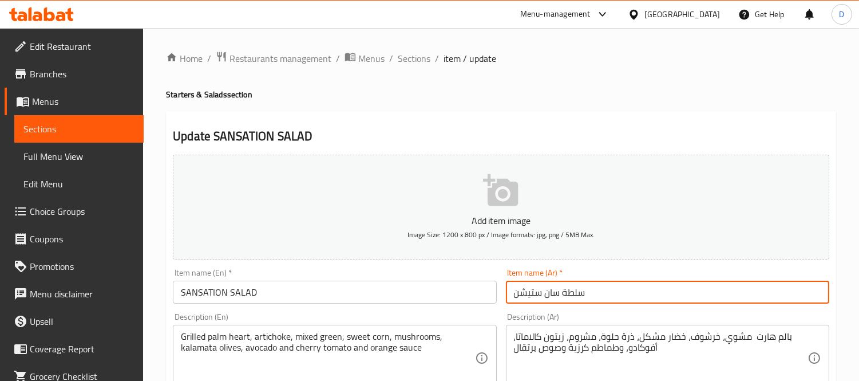
drag, startPoint x: 557, startPoint y: 295, endPoint x: 498, endPoint y: 296, distance: 58.9
paste input "سايشن"
type input "سلطة سانسايشن"
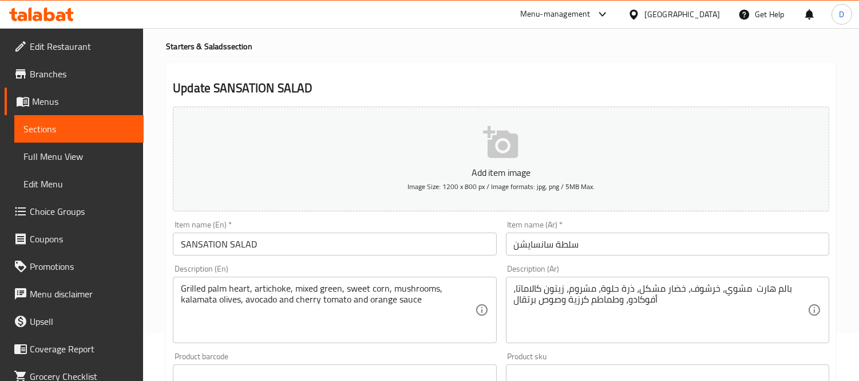
scroll to position [127, 0]
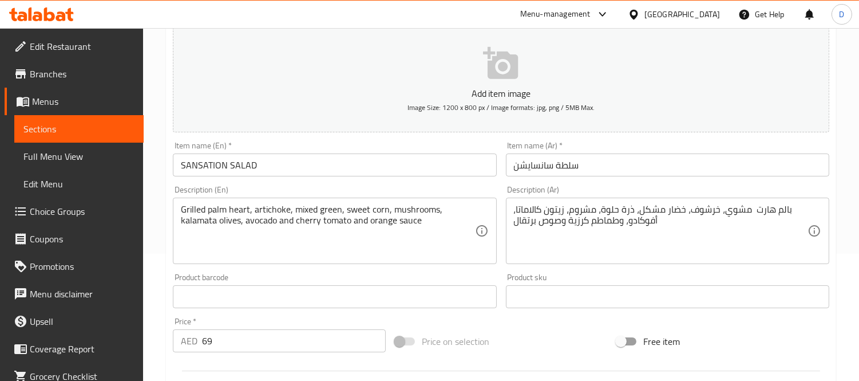
drag, startPoint x: 298, startPoint y: 202, endPoint x: 349, endPoint y: 205, distance: 51.6
click at [349, 205] on div "Grilled palm heart, artichoke, mixed green, sweet corn, mushrooms, kalamata oli…" at bounding box center [334, 230] width 323 height 66
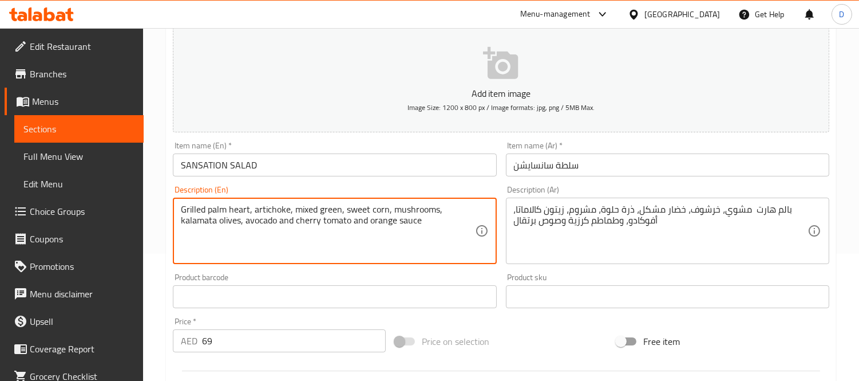
click at [348, 208] on textarea "Grilled palm heart, artichoke, mixed green, sweet corn, mushrooms, kalamata oli…" at bounding box center [328, 231] width 294 height 54
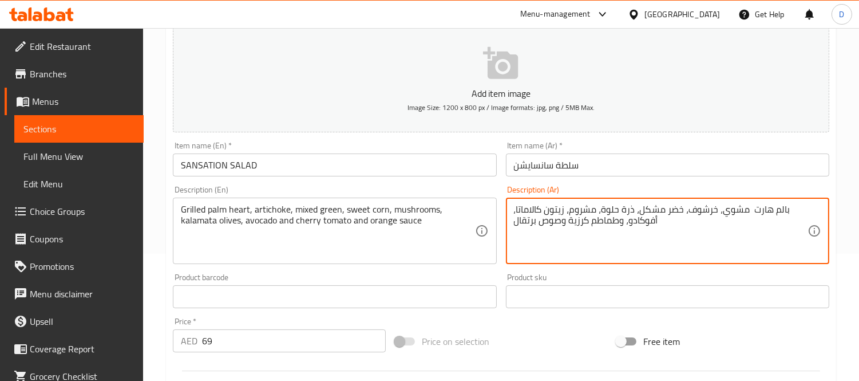
click at [666, 216] on textarea "بالم هارت مشوي، خرشوف، خضر مشكل، ذرة حلوة، مشروم، زيتون كالاماتا، أفوكادو، وطما…" at bounding box center [661, 231] width 294 height 54
click at [639, 212] on textarea "بالم هارت مشوي، خرشوف، خضرة مشكل، ذرة حلوة، مشروم، زيتون كالاماتا، أفوكادو، وطم…" at bounding box center [661, 231] width 294 height 54
click at [753, 207] on textarea "بالم هارت مشوي، [PERSON_NAME]، خضرة مشكلة، ذرة حلوة، مشروم، زيتون كالاماتا، أفو…" at bounding box center [661, 231] width 294 height 54
type textarea "بالم هارت مشوي، [PERSON_NAME]، خضرة مشكلة، ذرة حلوة، مشروم، زيتون كالاماتا، أفو…"
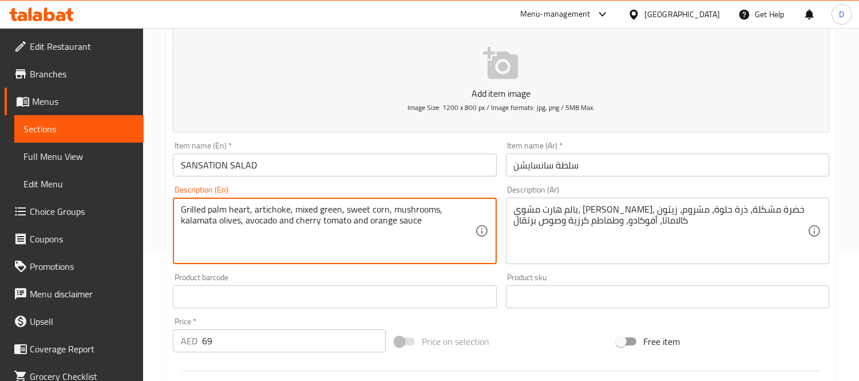
drag, startPoint x: 208, startPoint y: 210, endPoint x: 248, endPoint y: 212, distance: 40.1
drag, startPoint x: 395, startPoint y: 210, endPoint x: 395, endPoint y: 229, distance: 19.5
click at [395, 229] on textarea "Grilled palm heart, artichoke, mixed green, sweet corn, mushrooms, kalamata oli…" at bounding box center [328, 231] width 294 height 54
click at [364, 249] on textarea "Grilled palm heart, artichoke, mixed green, sweet corn, mushrooms, kalamata oli…" at bounding box center [328, 231] width 294 height 54
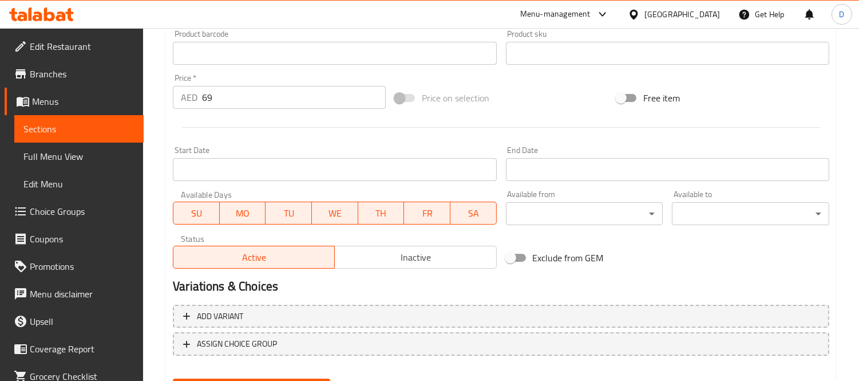
scroll to position [426, 0]
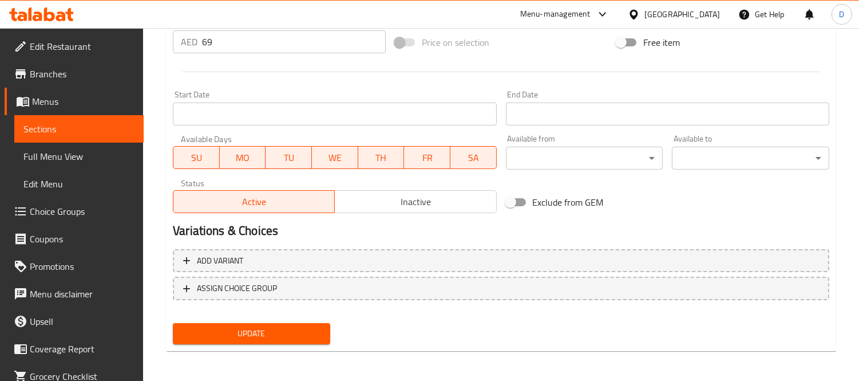
click at [287, 331] on span "Update" at bounding box center [251, 333] width 139 height 14
click at [258, 339] on button "Update" at bounding box center [251, 333] width 157 height 21
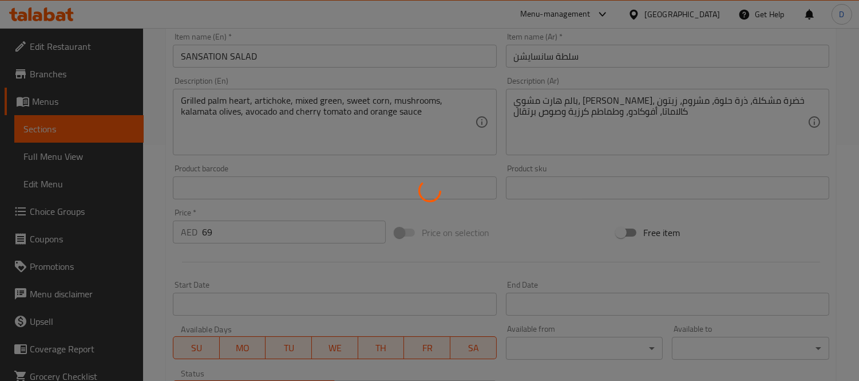
scroll to position [235, 0]
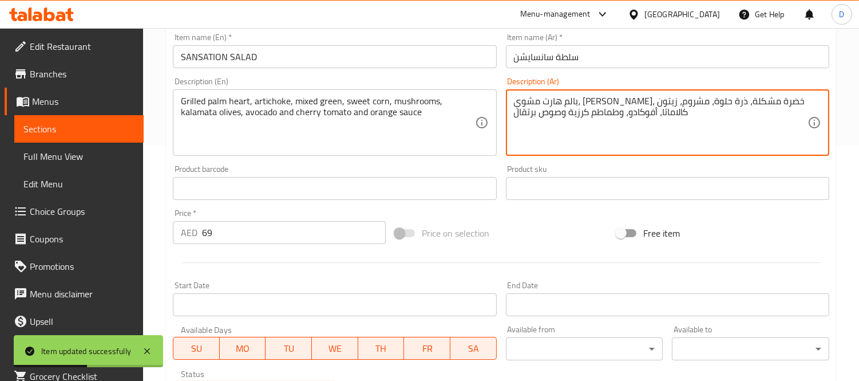
drag, startPoint x: 628, startPoint y: 112, endPoint x: 517, endPoint y: 113, distance: 111.0
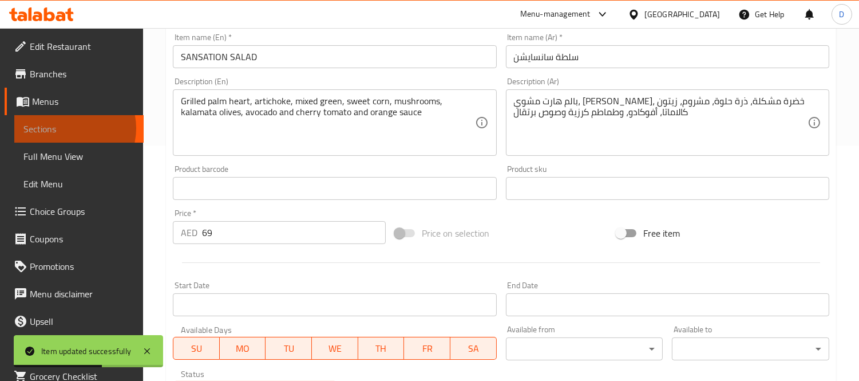
click at [69, 128] on span "Sections" at bounding box center [78, 129] width 111 height 14
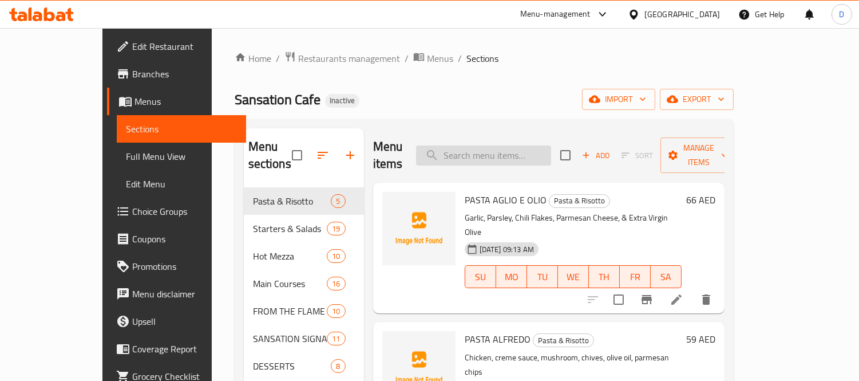
click at [465, 149] on input "search" at bounding box center [483, 155] width 135 height 20
paste input "Cooked Vine Leaves stuffed with Rice and Mixed Vegetables, drizzled with Olive …"
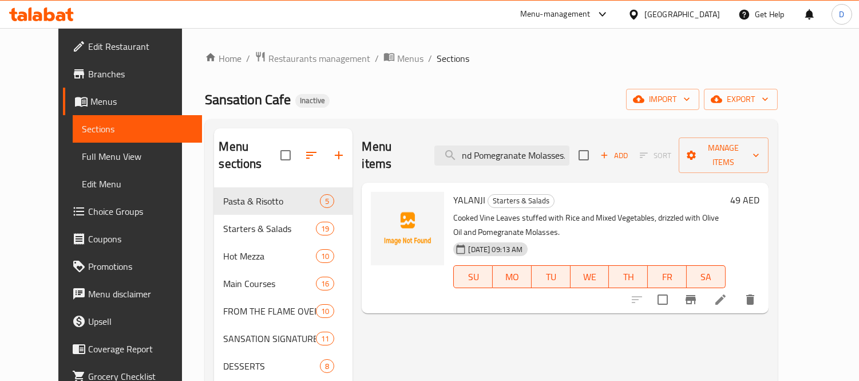
type input "Cooked Vine Leaves stuffed with Rice and Mixed Vegetables, drizzled with Olive …"
click at [727, 292] on icon at bounding box center [721, 299] width 14 height 14
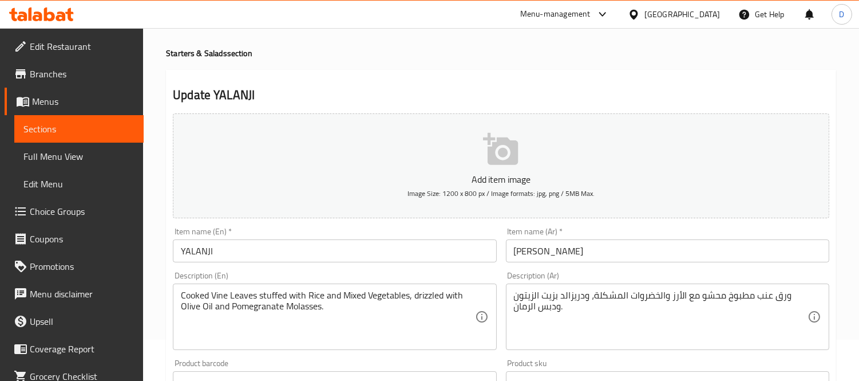
scroll to position [64, 0]
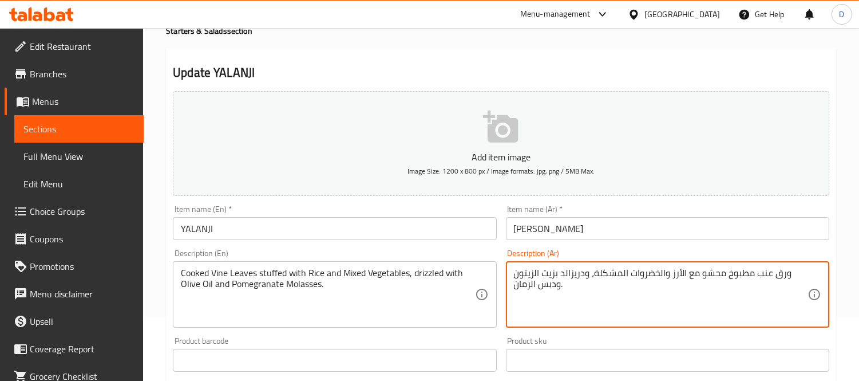
click at [569, 276] on textarea "ورق عنب مطبوخ محشو مع الأرز والخضروات المشكلة، ودريزالد بزيت الزيتون ودبس الرما…" at bounding box center [661, 294] width 294 height 54
type textarea "ورق عنب مطبوخ محشو مع الأرز والخضروات المشكلة، ودريزلد بزيت الزيتون ودبس الرمان."
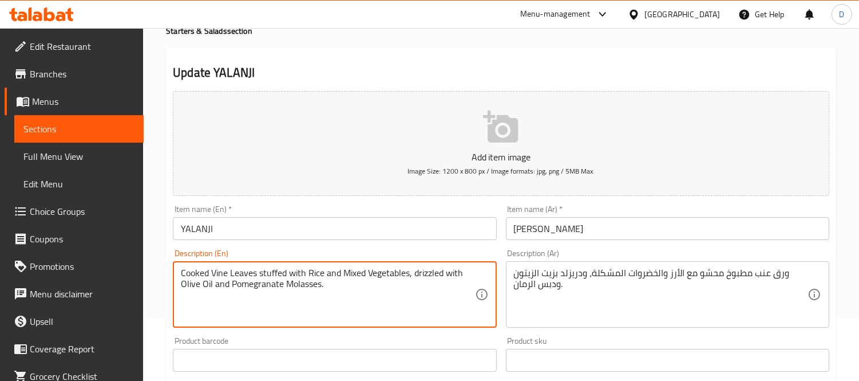
drag, startPoint x: 184, startPoint y: 294, endPoint x: 290, endPoint y: 290, distance: 105.9
click at [325, 298] on textarea "Cooked Vine Leaves stuffed with Rice and Mixed Vegetables, drizzled with Olive …" at bounding box center [328, 294] width 294 height 54
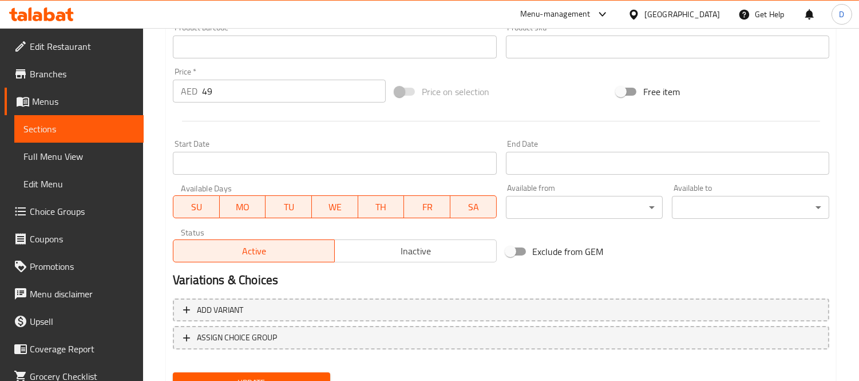
scroll to position [426, 0]
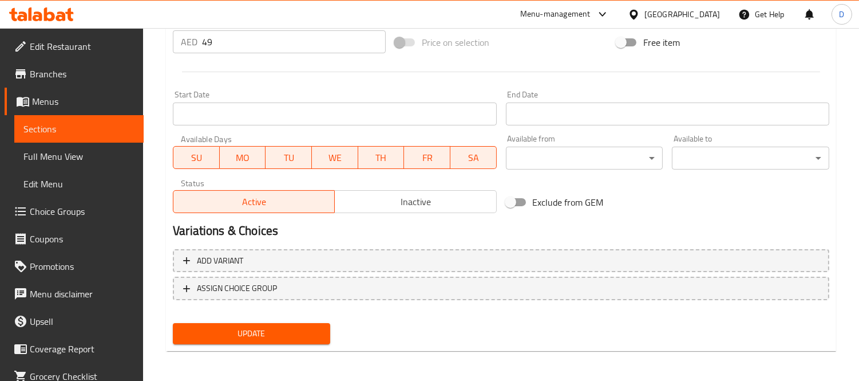
click at [311, 342] on div "Update" at bounding box center [251, 333] width 167 height 30
click at [312, 335] on span "Update" at bounding box center [251, 333] width 139 height 14
click at [231, 334] on span "Update" at bounding box center [251, 333] width 139 height 14
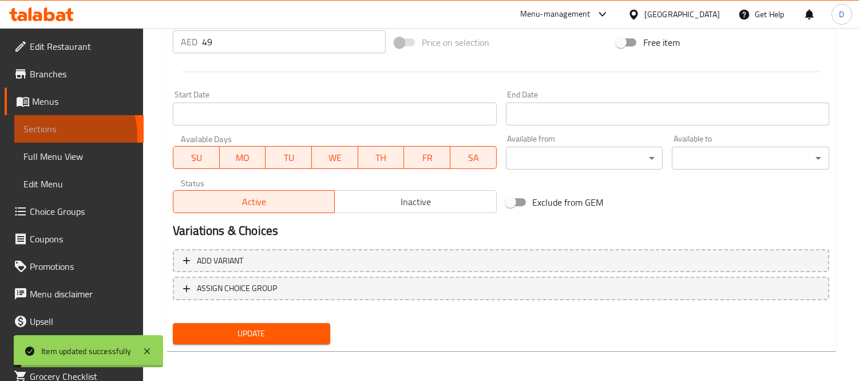
click at [54, 136] on span "Sections" at bounding box center [78, 129] width 111 height 14
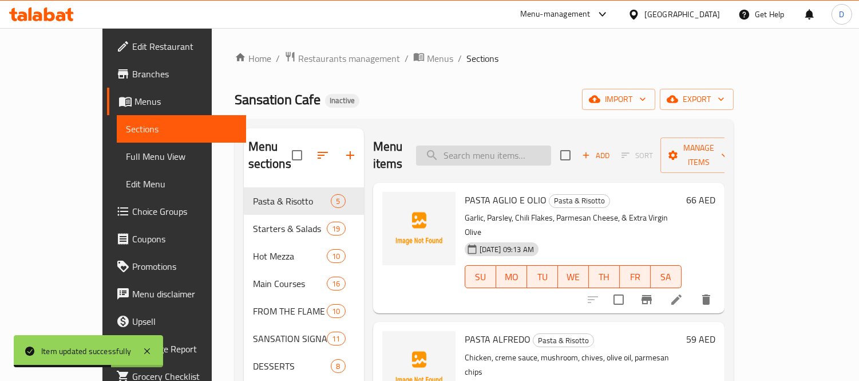
click at [551, 145] on input "search" at bounding box center [483, 155] width 135 height 20
paste input "Arabic Traditional Sausage served with Pomegranate Molasses Sauce."
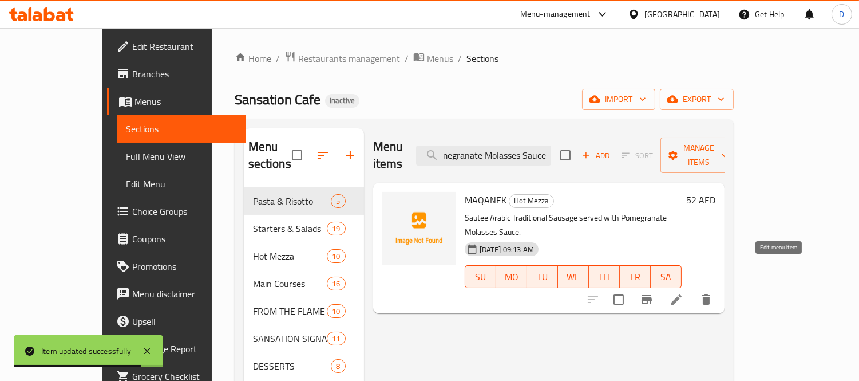
type input "Arabic Traditional Sausage served with Pomegranate Molasses Sauce."
click at [683, 292] on icon at bounding box center [676, 299] width 14 height 14
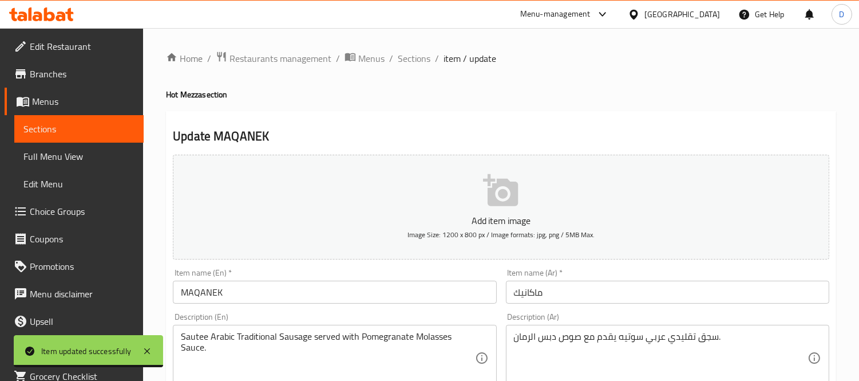
scroll to position [127, 0]
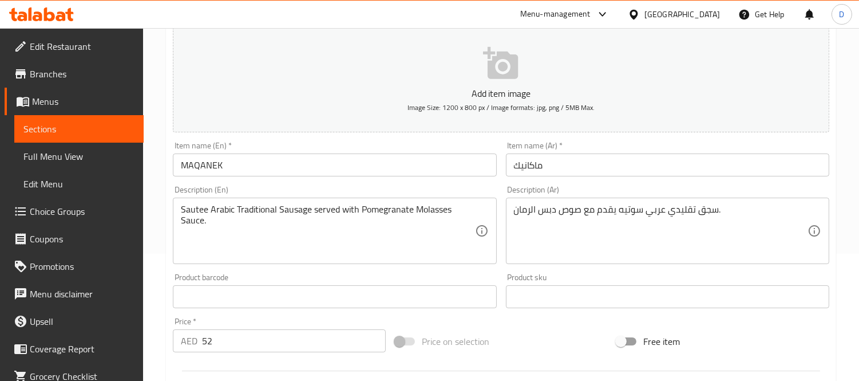
click at [528, 169] on input "ماكانيك" at bounding box center [667, 164] width 323 height 23
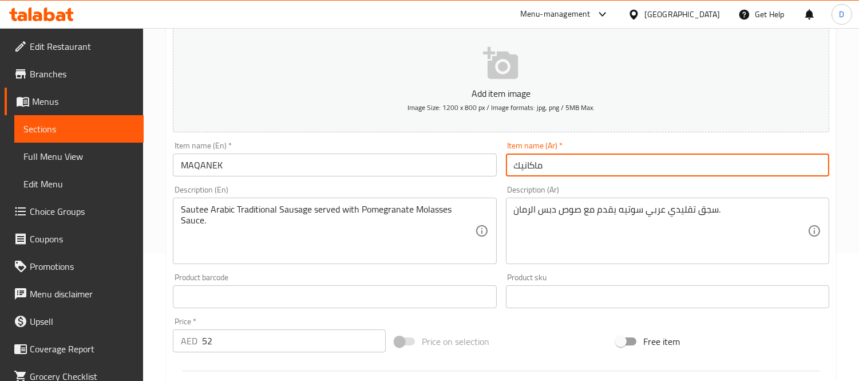
click at [528, 169] on input "ماكانيك" at bounding box center [667, 164] width 323 height 23
type input "مقانق"
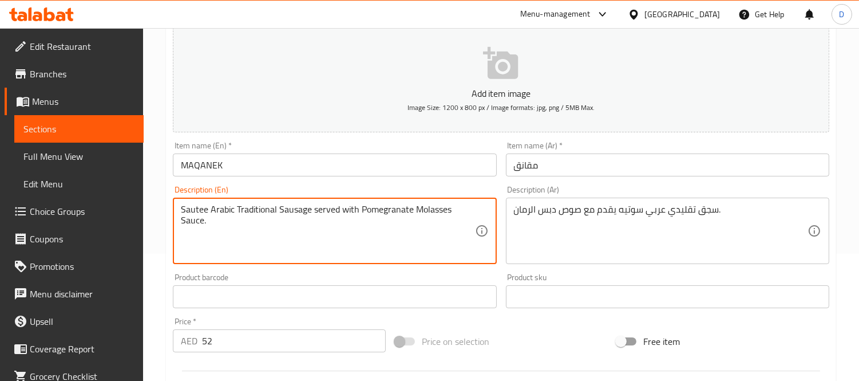
drag, startPoint x: 296, startPoint y: 209, endPoint x: 439, endPoint y: 208, distance: 142.5
click at [368, 227] on textarea "Sautee Arabic Traditional Sausage served with Pomegranate Molasses Sauce." at bounding box center [328, 231] width 294 height 54
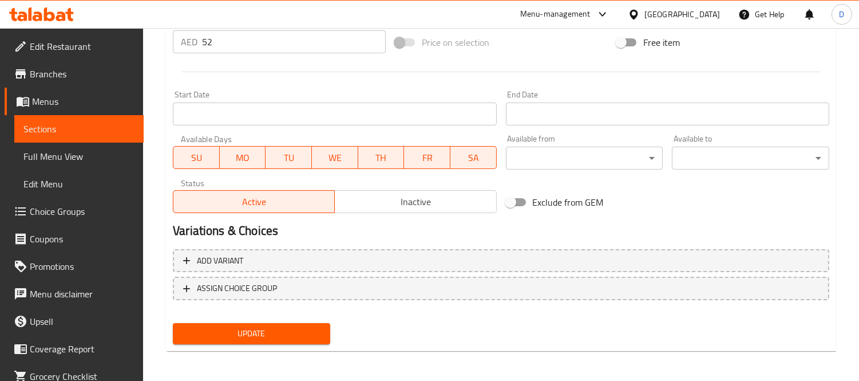
click at [271, 327] on span "Update" at bounding box center [251, 333] width 139 height 14
click at [282, 332] on span "Update" at bounding box center [251, 333] width 139 height 14
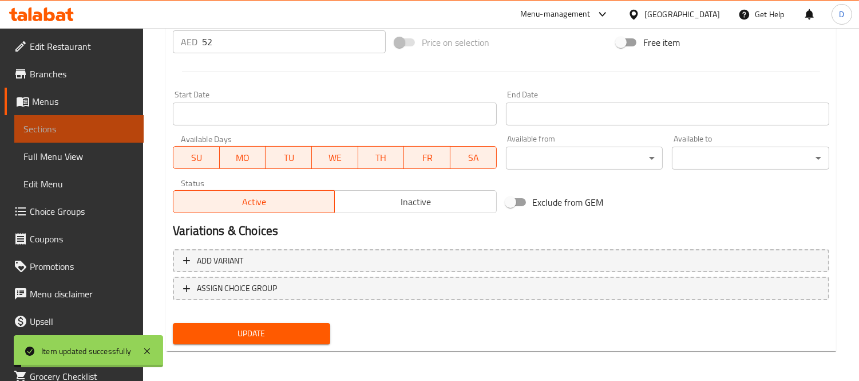
click at [92, 128] on span "Sections" at bounding box center [78, 129] width 111 height 14
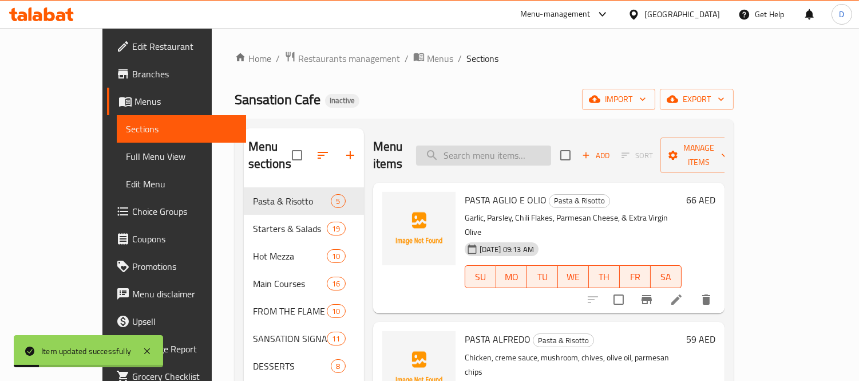
click at [488, 145] on input "search" at bounding box center [483, 155] width 135 height 20
paste input "[PERSON_NAME]"
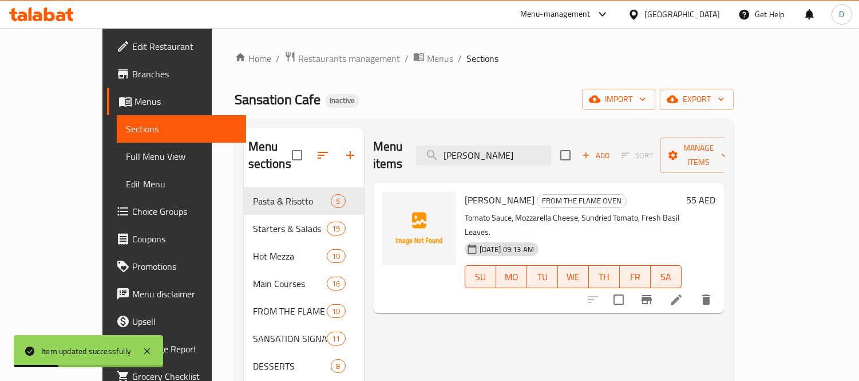
type input "[PERSON_NAME]"
click at [692, 289] on li at bounding box center [676, 299] width 32 height 21
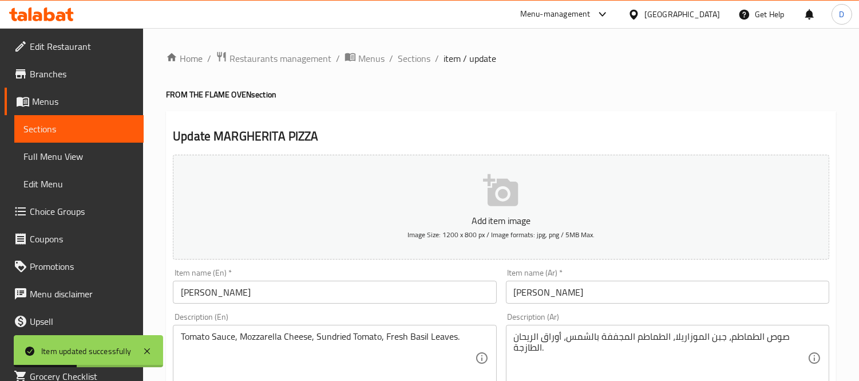
click at [588, 329] on div "صوص الطماطم، جبن الموزاريلا، الطماطم المجففة بالشمس، أوراق الريحان الطازجة. Des…" at bounding box center [667, 357] width 323 height 66
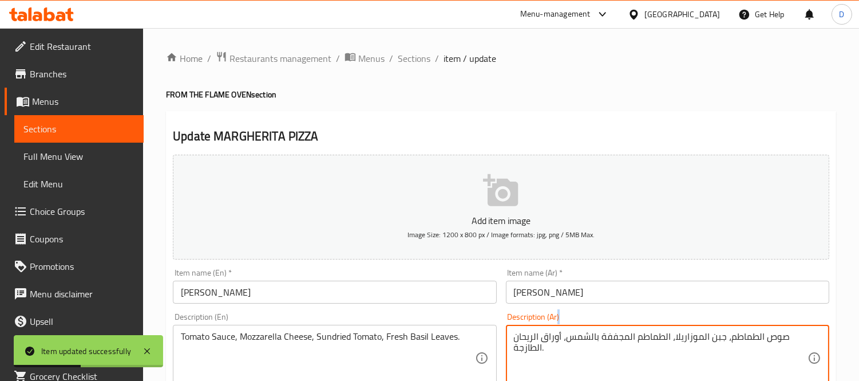
click at [588, 329] on div "صوص الطماطم، جبن الموزاريلا، الطماطم المجففة بالشمس، أوراق الريحان الطازجة. Des…" at bounding box center [667, 357] width 323 height 66
click at [591, 336] on textarea "صوص الطماطم، جبن الموزاريلا، الطماطم المجففة بالشمس، أوراق الريحان الطازجة." at bounding box center [661, 358] width 294 height 54
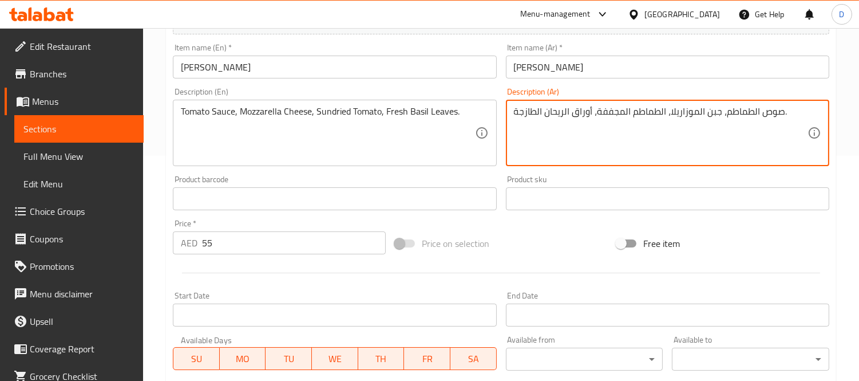
scroll to position [426, 0]
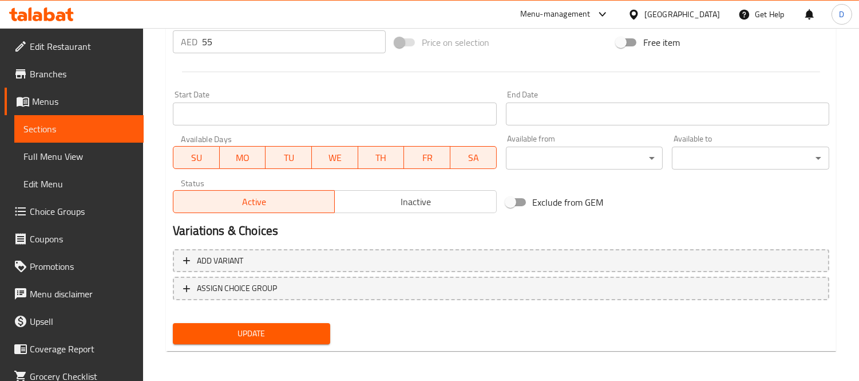
type textarea "صوص الطماطم، جبن الموزاريلا، الطماطم المجففة، أوراق الريحان الطازجة."
drag, startPoint x: 291, startPoint y: 328, endPoint x: 581, endPoint y: 317, distance: 290.9
click at [292, 328] on span "Update" at bounding box center [251, 333] width 139 height 14
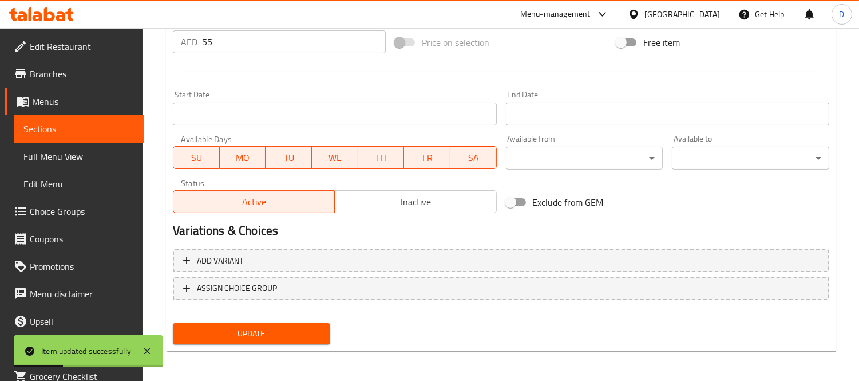
click at [113, 132] on span "Sections" at bounding box center [78, 129] width 111 height 14
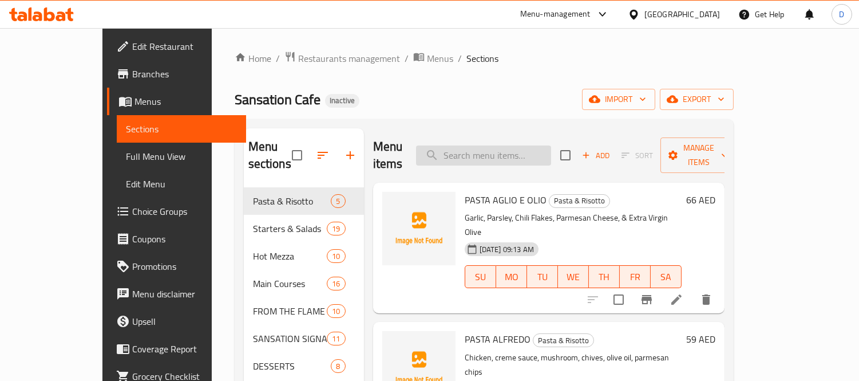
click at [540, 149] on input "search" at bounding box center [483, 155] width 135 height 20
paste input "Cheese Mixes with Smoked Turkey on Flatbread."
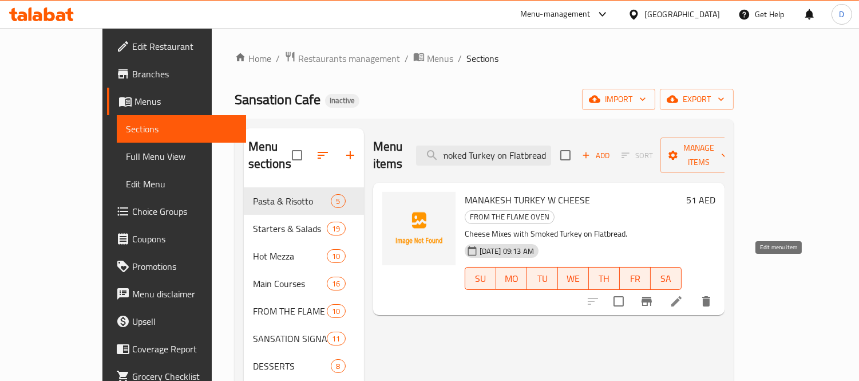
type input "Cheese Mixes with Smoked Turkey on Flatbread."
click at [683, 294] on icon at bounding box center [676, 301] width 14 height 14
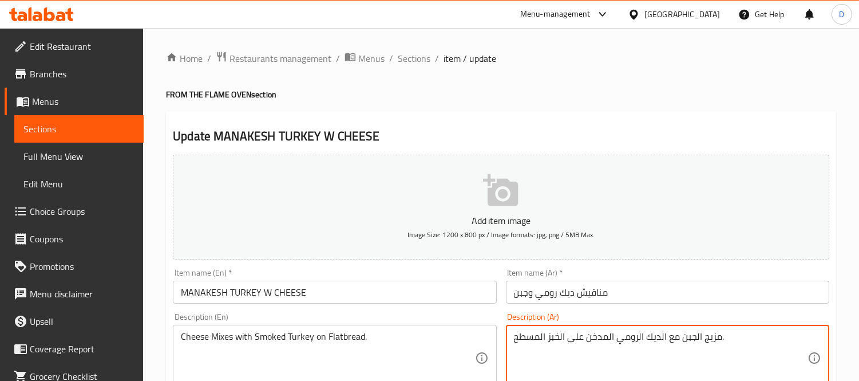
click at [664, 339] on textarea "مزيج الجبن مع الديك الرومي المدخن على الخبز المسطح." at bounding box center [661, 358] width 294 height 54
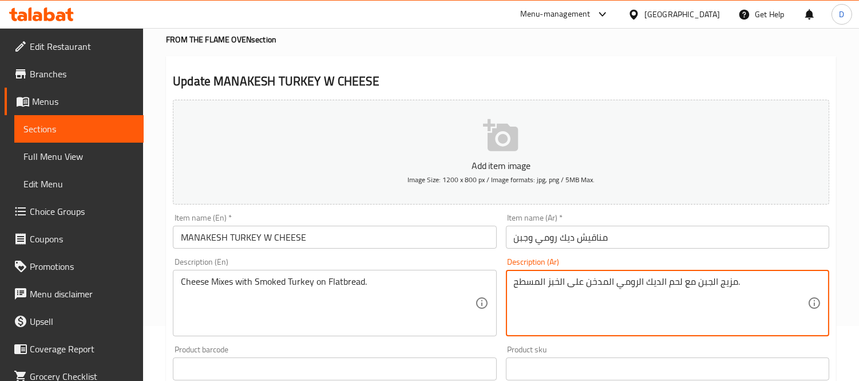
scroll to position [127, 0]
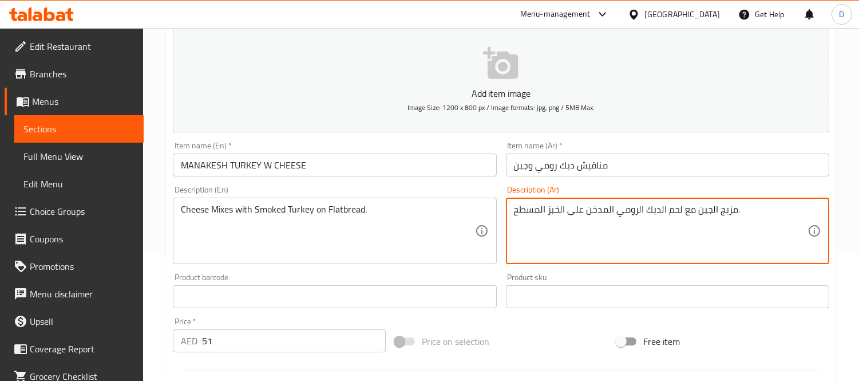
type textarea "مزيج الجبن مع لحم الديك الرومي المدخن على الخبز المسطح."
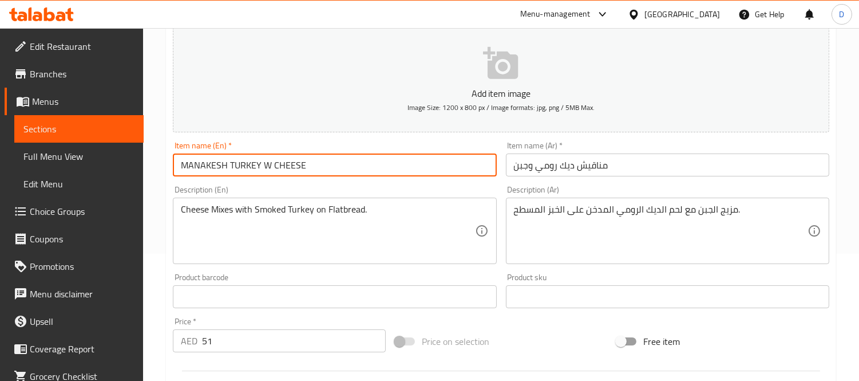
drag, startPoint x: 215, startPoint y: 174, endPoint x: 332, endPoint y: 175, distance: 116.7
click at [332, 175] on input "MANAKESH TURKEY W CHEESE" at bounding box center [334, 164] width 323 height 23
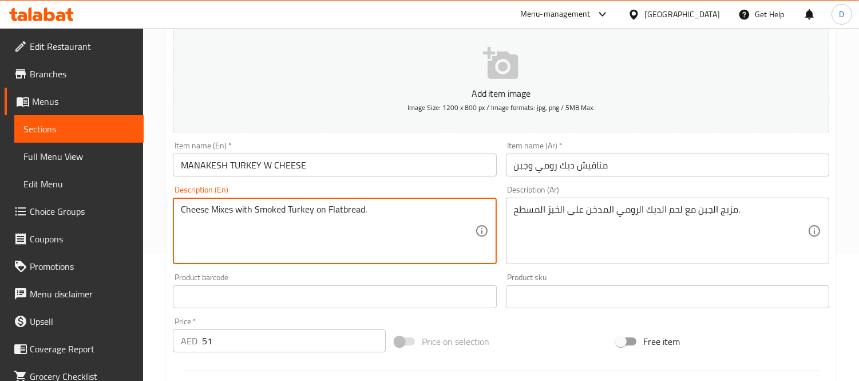
drag, startPoint x: 223, startPoint y: 208, endPoint x: 376, endPoint y: 212, distance: 152.8
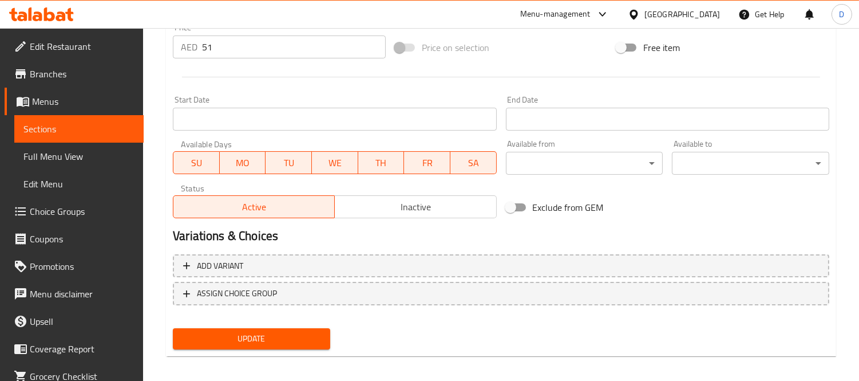
scroll to position [426, 0]
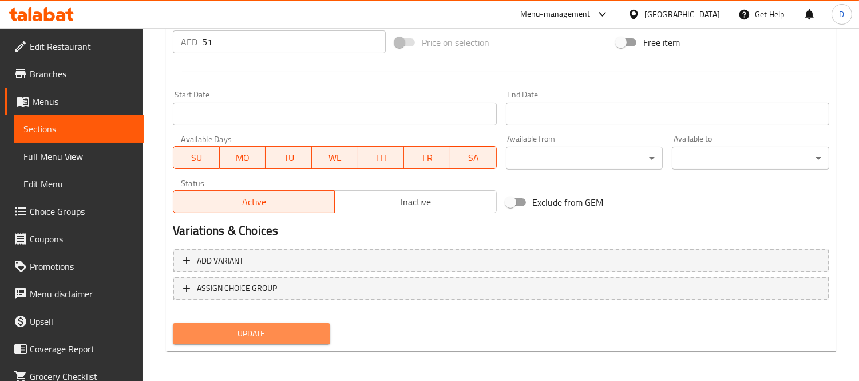
click at [302, 333] on span "Update" at bounding box center [251, 333] width 139 height 14
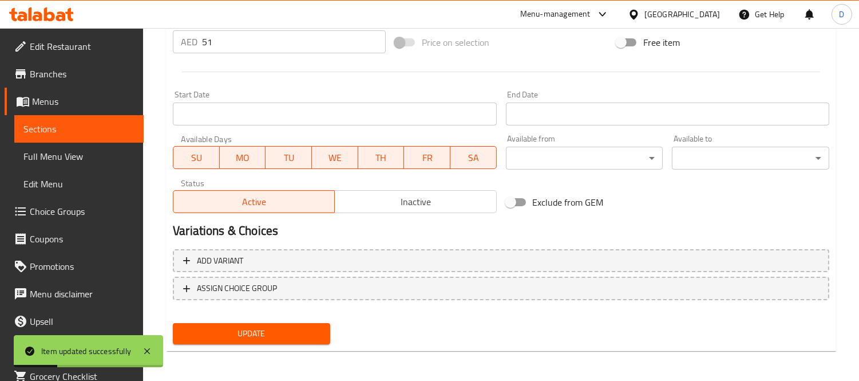
drag, startPoint x: 119, startPoint y: 128, endPoint x: 143, endPoint y: 128, distance: 24.0
click at [119, 128] on span "Sections" at bounding box center [78, 129] width 111 height 14
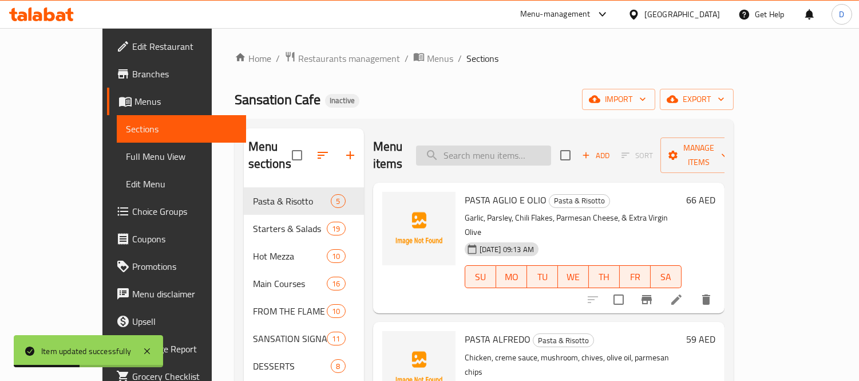
click at [501, 148] on input "search" at bounding box center [483, 155] width 135 height 20
paste input "SANSATION"
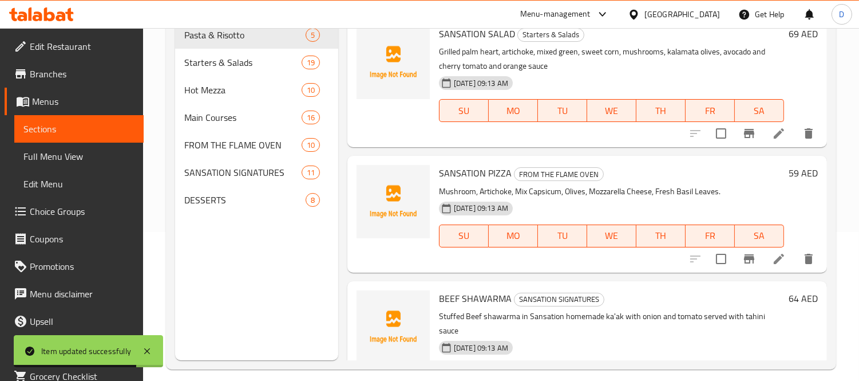
scroll to position [160, 0]
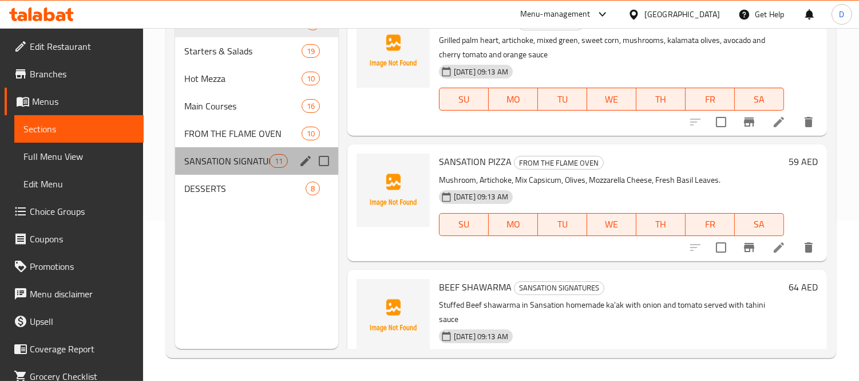
click at [301, 169] on div "Menu sections" at bounding box center [305, 160] width 17 height 17
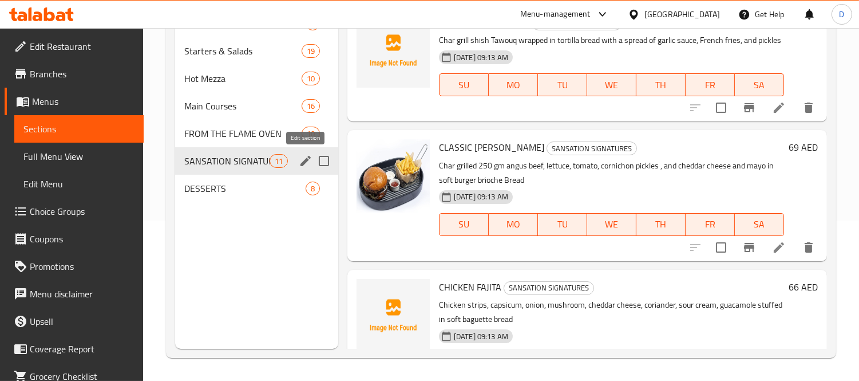
click at [304, 161] on icon "edit" at bounding box center [305, 161] width 10 height 10
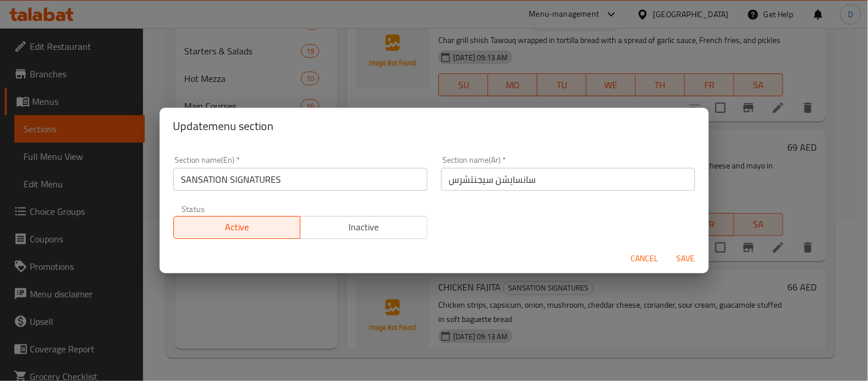
click at [498, 182] on input "سانسايشن سيجنتشرس" at bounding box center [568, 179] width 254 height 23
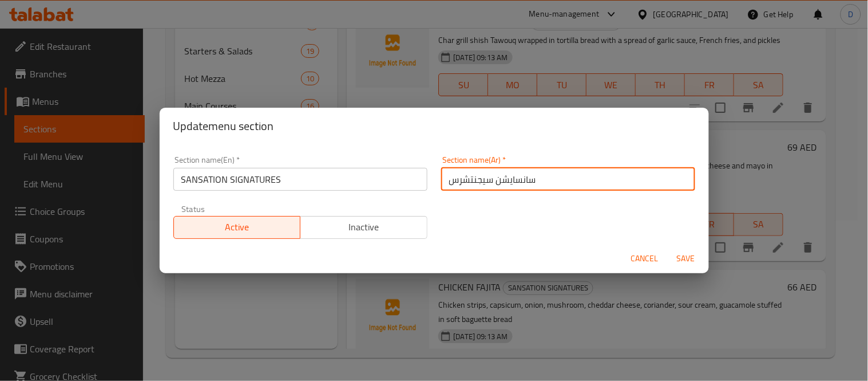
click at [498, 182] on input "سانسايشن سيجنتشرس" at bounding box center [568, 179] width 254 height 23
click at [676, 259] on span "Save" at bounding box center [685, 258] width 27 height 14
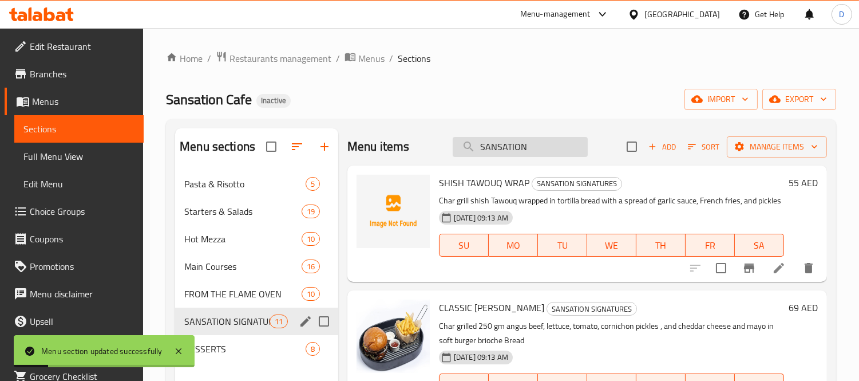
click at [559, 146] on input "SANSATION" at bounding box center [520, 147] width 135 height 20
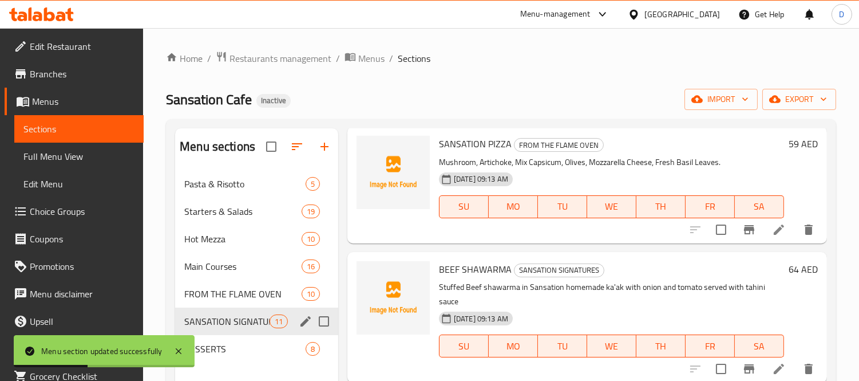
scroll to position [191, 0]
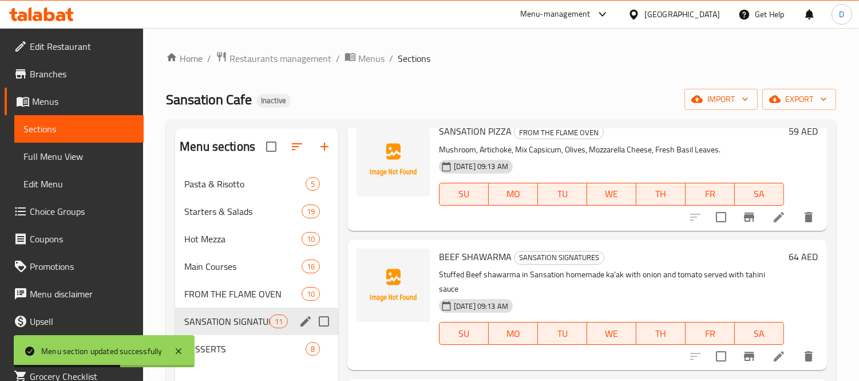
type input "SANSATION"
click at [763, 219] on li at bounding box center [779, 217] width 32 height 21
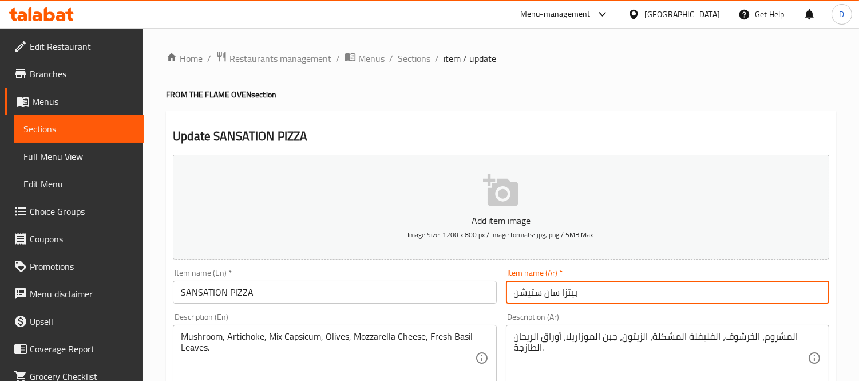
drag, startPoint x: 557, startPoint y: 292, endPoint x: 504, endPoint y: 291, distance: 53.2
click at [504, 291] on div "Item name (Ar)   * [PERSON_NAME] Item name (Ar) *" at bounding box center [667, 286] width 332 height 44
paste input "سايشن"
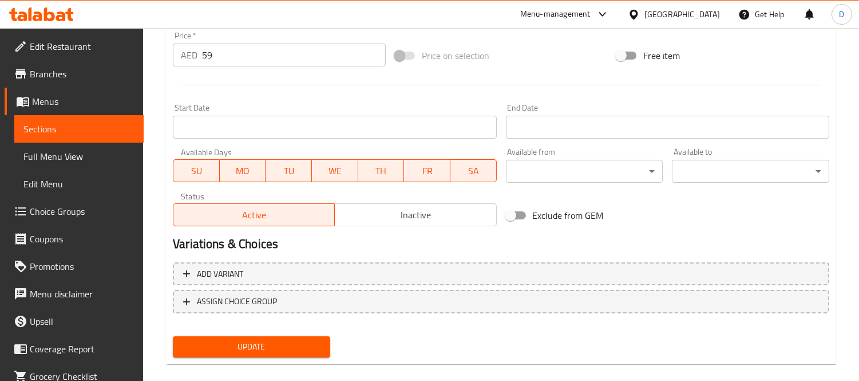
scroll to position [426, 0]
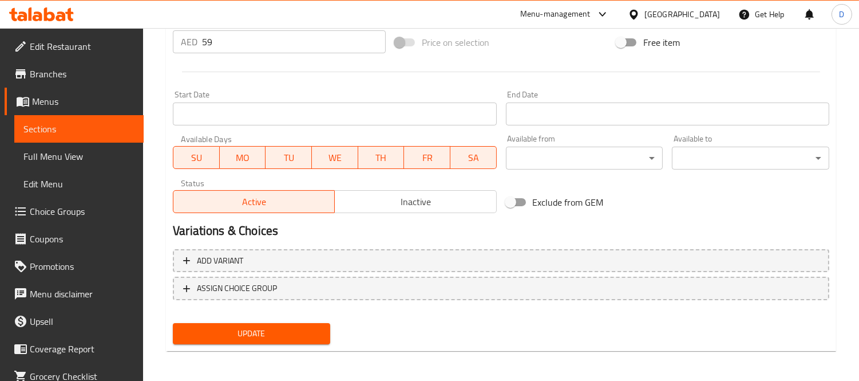
type input "[PERSON_NAME]"
click at [300, 330] on span "Update" at bounding box center [251, 333] width 139 height 14
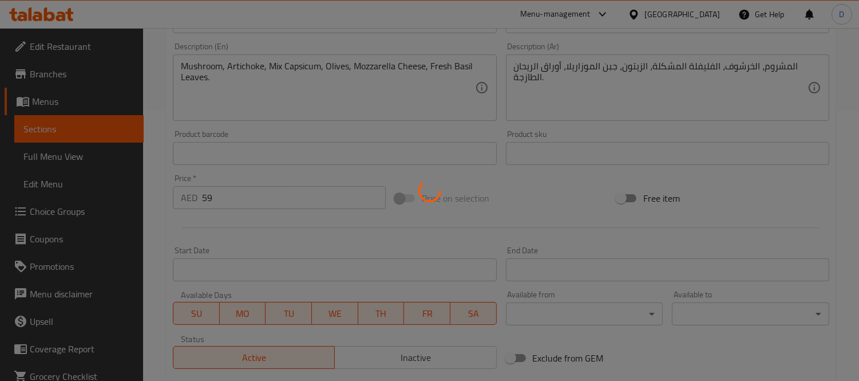
scroll to position [235, 0]
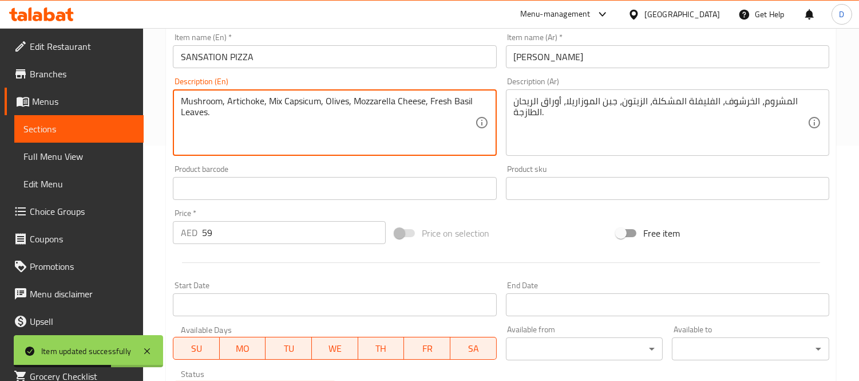
drag, startPoint x: 287, startPoint y: 106, endPoint x: 373, endPoint y: 109, distance: 85.9
drag, startPoint x: 390, startPoint y: 109, endPoint x: 425, endPoint y: 113, distance: 35.8
click at [425, 113] on textarea "Mushroom, Artichoke, Mix Capsicum, Olives, Mozzarella Cheese, Fresh Basil Leave…" at bounding box center [328, 123] width 294 height 54
click at [382, 137] on textarea "Mushroom, Artichoke, Mix Capsicum, Olives, Mozzarella Cheese, Fresh Basil Leave…" at bounding box center [328, 123] width 294 height 54
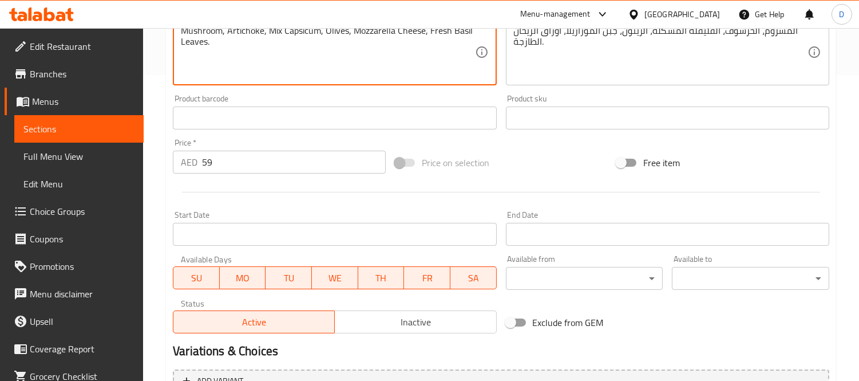
scroll to position [426, 0]
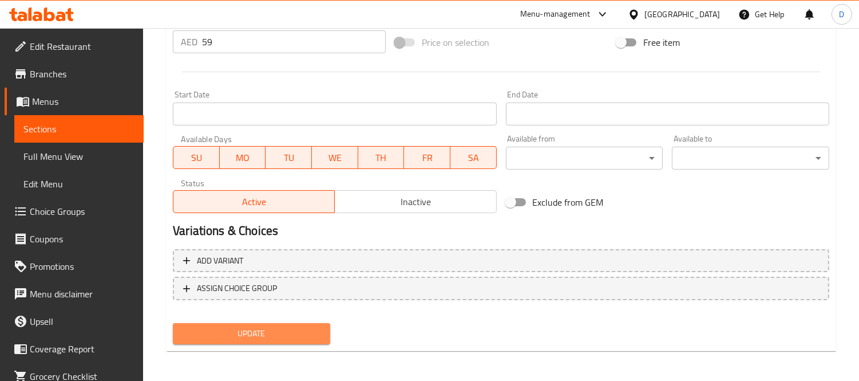
click at [320, 330] on span "Update" at bounding box center [251, 333] width 139 height 14
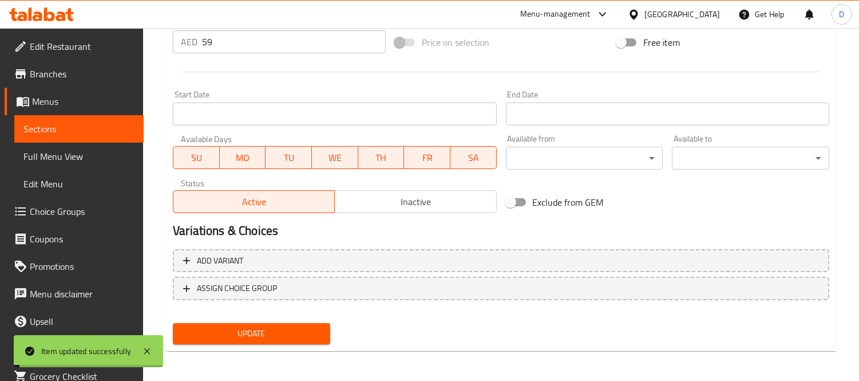
click at [105, 132] on span "Sections" at bounding box center [78, 129] width 111 height 14
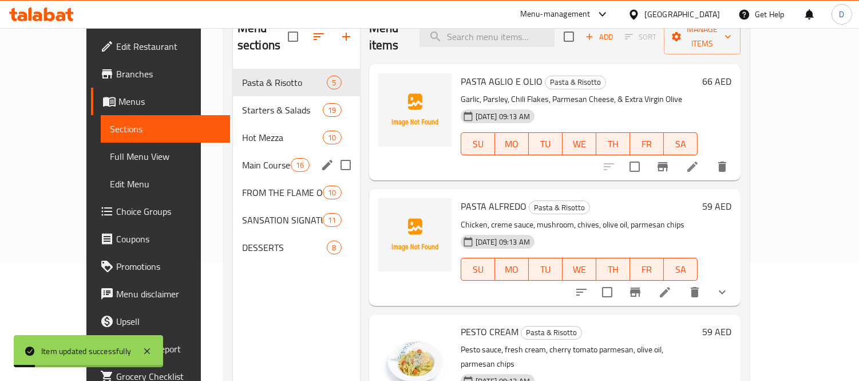
scroll to position [96, 0]
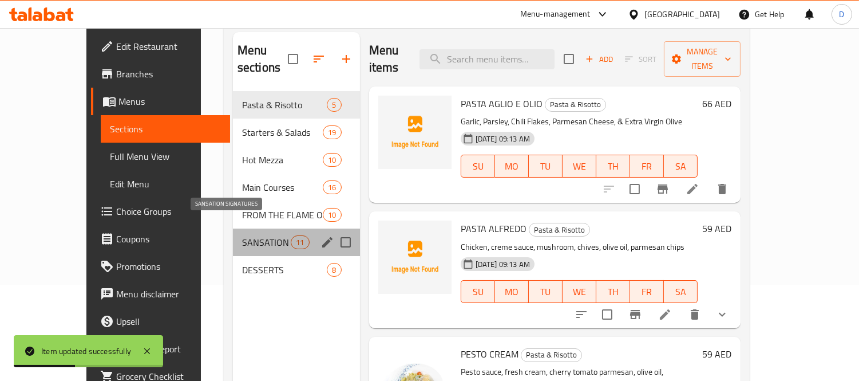
click at [254, 235] on span "SANSATION SIGNATURES" at bounding box center [266, 242] width 49 height 14
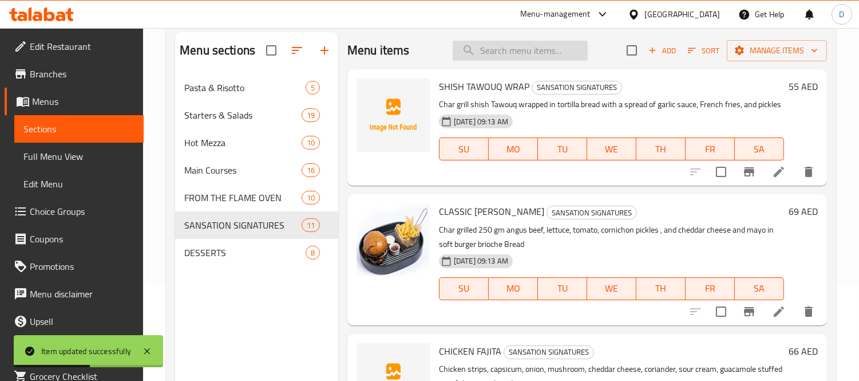
click at [484, 50] on input "search" at bounding box center [520, 51] width 135 height 20
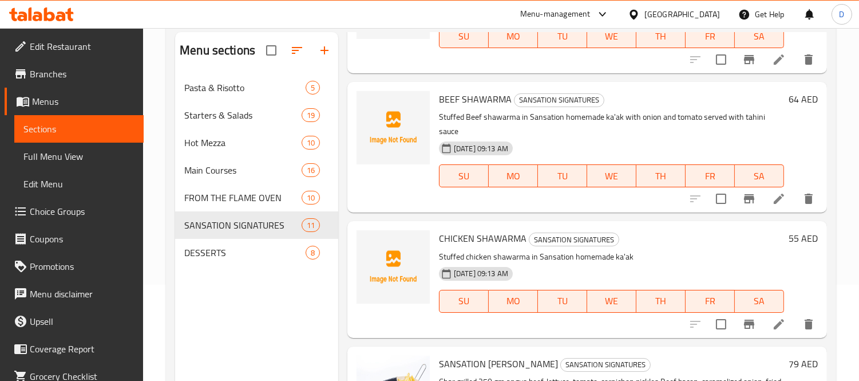
scroll to position [188, 0]
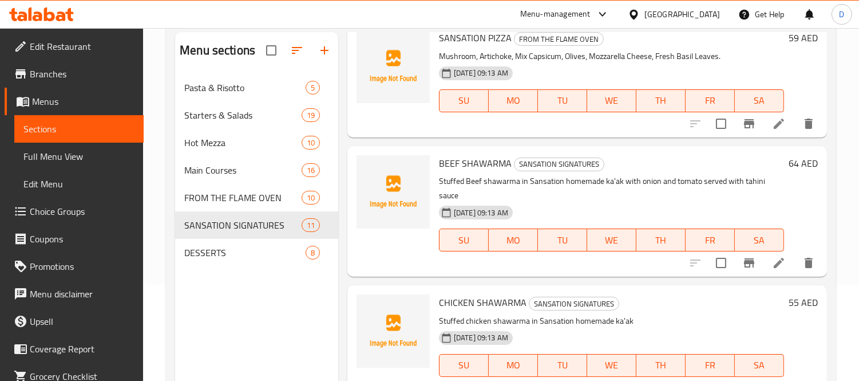
type input "sansa"
click at [763, 264] on li at bounding box center [779, 262] width 32 height 21
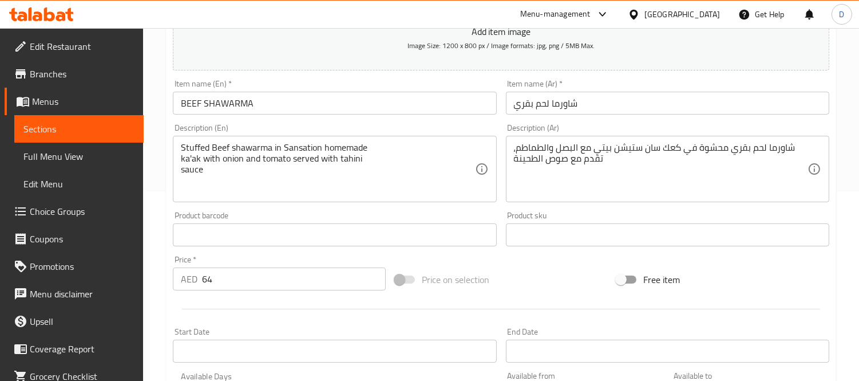
scroll to position [191, 0]
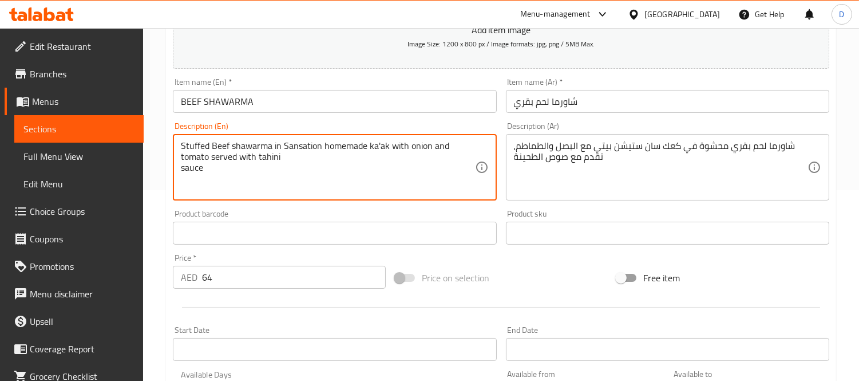
click at [181, 157] on textarea "Stuffed Beef shawarma in Sansation homemade ka'ak with onion and tomato served …" at bounding box center [328, 167] width 294 height 54
click at [185, 169] on textarea "Stuffed Beef shawarma in Sansation homemade ka'ak with onion and tomato served …" at bounding box center [328, 167] width 294 height 54
click at [184, 169] on textarea "Stuffed Beef shawarma in Sansation homemade ka'ak with onion and tomato served …" at bounding box center [328, 167] width 294 height 54
click at [182, 169] on textarea "Stuffed Beef shawarma in Sansation homemade ka'ak with onion and tomato served …" at bounding box center [328, 167] width 294 height 54
type textarea "Stuffed Beef shawarma in Sansation homemade ka'ak with onion and tomato served …"
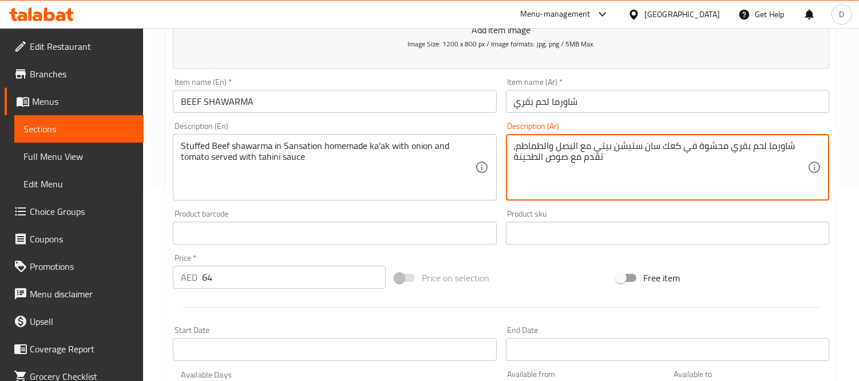
drag, startPoint x: 657, startPoint y: 150, endPoint x: 614, endPoint y: 150, distance: 42.9
paste textarea "سايشن"
type textarea "شاورما لحم بقري محشوة في كعك سانسايشن بيتي مع البصل والطماطم، تقدم مع صوص الطحي…"
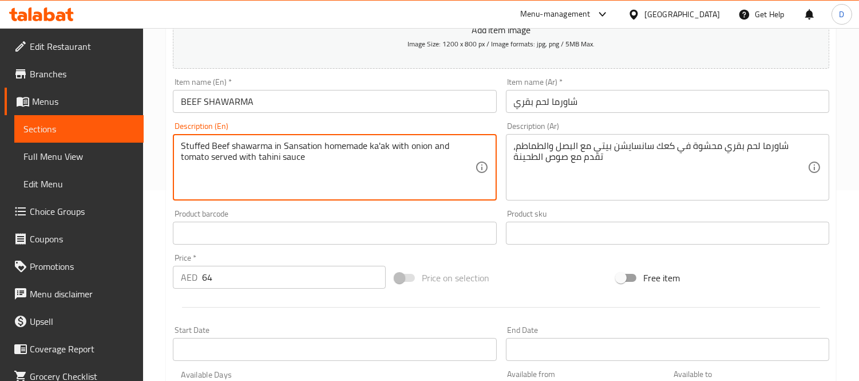
drag, startPoint x: 203, startPoint y: 140, endPoint x: 328, endPoint y: 156, distance: 126.3
click at [328, 156] on textarea "Stuffed Beef shawarma in Sansation homemade ka'ak with onion and tomato served …" at bounding box center [328, 167] width 294 height 54
drag, startPoint x: 232, startPoint y: 157, endPoint x: 331, endPoint y: 159, distance: 98.4
click at [331, 159] on textarea "Stuffed Beef shawarma in Sansation homemade ka'ak with onion and tomato served …" at bounding box center [328, 167] width 294 height 54
click at [328, 180] on textarea "Stuffed Beef shawarma in Sansation homemade ka'ak with onion and tomato served …" at bounding box center [328, 167] width 294 height 54
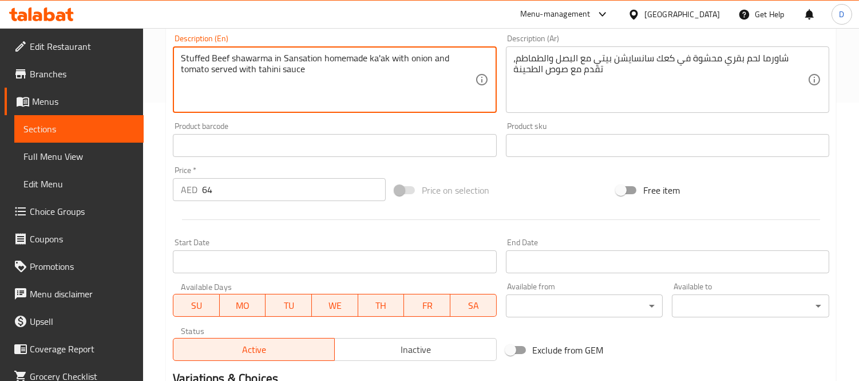
scroll to position [426, 0]
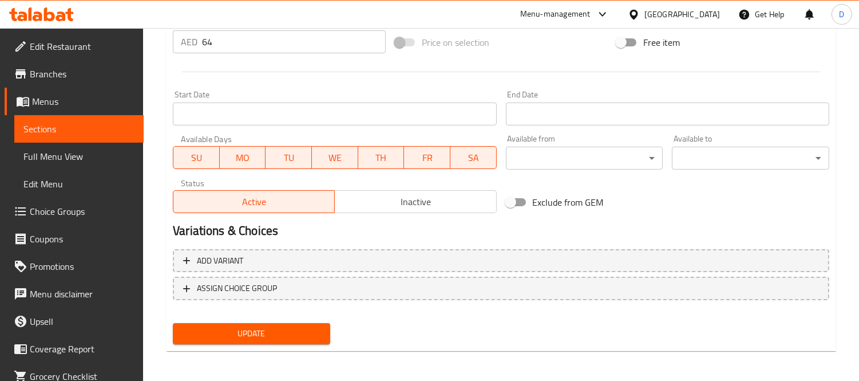
click at [263, 323] on button "Update" at bounding box center [251, 333] width 157 height 21
click at [282, 336] on span "Update" at bounding box center [251, 333] width 139 height 14
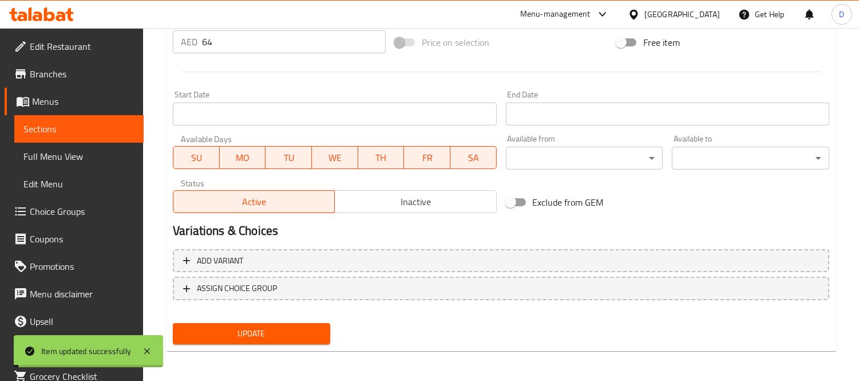
click at [121, 134] on span "Sections" at bounding box center [78, 129] width 111 height 14
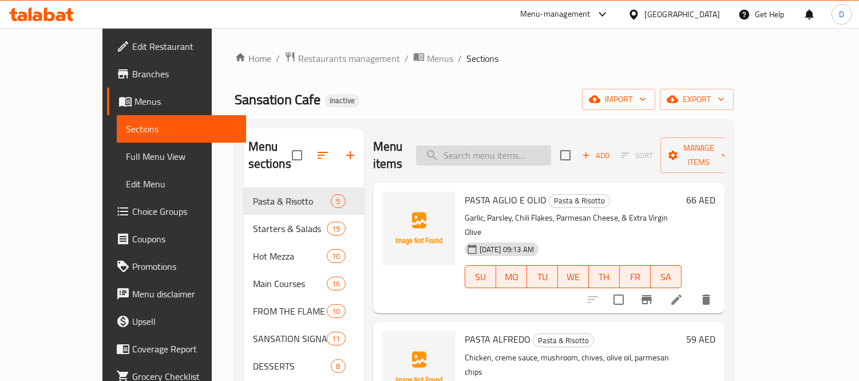
click at [490, 152] on input "search" at bounding box center [483, 155] width 135 height 20
paste input "Stuffed chicken shawarma in Sansation homemade"
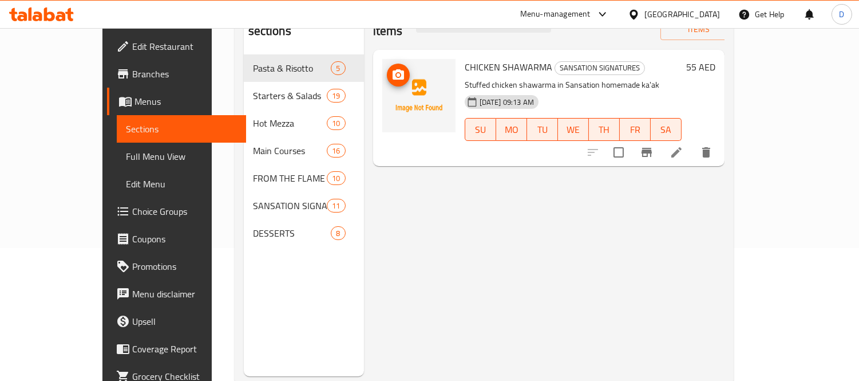
scroll to position [160, 0]
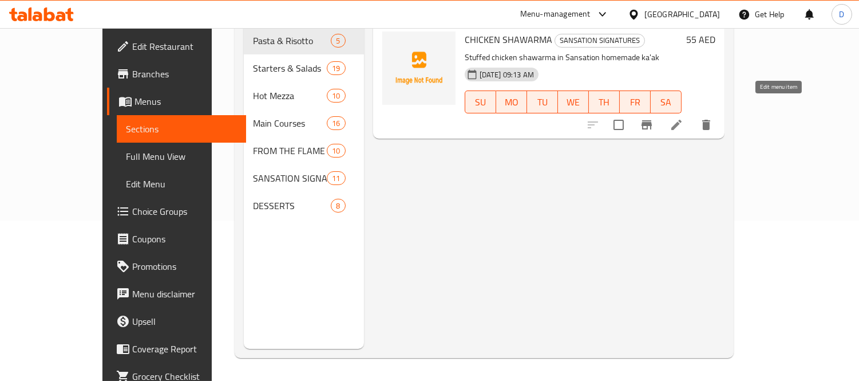
type input "Stuffed chicken shawarma in Sansation homemade"
click at [683, 118] on icon at bounding box center [676, 125] width 14 height 14
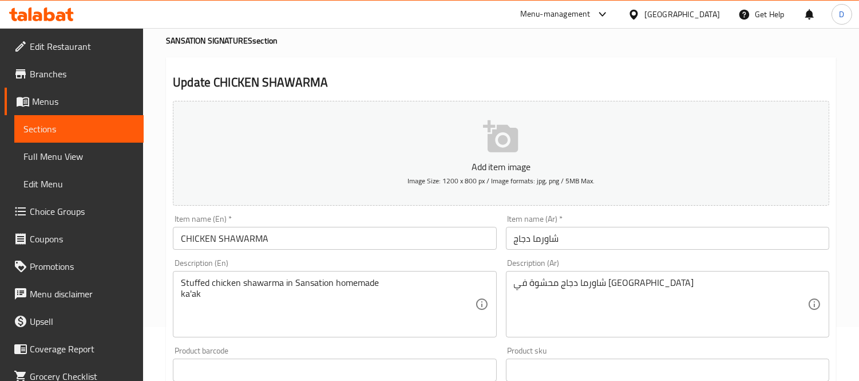
scroll to position [127, 0]
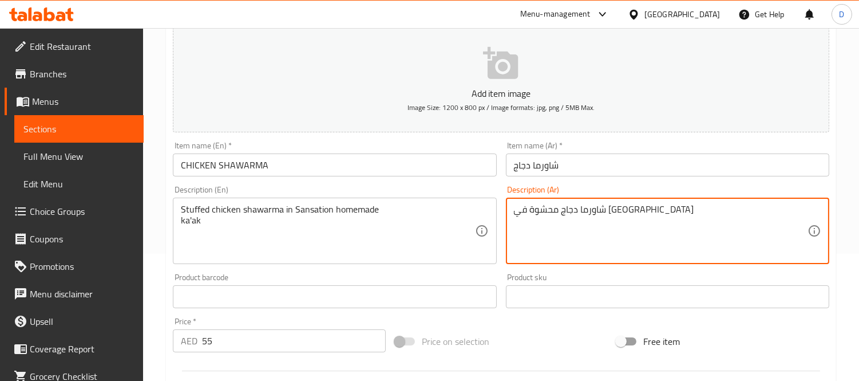
drag, startPoint x: 534, startPoint y: 213, endPoint x: 578, endPoint y: 211, distance: 44.7
paste textarea "سا"
type textarea "شاورما دجاج محشوة في [GEOGRAPHIC_DATA]"
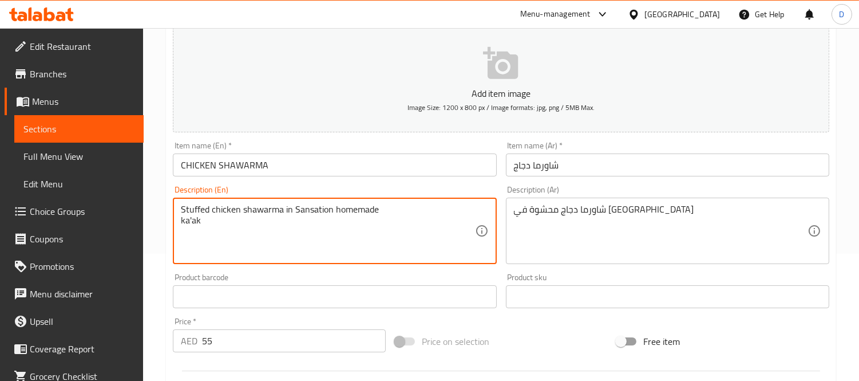
drag, startPoint x: 246, startPoint y: 215, endPoint x: 311, endPoint y: 221, distance: 65.0
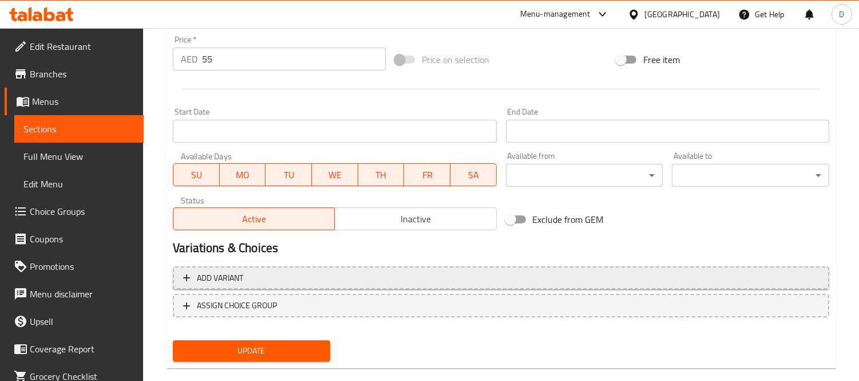
scroll to position [426, 0]
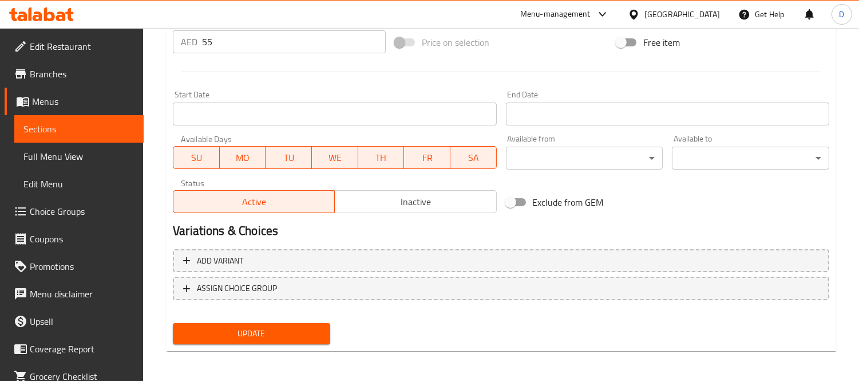
click at [294, 326] on span "Update" at bounding box center [251, 333] width 139 height 14
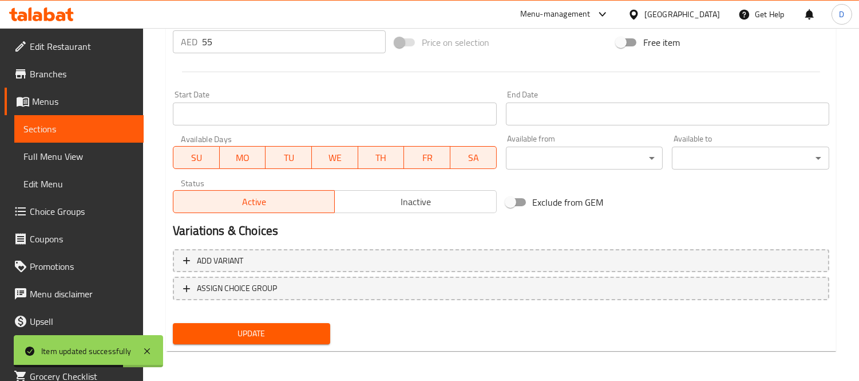
click at [60, 128] on span "Sections" at bounding box center [78, 129] width 111 height 14
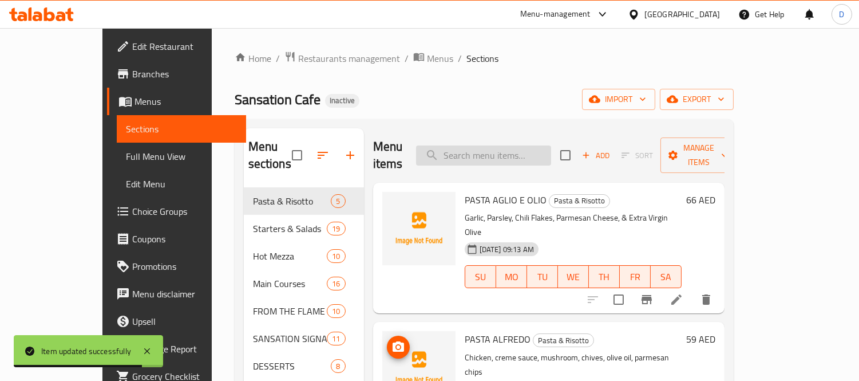
click at [489, 145] on input "search" at bounding box center [483, 155] width 135 height 20
paste input "SANSATION [PERSON_NAME]"
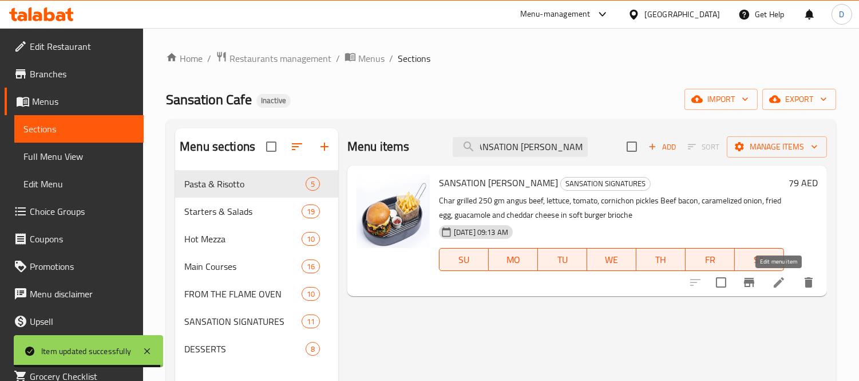
type input "SANSATION [PERSON_NAME]"
click at [773, 278] on icon at bounding box center [779, 282] width 14 height 14
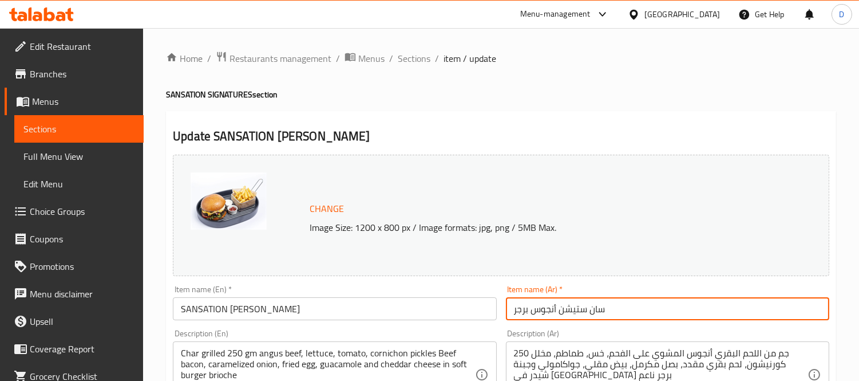
drag, startPoint x: 561, startPoint y: 312, endPoint x: 615, endPoint y: 311, distance: 53.8
click at [615, 311] on input "سان ستيشن أنجوس برجر" at bounding box center [667, 308] width 323 height 23
paste input "سا"
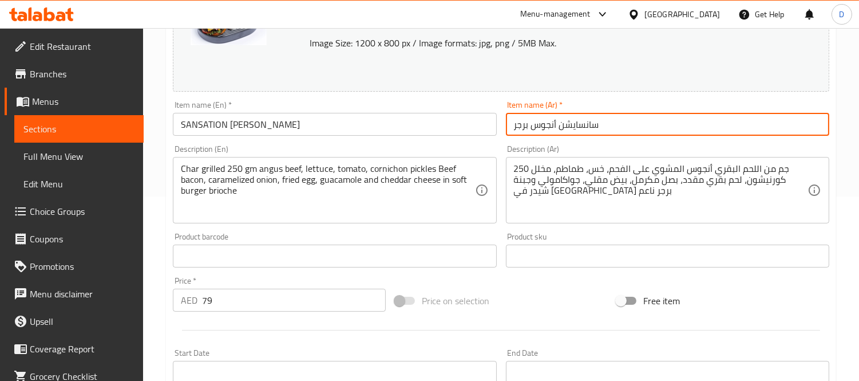
scroll to position [191, 0]
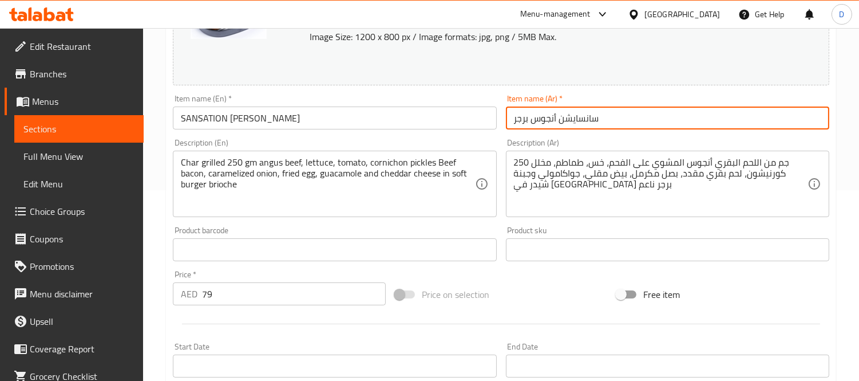
type input "سانسايشن أنجوس برجر"
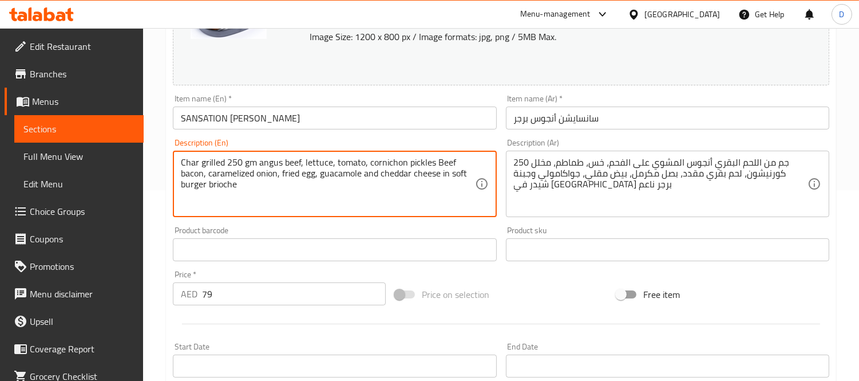
drag, startPoint x: 206, startPoint y: 164, endPoint x: 408, endPoint y: 171, distance: 202.1
click at [350, 197] on textarea "Char grilled 250 gm angus beef, lettuce, tomato, cornichon pickles Beef bacon, …" at bounding box center [328, 184] width 294 height 54
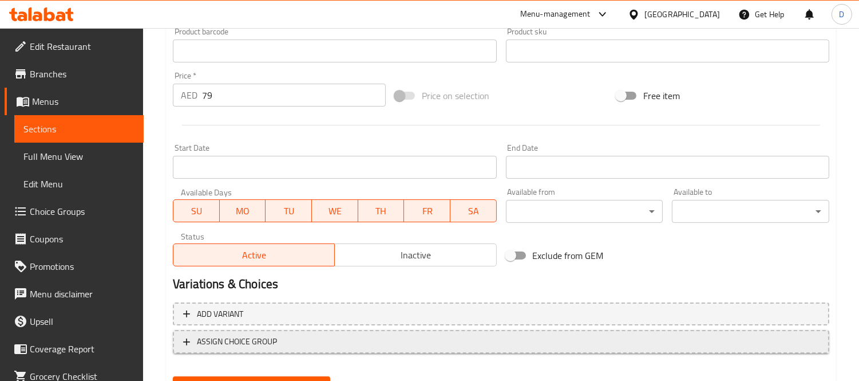
scroll to position [442, 0]
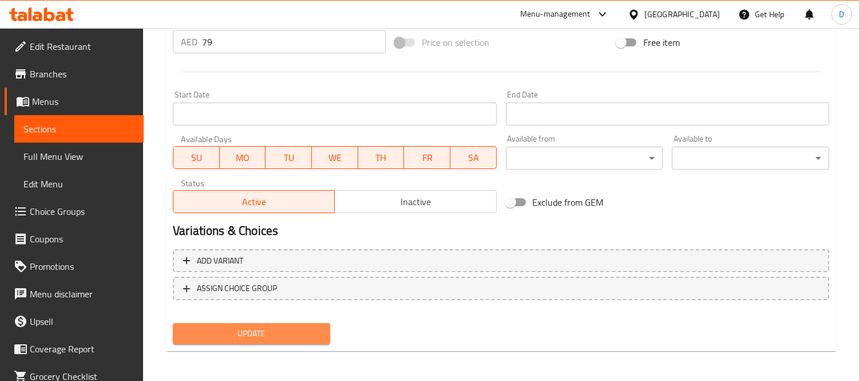
click at [304, 326] on span "Update" at bounding box center [251, 333] width 139 height 14
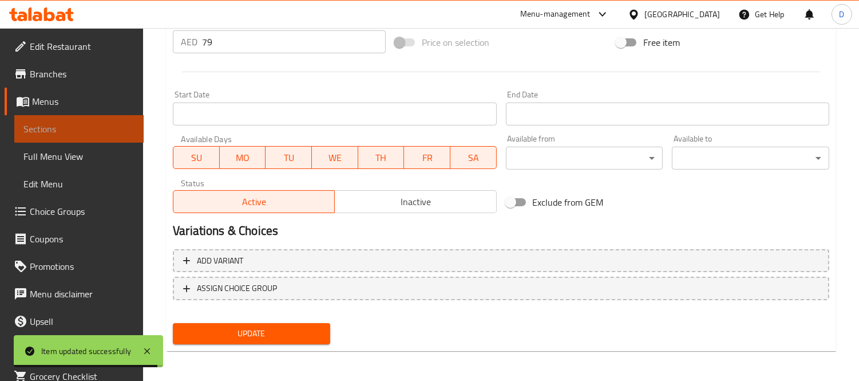
click at [89, 128] on span "Sections" at bounding box center [78, 129] width 111 height 14
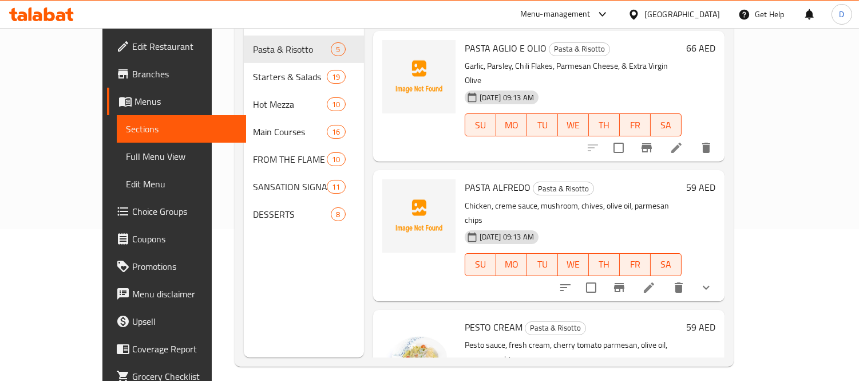
scroll to position [33, 0]
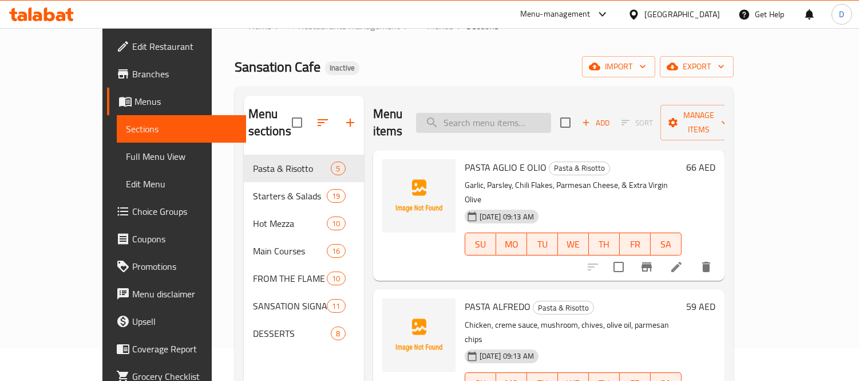
click at [525, 118] on input "search" at bounding box center [483, 123] width 135 height 20
paste input "Fine semolina dough crusted with pure ghee and layered with sweet cheese topped…"
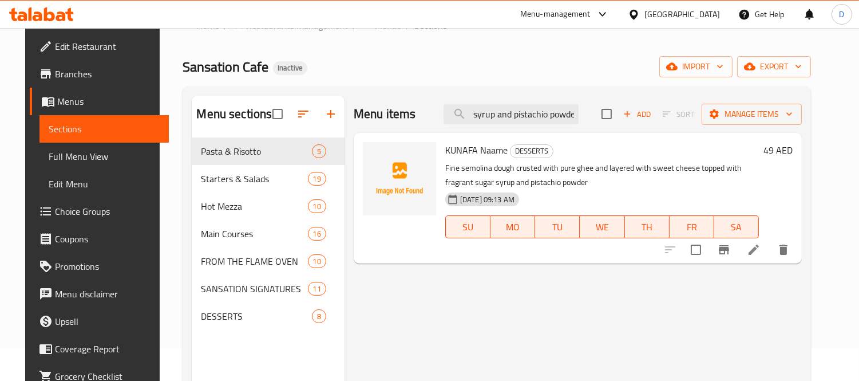
type input "Fine semolina dough crusted with pure ghee and layered with sweet cheese topped…"
click at [767, 247] on li at bounding box center [754, 249] width 32 height 21
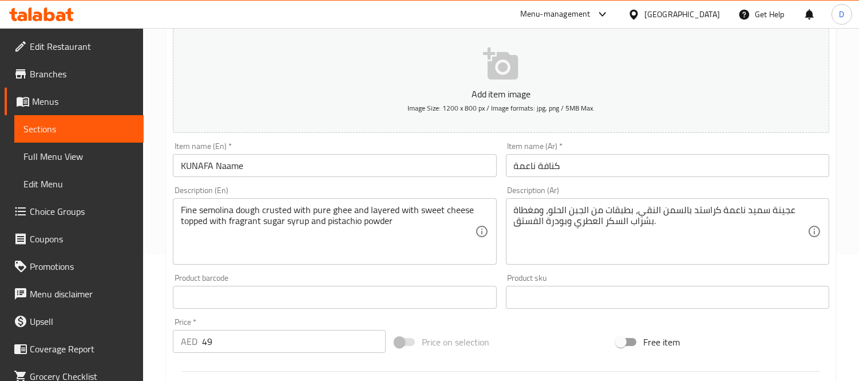
scroll to position [127, 0]
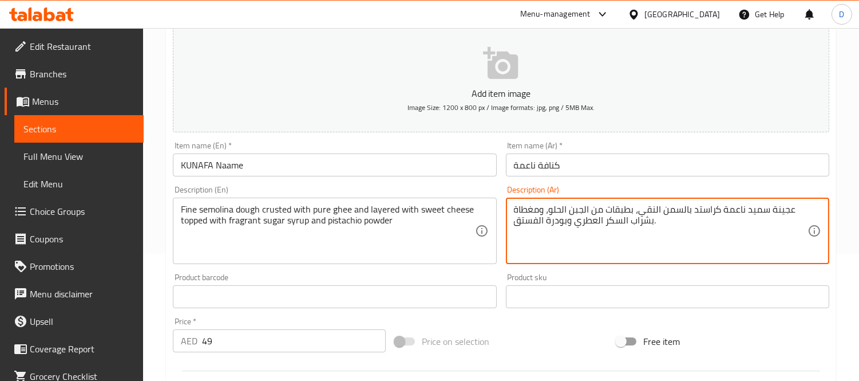
drag, startPoint x: 757, startPoint y: 213, endPoint x: 746, endPoint y: 211, distance: 11.7
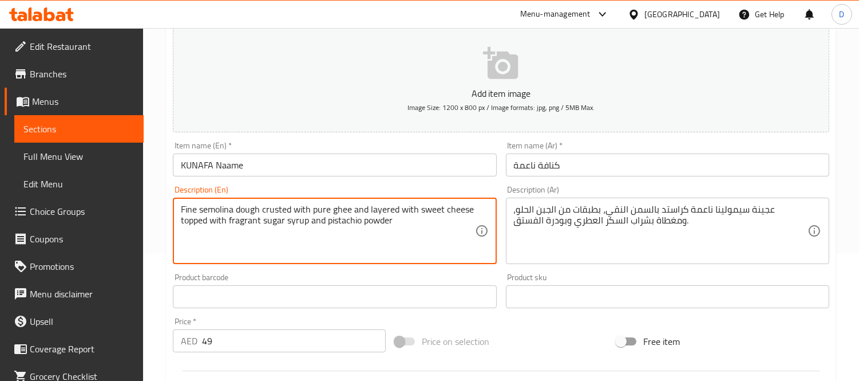
drag, startPoint x: 262, startPoint y: 206, endPoint x: 408, endPoint y: 209, distance: 145.9
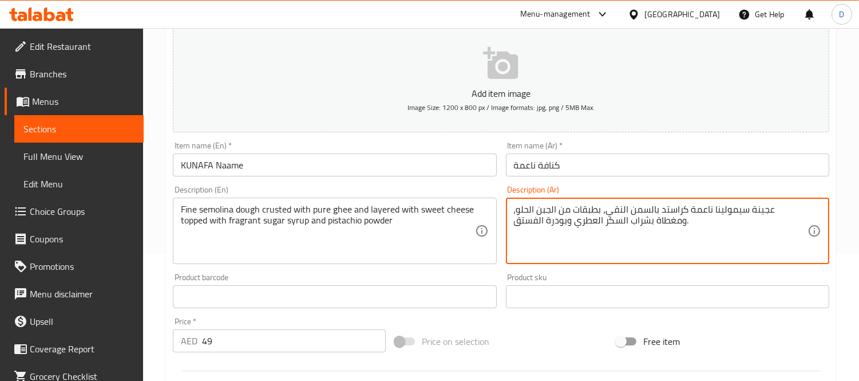
drag, startPoint x: 655, startPoint y: 213, endPoint x: 643, endPoint y: 212, distance: 11.5
type textarea "عجينة سيمولينا ناعمة كراستد بالسمن المصفى، بطبقات من الجبن الحلو، ومغطاة بشراب …"
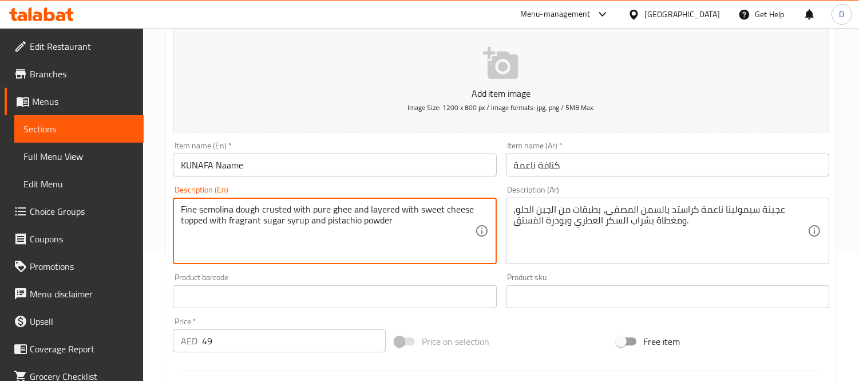
drag, startPoint x: 184, startPoint y: 221, endPoint x: 417, endPoint y: 222, distance: 232.9
click at [377, 240] on textarea "Fine semolina dough crusted with pure ghee and layered with sweet cheese topped…" at bounding box center [328, 231] width 294 height 54
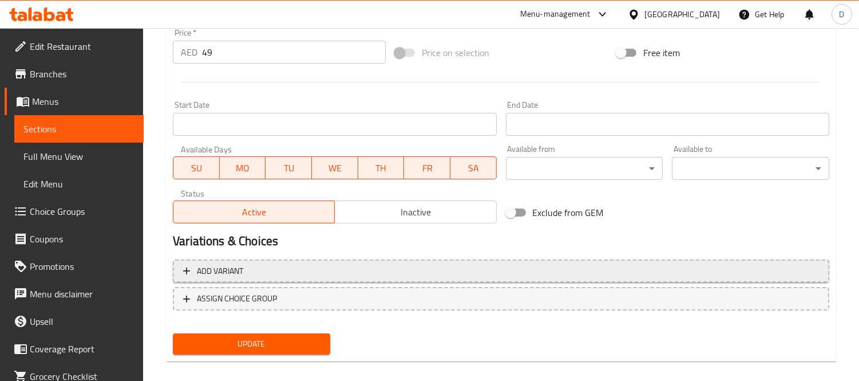
scroll to position [426, 0]
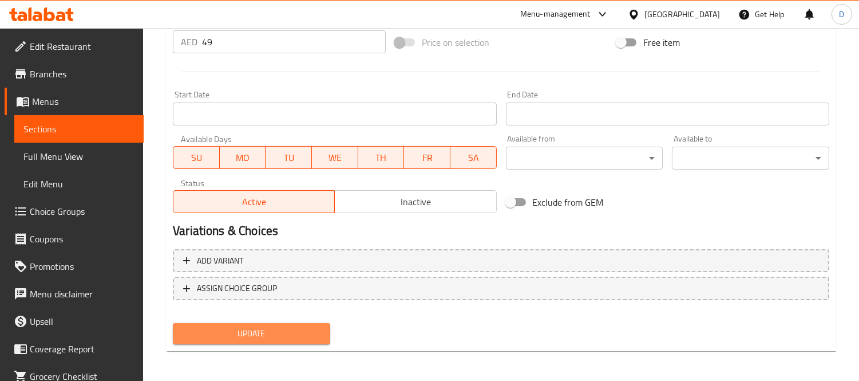
click at [269, 327] on span "Update" at bounding box center [251, 333] width 139 height 14
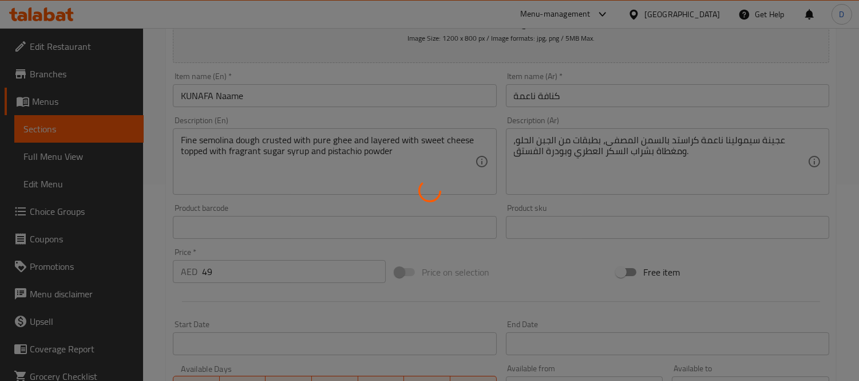
scroll to position [172, 0]
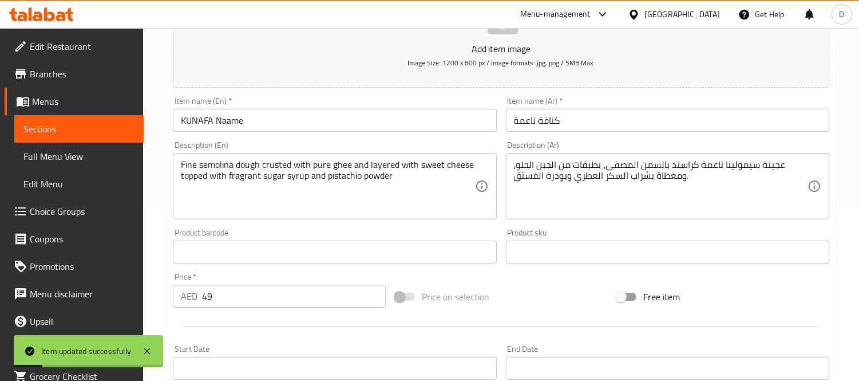
click at [123, 128] on span "Sections" at bounding box center [78, 129] width 111 height 14
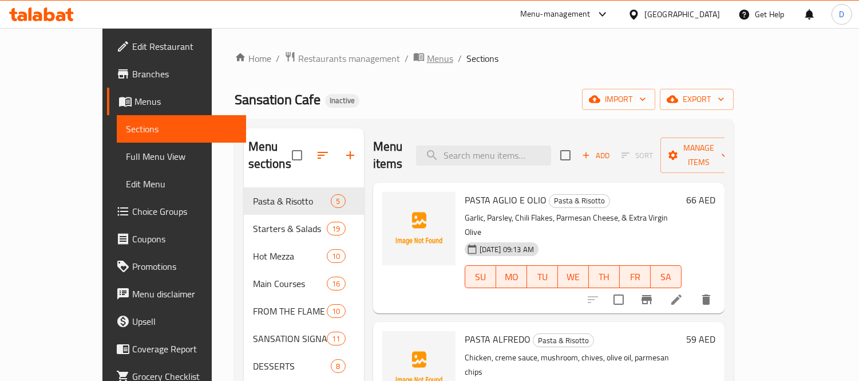
click at [427, 56] on span "Menus" at bounding box center [440, 58] width 26 height 14
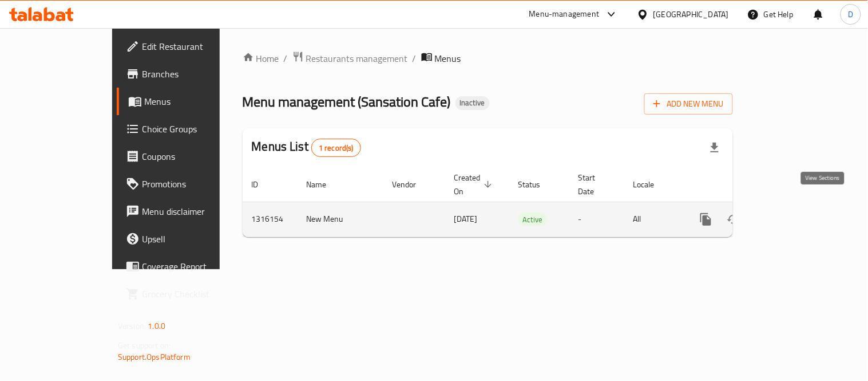
click at [802, 205] on link "enhanced table" at bounding box center [788, 218] width 27 height 27
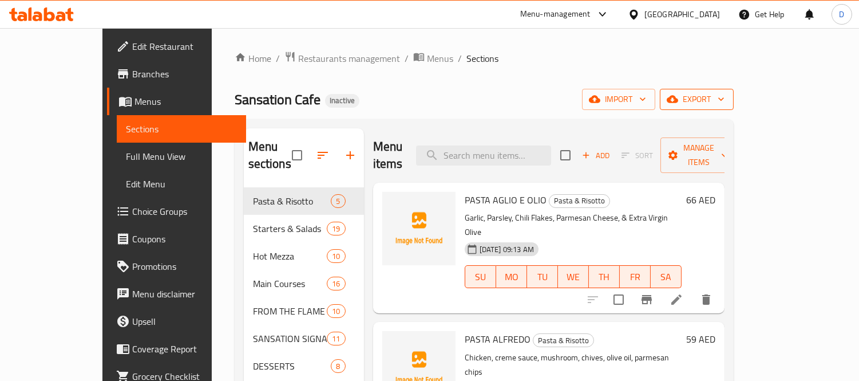
click at [678, 98] on icon "button" at bounding box center [672, 99] width 11 height 7
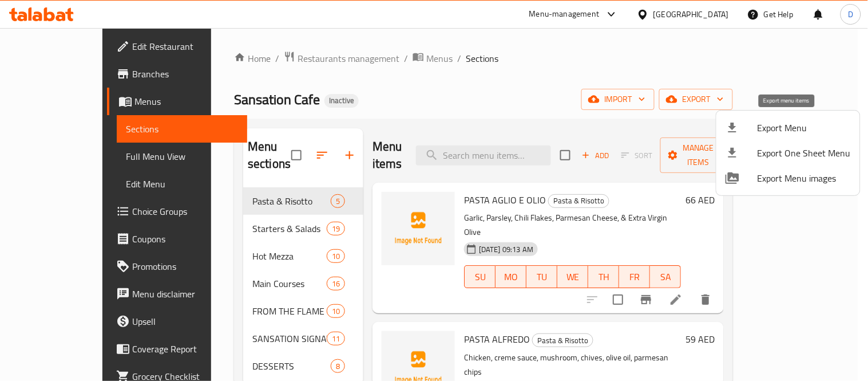
click at [771, 122] on span "Export Menu" at bounding box center [804, 128] width 93 height 14
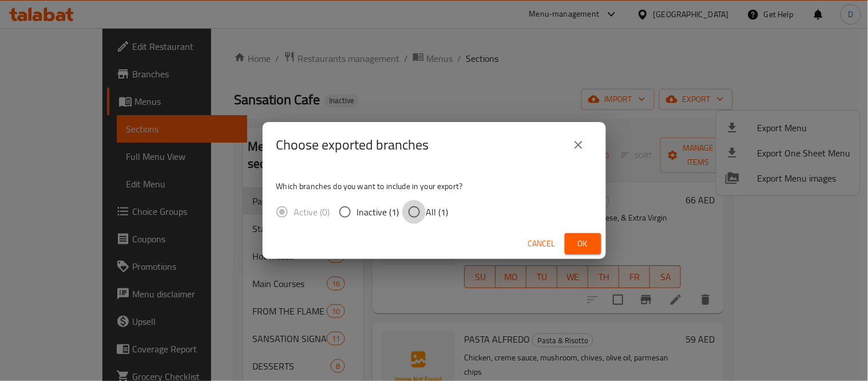
click at [424, 211] on input "All (1)" at bounding box center [414, 212] width 24 height 24
radio input "true"
click at [571, 236] on button "Ok" at bounding box center [583, 243] width 37 height 21
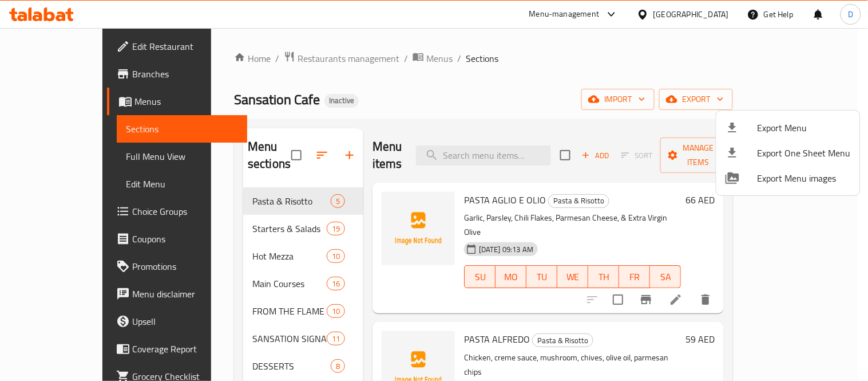
click at [65, 47] on div at bounding box center [434, 190] width 868 height 381
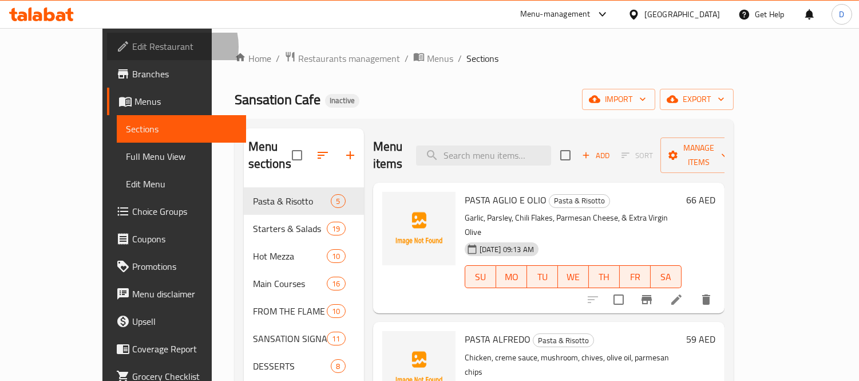
click at [132, 47] on span "Edit Restaurant" at bounding box center [184, 46] width 105 height 14
